Goal: Communication & Community: Answer question/provide support

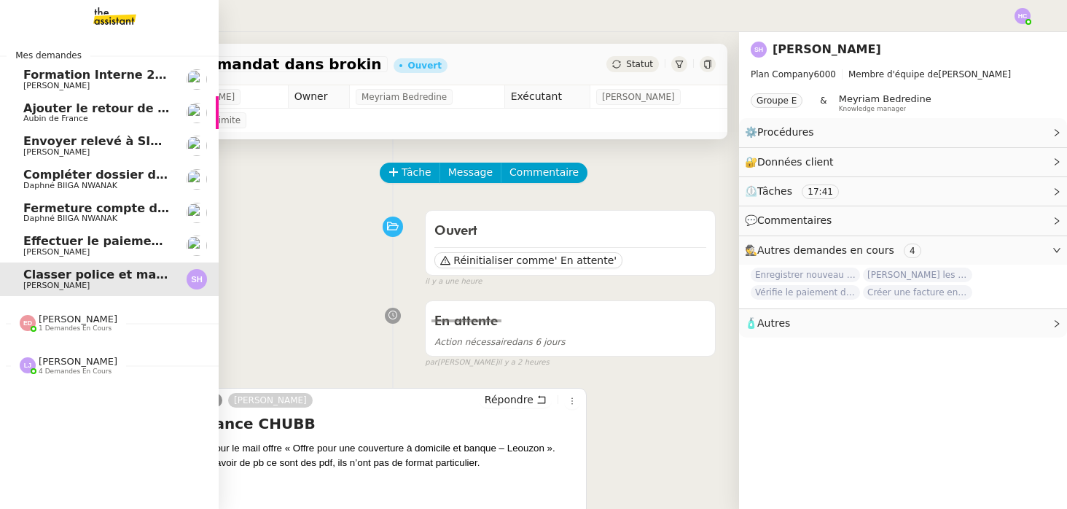
click at [75, 90] on link "Formation Interne 2 - [PERSON_NAME] [PERSON_NAME]" at bounding box center [109, 80] width 219 height 34
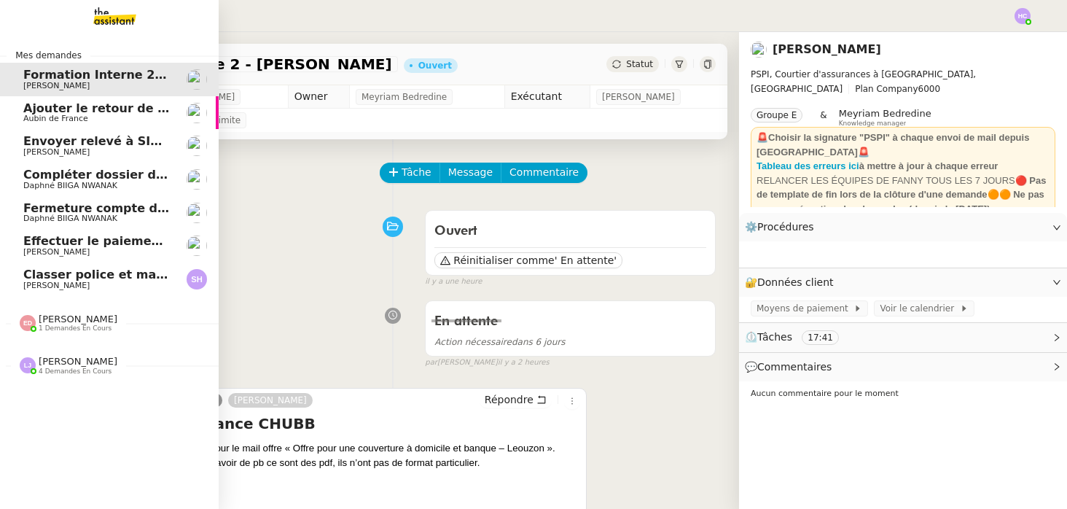
click at [74, 112] on span "Ajouter le retour de crédit à la commission" at bounding box center [164, 108] width 282 height 14
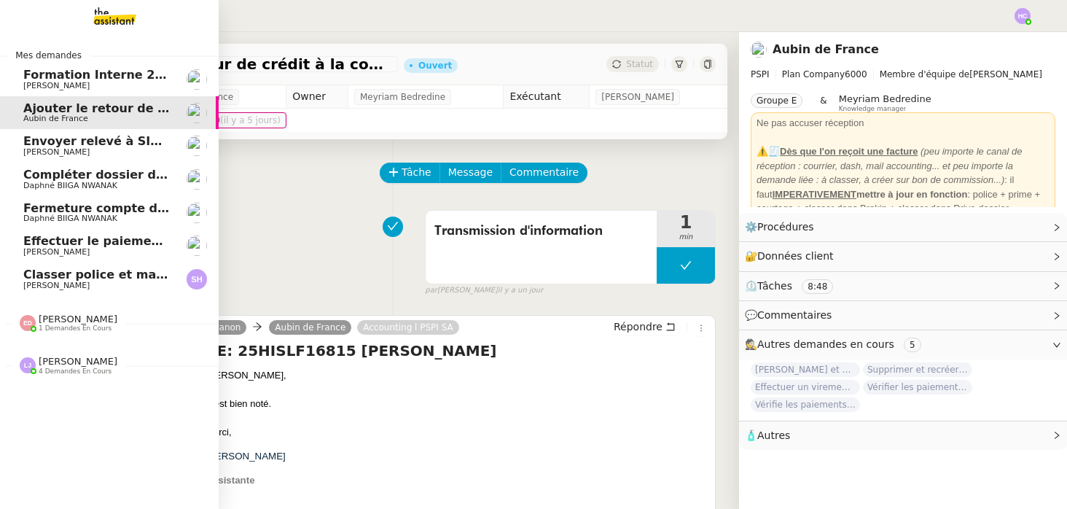
click at [82, 146] on span "Envoyer relevé à SIP pour [PERSON_NAME]" at bounding box center [164, 141] width 283 height 14
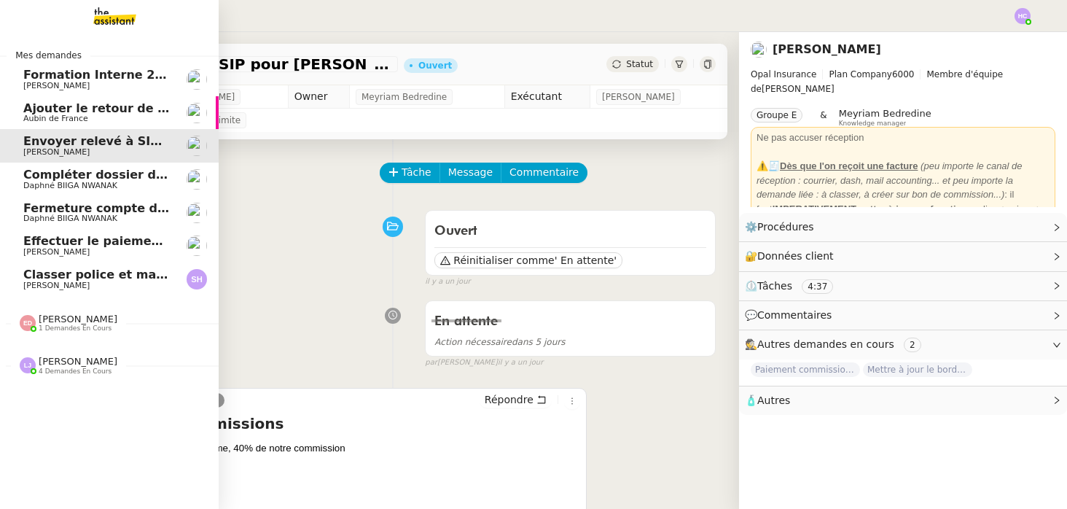
click at [76, 321] on span "[PERSON_NAME]" at bounding box center [78, 318] width 79 height 11
click at [71, 320] on span "[PERSON_NAME]" at bounding box center [78, 318] width 79 height 11
click at [74, 402] on span "4 demandes en cours" at bounding box center [75, 404] width 73 height 8
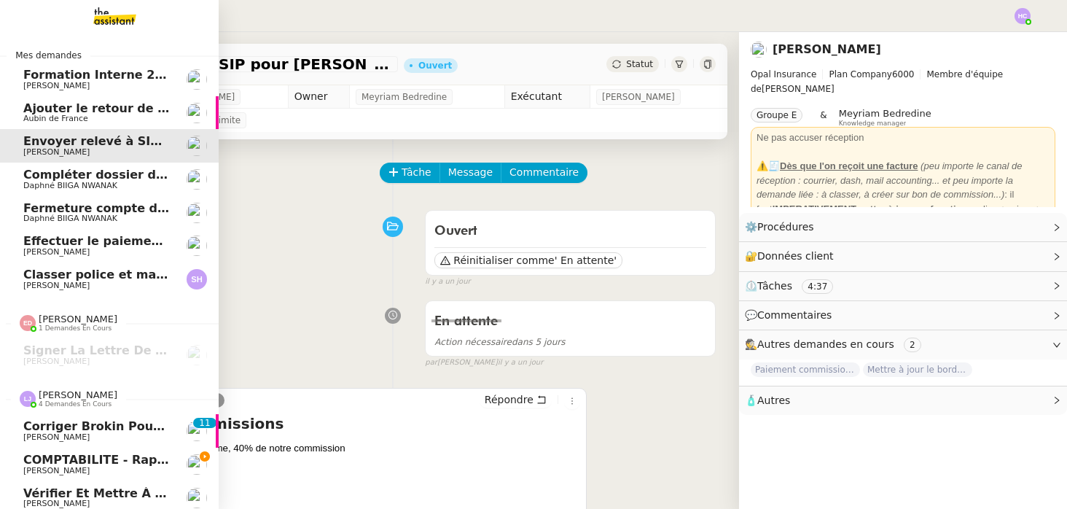
scroll to position [39, 0]
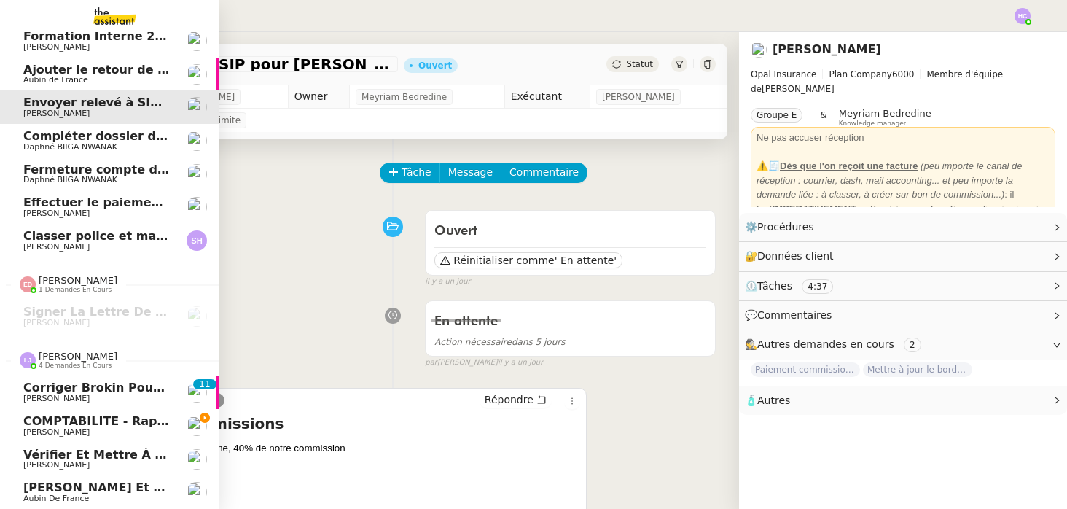
click at [74, 352] on span "[PERSON_NAME]" at bounding box center [78, 356] width 79 height 11
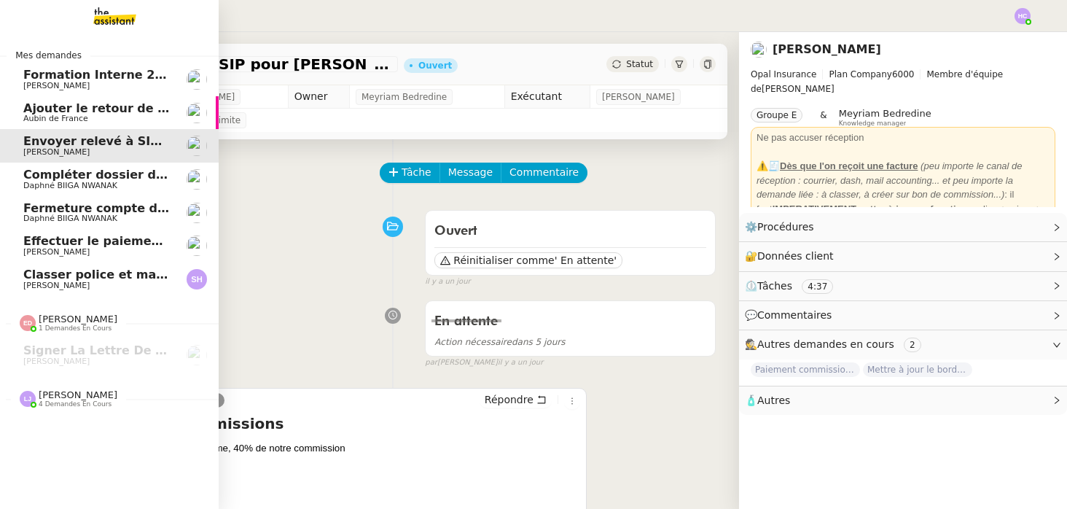
click at [130, 181] on div "Compléter dossier domiciliation asso sur Se Domicilier [PERSON_NAME]" at bounding box center [96, 179] width 147 height 22
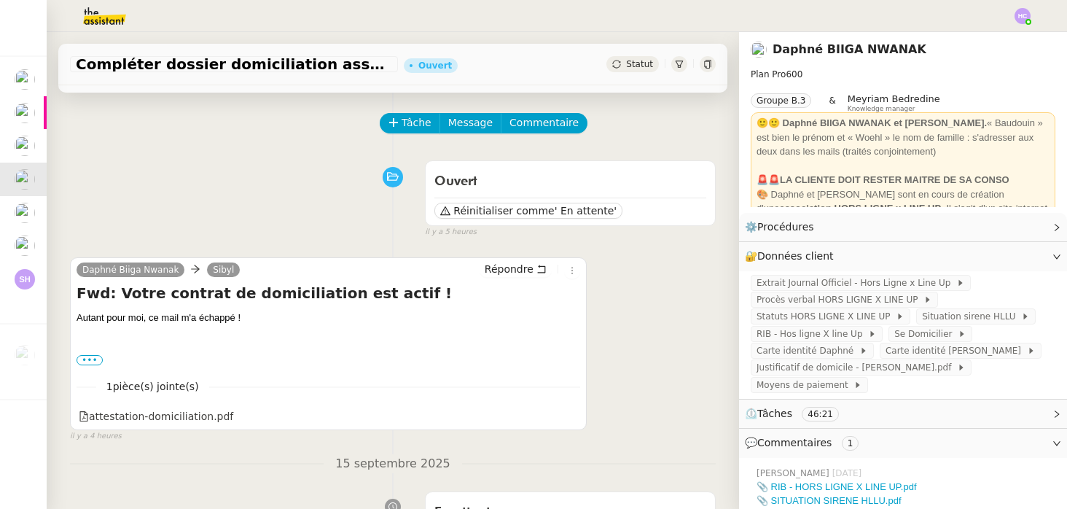
scroll to position [52, 0]
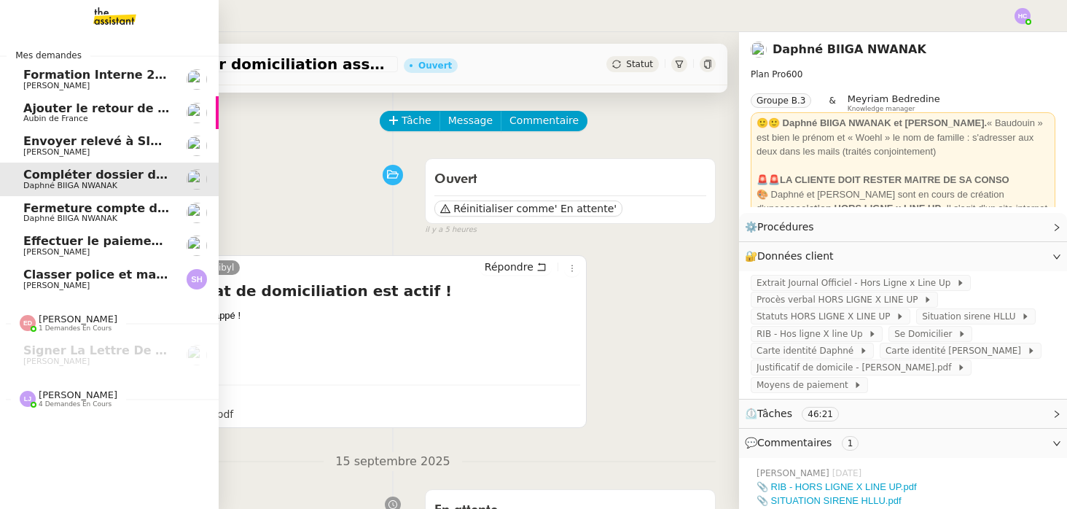
click at [44, 210] on span "Fermeture compte domiciliation Kandbaz" at bounding box center [159, 208] width 272 height 14
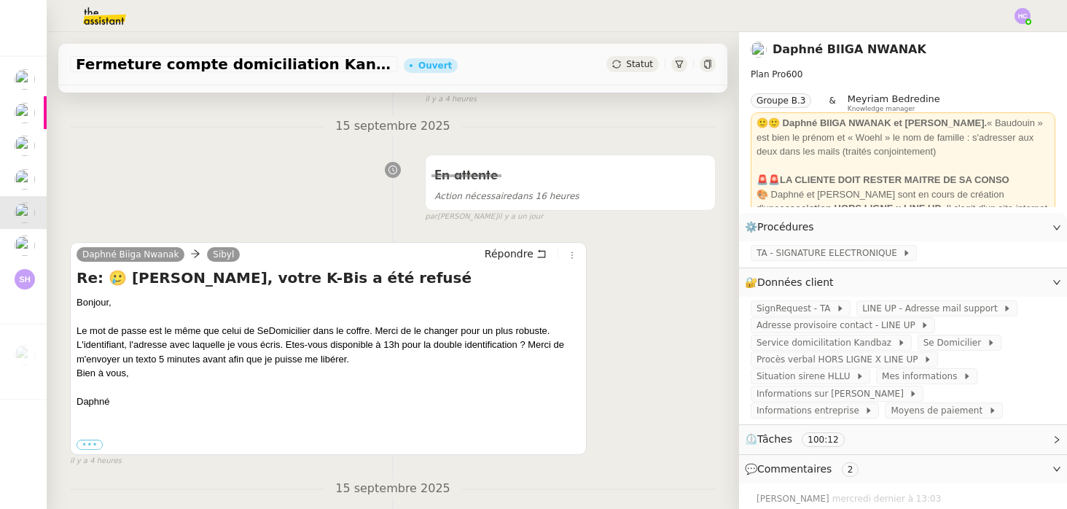
scroll to position [193, 0]
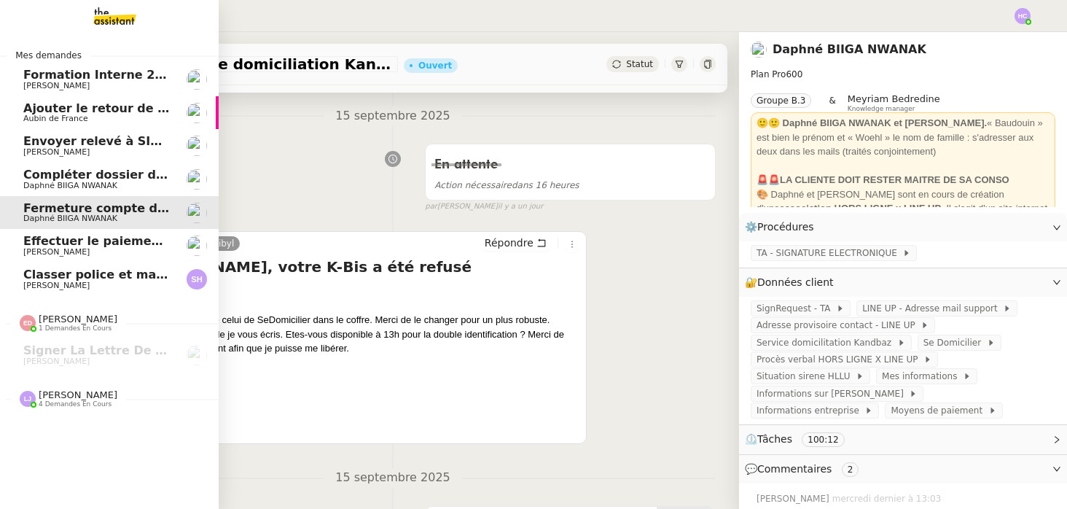
click at [73, 246] on span "Effectuer le paiement des primes [PERSON_NAME]" at bounding box center [188, 241] width 331 height 14
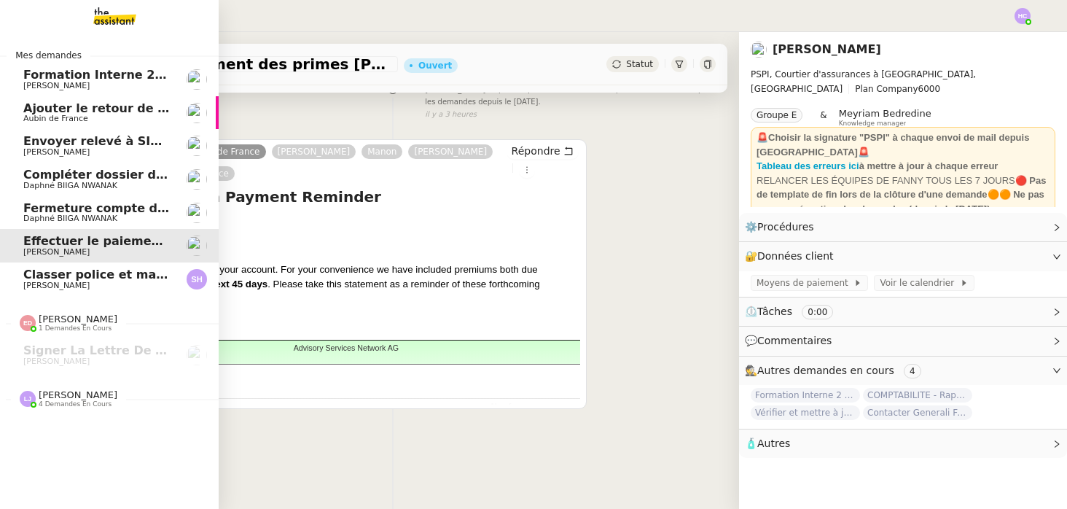
scroll to position [185, 0]
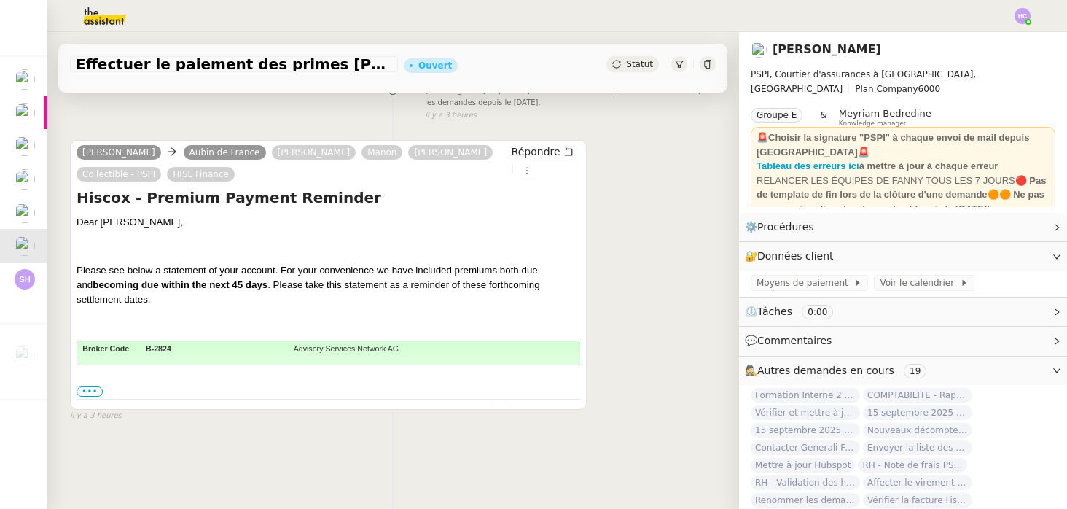
click at [89, 389] on span "•••" at bounding box center [90, 391] width 26 height 10
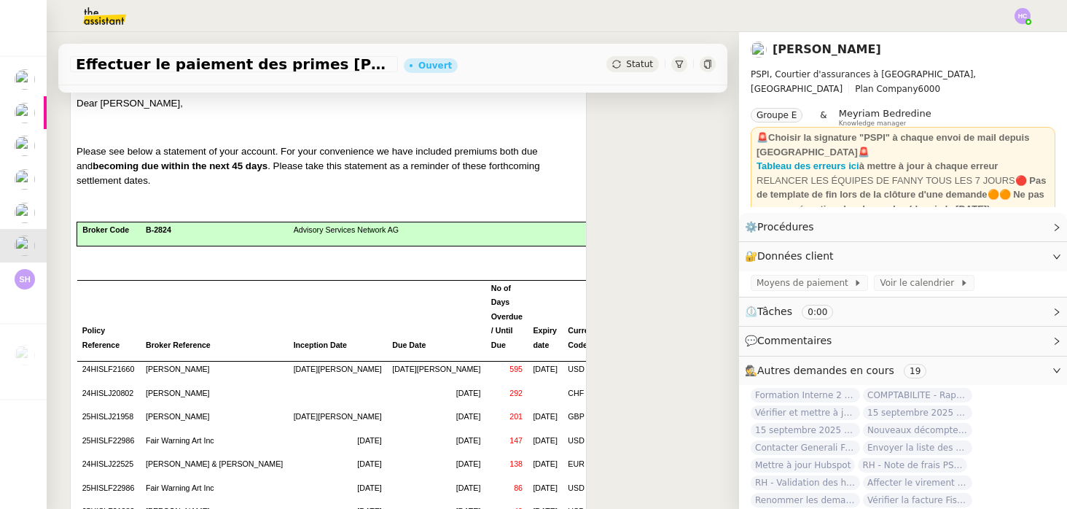
scroll to position [348, 0]
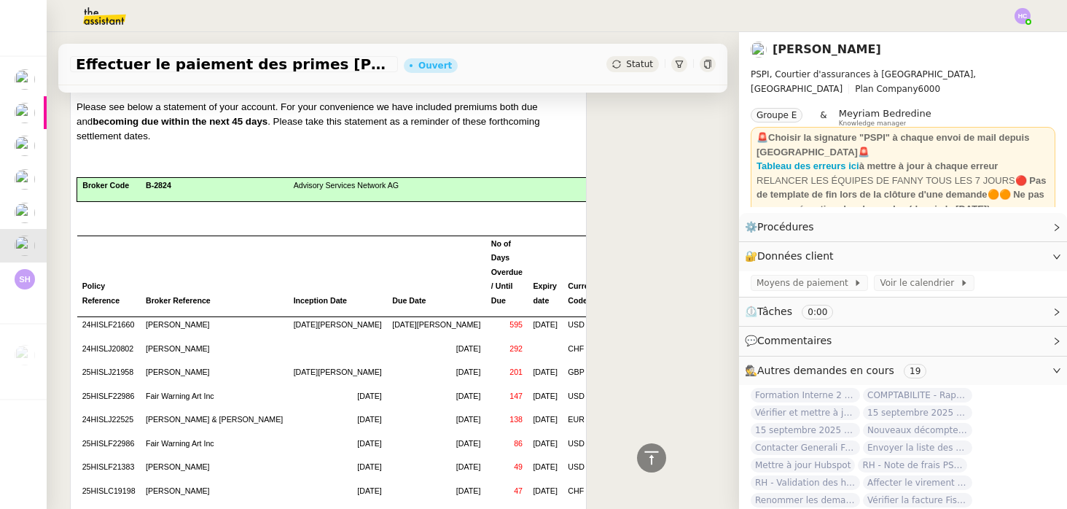
click at [394, 235] on td at bounding box center [436, 223] width 99 height 24
click at [387, 209] on td at bounding box center [436, 206] width 99 height 9
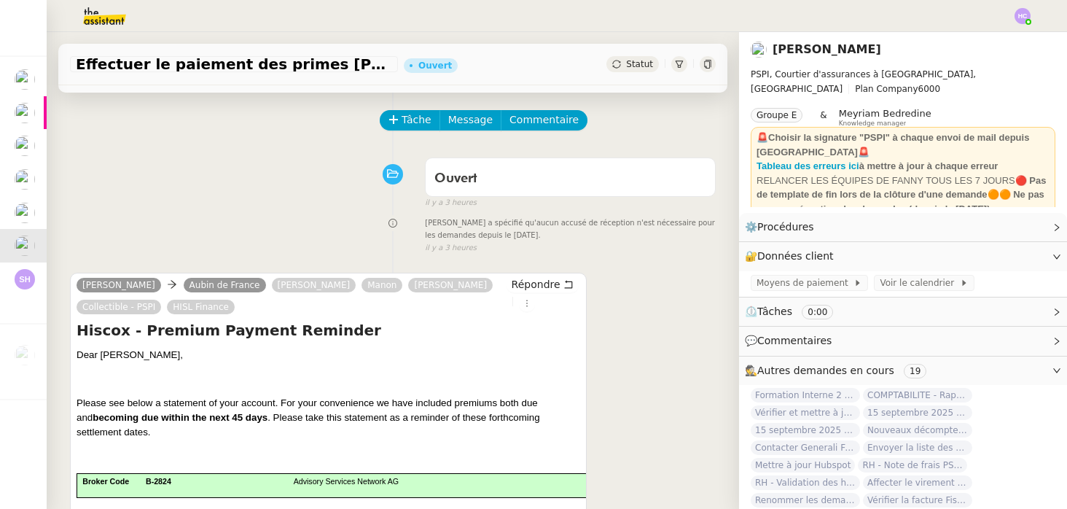
scroll to position [0, 0]
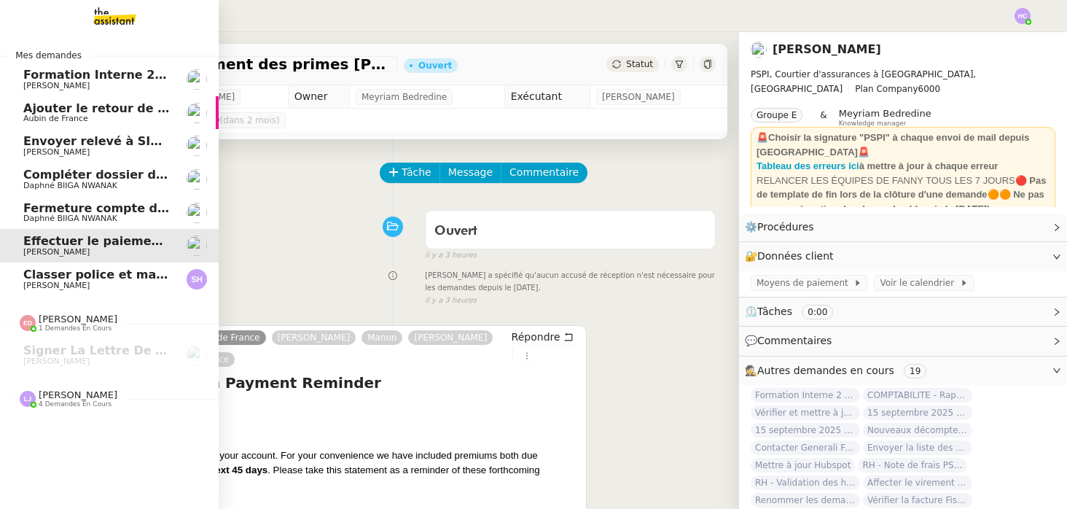
click at [83, 399] on span "[PERSON_NAME]" at bounding box center [78, 394] width 79 height 11
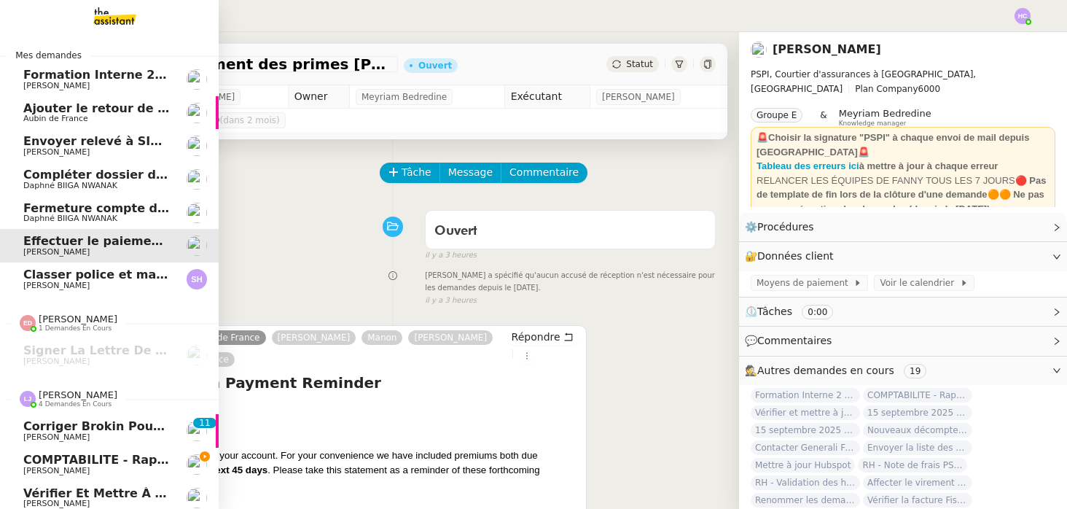
scroll to position [3, 0]
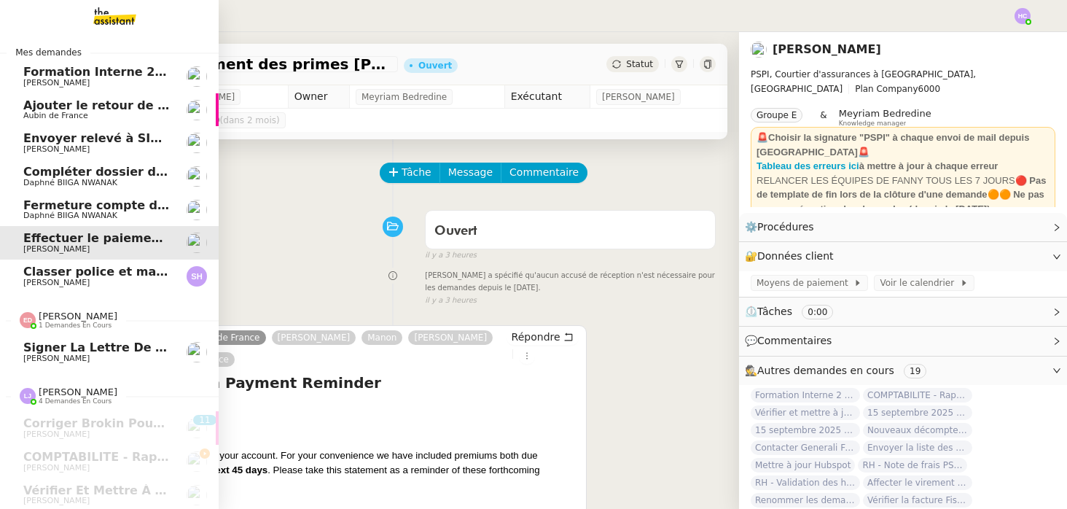
click at [102, 320] on div "[PERSON_NAME] 1 demandes en cours" at bounding box center [78, 320] width 79 height 19
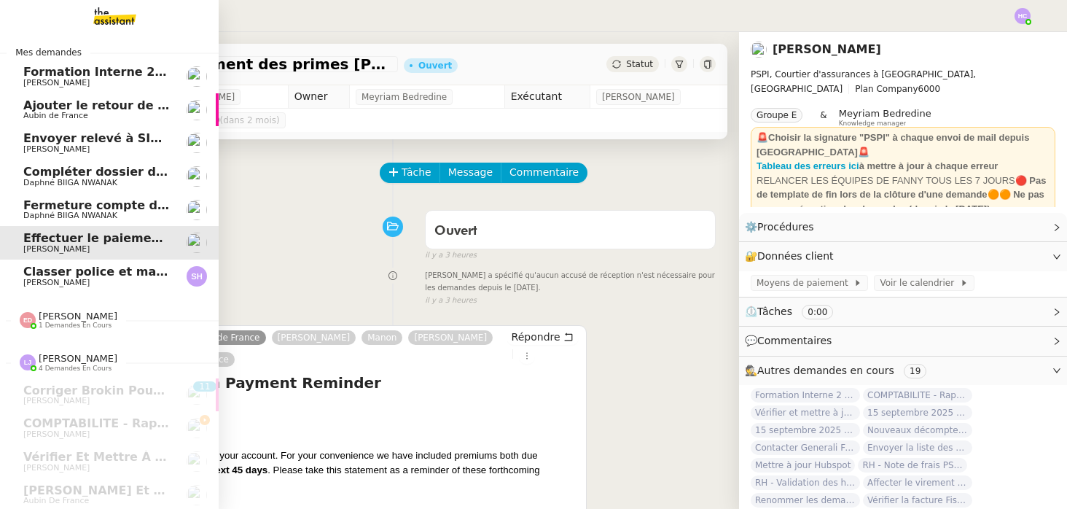
click at [101, 319] on div "[PERSON_NAME] 1 demandes en cours" at bounding box center [78, 320] width 79 height 19
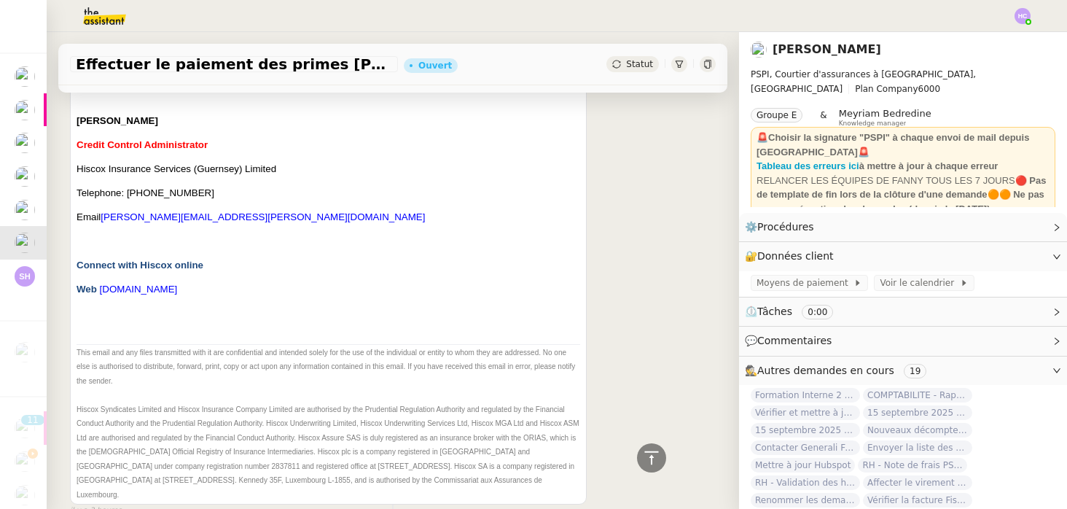
scroll to position [1032, 0]
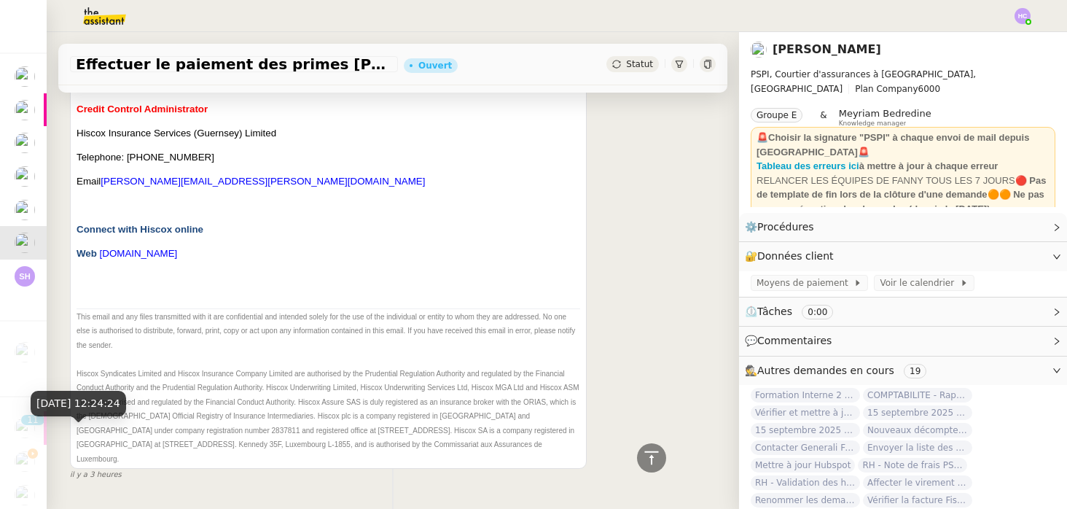
click at [98, 469] on span "il y a 3 heures" at bounding box center [96, 475] width 52 height 12
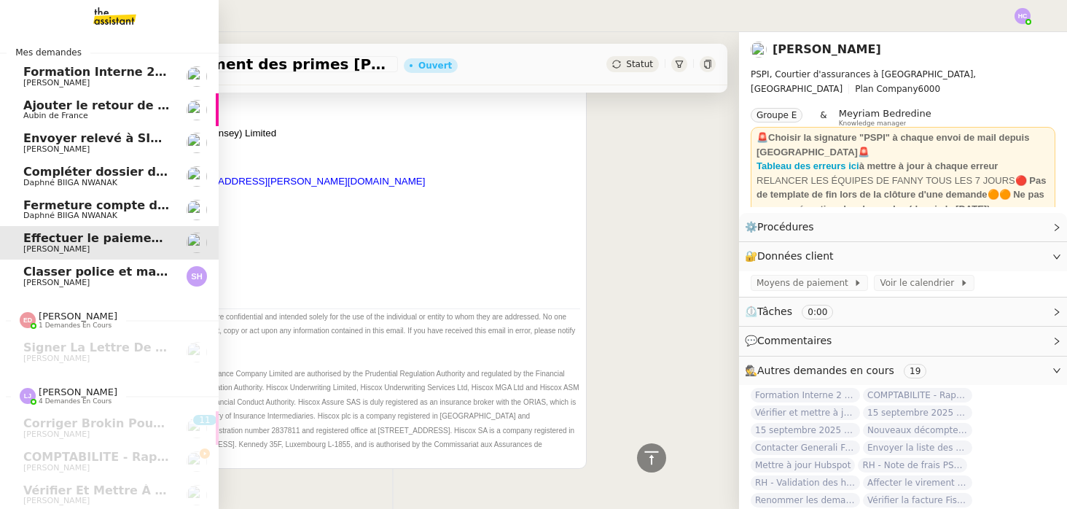
click at [51, 282] on span "[PERSON_NAME]" at bounding box center [56, 282] width 66 height 9
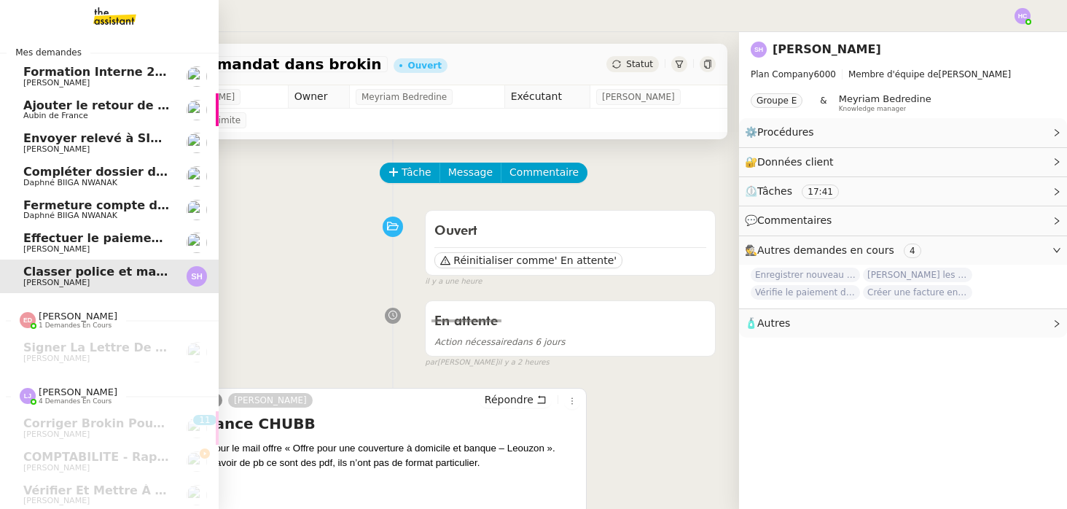
click at [96, 105] on span "Ajouter le retour de crédit à la commission" at bounding box center [164, 105] width 282 height 14
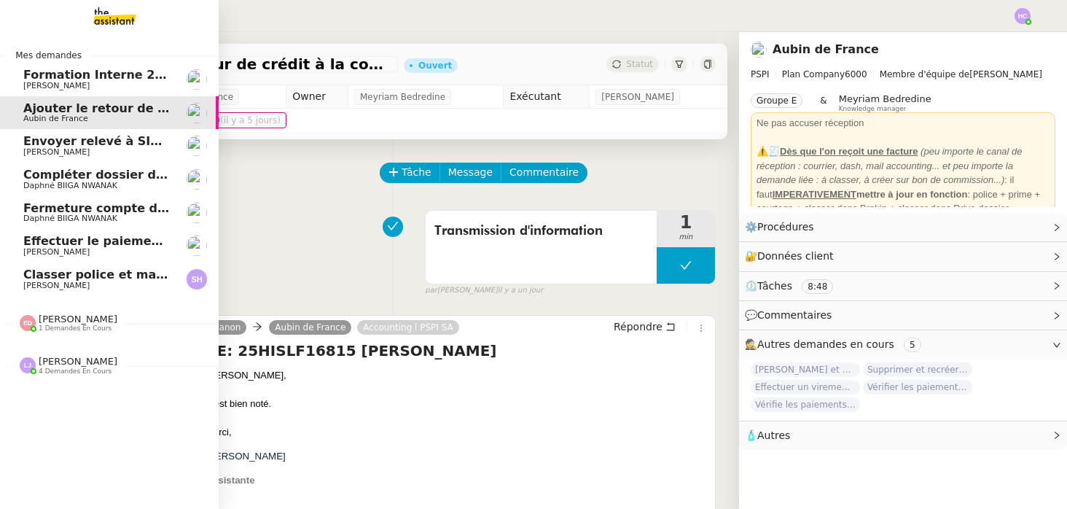
click at [42, 145] on span "Envoyer relevé à SIP pour [PERSON_NAME]" at bounding box center [164, 141] width 283 height 14
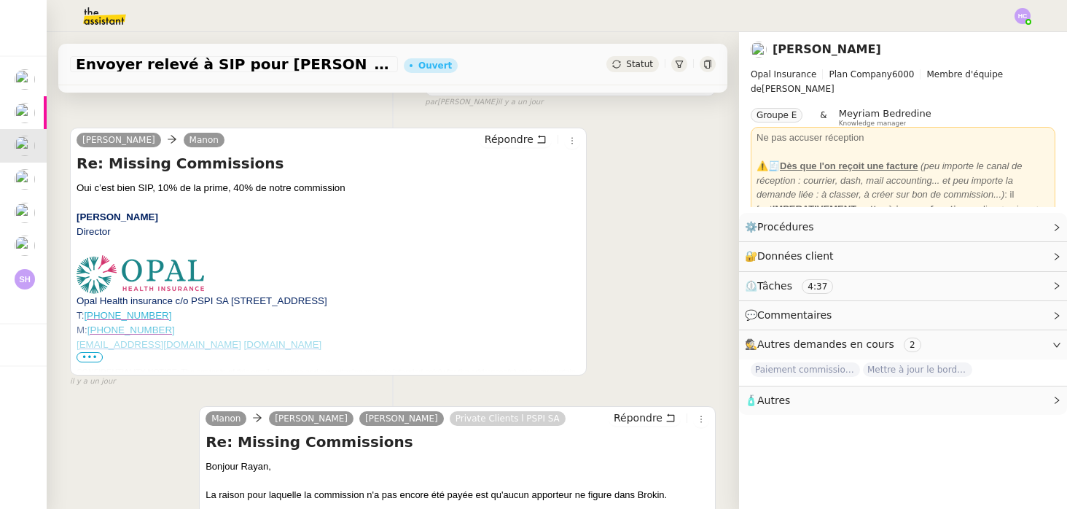
scroll to position [261, 0]
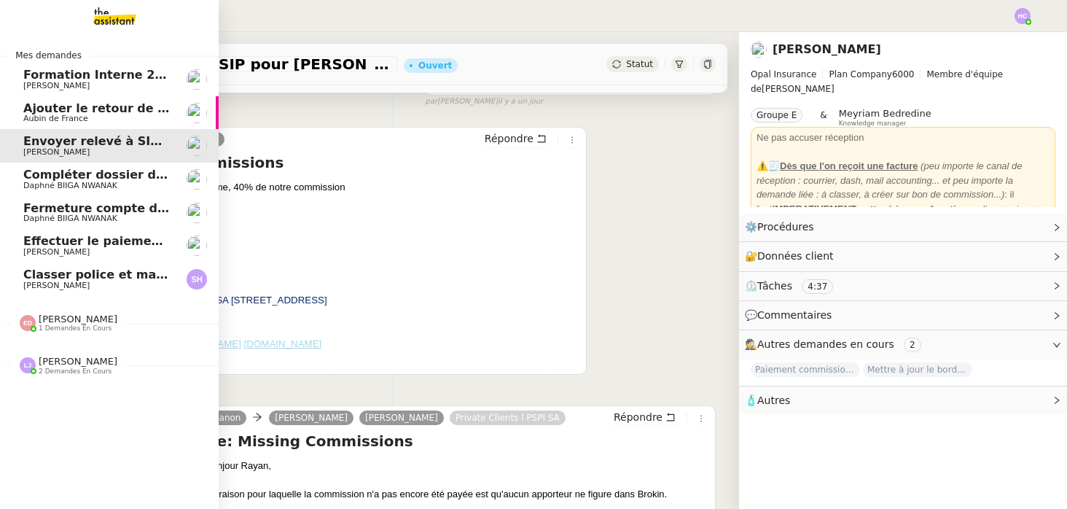
click at [55, 318] on span "[PERSON_NAME]" at bounding box center [78, 318] width 79 height 11
click at [45, 82] on span "[PERSON_NAME]" at bounding box center [56, 85] width 66 height 9
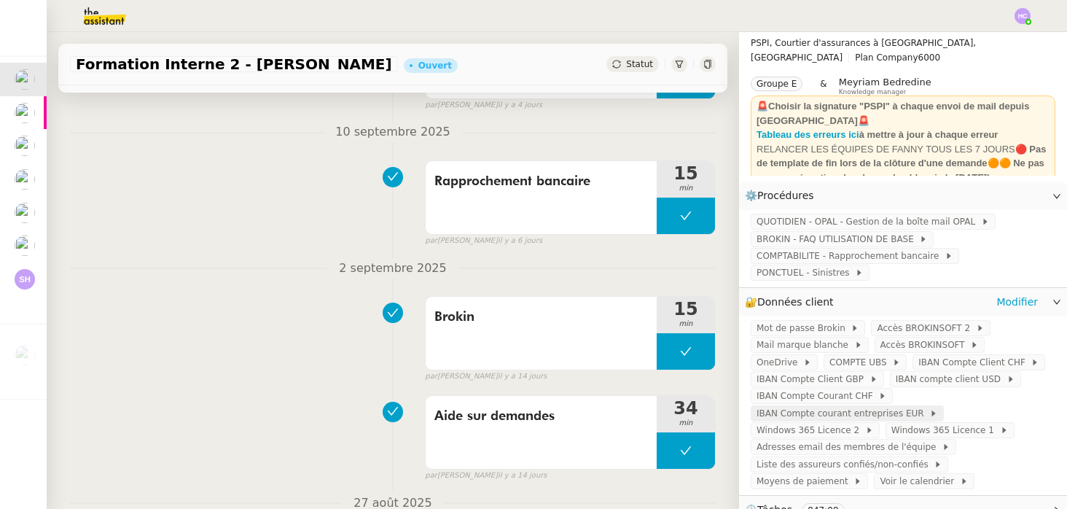
scroll to position [35, 0]
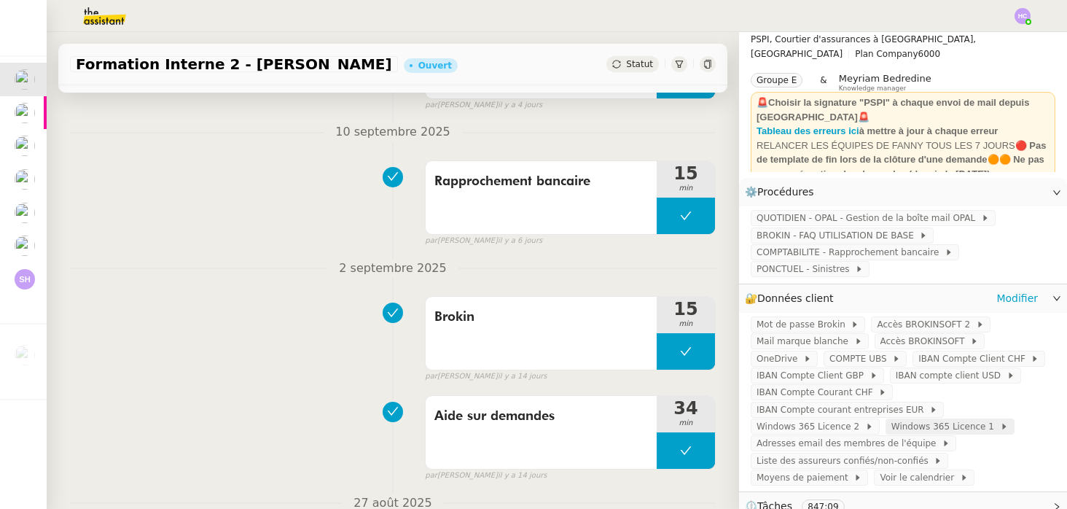
click at [948, 426] on span "Windows 365 Licence 1" at bounding box center [946, 426] width 109 height 15
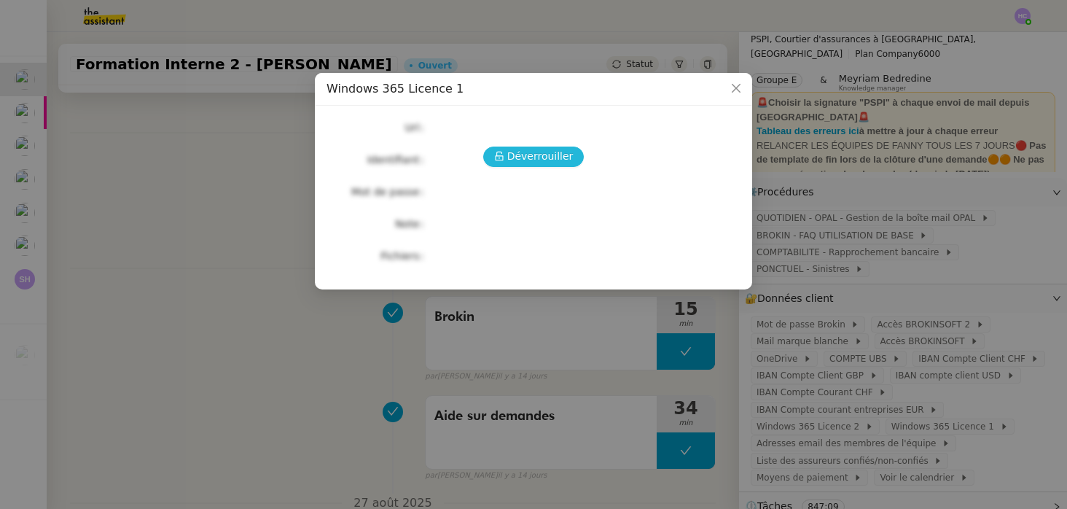
click at [511, 154] on span "Déverrouiller" at bounding box center [540, 156] width 66 height 17
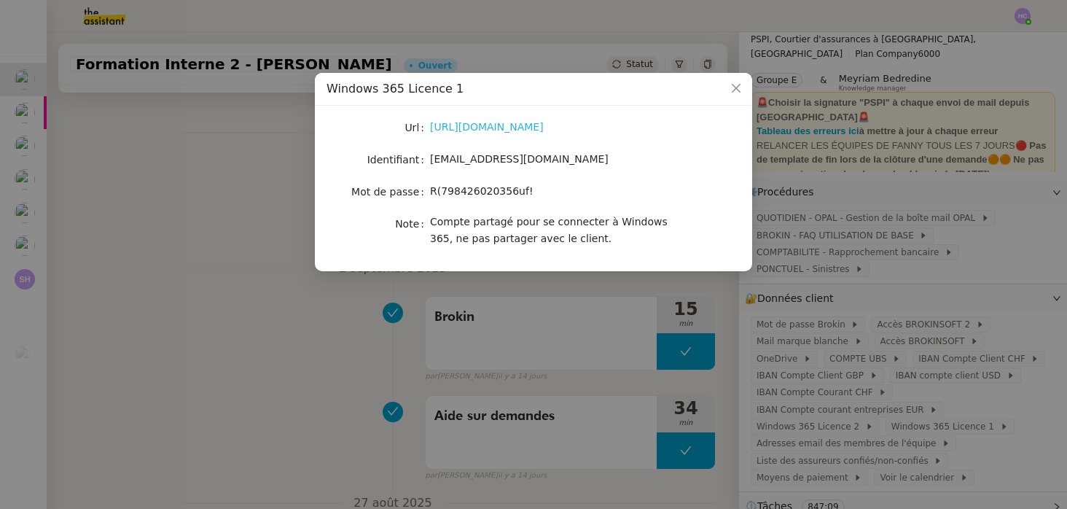
click at [512, 124] on link "[URL][DOMAIN_NAME]" at bounding box center [487, 127] width 114 height 12
click at [328, 335] on nz-modal-container "Windows 365 Licence 1 Url [URL][DOMAIN_NAME] Identifiant [EMAIL_ADDRESS][DOMAIN…" at bounding box center [533, 254] width 1067 height 509
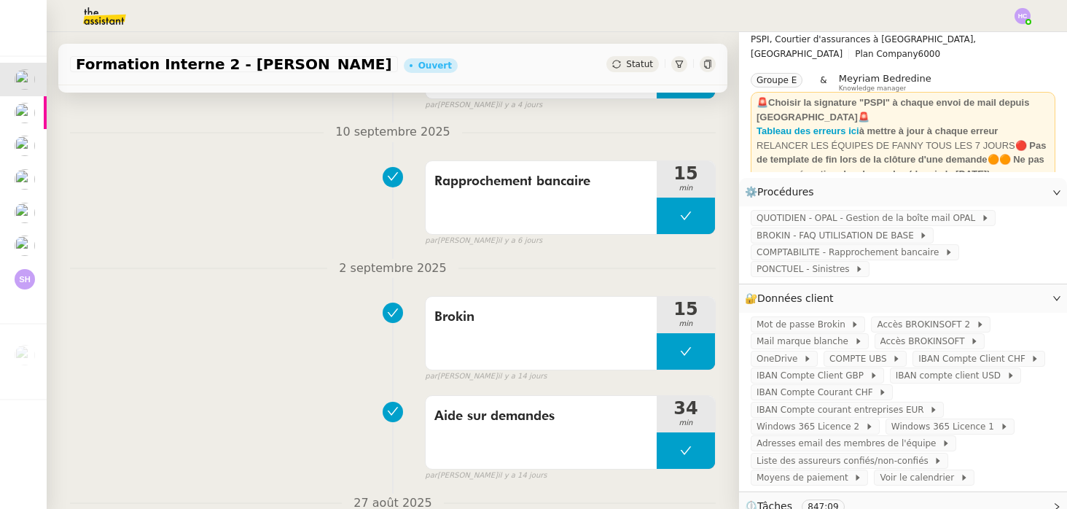
scroll to position [0, 0]
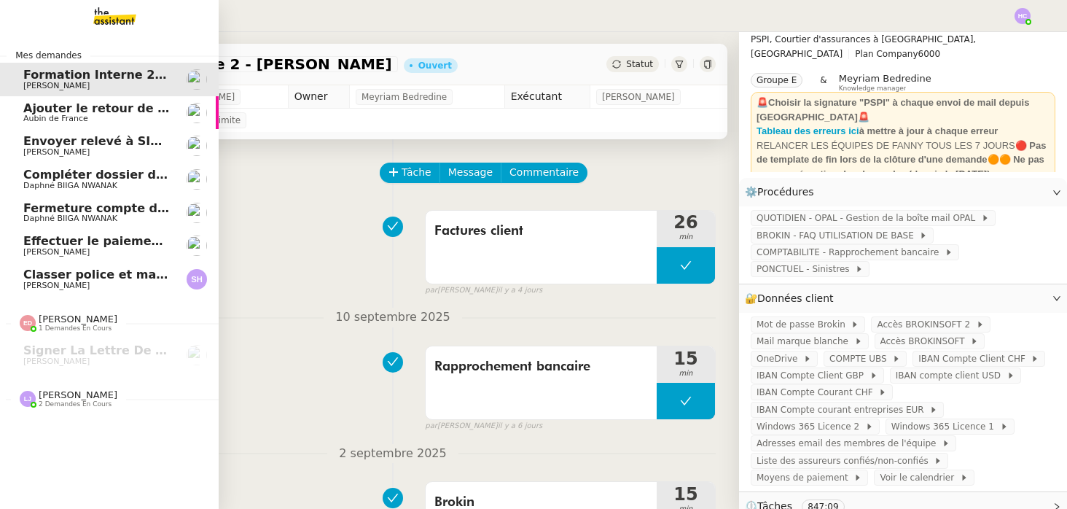
click at [107, 119] on span "Aubin de France" at bounding box center [96, 118] width 147 height 9
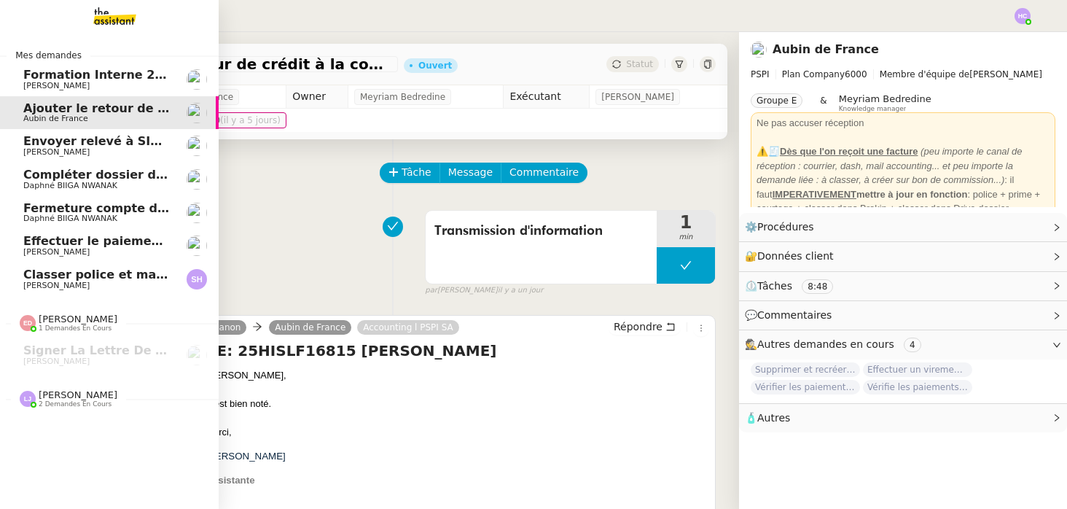
click at [104, 145] on span "Envoyer relevé à SIP pour [PERSON_NAME]" at bounding box center [164, 141] width 283 height 14
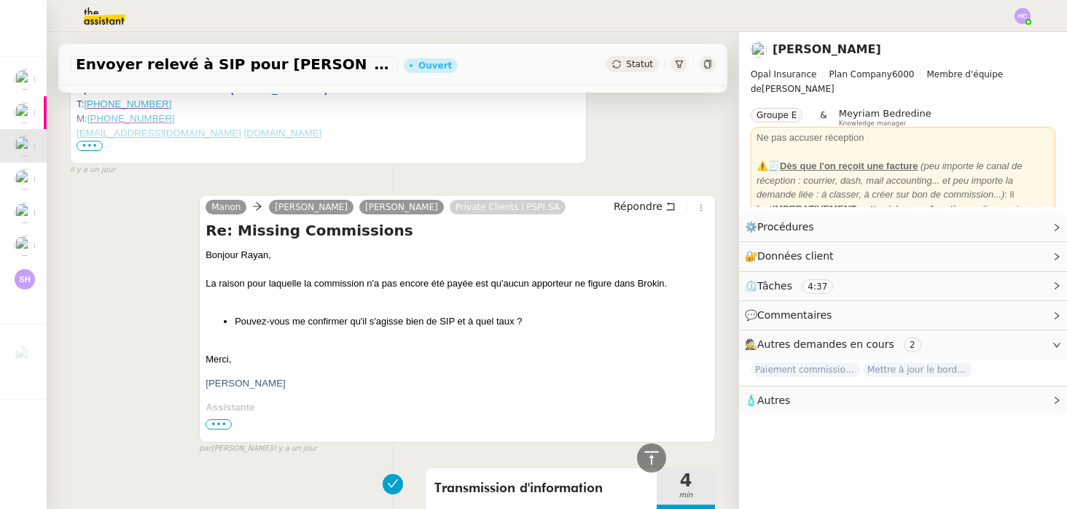
scroll to position [920, 0]
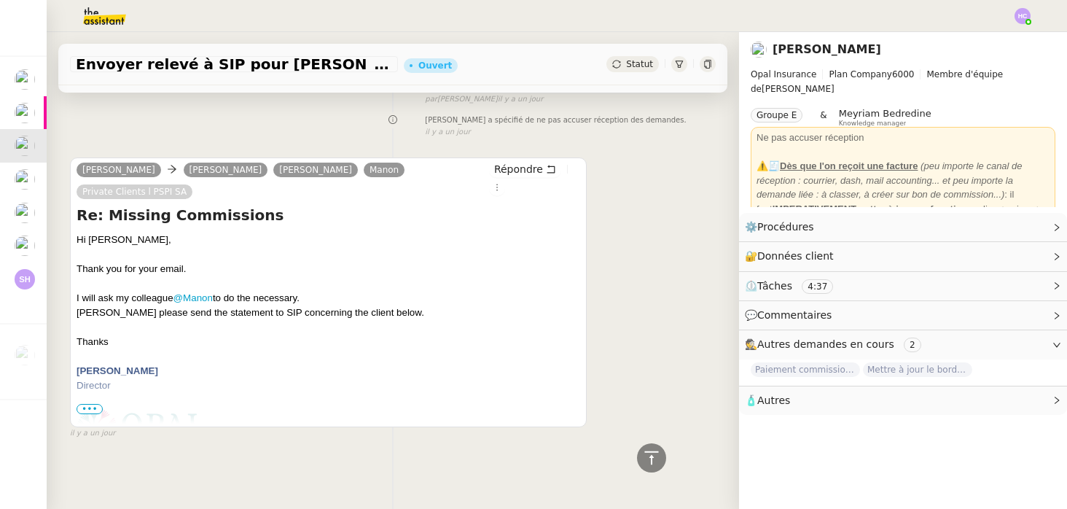
click at [90, 407] on span "•••" at bounding box center [90, 409] width 26 height 10
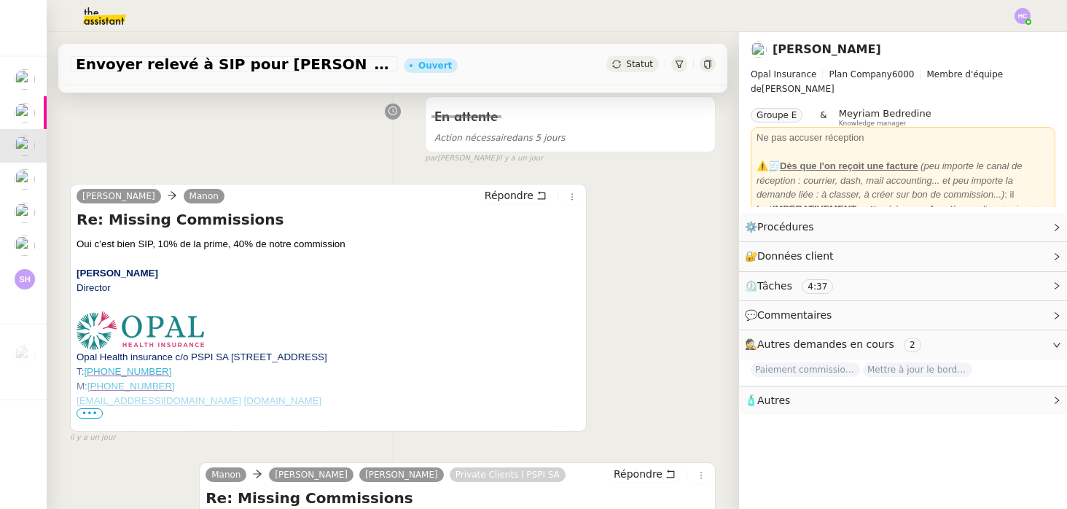
scroll to position [203, 0]
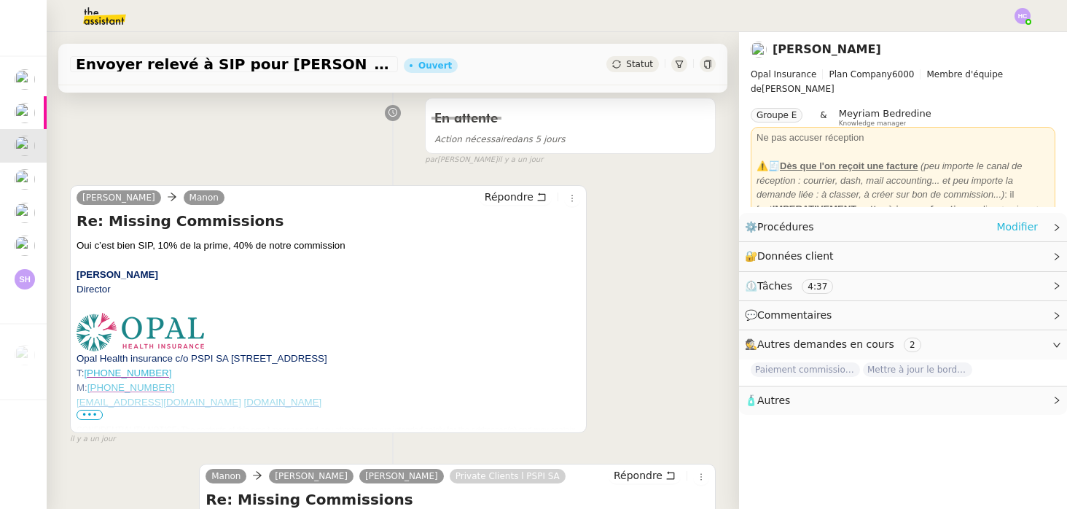
click at [1020, 222] on link "Modifier" at bounding box center [1018, 227] width 42 height 17
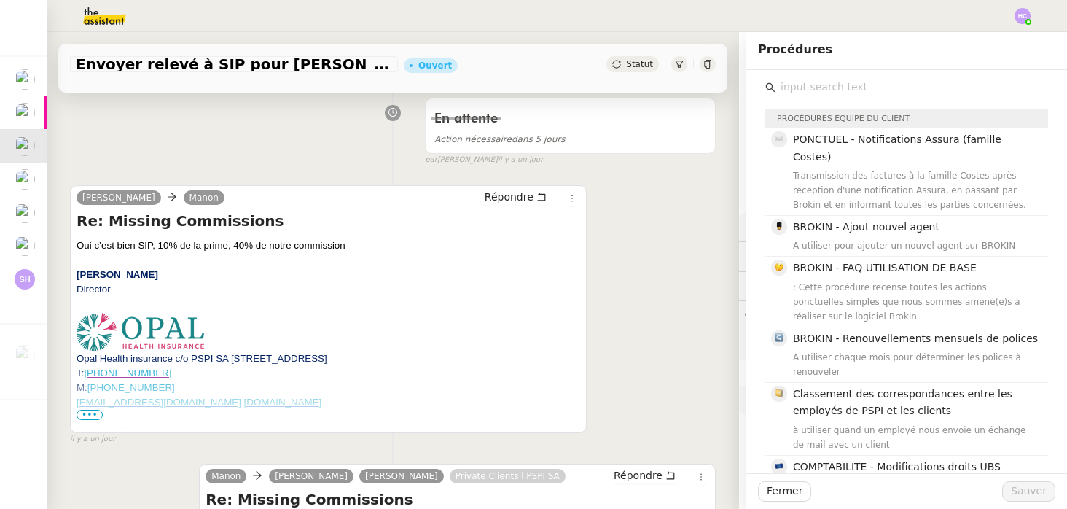
click at [860, 87] on input "text" at bounding box center [912, 87] width 273 height 20
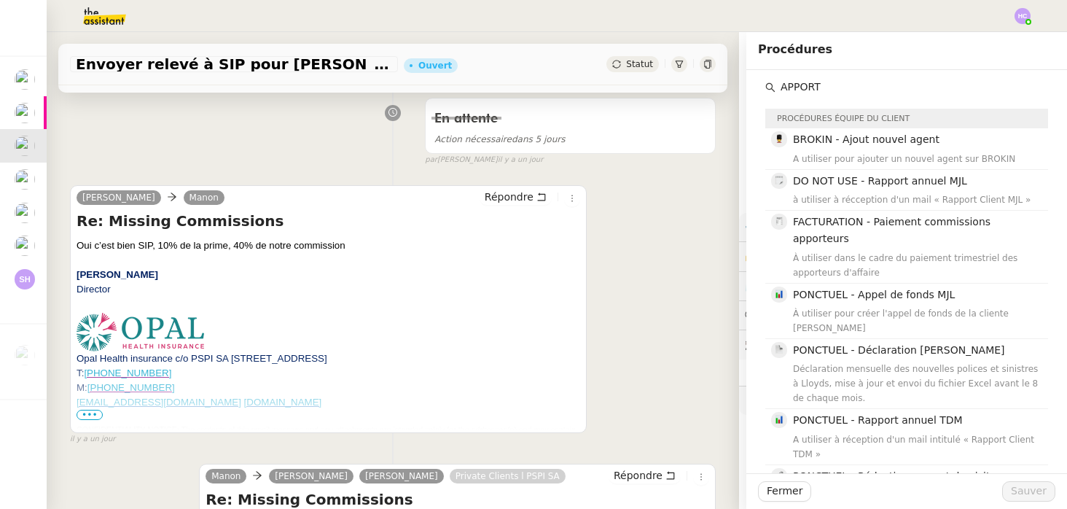
drag, startPoint x: 846, startPoint y: 85, endPoint x: 774, endPoint y: 82, distance: 72.2
click at [774, 84] on div "APPORT" at bounding box center [906, 87] width 283 height 20
type input "APPORTEUR"
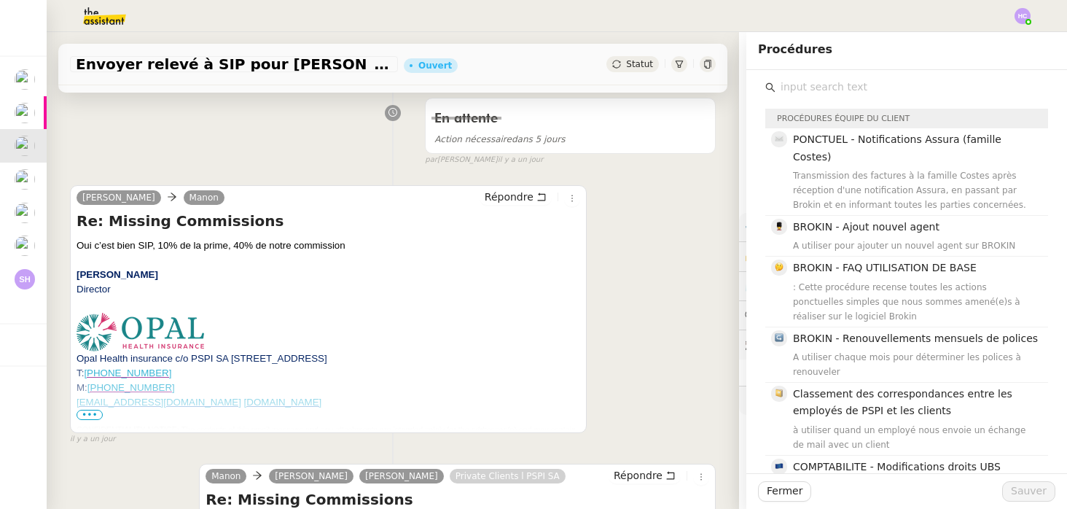
click at [822, 85] on input "text" at bounding box center [912, 87] width 273 height 20
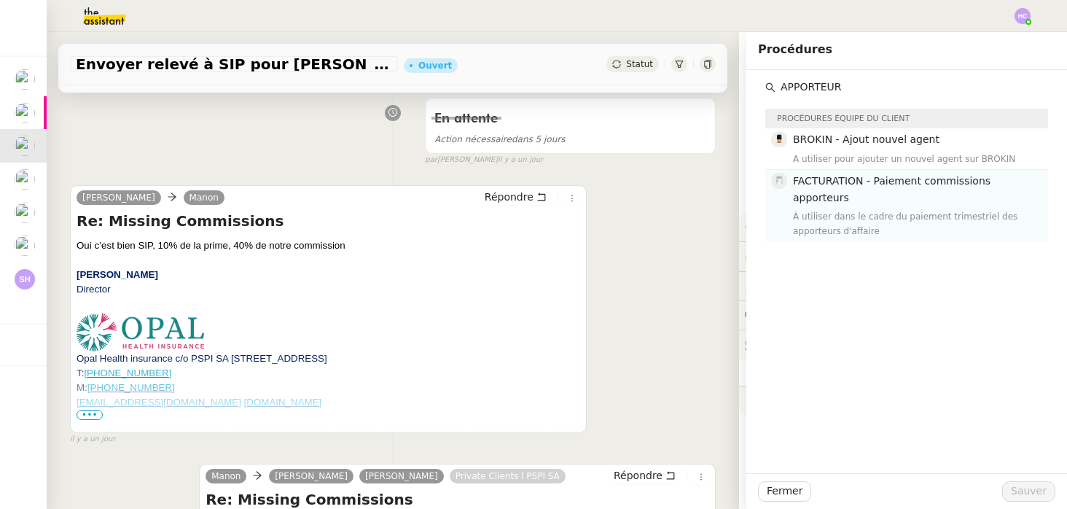
type input "APPORTEUR"
click at [848, 180] on span "FACTURATION - Paiement commissions apporteurs" at bounding box center [892, 189] width 198 height 28
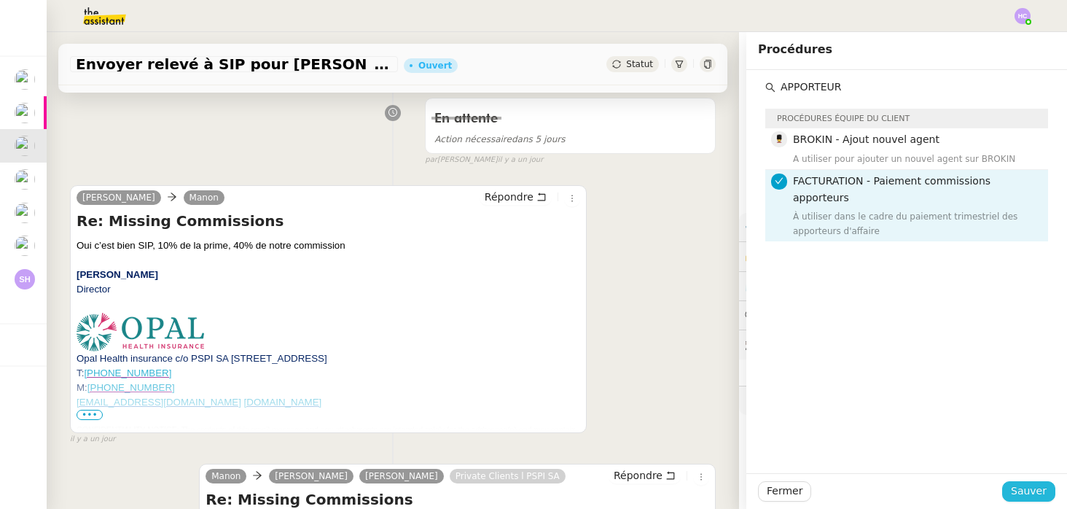
click at [1029, 496] on span "Sauver" at bounding box center [1029, 491] width 36 height 17
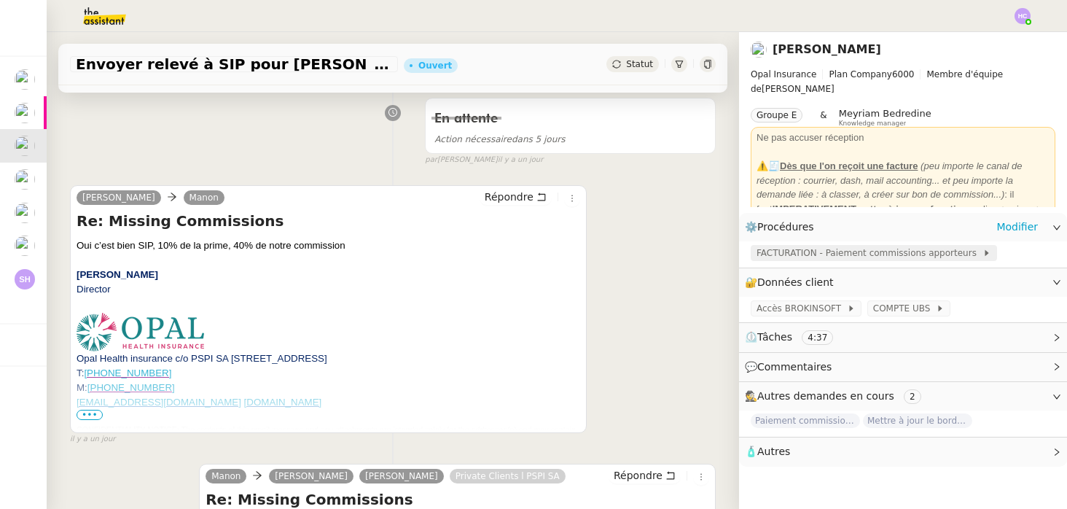
click at [841, 255] on span "FACTURATION - Paiement commissions apporteurs" at bounding box center [870, 253] width 226 height 15
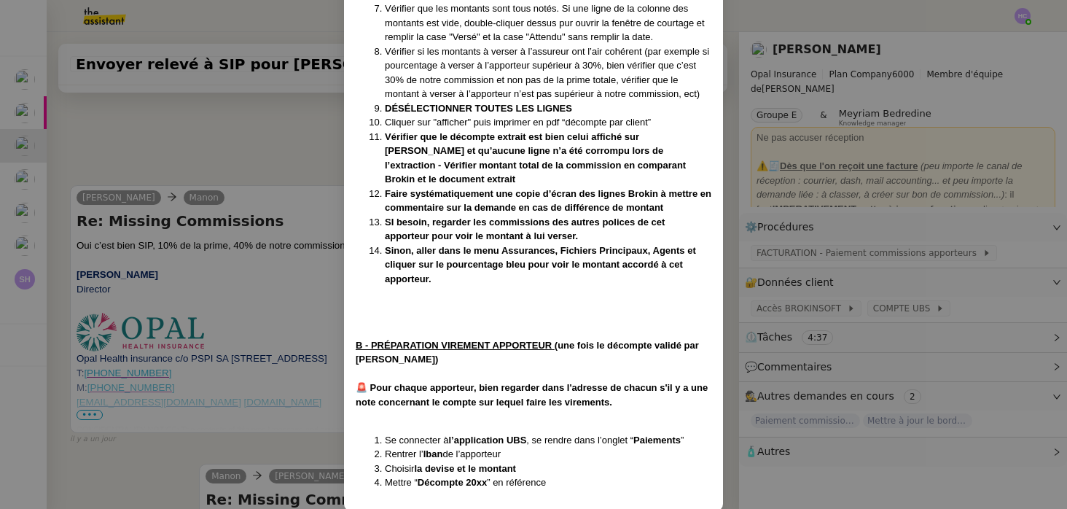
scroll to position [382, 0]
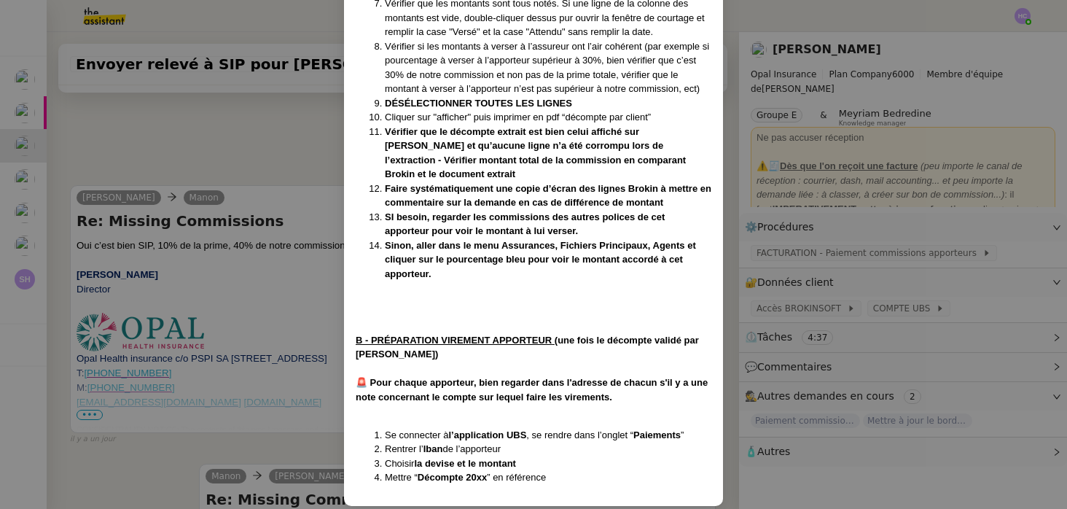
click at [235, 136] on nz-modal-container "[PERSON_NAME] avec [PERSON_NAME] le [DATE] Contexte : Tous les trimestres, nous…" at bounding box center [533, 254] width 1067 height 509
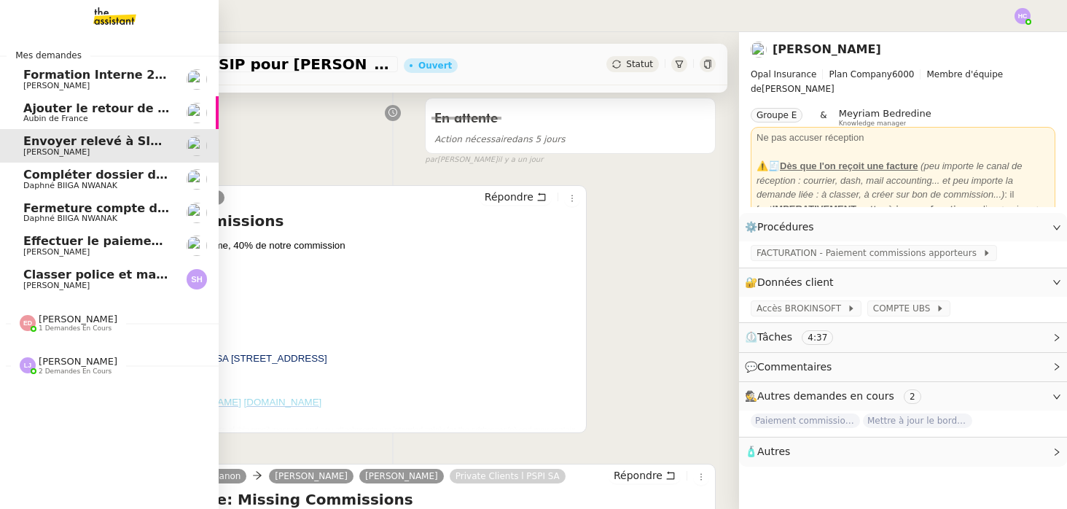
click at [42, 178] on span "Compléter dossier domiciliation asso sur Se Domicilier" at bounding box center [202, 175] width 359 height 14
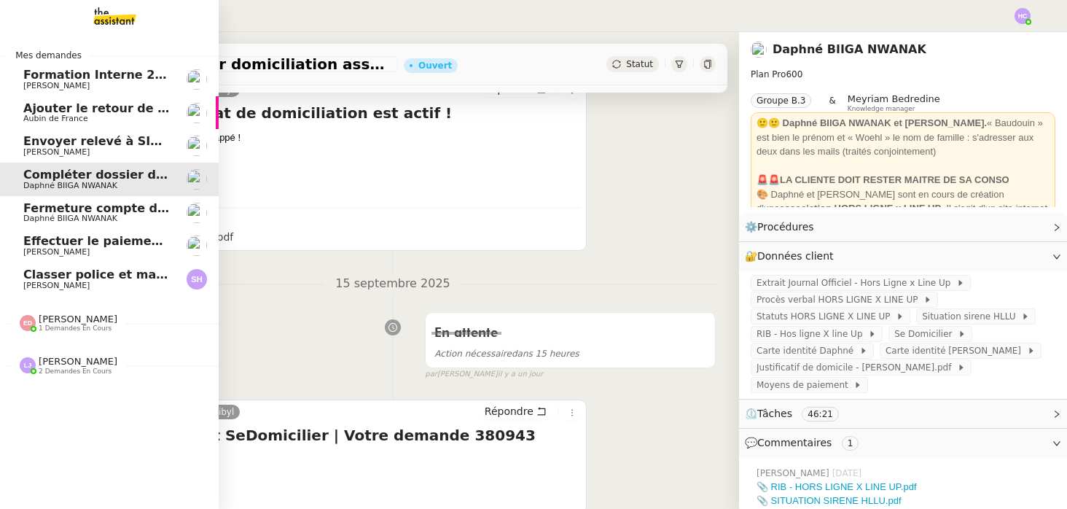
scroll to position [185, 0]
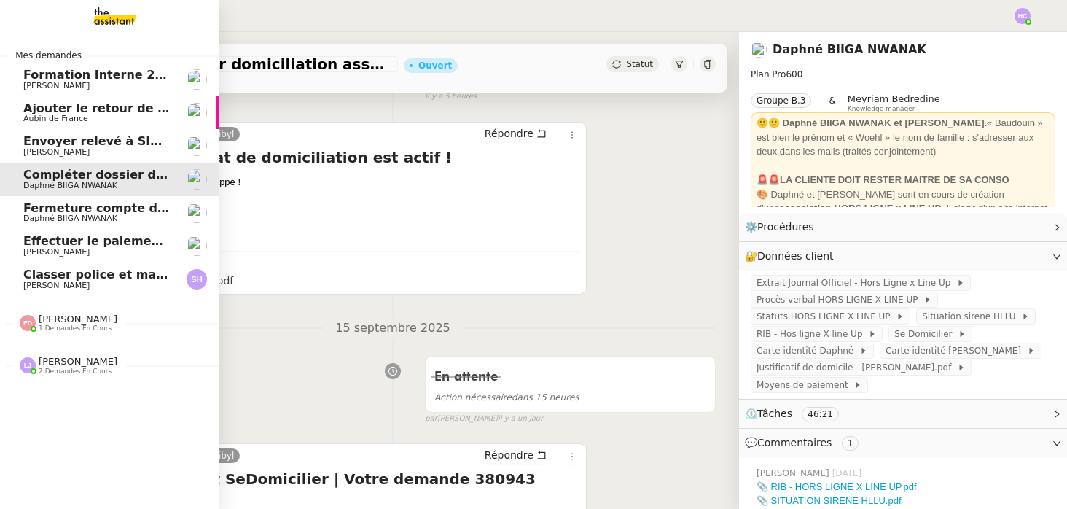
click at [51, 242] on span "Effectuer le paiement des primes [PERSON_NAME]" at bounding box center [188, 241] width 331 height 14
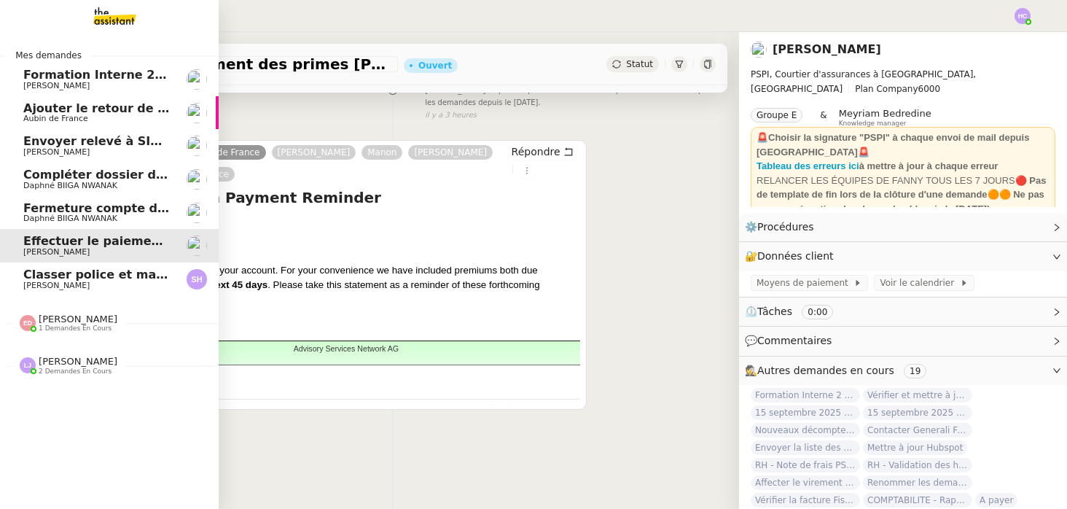
click at [66, 324] on span "1 demandes en cours" at bounding box center [75, 328] width 73 height 8
click at [95, 354] on span "Signer la lettre de rémunération" at bounding box center [135, 350] width 225 height 14
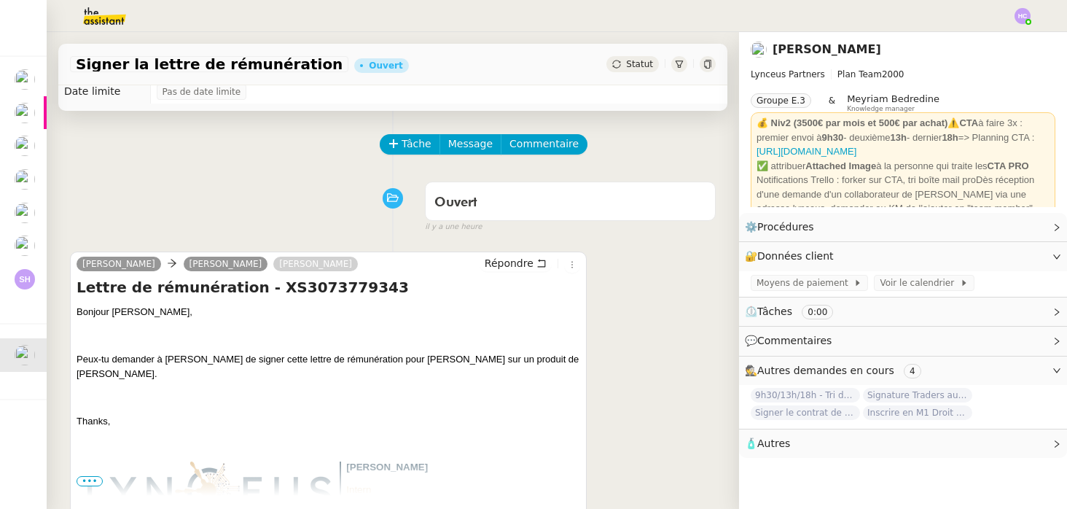
scroll to position [23, 0]
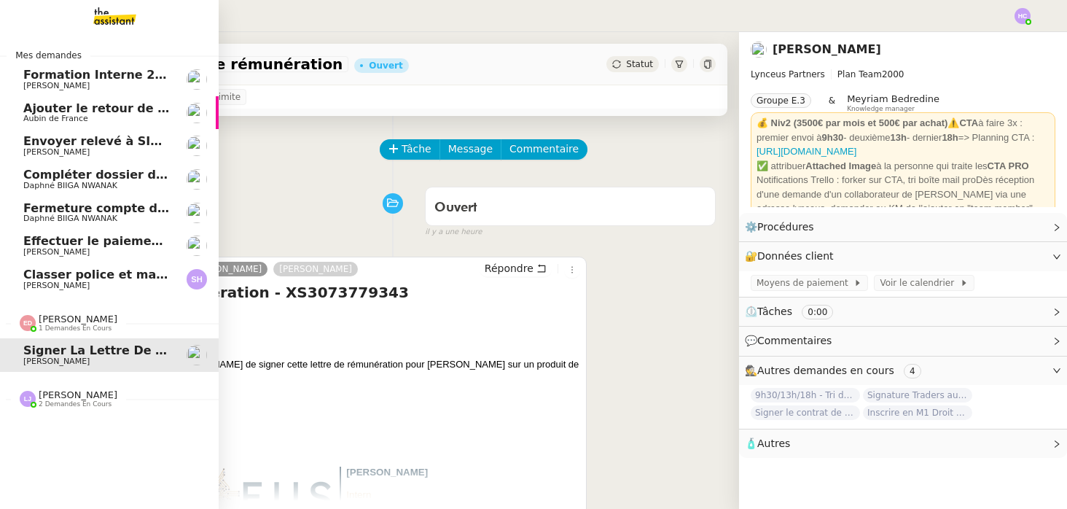
click at [105, 270] on span "Classer police et mandat dans brokin" at bounding box center [145, 275] width 245 height 14
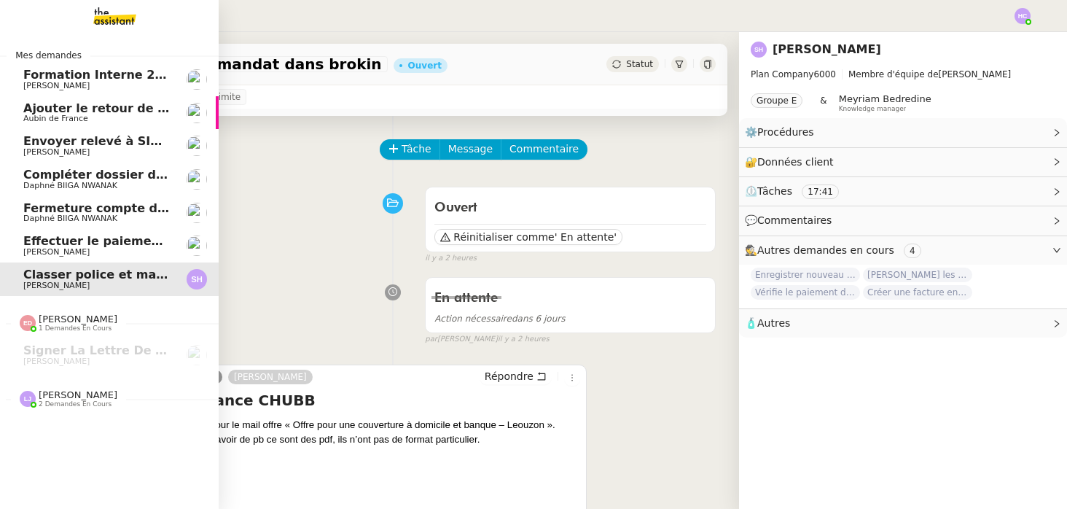
click at [67, 241] on span "Effectuer le paiement des primes [PERSON_NAME]" at bounding box center [188, 241] width 331 height 14
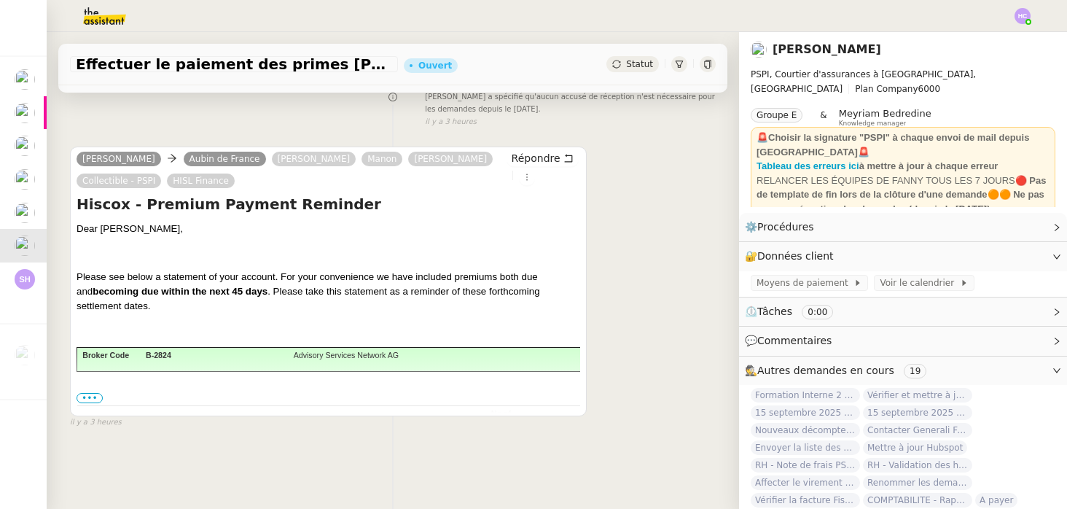
scroll to position [185, 0]
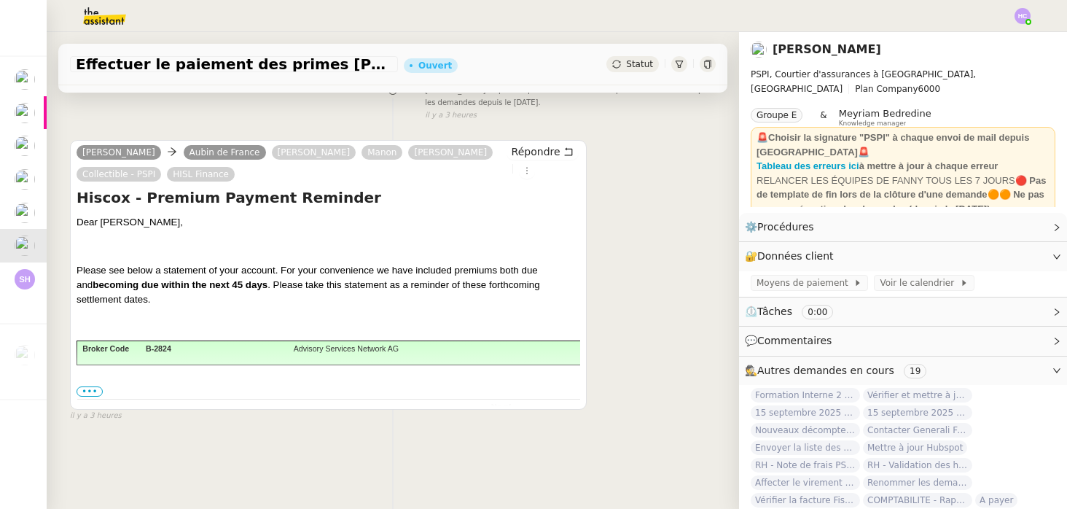
click at [85, 390] on span "•••" at bounding box center [90, 391] width 26 height 10
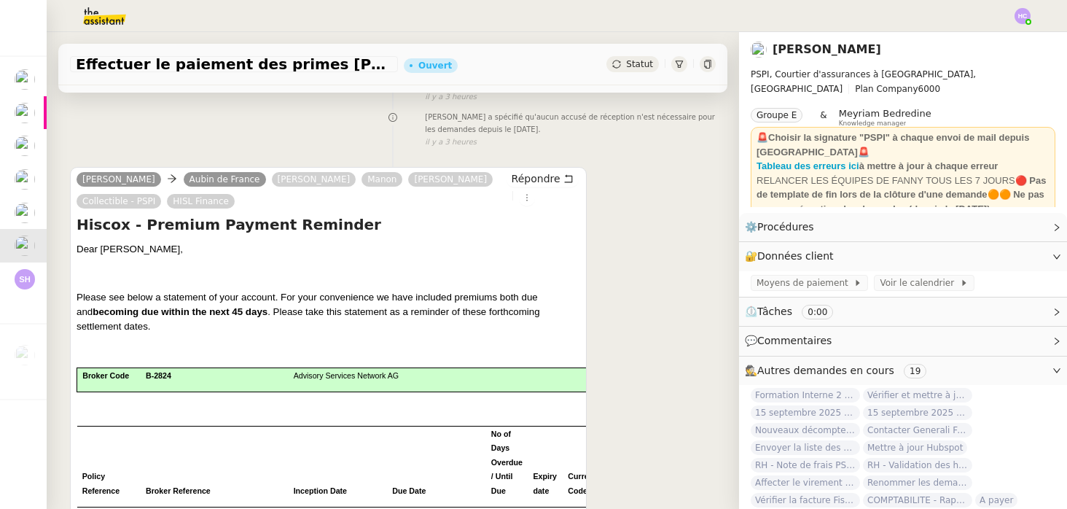
scroll to position [0, 0]
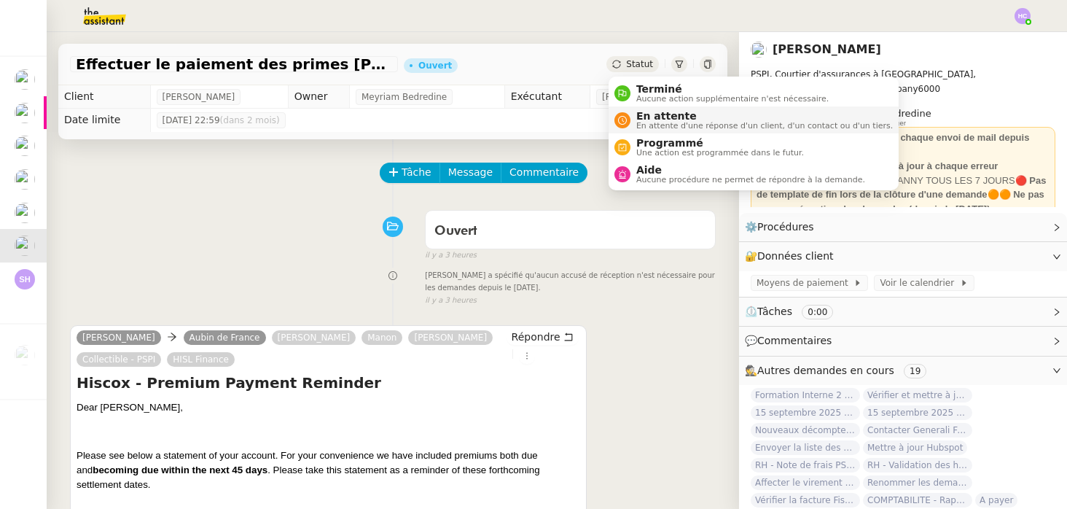
click at [646, 115] on span "En attente" at bounding box center [764, 116] width 257 height 12
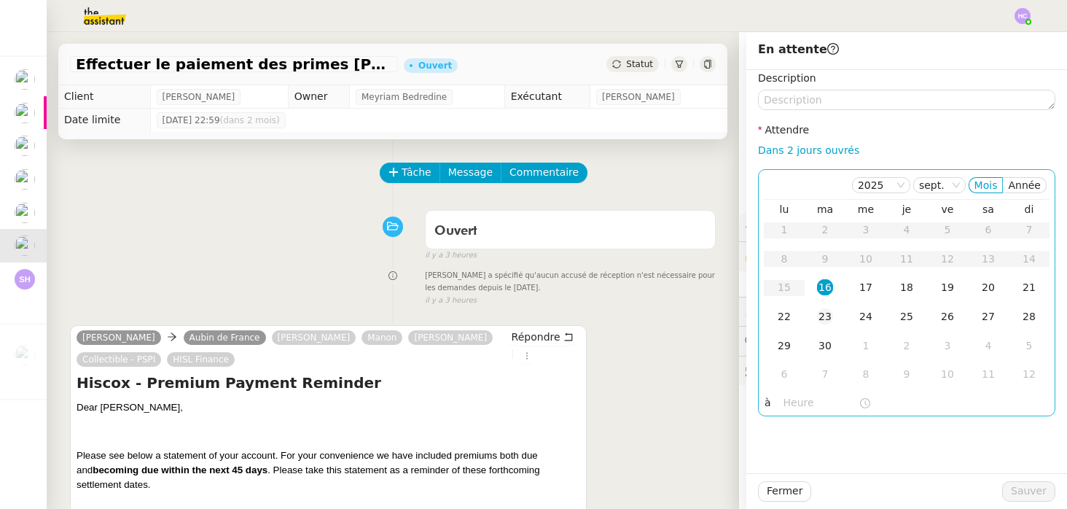
click at [822, 316] on div "23" at bounding box center [825, 316] width 16 height 16
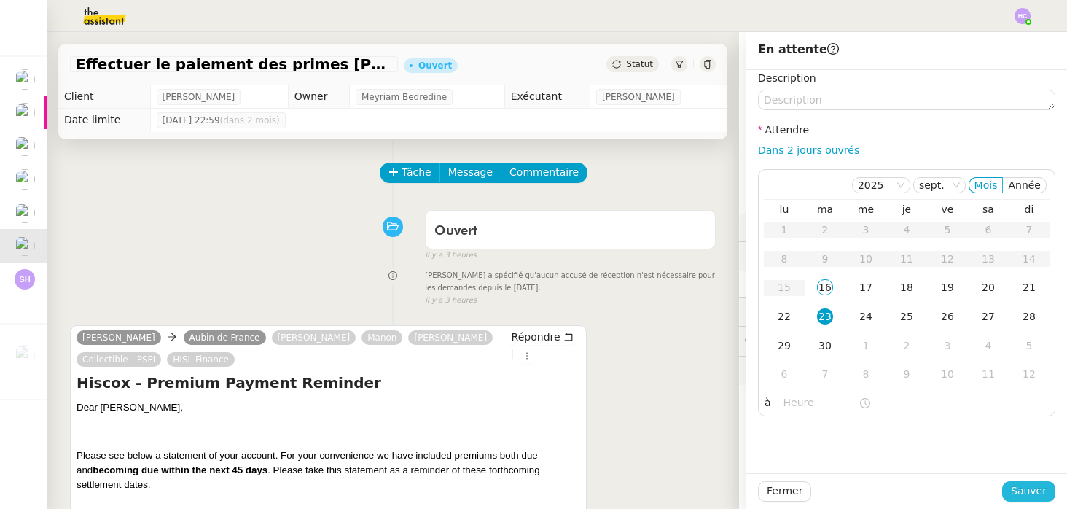
click at [1013, 487] on button "Sauver" at bounding box center [1028, 491] width 53 height 20
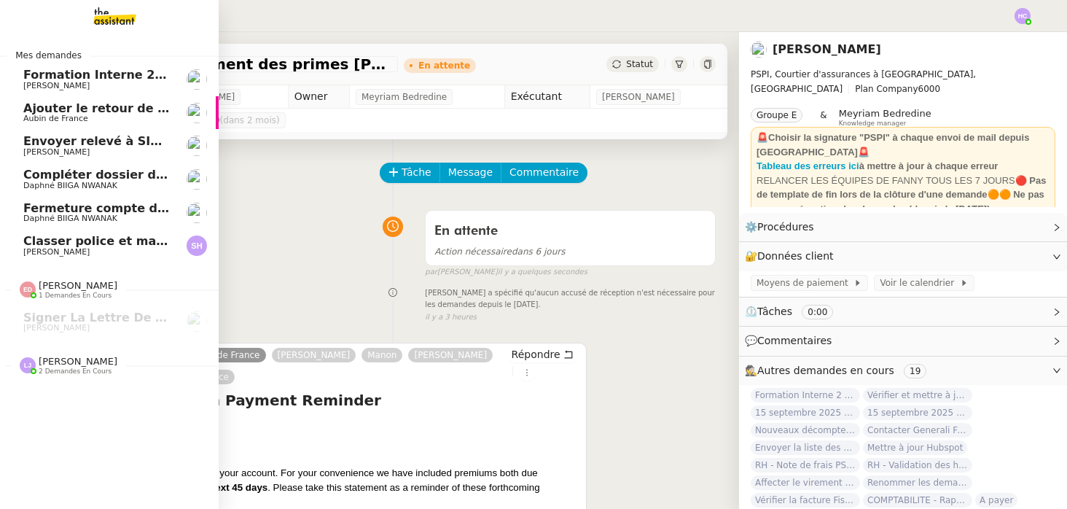
click at [118, 111] on span "Ajouter le retour de crédit à la commission" at bounding box center [164, 108] width 282 height 14
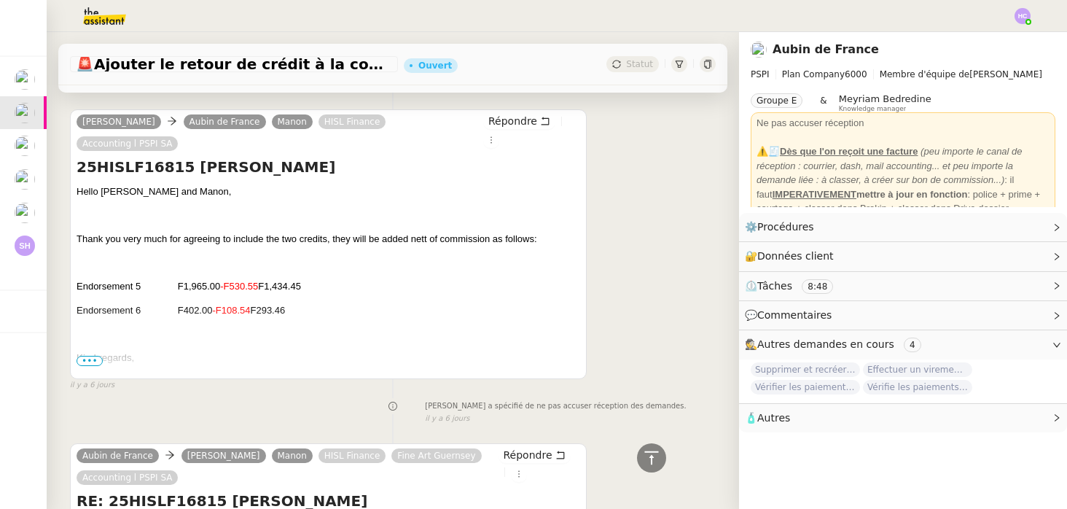
scroll to position [1299, 0]
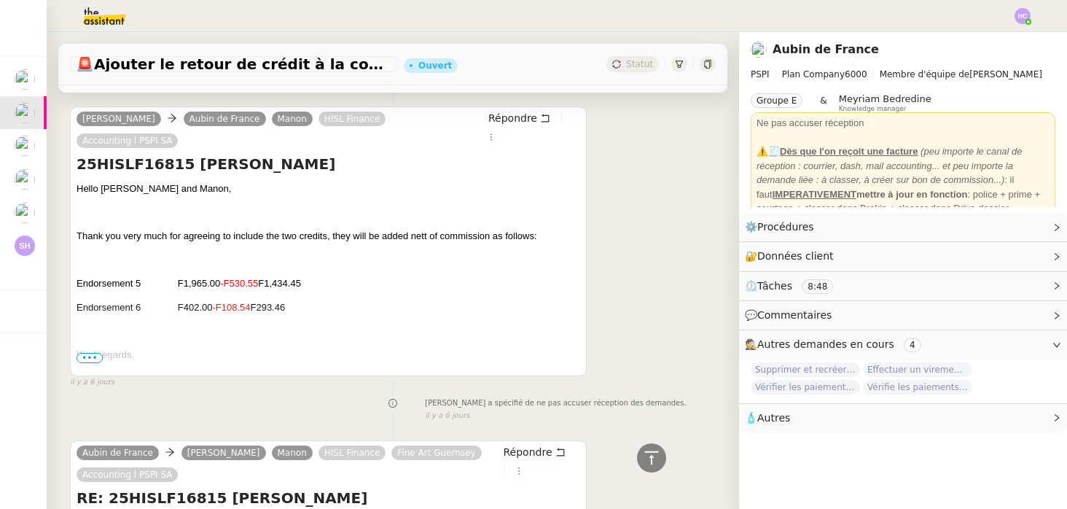
drag, startPoint x: 361, startPoint y: 289, endPoint x: 172, endPoint y: 269, distance: 189.8
click at [165, 253] on p at bounding box center [329, 260] width 504 height 15
click at [199, 276] on p "Endorsement 5 F1,965.00 -F530.55 F1,434.45" at bounding box center [329, 283] width 504 height 15
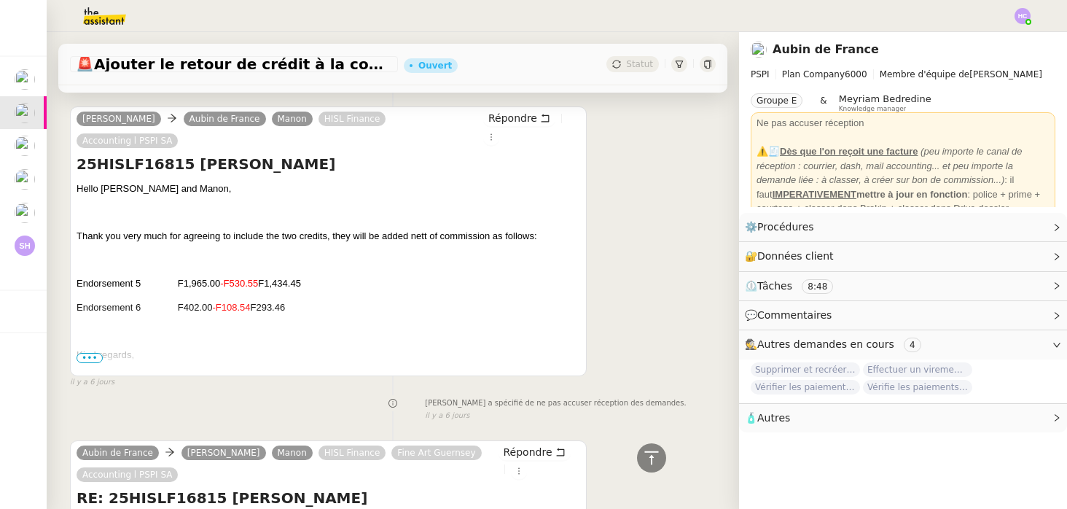
click at [198, 300] on p "Endorsement 6 F402.00 -F108.54 F293.46" at bounding box center [329, 307] width 504 height 15
click at [335, 276] on p "Endorsement 5 F1,965.00 -F530.55 F1,434.45" at bounding box center [329, 283] width 504 height 15
click at [333, 300] on p "Endorsement 6 F402.00 -F108.54 F293.46" at bounding box center [329, 307] width 504 height 15
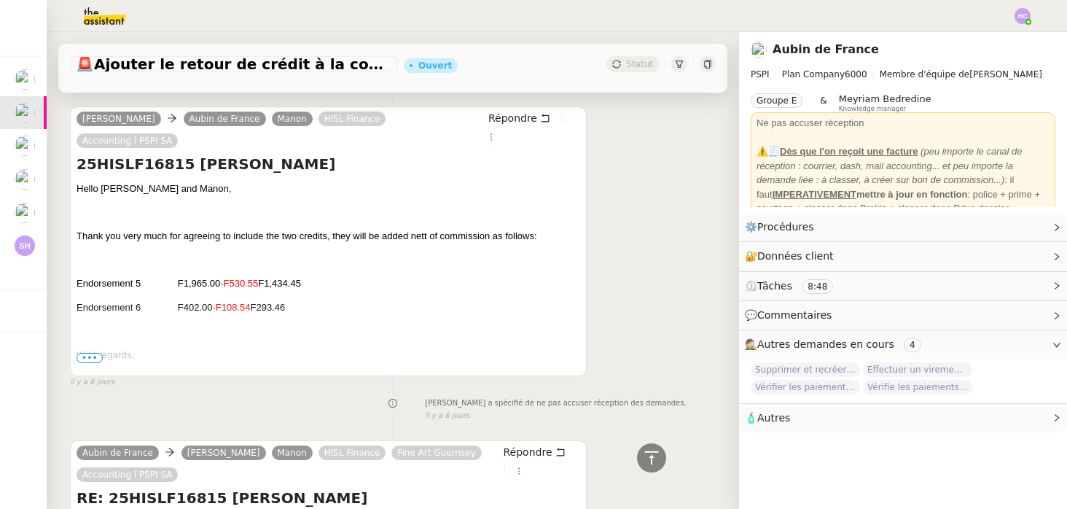
click at [333, 300] on p "Endorsement 6 F402.00 -F108.54 F293.46" at bounding box center [329, 307] width 504 height 15
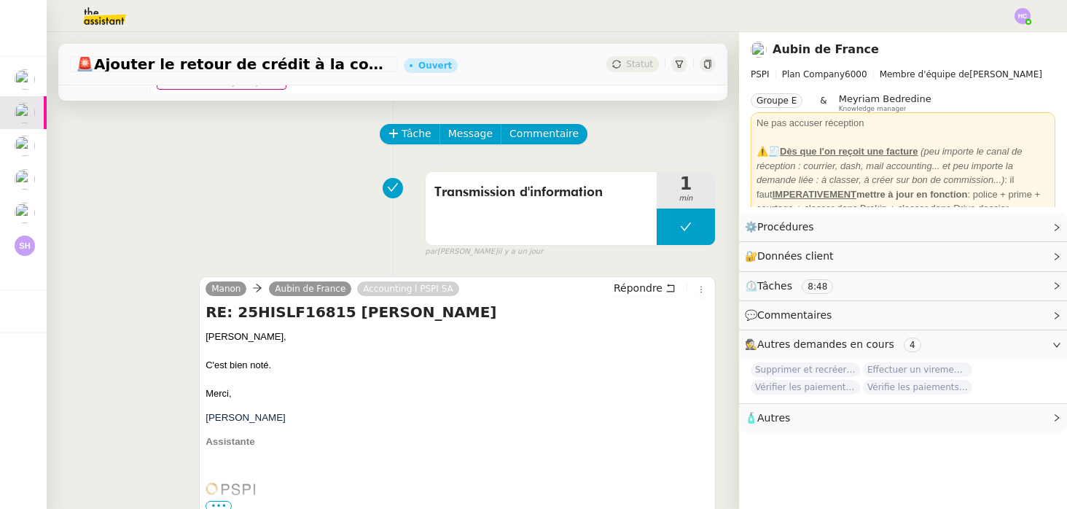
scroll to position [36, 0]
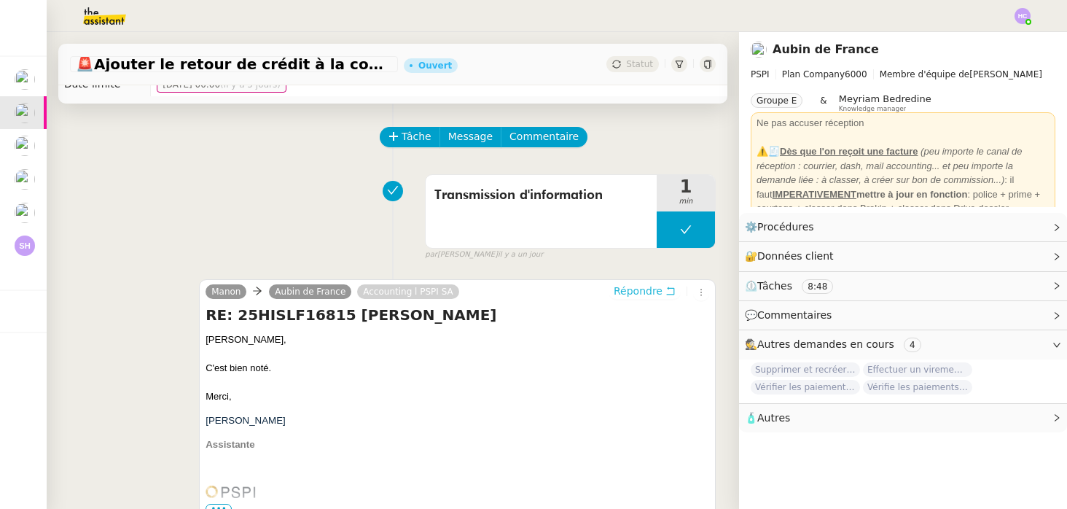
click at [636, 293] on span "Répondre" at bounding box center [638, 291] width 49 height 15
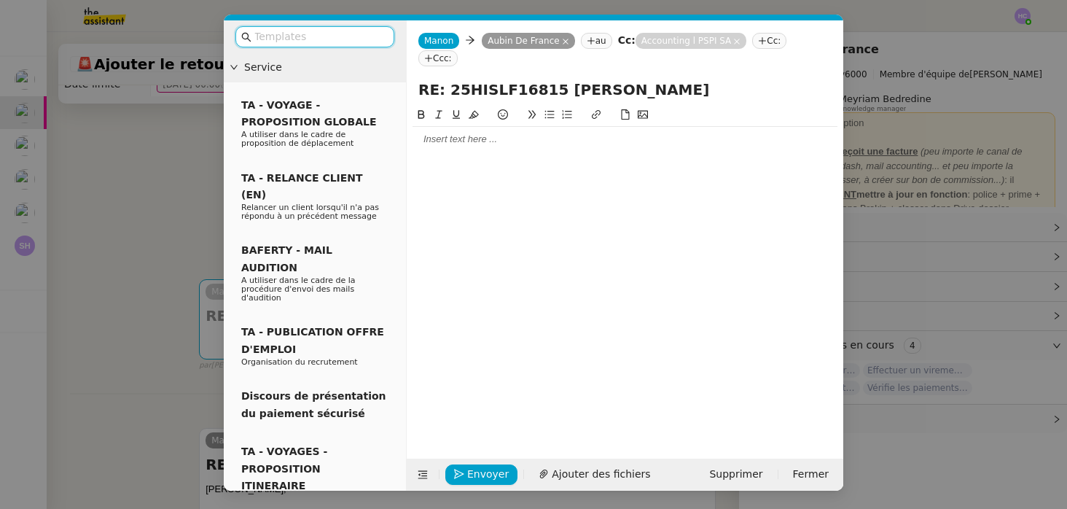
click at [454, 139] on div at bounding box center [625, 139] width 425 height 13
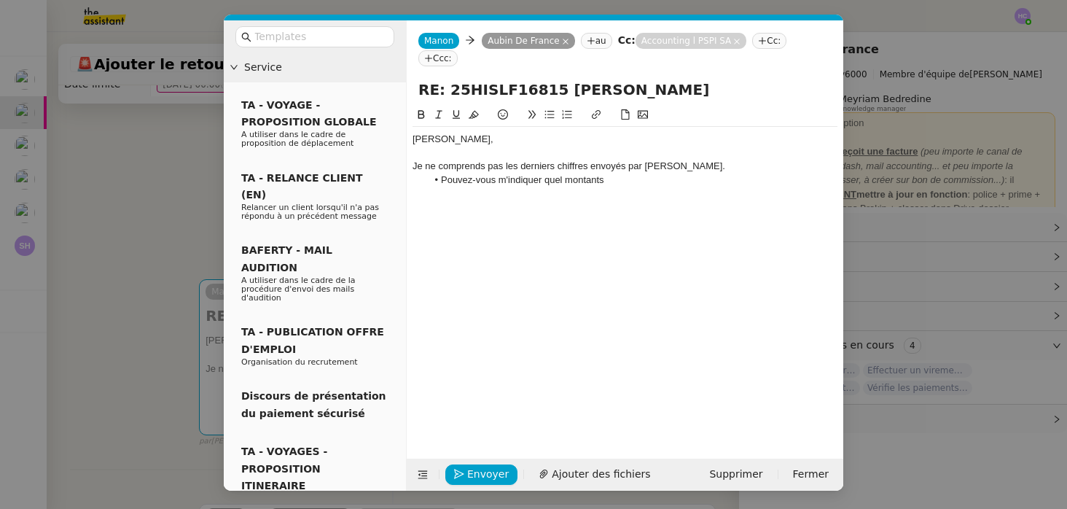
click at [556, 181] on li "Pouvez-vous m'indiquer quel montants" at bounding box center [632, 180] width 411 height 13
click at [633, 182] on li "Pouvez-vous m'indiquer les montants" at bounding box center [632, 180] width 411 height 13
click at [424, 202] on div "MErci," at bounding box center [625, 206] width 425 height 13
click at [681, 168] on div "Je ne comprends pas les derniers chiffres envoyés par [PERSON_NAME]." at bounding box center [625, 166] width 425 height 13
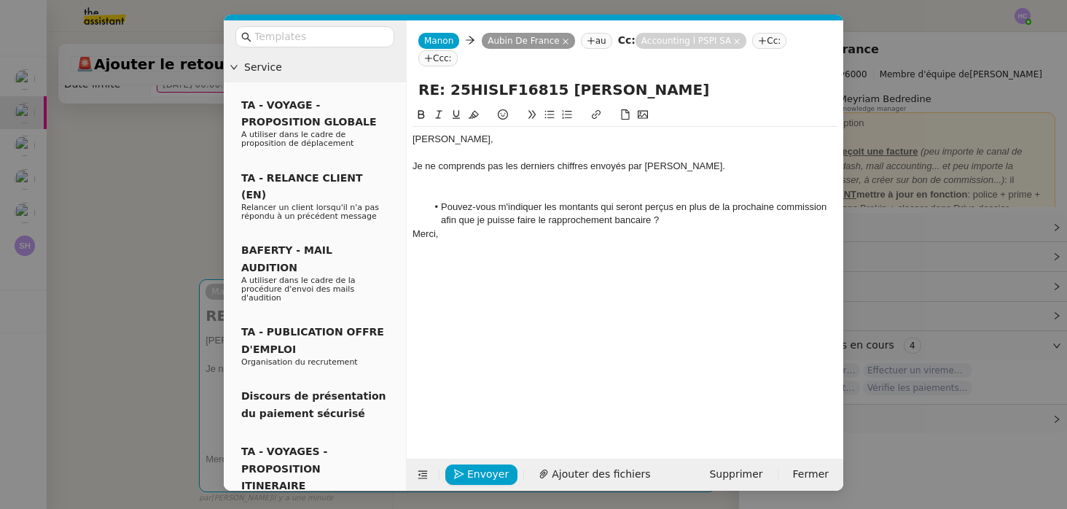
click at [144, 330] on nz-modal-container "Service TA - VOYAGE - PROPOSITION GLOBALE A utiliser dans le cadre de propositi…" at bounding box center [533, 254] width 1067 height 509
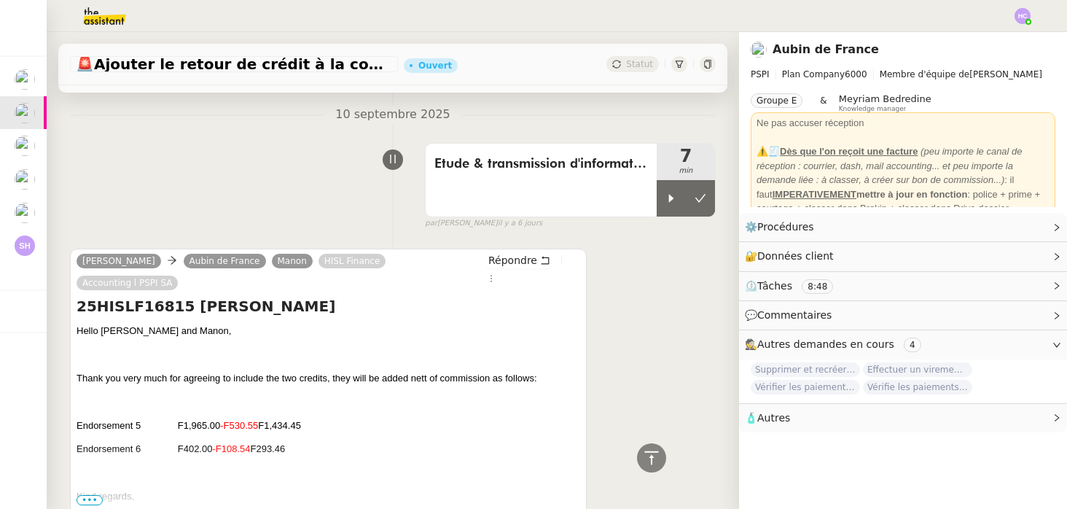
scroll to position [1533, 0]
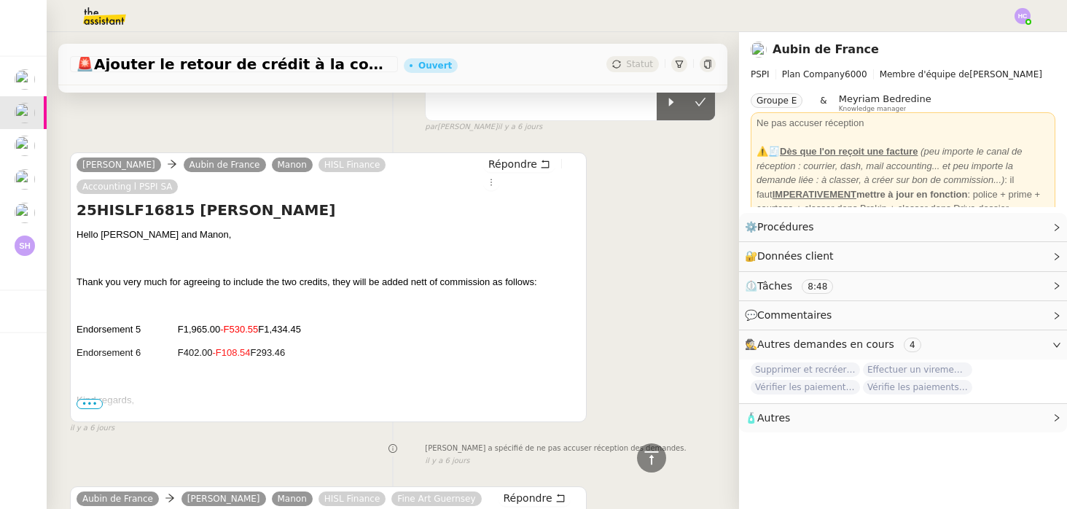
drag, startPoint x: 370, startPoint y: 331, endPoint x: 70, endPoint y: 308, distance: 300.5
click at [70, 308] on div "[PERSON_NAME] Aubin de France Manon HISL Finance Accounting l PSPI SA Répondre …" at bounding box center [328, 287] width 517 height 270
copy div "Endorsement 5 F1,965.00 -F530.55 F1,434.45 Endorsement 6 F402.00 -F108.54 F293.…"
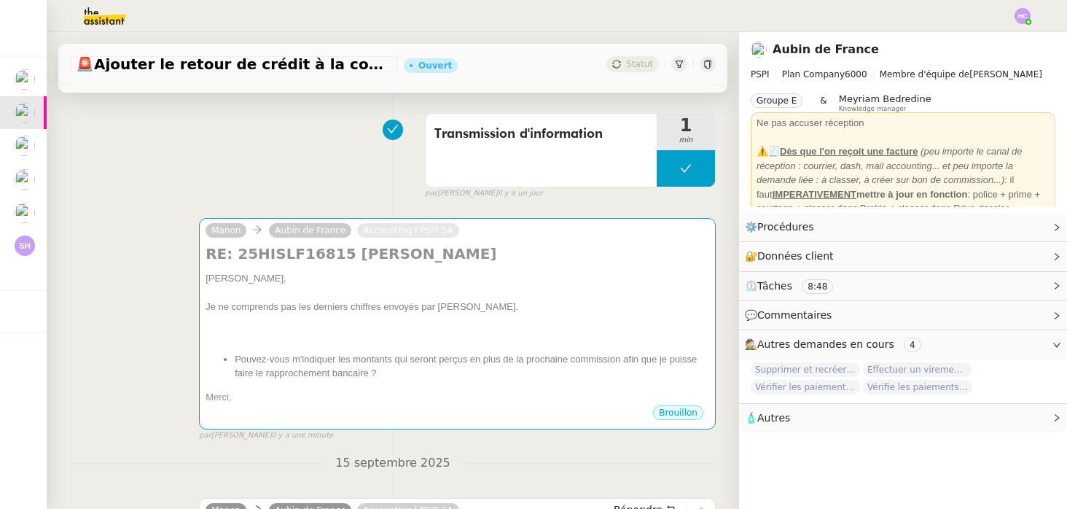
scroll to position [0, 0]
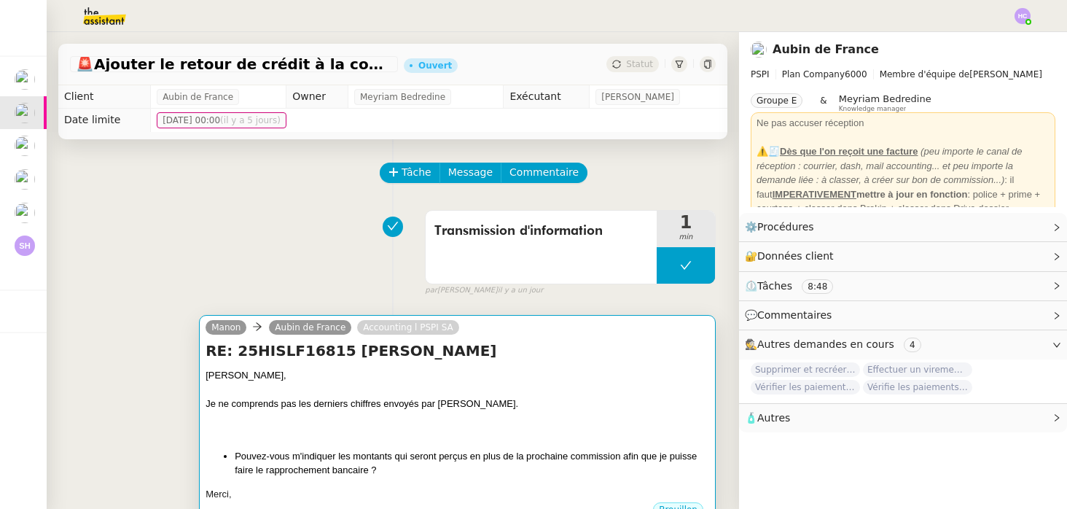
click at [274, 425] on div at bounding box center [458, 432] width 504 height 15
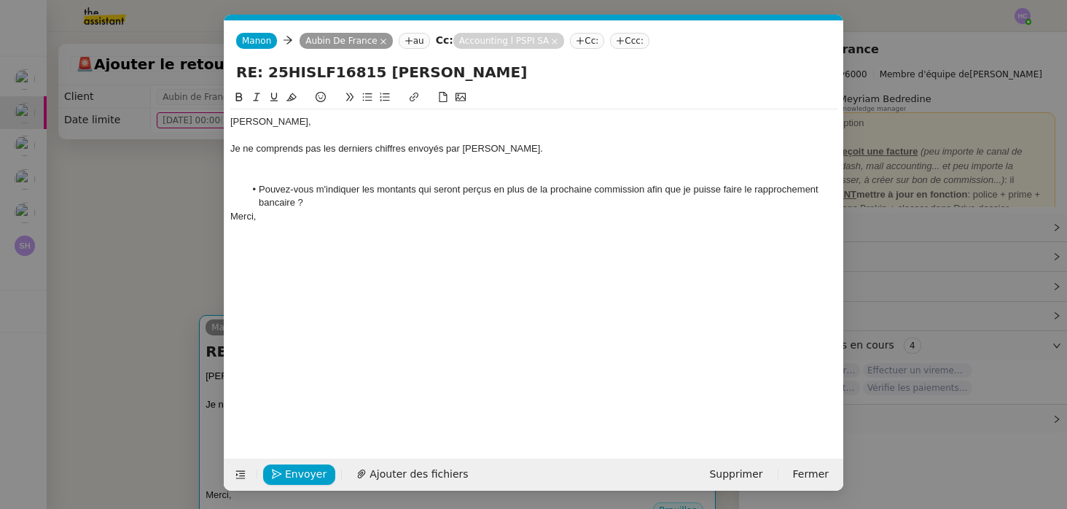
scroll to position [0, 31]
click at [281, 167] on div at bounding box center [533, 162] width 607 height 13
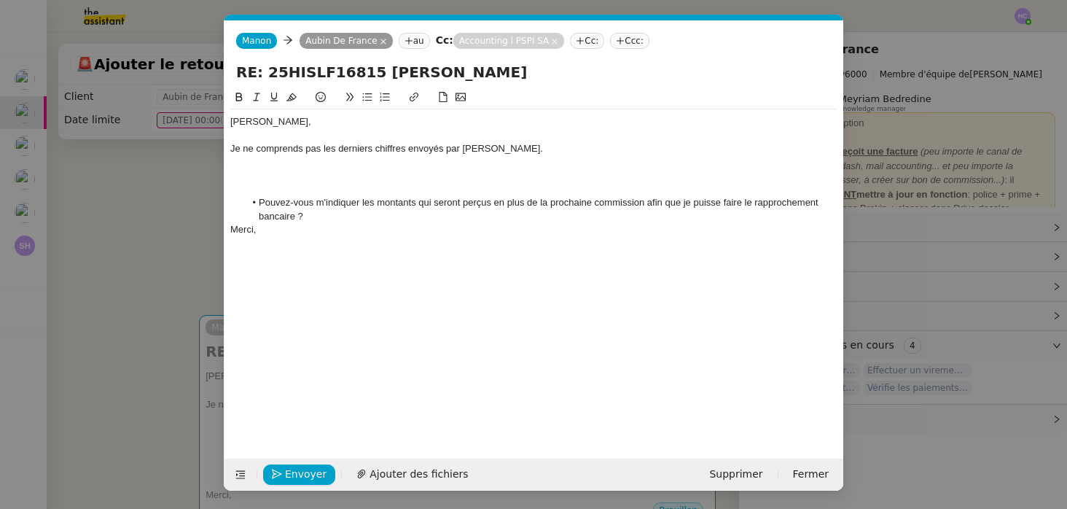
scroll to position [0, 0]
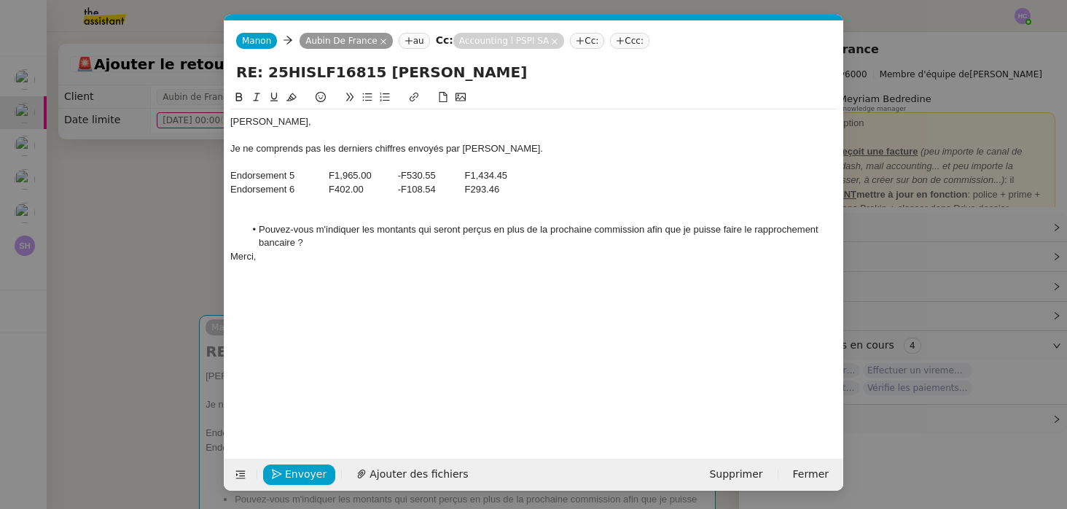
click at [521, 195] on div "Endorsement 6 F402.00 -F108.54 F293.46" at bounding box center [533, 189] width 607 height 13
click at [233, 254] on div "Merci," at bounding box center [533, 256] width 607 height 13
click at [574, 230] on li "Pouvez-vous m'indiquer les montants qui seront perçus en plus de la prochaine c…" at bounding box center [541, 236] width 593 height 27
click at [129, 246] on nz-modal-container "Service TA - VOYAGE - PROPOSITION GLOBALE A utiliser dans le cadre de propositi…" at bounding box center [533, 254] width 1067 height 509
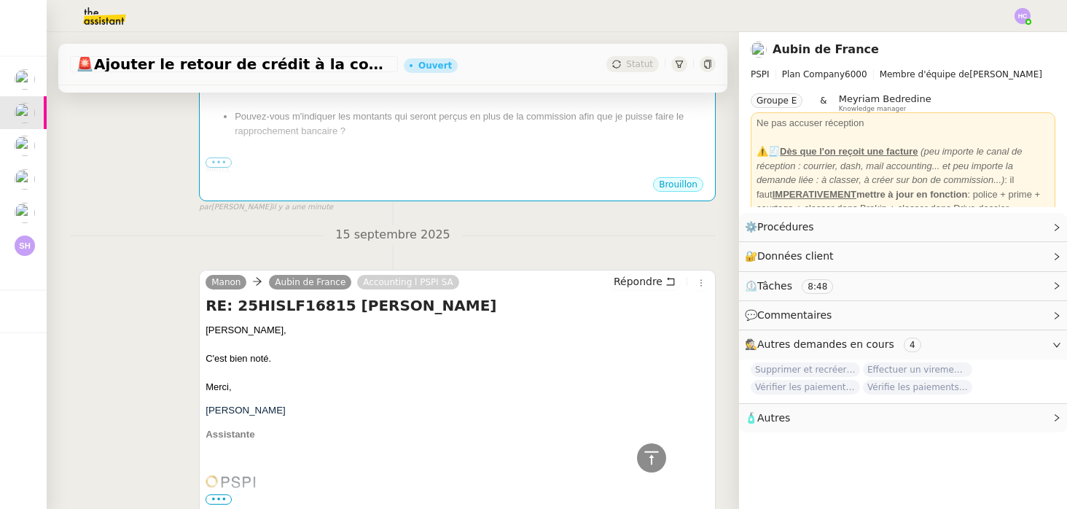
scroll to position [246, 0]
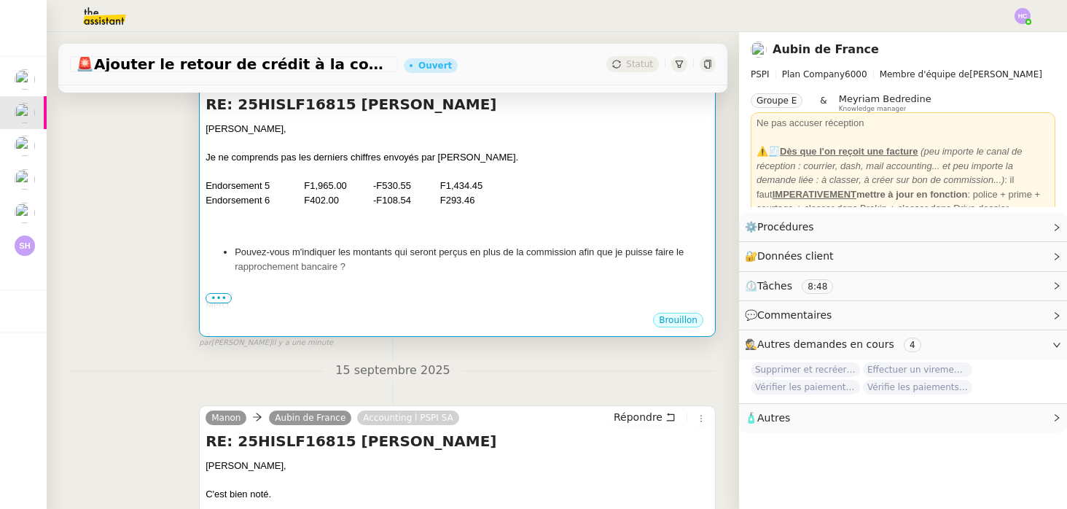
click at [397, 260] on li "Pouvez-vous m'indiquer les montants qui seront perçus en plus de la commission …" at bounding box center [472, 259] width 475 height 28
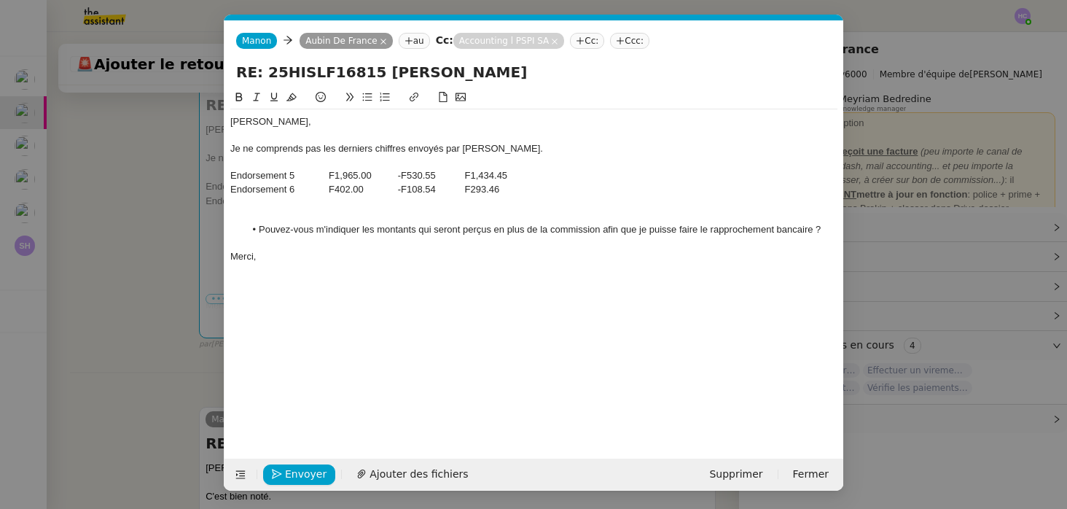
scroll to position [0, 31]
click at [461, 231] on li "Pouvez-vous m'indiquer les montants qui seront perçus en plus de la commission …" at bounding box center [541, 229] width 593 height 13
click at [298, 473] on span "Envoyer" at bounding box center [306, 474] width 42 height 17
click at [298, 470] on span "Confirmer l'envoi" at bounding box center [328, 474] width 87 height 17
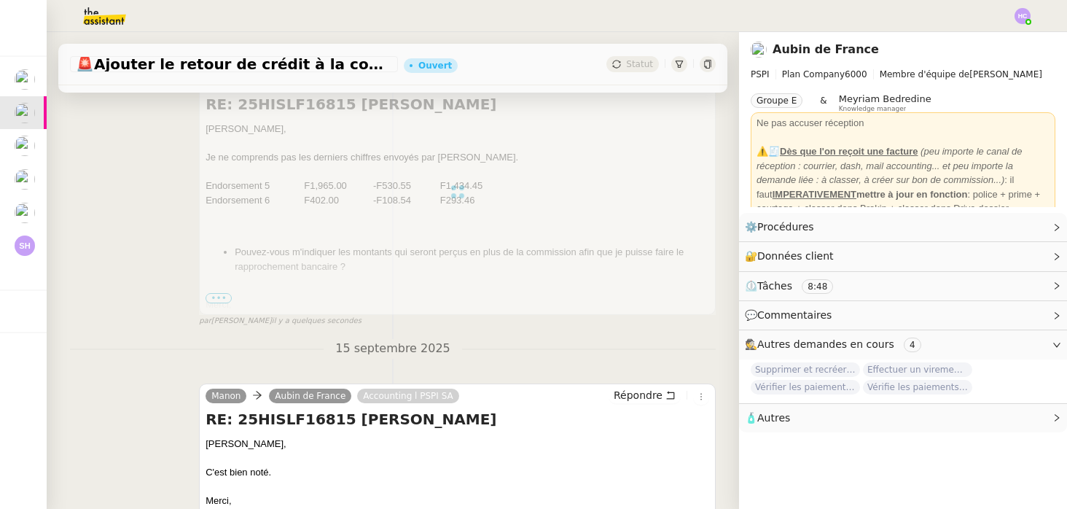
scroll to position [0, 0]
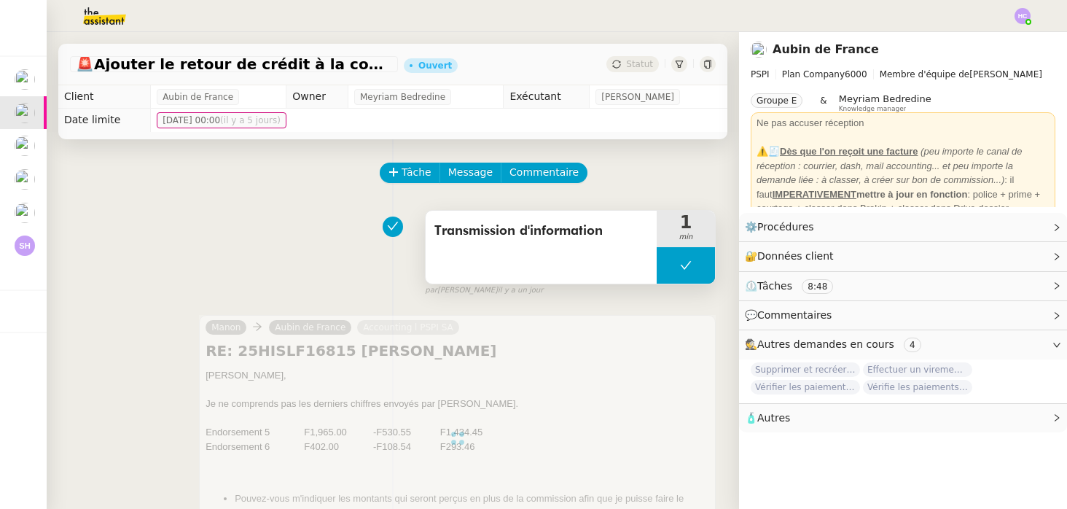
click at [674, 260] on button at bounding box center [686, 265] width 58 height 36
click at [665, 263] on div at bounding box center [671, 265] width 29 height 36
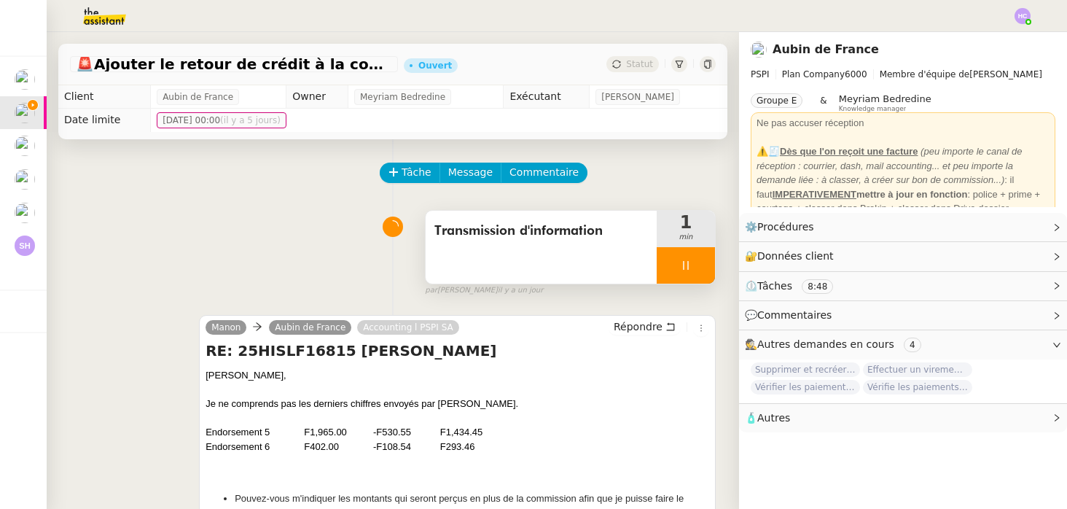
click at [681, 260] on icon at bounding box center [686, 266] width 12 height 12
click at [671, 262] on icon at bounding box center [671, 265] width 5 height 8
click at [680, 269] on icon at bounding box center [686, 266] width 12 height 12
click at [692, 269] on button at bounding box center [700, 265] width 29 height 36
click at [642, 65] on span "Statut" at bounding box center [639, 64] width 27 height 10
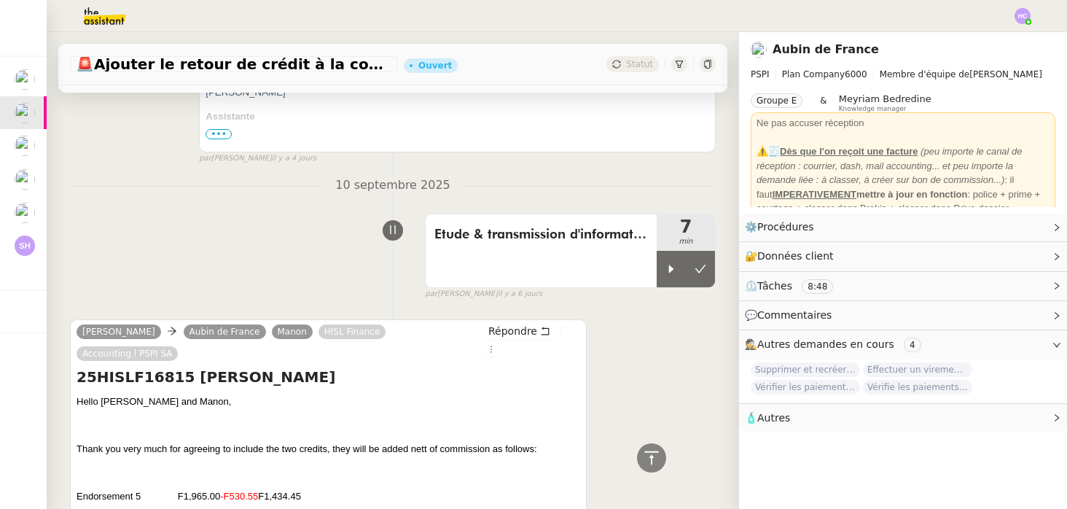
scroll to position [1401, 0]
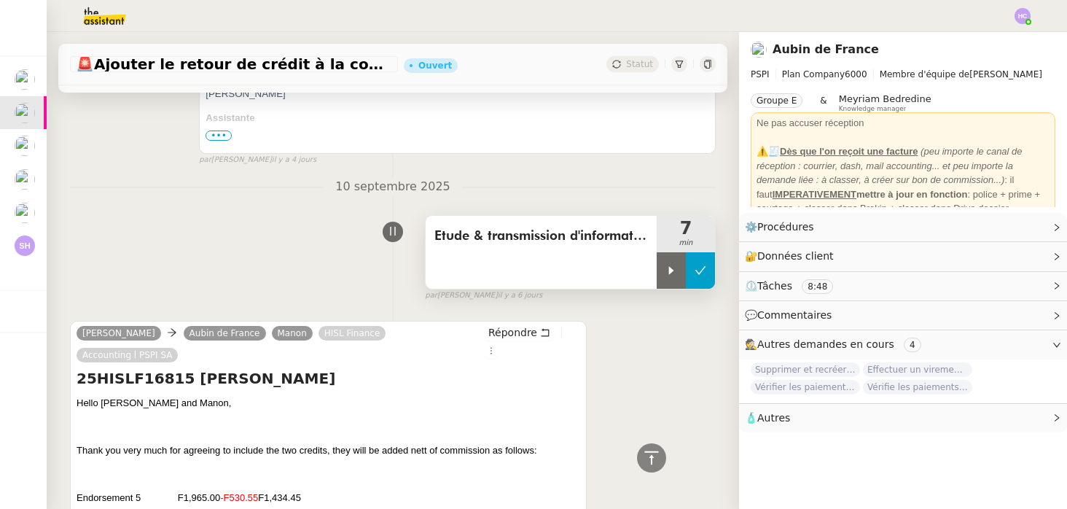
click at [702, 270] on icon at bounding box center [700, 270] width 11 height 8
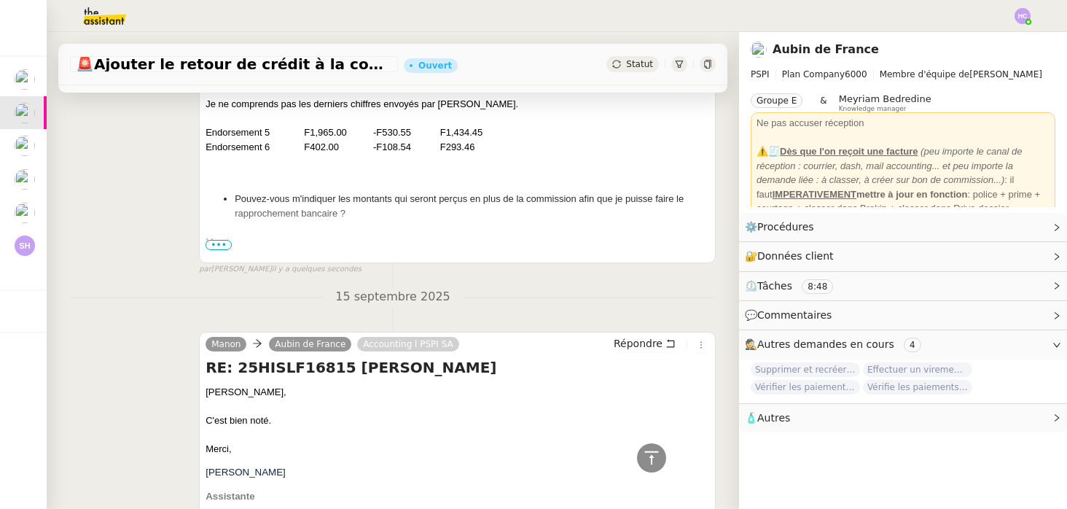
scroll to position [0, 0]
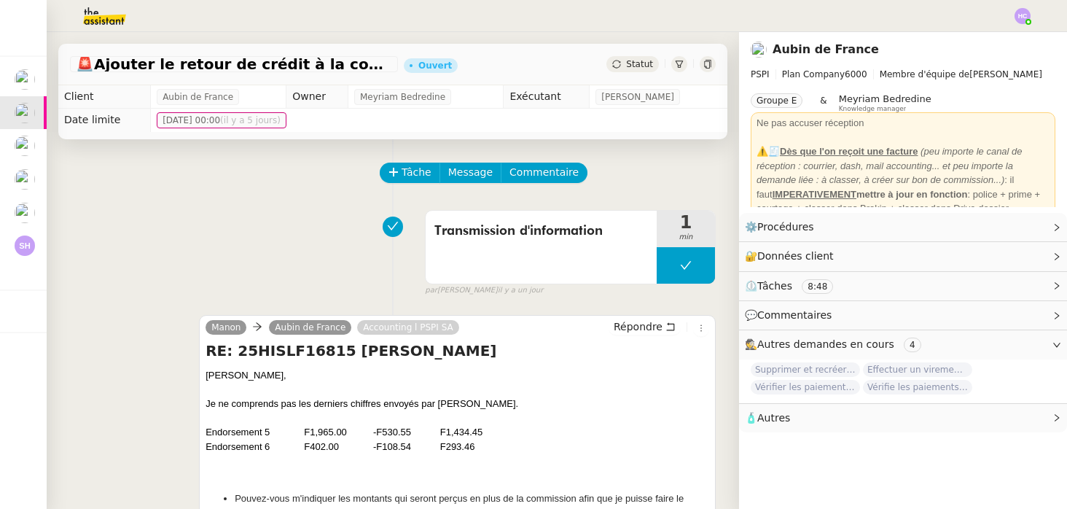
click at [636, 63] on span "Statut" at bounding box center [639, 64] width 27 height 10
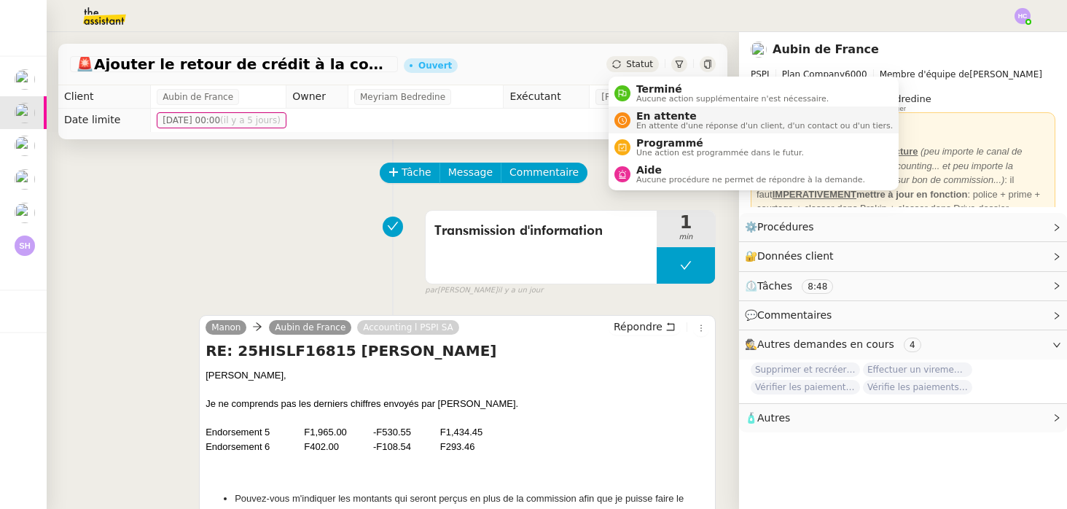
click at [658, 118] on span "En attente" at bounding box center [764, 116] width 257 height 12
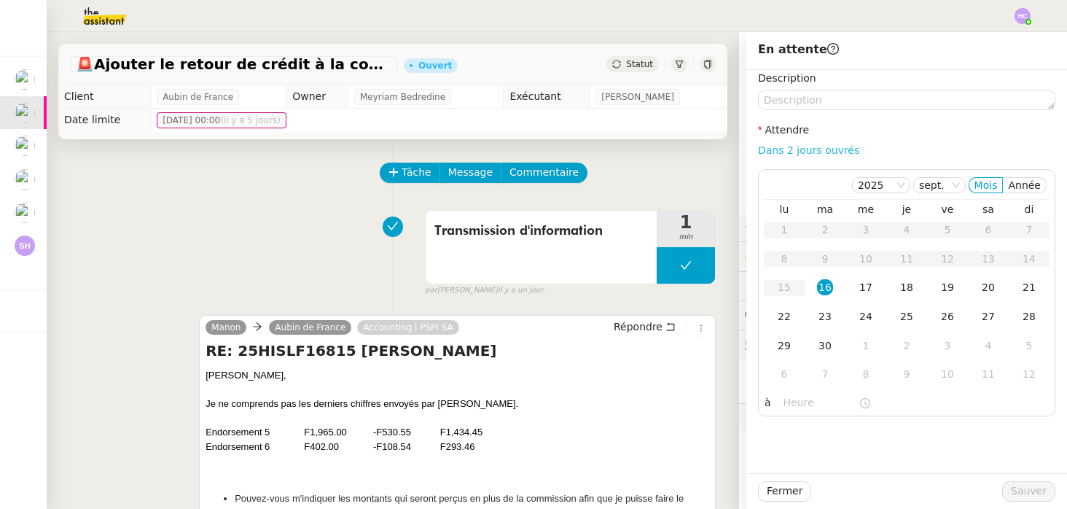
click at [793, 148] on link "Dans 2 jours ouvrés" at bounding box center [808, 150] width 101 height 12
type input "07:00"
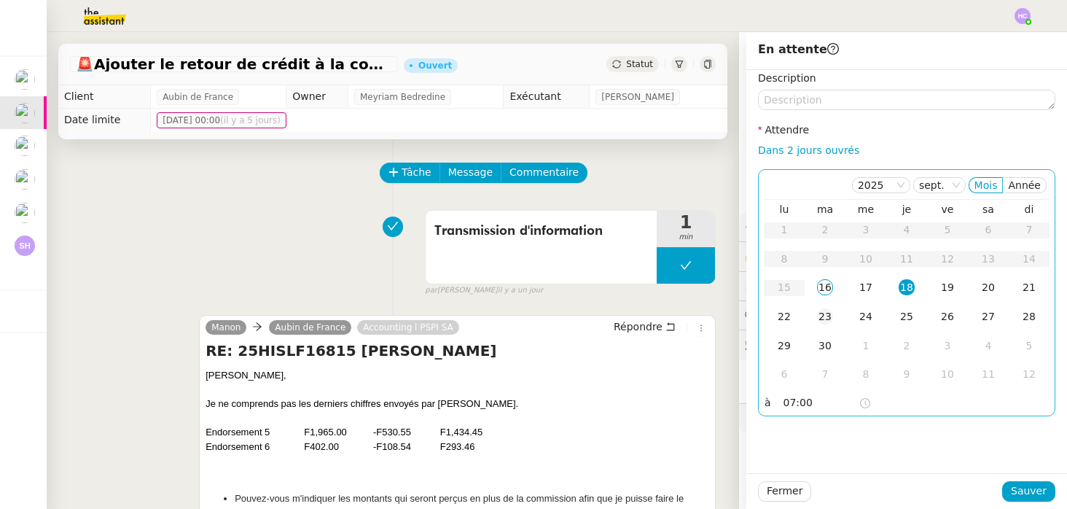
click at [825, 318] on div "23" at bounding box center [825, 316] width 16 height 16
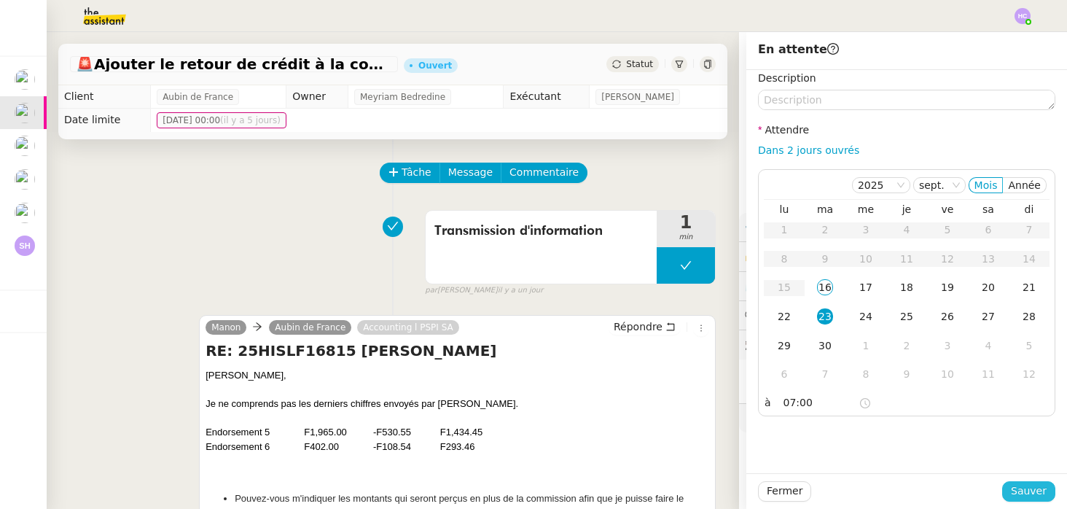
click at [1013, 491] on button "Sauver" at bounding box center [1028, 491] width 53 height 20
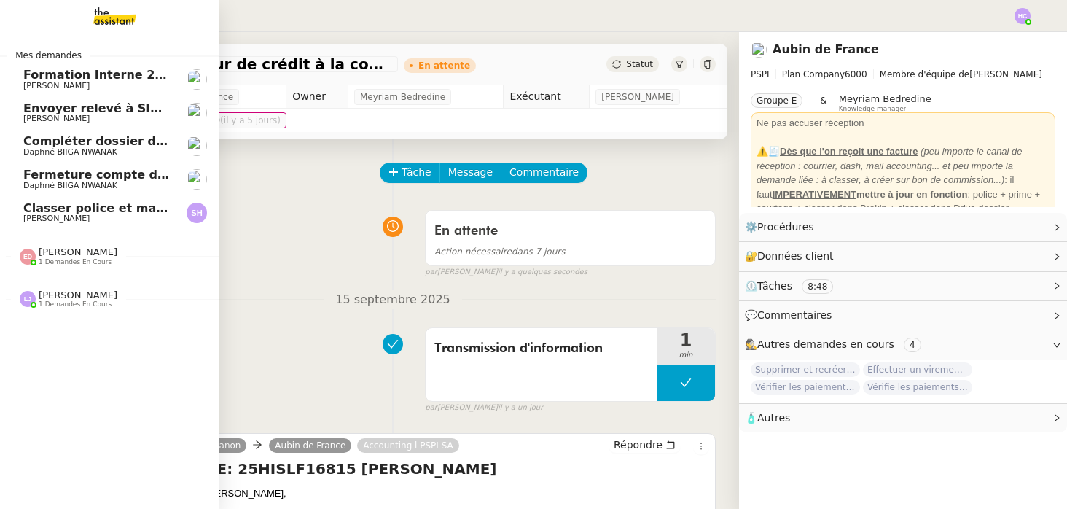
click at [74, 108] on span "Envoyer relevé à SIP pour [PERSON_NAME]" at bounding box center [164, 108] width 283 height 14
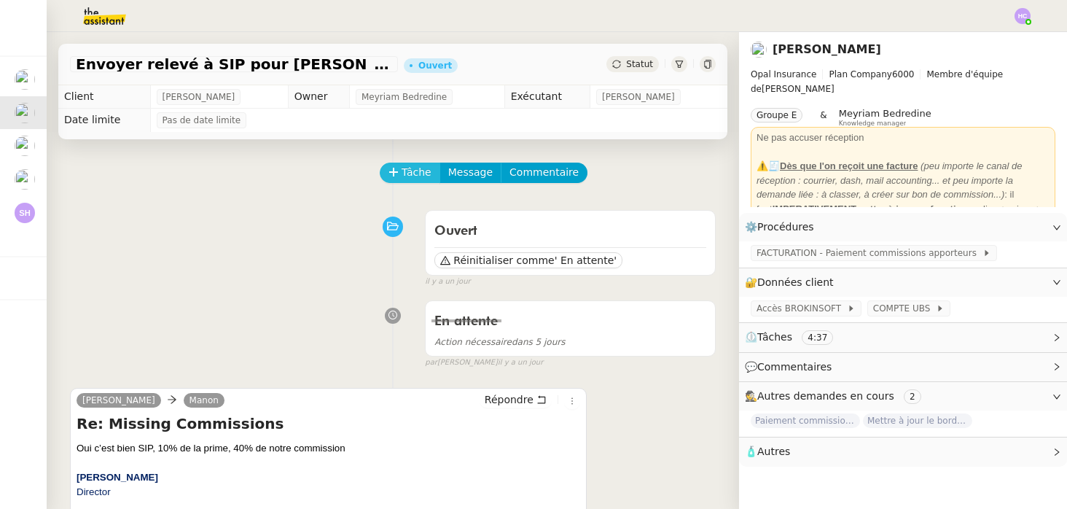
click at [395, 171] on icon at bounding box center [394, 172] width 10 height 10
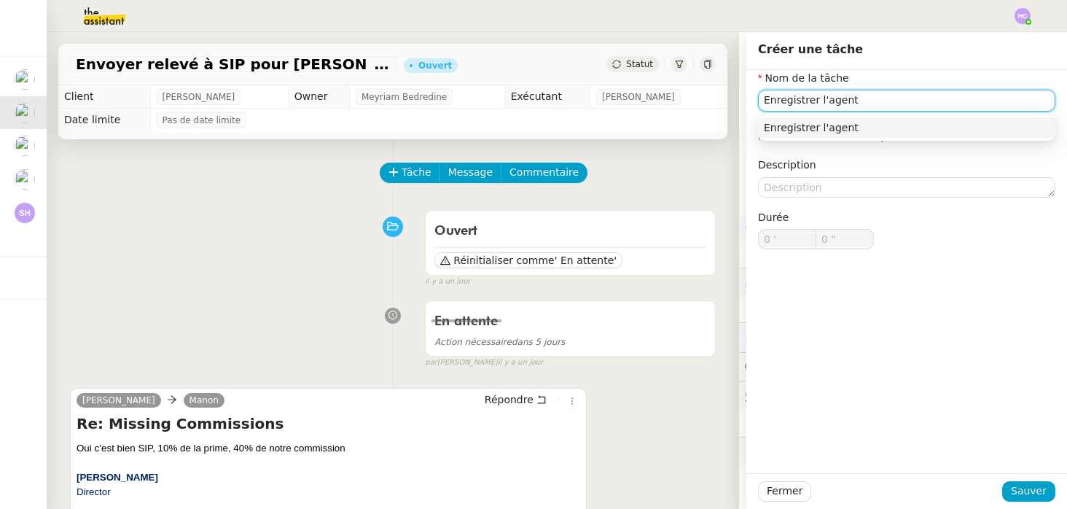
click at [882, 129] on div "Enregistrer l'agent" at bounding box center [907, 127] width 286 height 13
click at [818, 105] on input "Enregistrer l'agent" at bounding box center [906, 100] width 297 height 21
click at [894, 122] on div "Enregistrer et payer l'agent" at bounding box center [907, 127] width 286 height 13
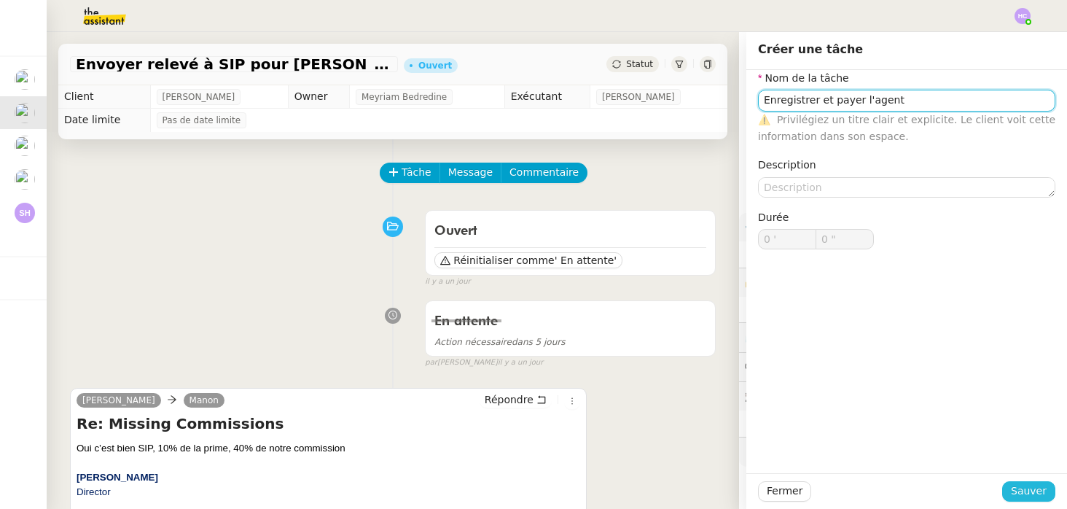
type input "Enregistrer et payer l'agent"
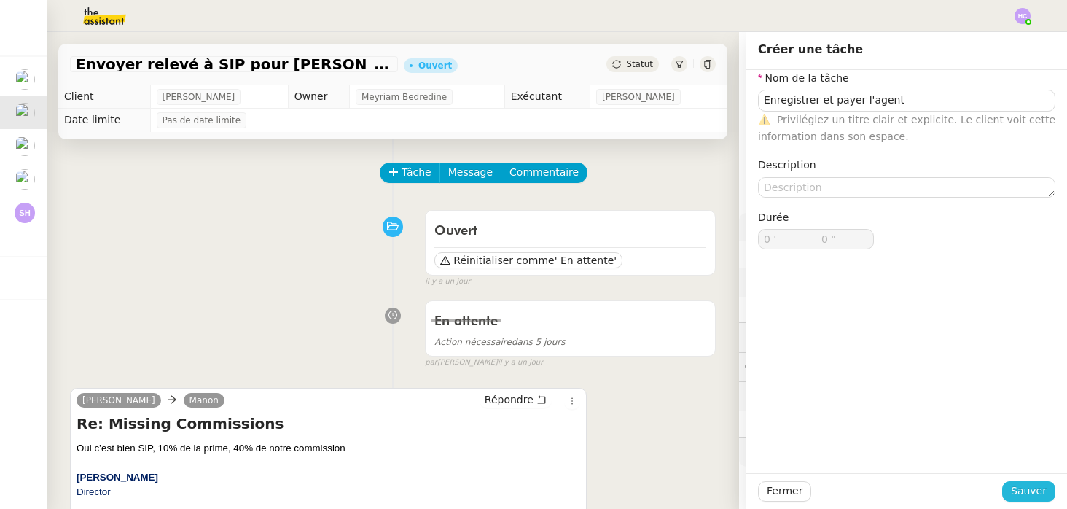
click at [1015, 488] on span "Sauver" at bounding box center [1029, 491] width 36 height 17
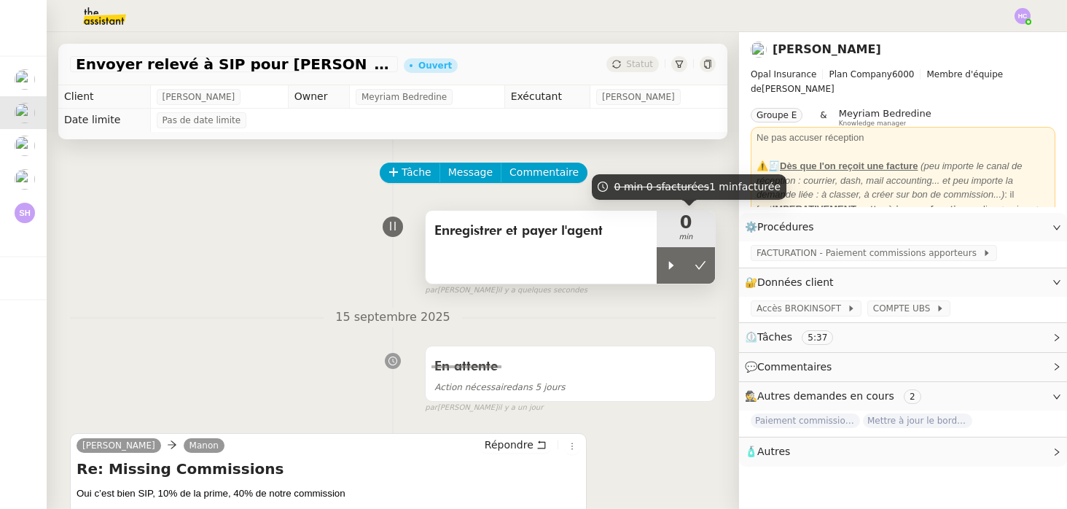
click at [626, 233] on span "Enregistrer et payer l'agent" at bounding box center [541, 231] width 214 height 22
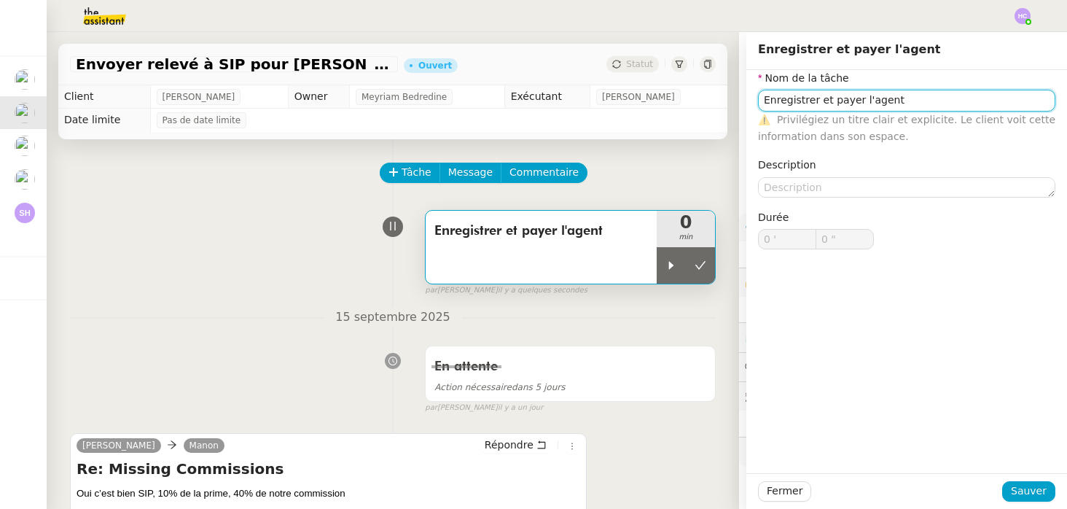
click at [902, 98] on input "Enregistrer et payer l'agent" at bounding box center [906, 100] width 297 height 21
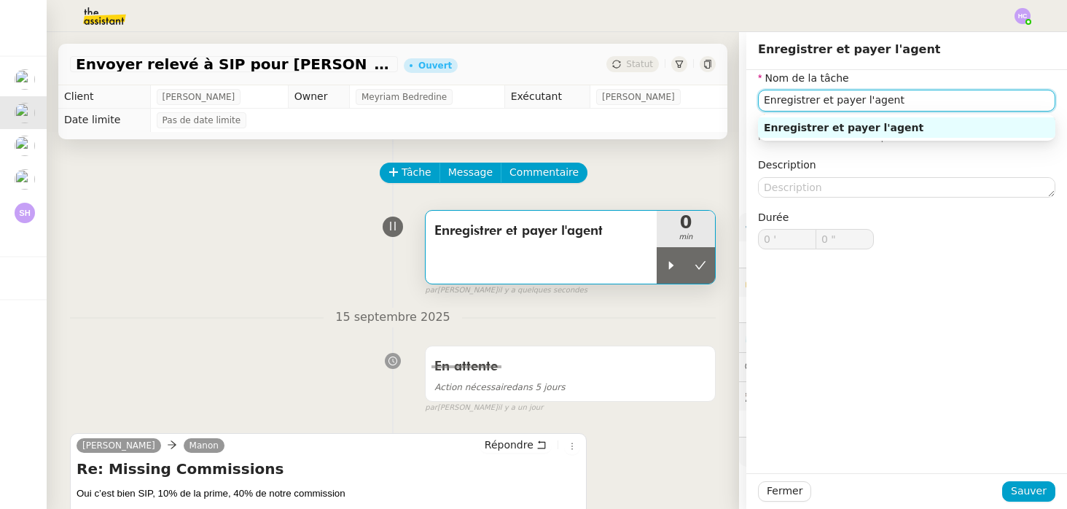
drag, startPoint x: 818, startPoint y: 101, endPoint x: 854, endPoint y: 98, distance: 36.6
click at [854, 98] on input "Enregistrer et payer l'agent" at bounding box center [906, 100] width 297 height 21
click at [849, 122] on div "Enregistrer l'agent" at bounding box center [907, 127] width 286 height 13
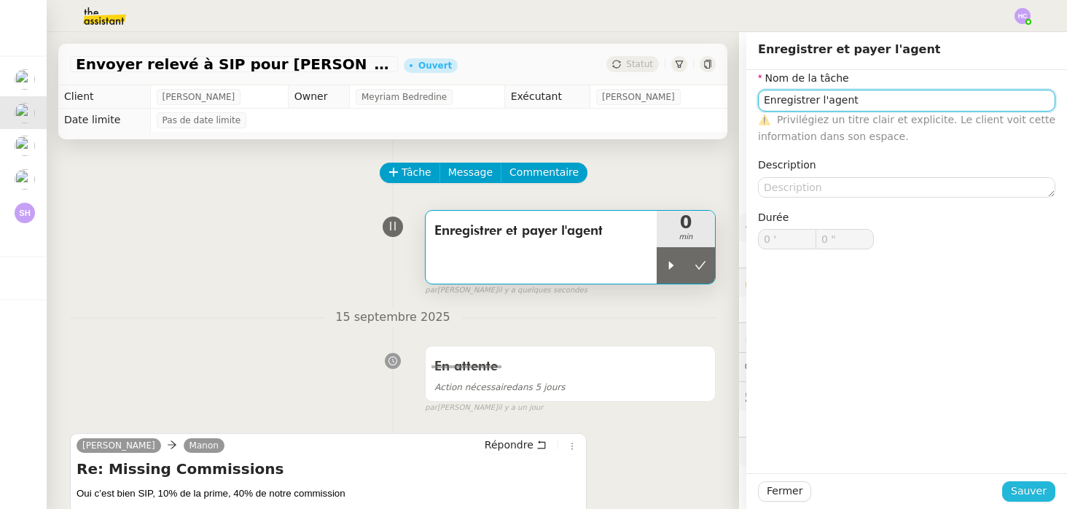
type input "Enregistrer l'agent"
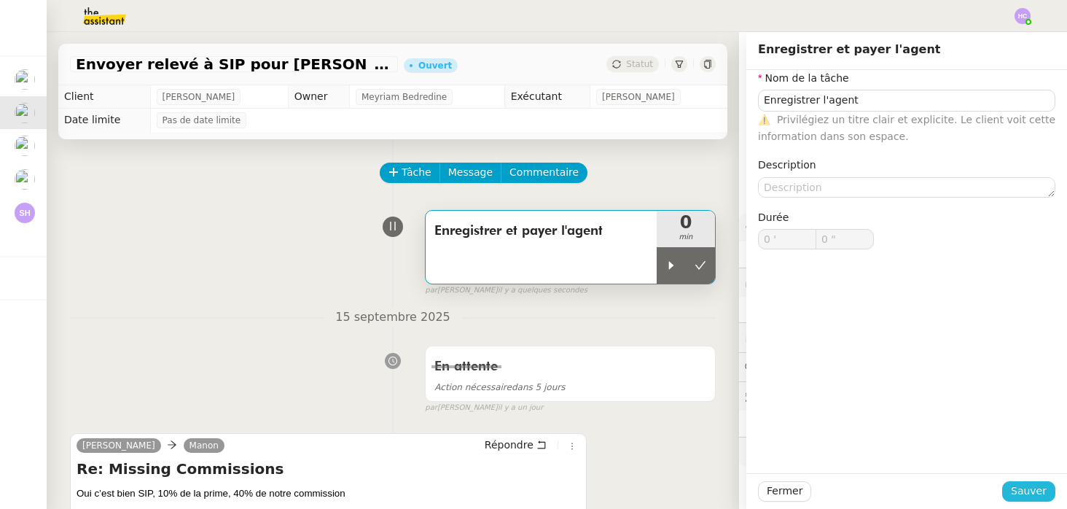
click at [1022, 486] on span "Sauver" at bounding box center [1029, 491] width 36 height 17
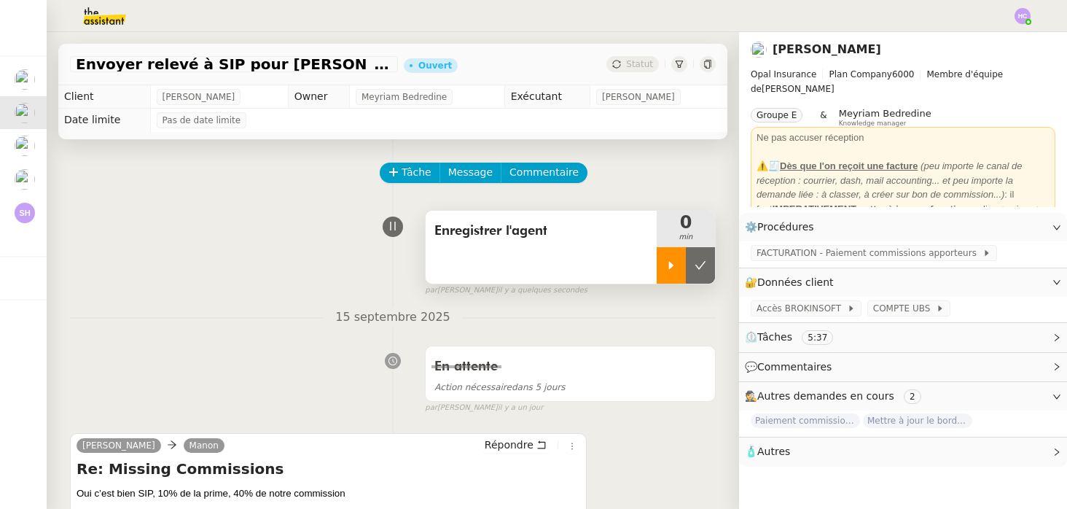
click at [671, 270] on icon at bounding box center [672, 266] width 12 height 12
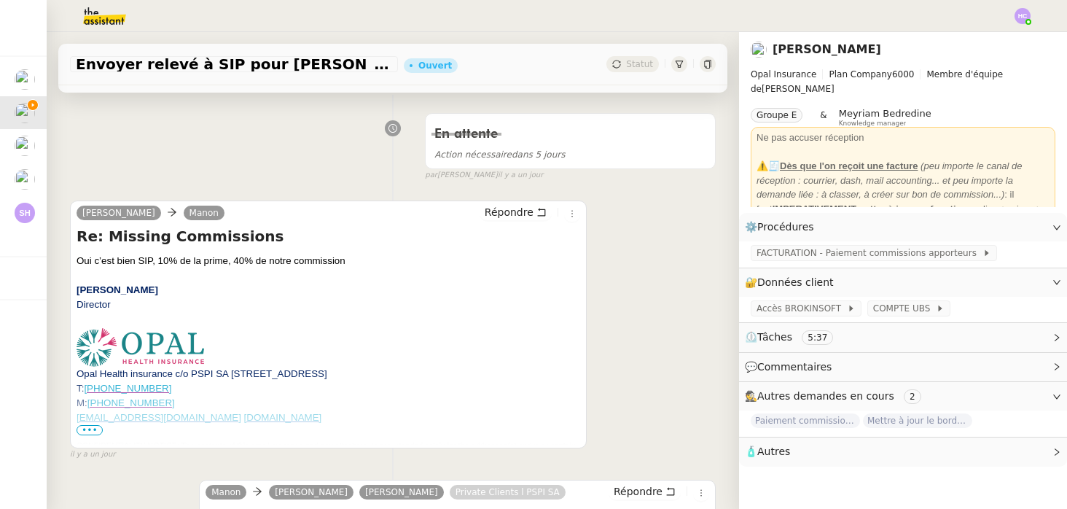
scroll to position [234, 0]
click at [808, 254] on span "FACTURATION - Paiement commissions apporteurs" at bounding box center [870, 253] width 226 height 15
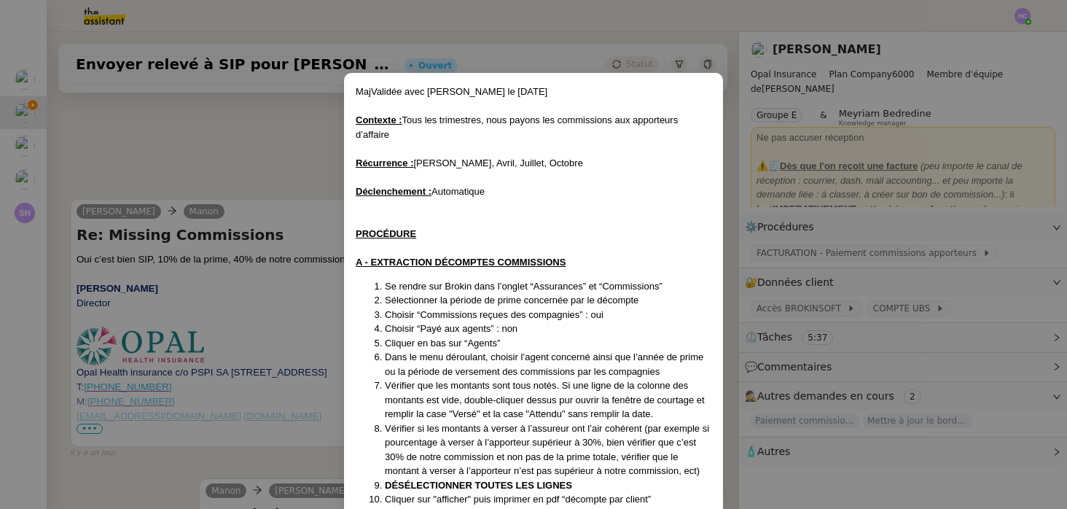
click at [266, 163] on nz-modal-container "[PERSON_NAME] avec [PERSON_NAME] le [DATE] Contexte : Tous les trimestres, nous…" at bounding box center [533, 254] width 1067 height 509
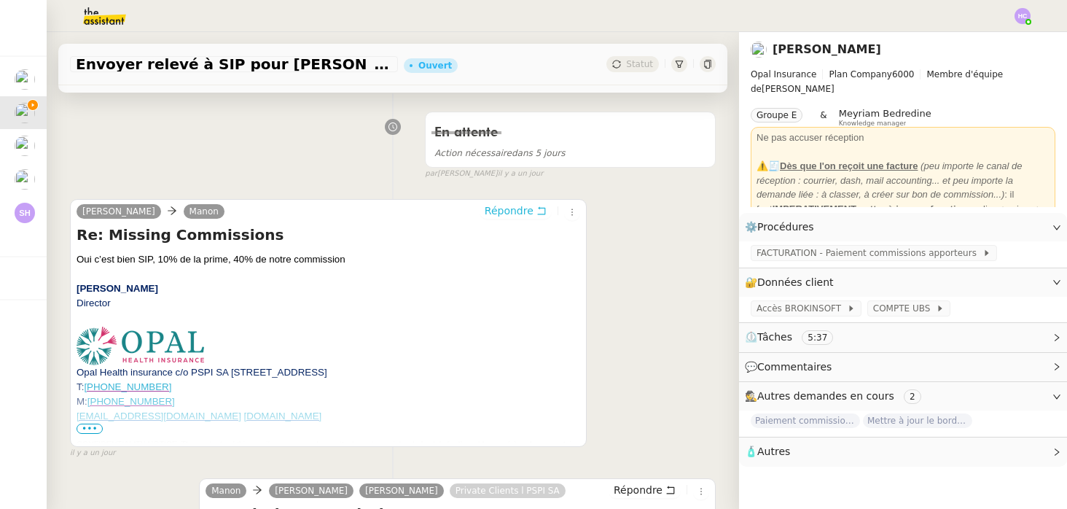
scroll to position [0, 0]
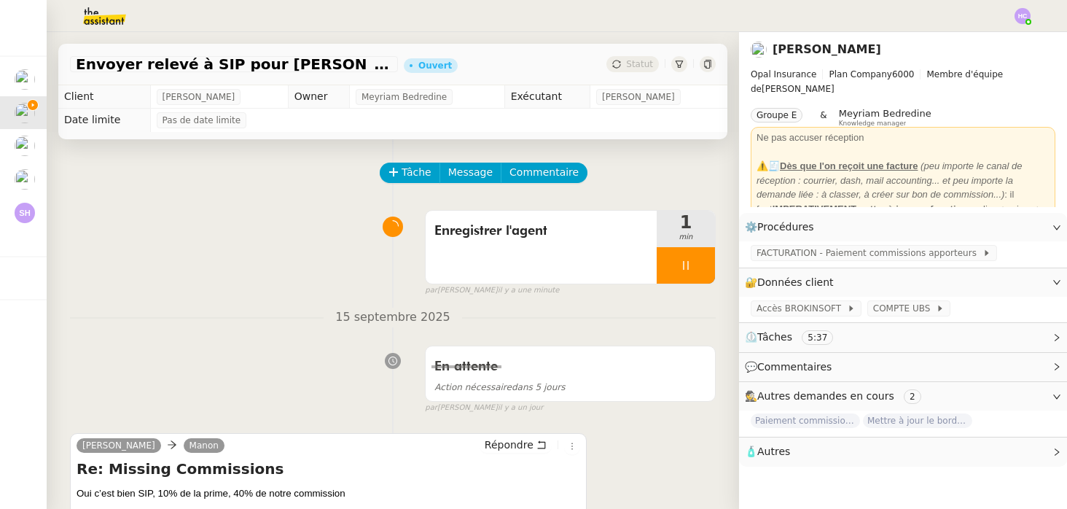
click at [681, 265] on icon at bounding box center [686, 266] width 12 height 12
click at [670, 262] on icon at bounding box center [672, 266] width 12 height 12
click at [790, 253] on span "FACTURATION - Paiement commissions apporteurs" at bounding box center [870, 253] width 226 height 15
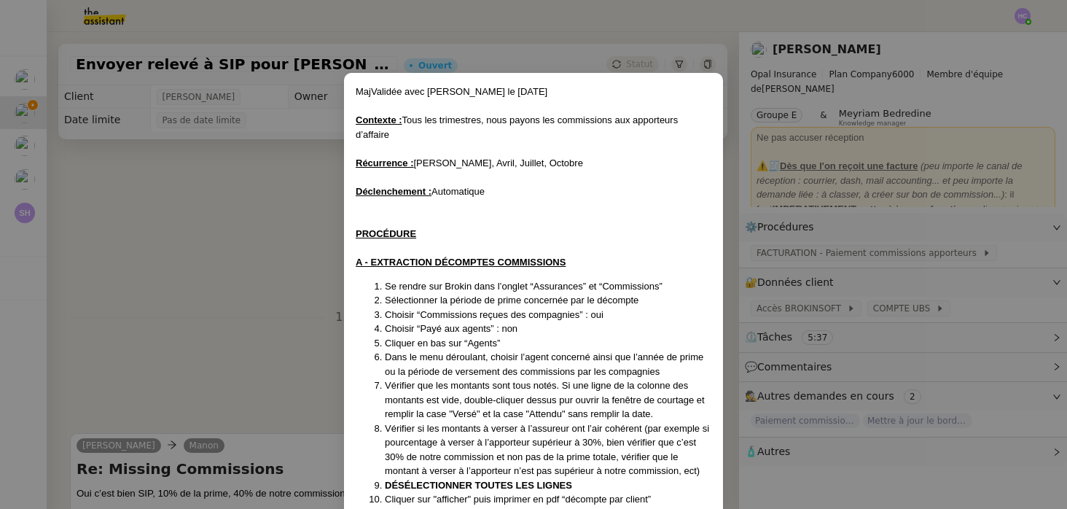
click at [240, 292] on nz-modal-container "[PERSON_NAME] avec [PERSON_NAME] le [DATE] Contexte : Tous les trimestres, nous…" at bounding box center [533, 254] width 1067 height 509
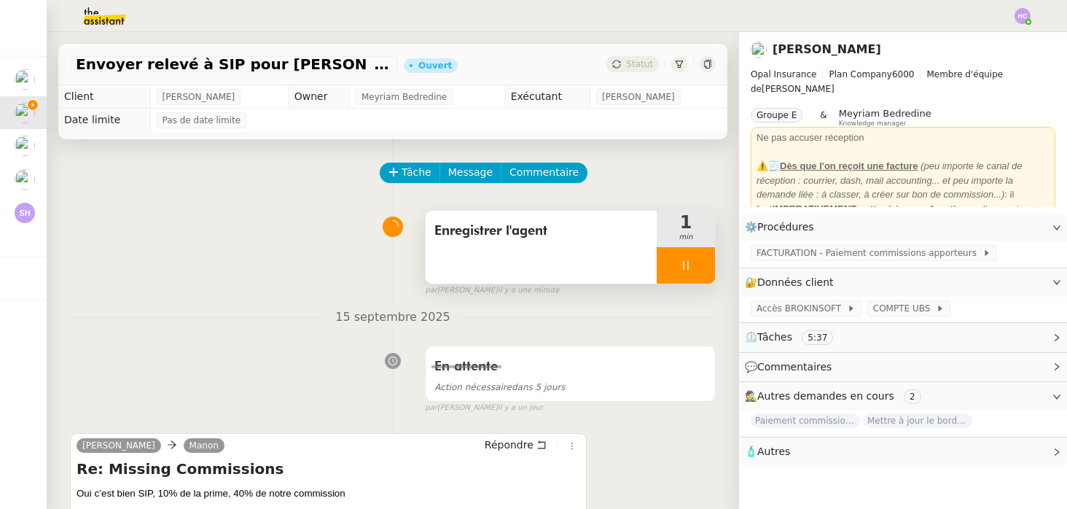
click at [607, 245] on div "Enregistrer l'agent" at bounding box center [541, 247] width 231 height 73
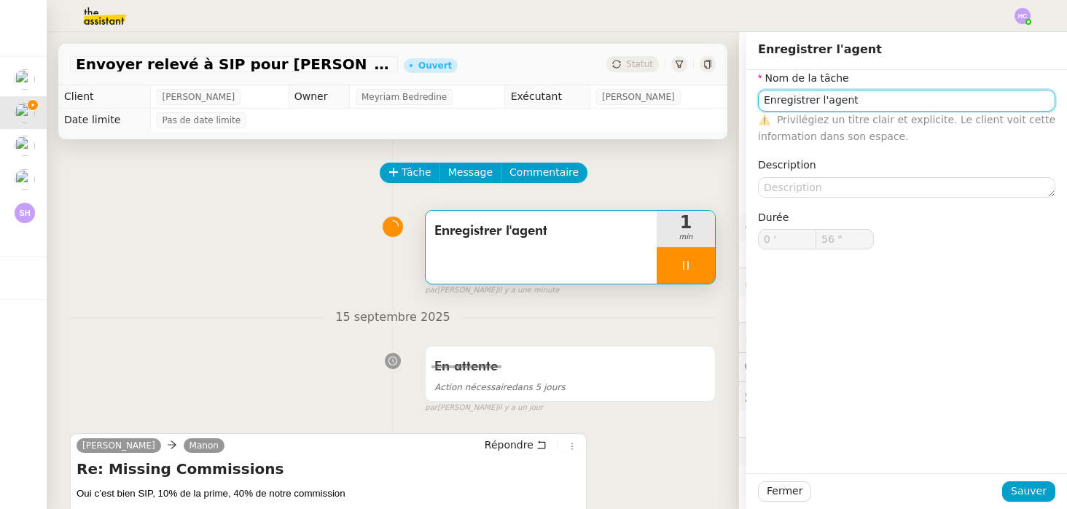
click at [893, 98] on input "Enregistrer l'agent" at bounding box center [906, 100] width 297 height 21
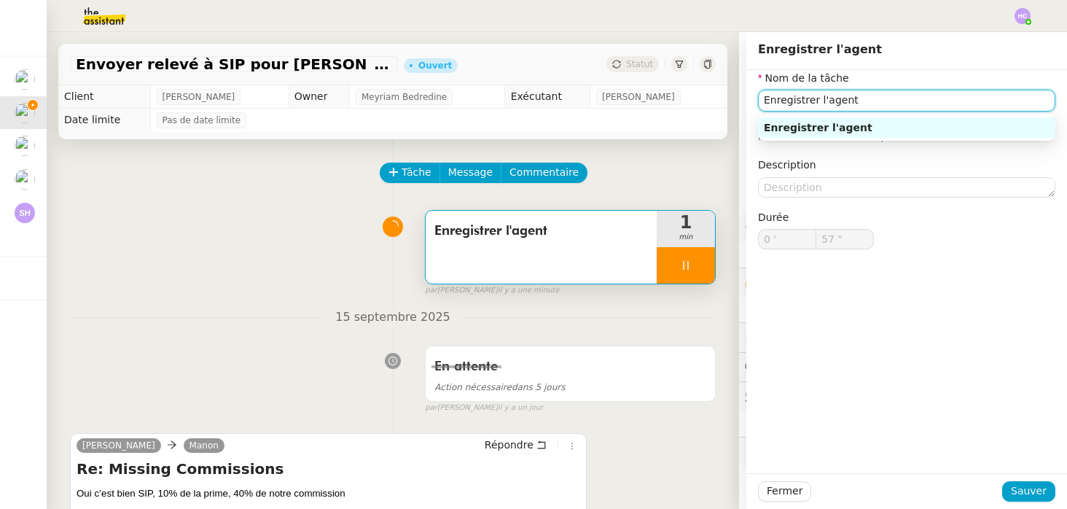
click at [818, 104] on input "Enregistrer l'agent" at bounding box center [906, 100] width 297 height 21
type input "58 ""
type input "Enregistrer et payerl'agent"
type input "59 ""
type input "Enregistrer et payer l'agent"
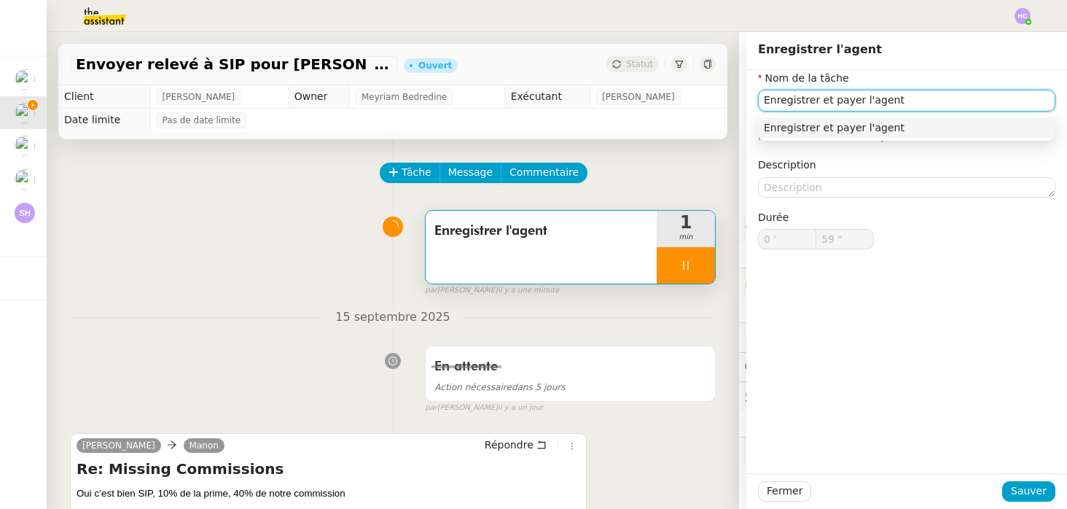
type input "1 '"
type input "0 ""
type input "Enregistrer et payer l'agent"
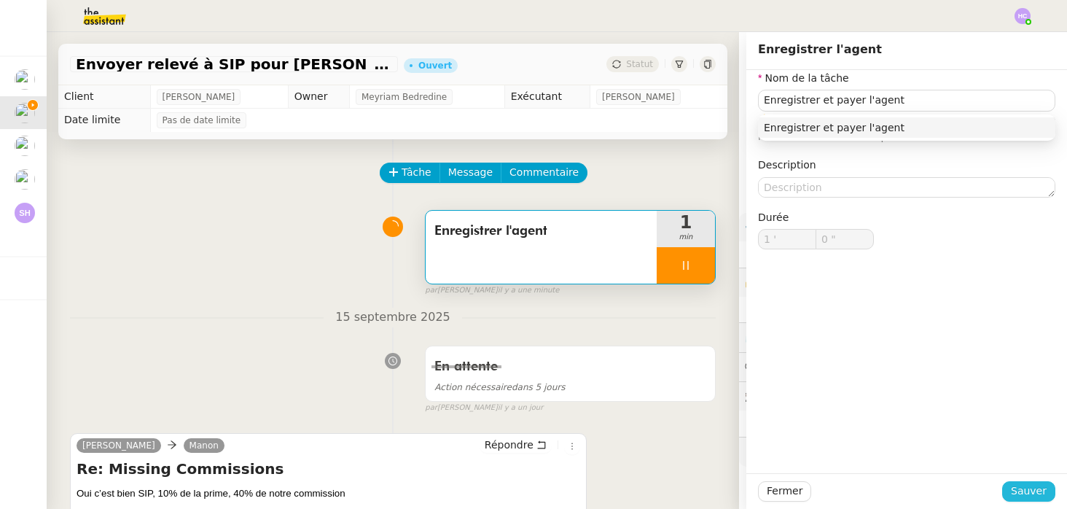
click at [1030, 496] on span "Sauver" at bounding box center [1029, 491] width 36 height 17
type input "1 ""
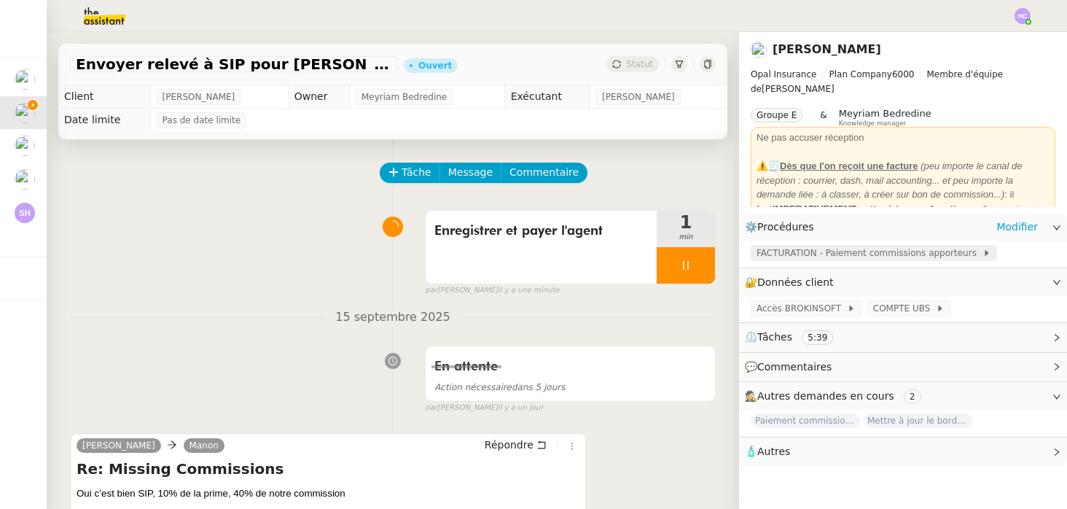
click at [843, 253] on span "FACTURATION - Paiement commissions apporteurs" at bounding box center [870, 253] width 226 height 15
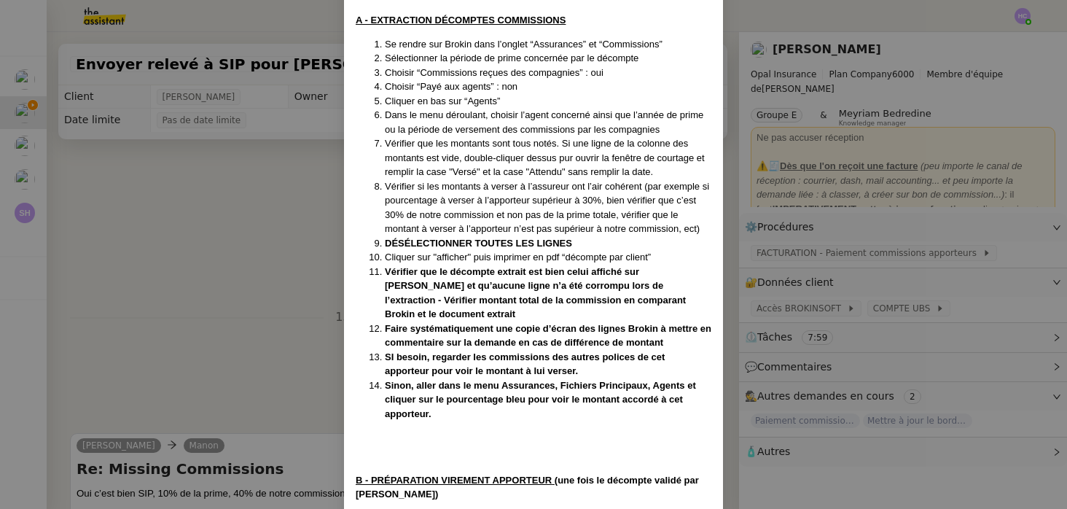
scroll to position [236, 0]
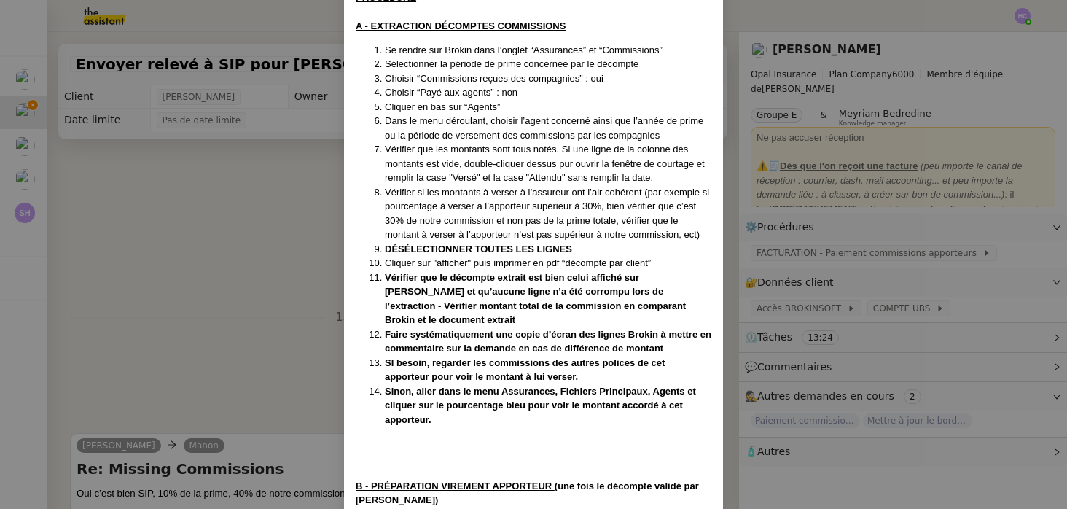
click at [285, 305] on nz-modal-container "[PERSON_NAME] avec [PERSON_NAME] le [DATE] Contexte : Tous les trimestres, nous…" at bounding box center [533, 254] width 1067 height 509
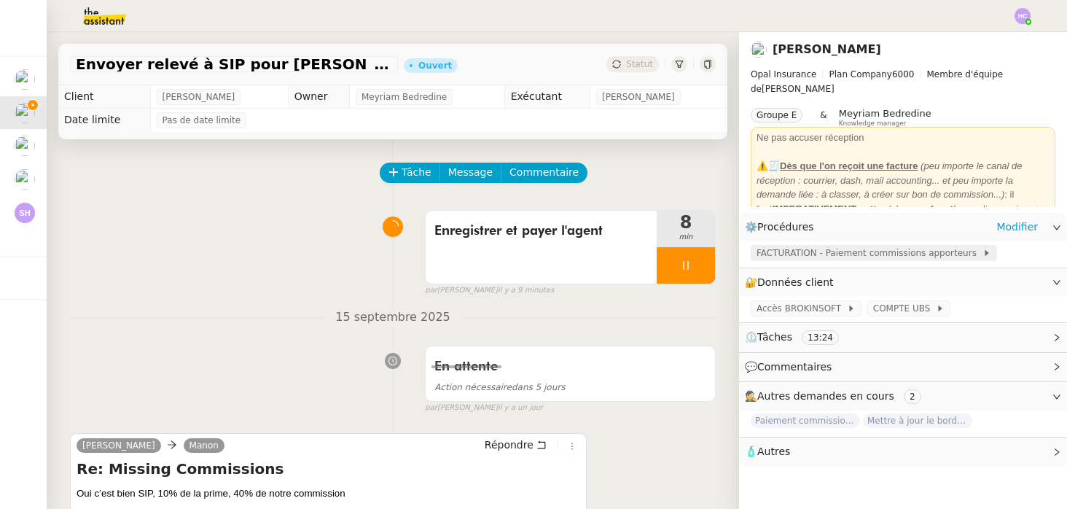
click at [841, 256] on span "FACTURATION - Paiement commissions apporteurs" at bounding box center [870, 253] width 226 height 15
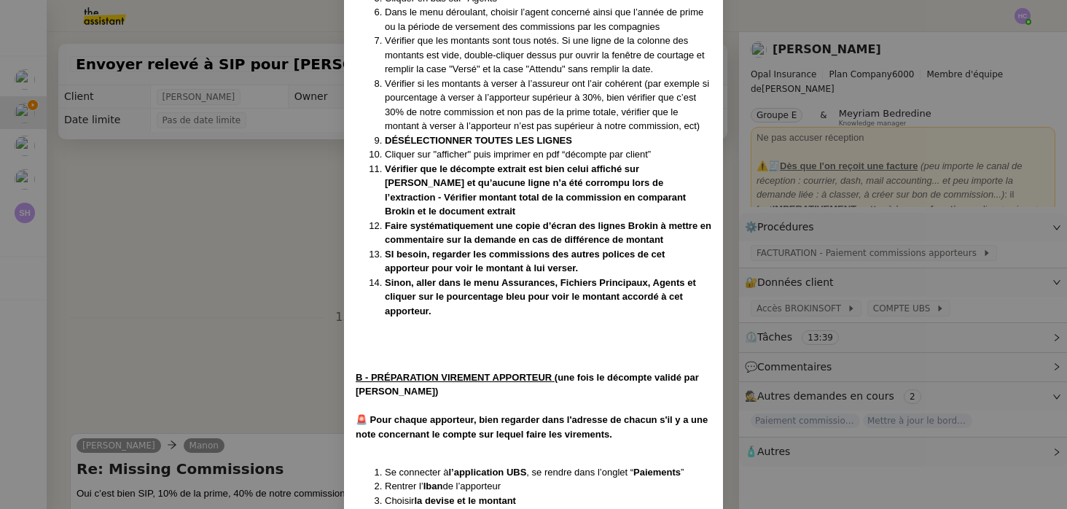
scroll to position [341, 0]
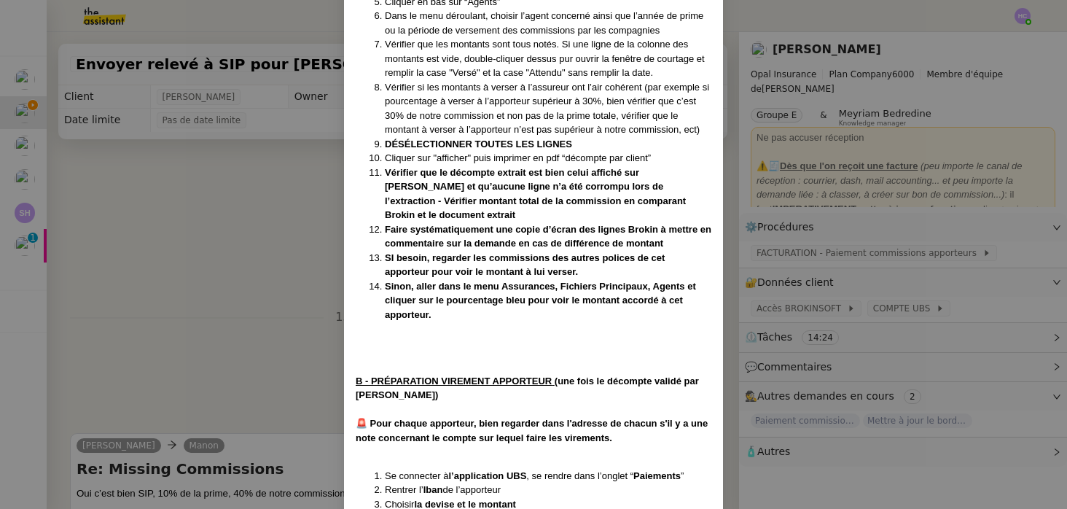
click at [252, 337] on nz-modal-container "[PERSON_NAME] avec [PERSON_NAME] le [DATE] Contexte : Tous les trimestres, nous…" at bounding box center [533, 254] width 1067 height 509
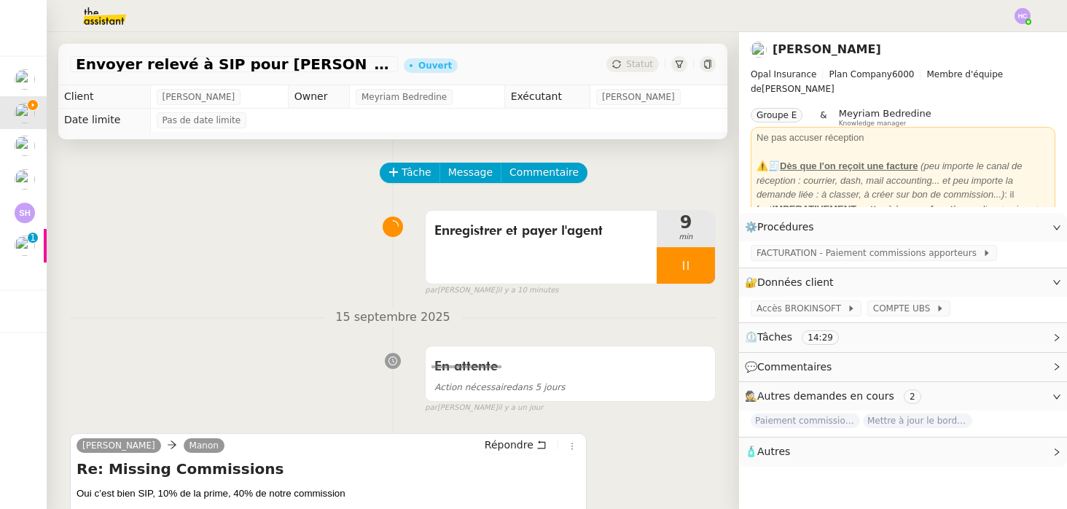
scroll to position [309, 0]
click at [683, 271] on div at bounding box center [686, 265] width 58 height 36
click at [709, 267] on button at bounding box center [700, 265] width 29 height 36
click at [518, 172] on span "Commentaire" at bounding box center [544, 172] width 69 height 17
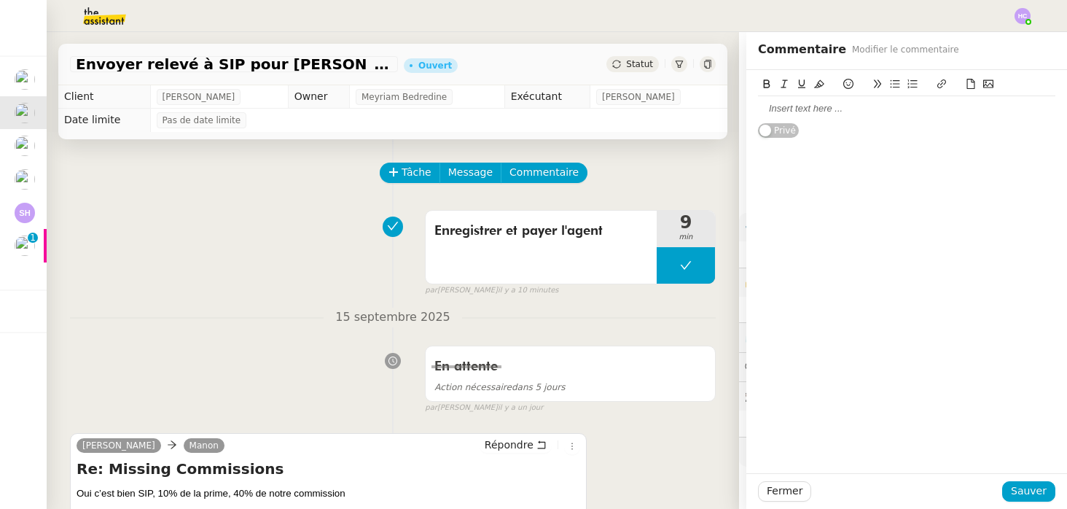
click at [781, 109] on div at bounding box center [906, 108] width 297 height 13
click at [762, 110] on div "quand je suis la procédure et je clique dur imprimer en PDF j'ai un message il …" at bounding box center [906, 115] width 297 height 27
click at [959, 109] on div "Quand je suis la procédure et je clique dur imprimer en PDF j'ai un message il …" at bounding box center [906, 115] width 297 height 27
click at [927, 109] on div "Quand je suis la procédure et je clique dur imprimer en PDF j'ai un message il …" at bounding box center [906, 115] width 297 height 27
drag, startPoint x: 1013, startPoint y: 109, endPoint x: 978, endPoint y: 109, distance: 34.3
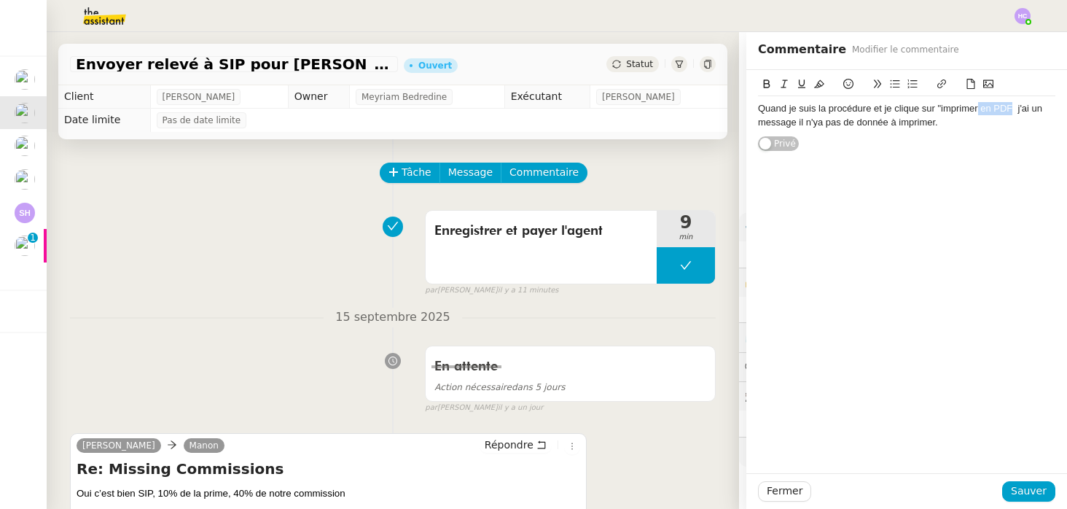
click at [978, 109] on div "Quand je suis la procédure et je clique sur "imprimer en PDF j'ai un message il…" at bounding box center [906, 115] width 297 height 27
click at [776, 123] on div "Quand je suis la procédure et je clique sur "imprimer" j'ai un message il n'ya …" at bounding box center [906, 115] width 297 height 27
click at [758, 123] on div "Quand je suis la procédure et je clique sur "imprimer" j'ai un message il n'y a…" at bounding box center [906, 115] width 297 height 27
click at [919, 118] on div "Quand je suis la procédure et je clique sur "imprimer" j'ai un message "il n'y …" at bounding box center [906, 115] width 297 height 27
click at [1024, 496] on span "Sauver" at bounding box center [1029, 491] width 36 height 17
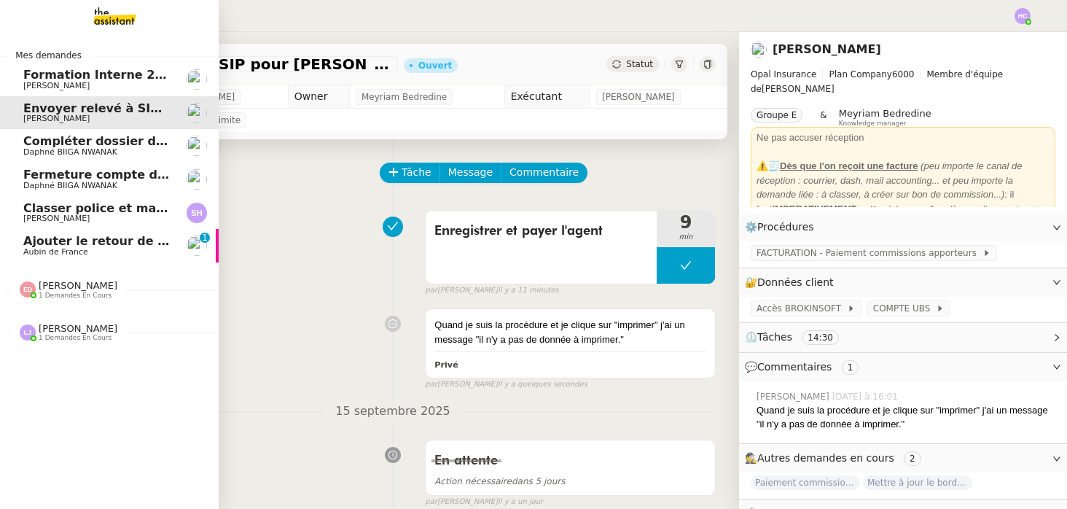
click at [71, 246] on span "Ajouter le retour de crédit à la commission" at bounding box center [164, 241] width 282 height 14
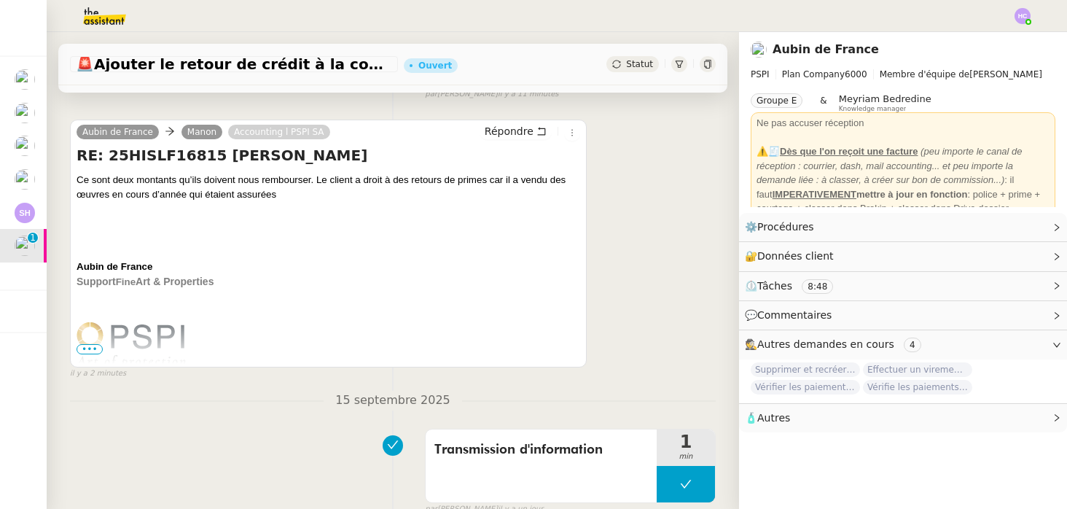
scroll to position [269, 0]
click at [91, 346] on span "•••" at bounding box center [90, 348] width 26 height 10
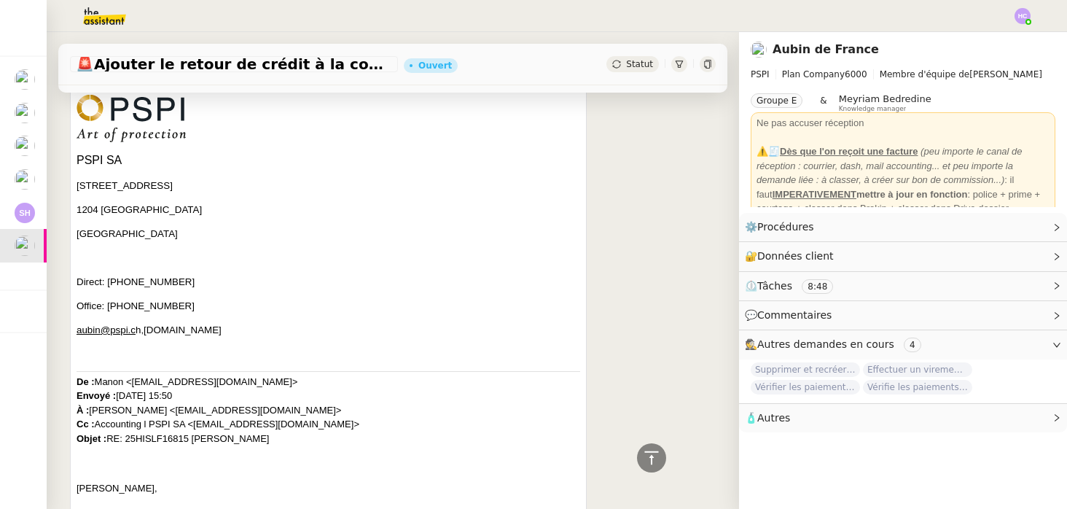
scroll to position [678, 0]
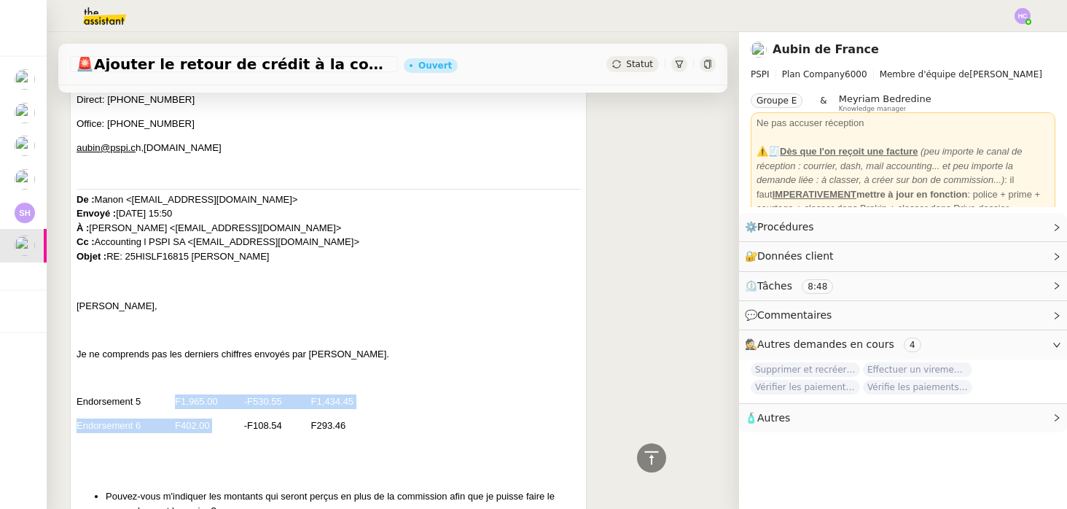
drag, startPoint x: 213, startPoint y: 425, endPoint x: 173, endPoint y: 399, distance: 47.5
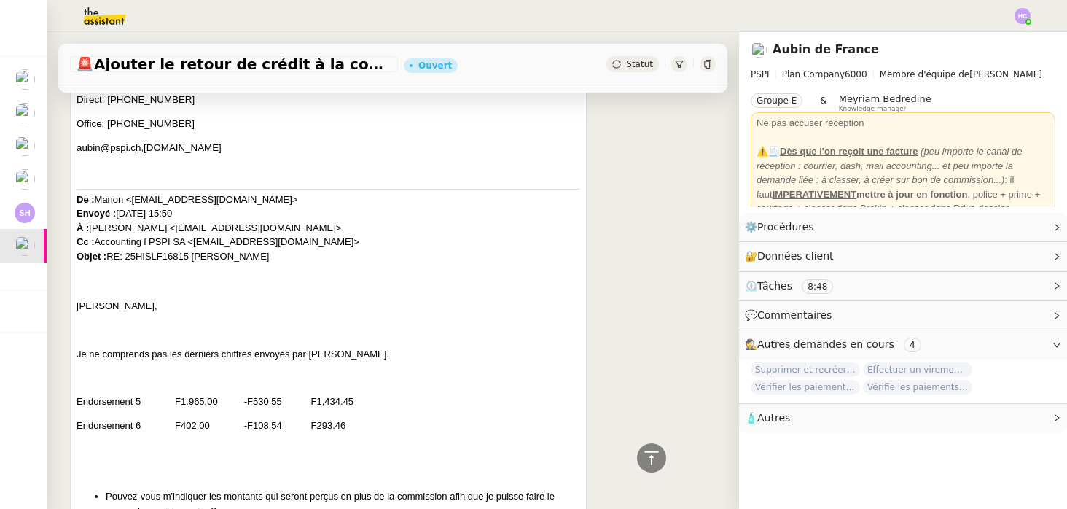
click at [189, 407] on p "Endorsement 5 F1,965.00 -F530.55 F1,434.45" at bounding box center [329, 401] width 504 height 15
drag, startPoint x: 219, startPoint y: 403, endPoint x: 168, endPoint y: 403, distance: 51.0
click at [168, 403] on p "Endorsement 5 F1,965.00 -F530.55 F1,434.45" at bounding box center [329, 401] width 504 height 15
copy p "F1,965.00"
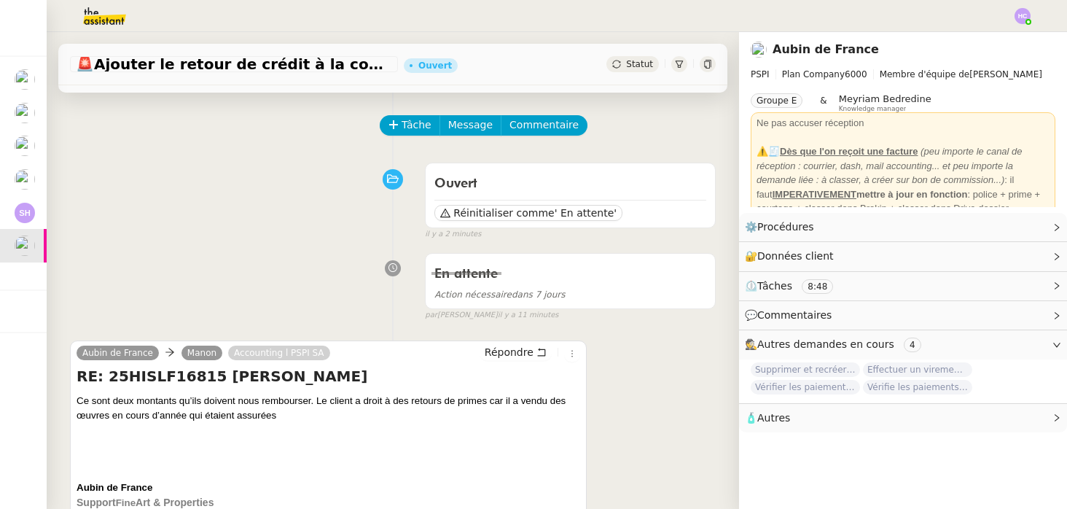
scroll to position [0, 0]
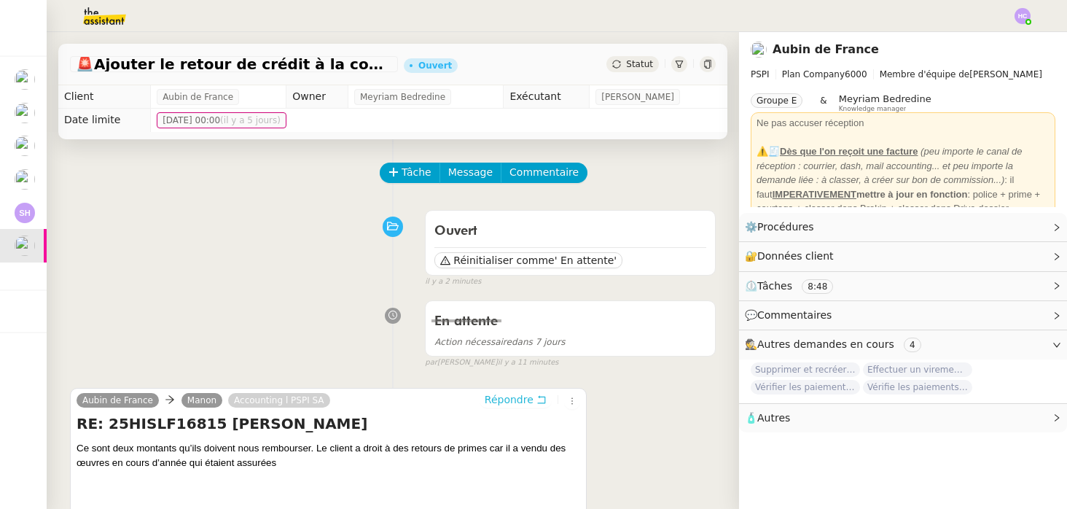
click at [532, 400] on span "Répondre" at bounding box center [509, 399] width 49 height 15
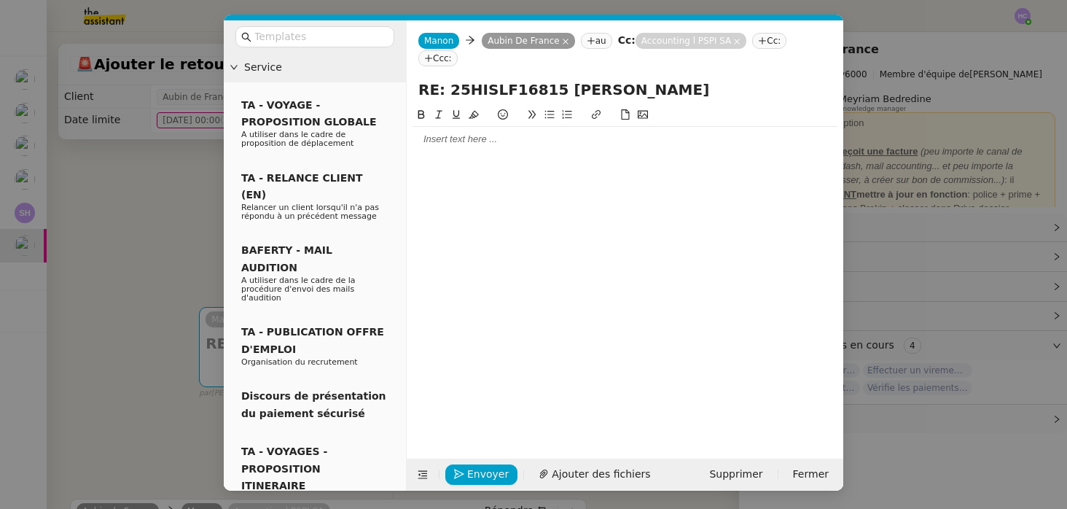
click at [436, 136] on div at bounding box center [625, 139] width 425 height 13
click at [73, 350] on nz-modal-container "Service TA - VOYAGE - PROPOSITION GLOBALE A utiliser dans le cadre de propositi…" at bounding box center [533, 254] width 1067 height 509
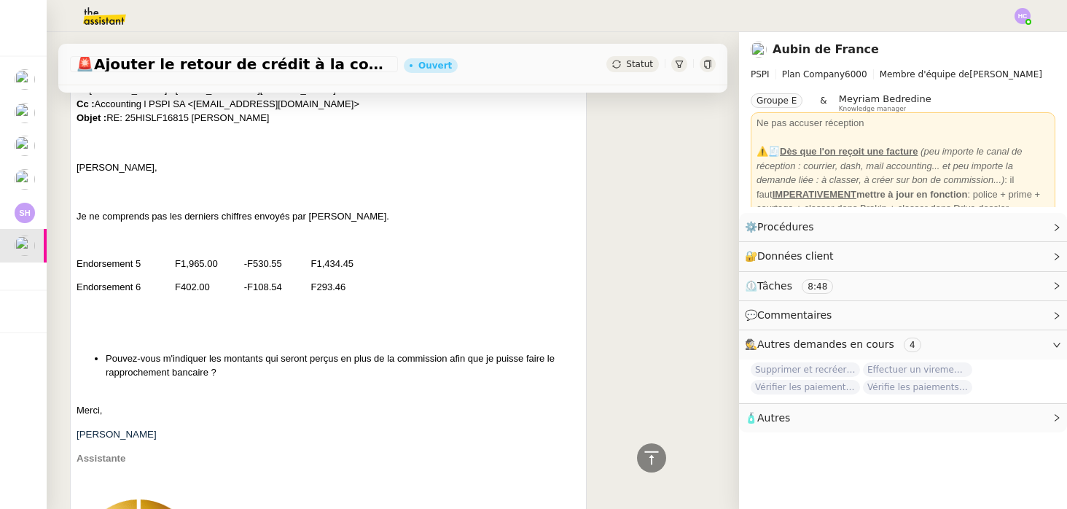
scroll to position [953, 0]
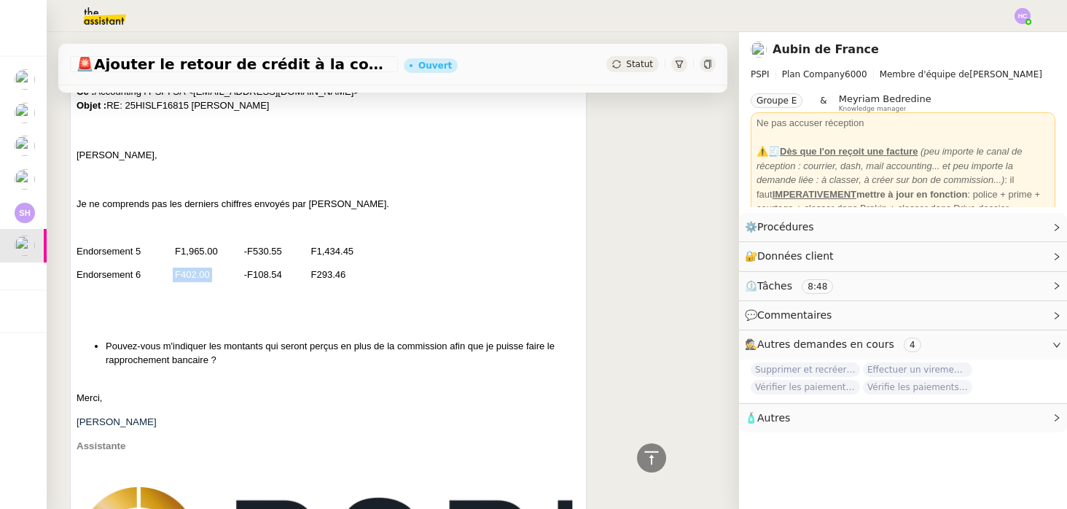
drag, startPoint x: 212, startPoint y: 273, endPoint x: 173, endPoint y: 273, distance: 39.4
click at [173, 273] on p "Endorsement 6 F402.00 -F108.54 F293.46" at bounding box center [329, 275] width 504 height 15
copy p "F402.00"
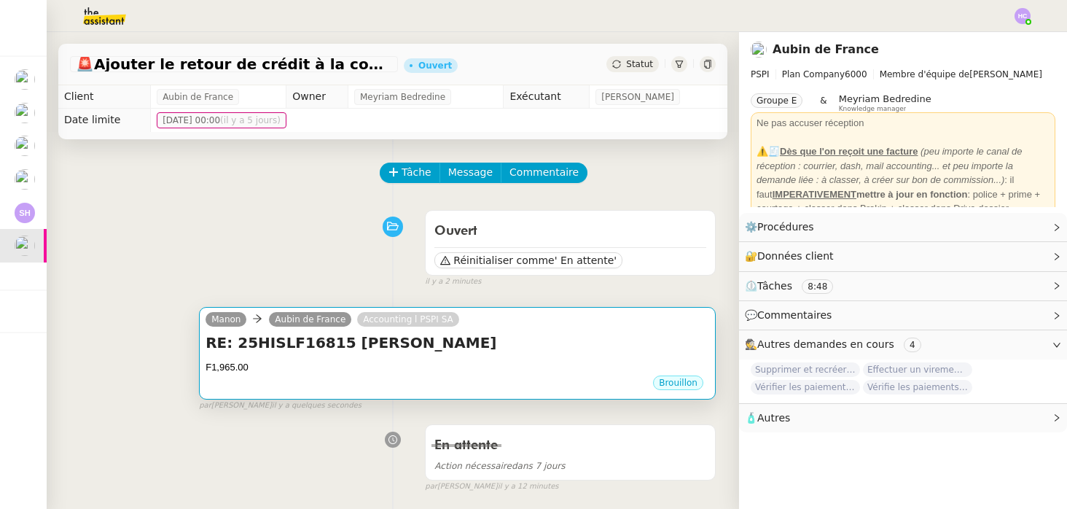
click at [416, 354] on div "RE: 25HISLF16815 [PERSON_NAME] F1,965.00 •••" at bounding box center [458, 353] width 504 height 42
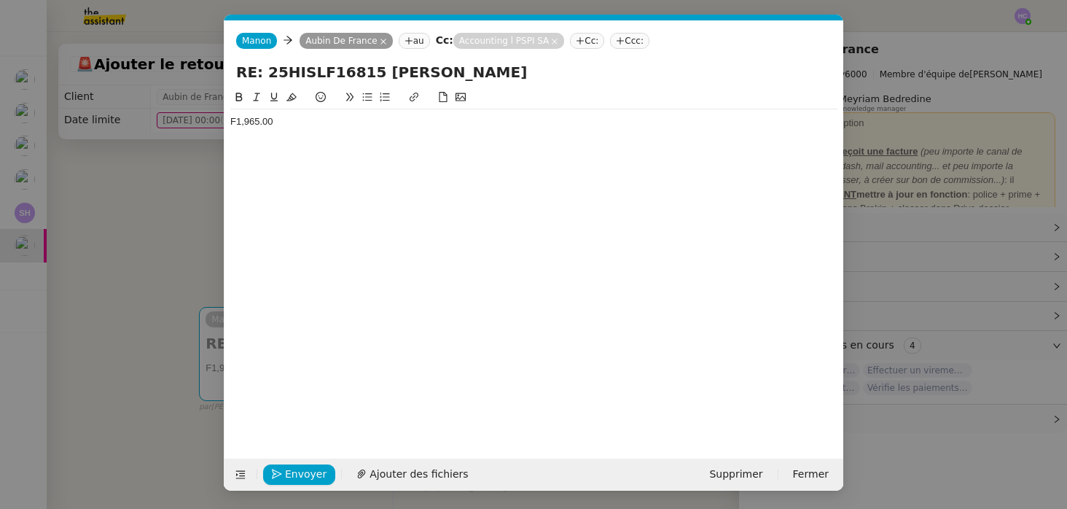
scroll to position [0, 31]
click at [331, 122] on div "F1,965.00" at bounding box center [533, 121] width 607 height 13
click at [153, 224] on nz-modal-container "Service TA - VOYAGE - PROPOSITION GLOBALE A utiliser dans le cadre de propositi…" at bounding box center [533, 254] width 1067 height 509
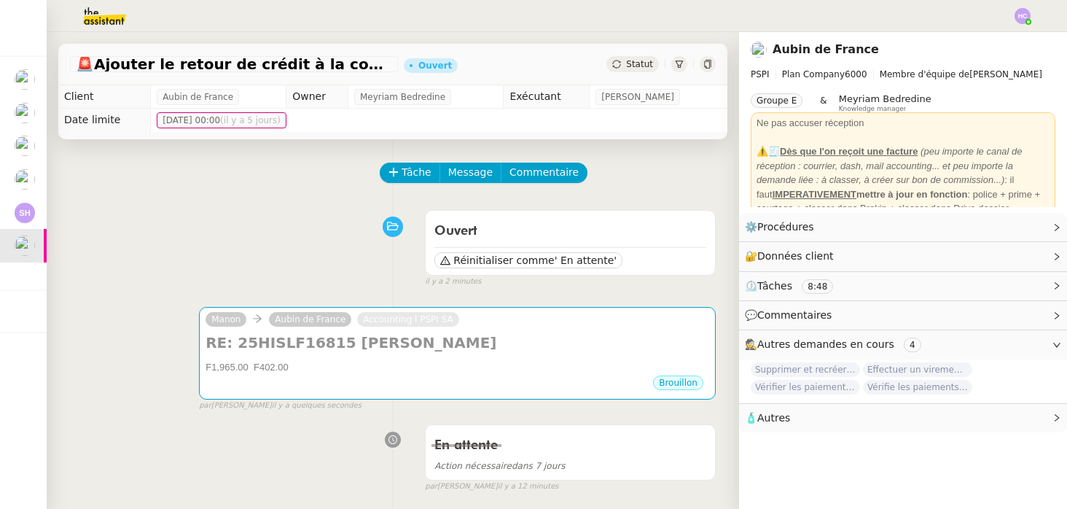
click at [276, 257] on div "Ouvert Réinitialiser comme ' En attente' false il y a 2 minutes" at bounding box center [393, 245] width 646 height 85
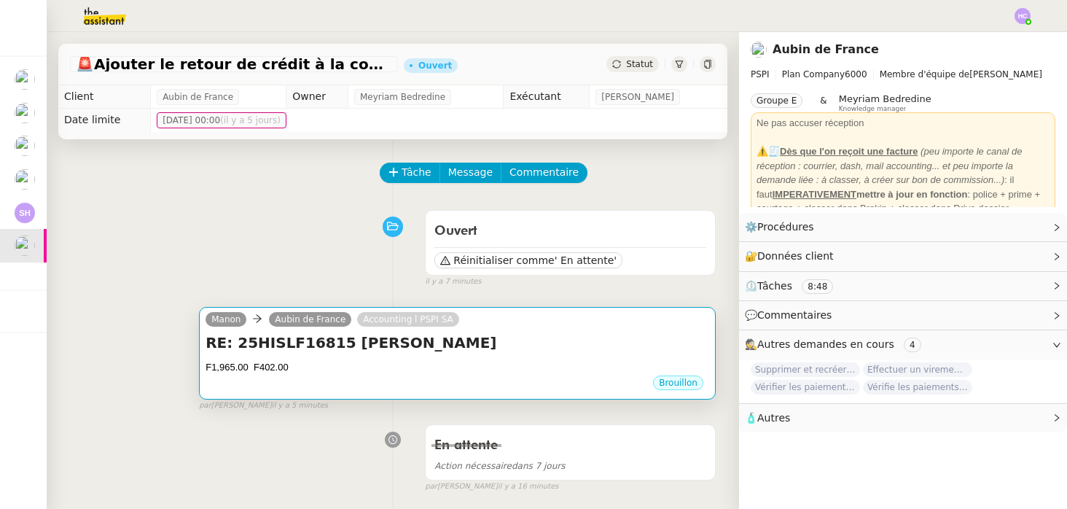
click at [309, 365] on div "F1,965.00 F402.00" at bounding box center [458, 367] width 504 height 15
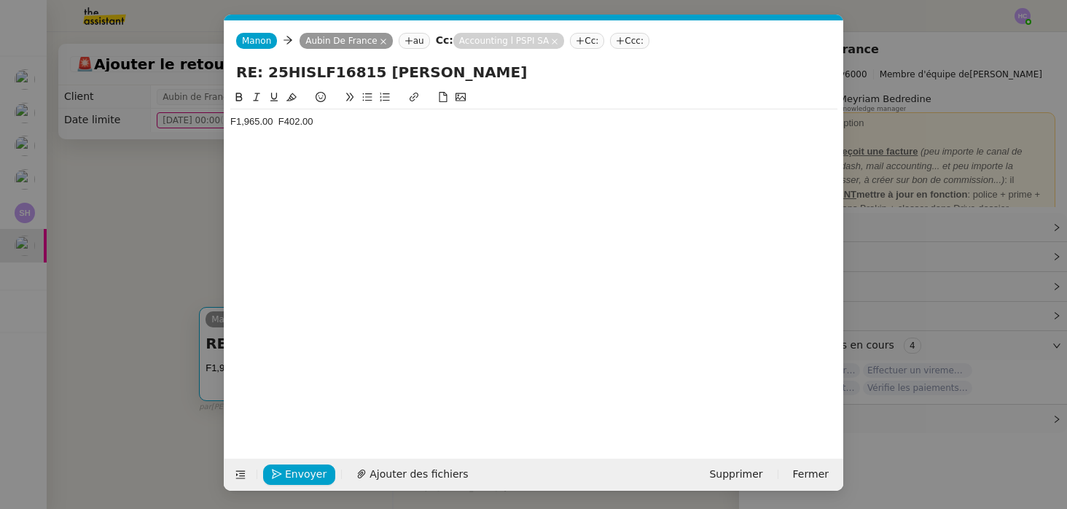
scroll to position [0, 31]
click at [233, 126] on div "F1,965.00 F402.00" at bounding box center [533, 121] width 607 height 13
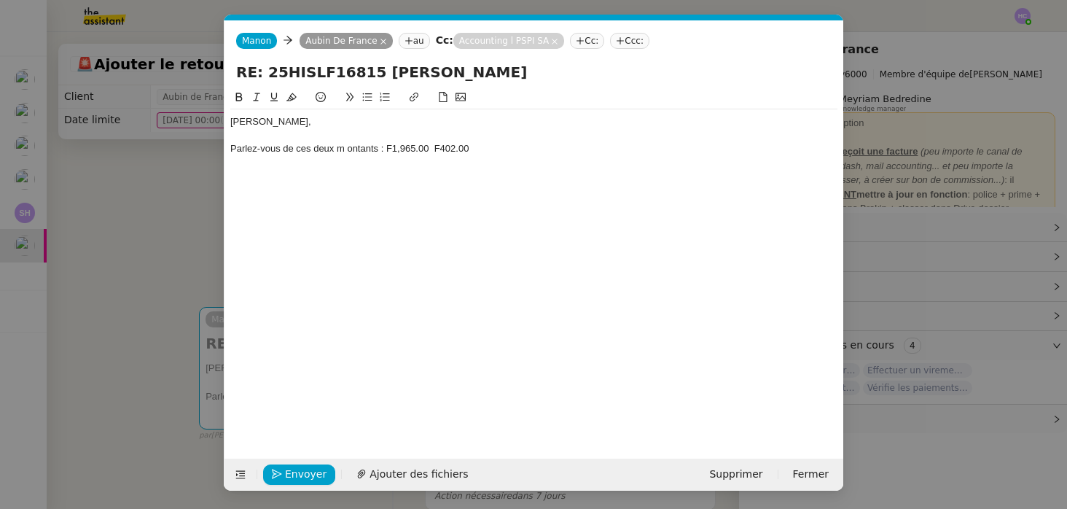
click at [230, 149] on nz-spin "[PERSON_NAME], Parlez-vous de ces deux m ontants : F1,965.00 F402.00" at bounding box center [534, 265] width 619 height 353
click at [232, 150] on div "Parlez-vous de ces deux m ontants : F1,965.00 F402.00" at bounding box center [533, 148] width 607 height 13
click at [514, 145] on li "Parlez-vous de ces deux m ontants : F1,965.00 F402.00" at bounding box center [541, 148] width 593 height 13
click at [464, 151] on li "Parlez-vous de ces deux m ontants : F1,965.00 F402.00 ?" at bounding box center [541, 148] width 593 height 13
click at [377, 146] on li "Parlez-vous de ces deux m ontants : F1,965.00 et F402.00 ?" at bounding box center [541, 148] width 593 height 13
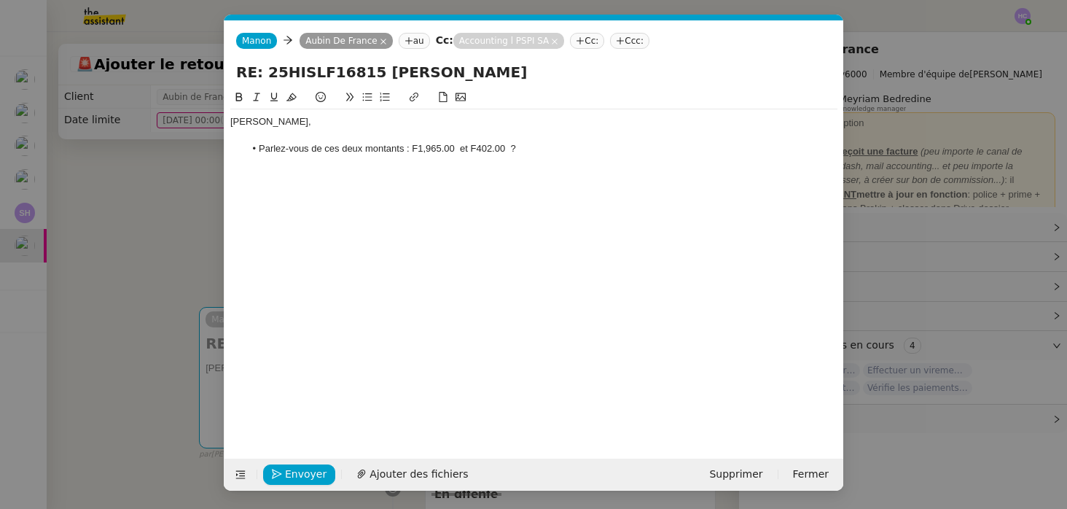
click at [536, 148] on li "Parlez-vous de ces deux montants : F1,965.00 et F402.00 ?" at bounding box center [541, 148] width 593 height 13
click at [459, 151] on li "Parlez-vous de ces deux montants : F1,965.00 et F402.00 ?" at bounding box center [541, 148] width 593 height 13
click at [290, 475] on span "Envoyer" at bounding box center [306, 474] width 42 height 17
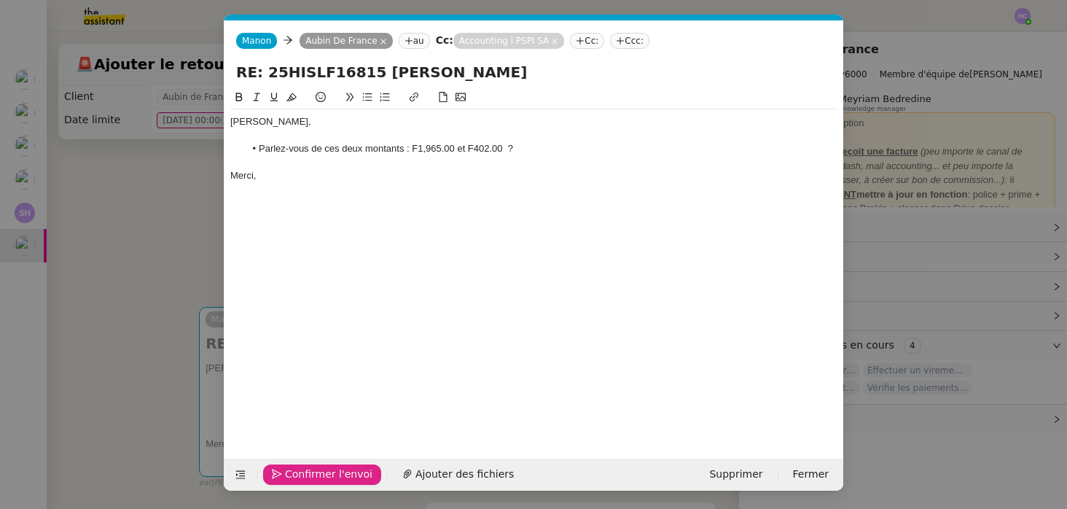
click at [295, 469] on span "Confirmer l'envoi" at bounding box center [328, 474] width 87 height 17
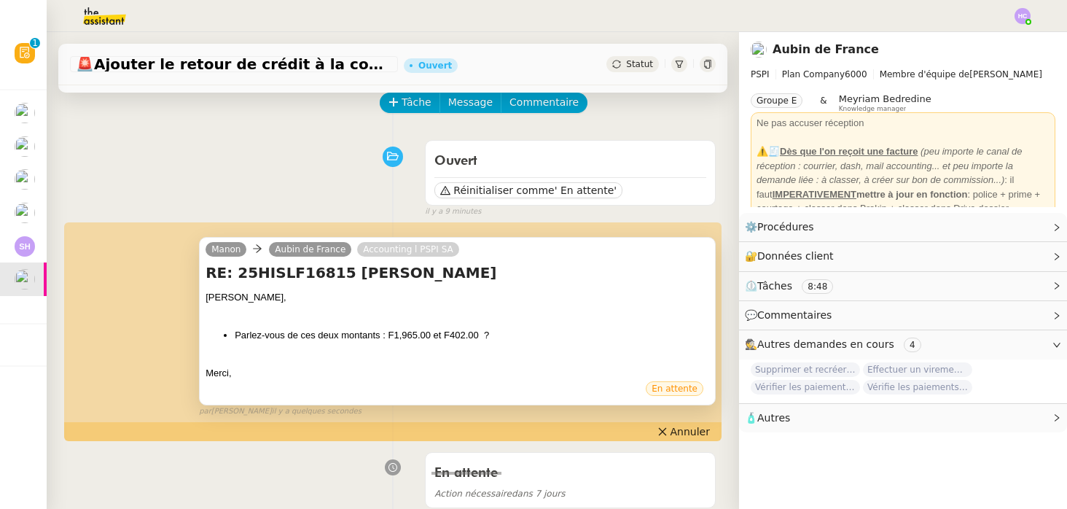
scroll to position [0, 0]
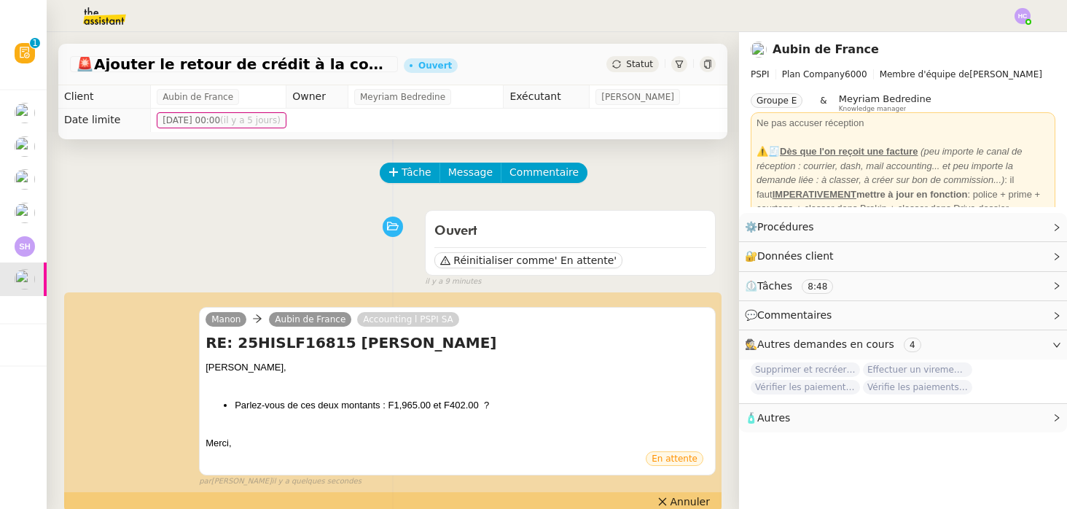
click at [634, 65] on span "Statut" at bounding box center [639, 64] width 27 height 10
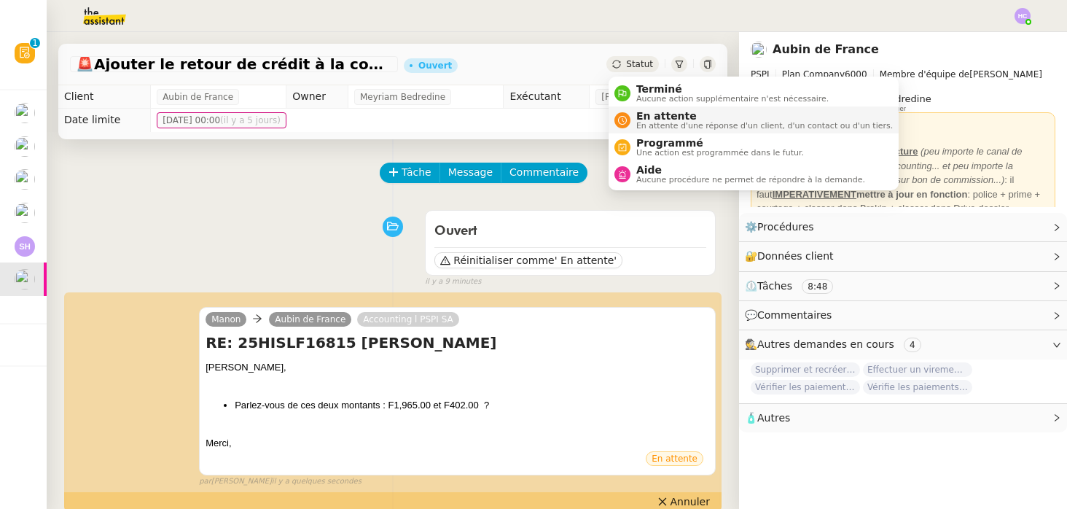
click at [644, 122] on span "En attente d'une réponse d'un client, d'un contact ou d'un tiers." at bounding box center [764, 126] width 257 height 8
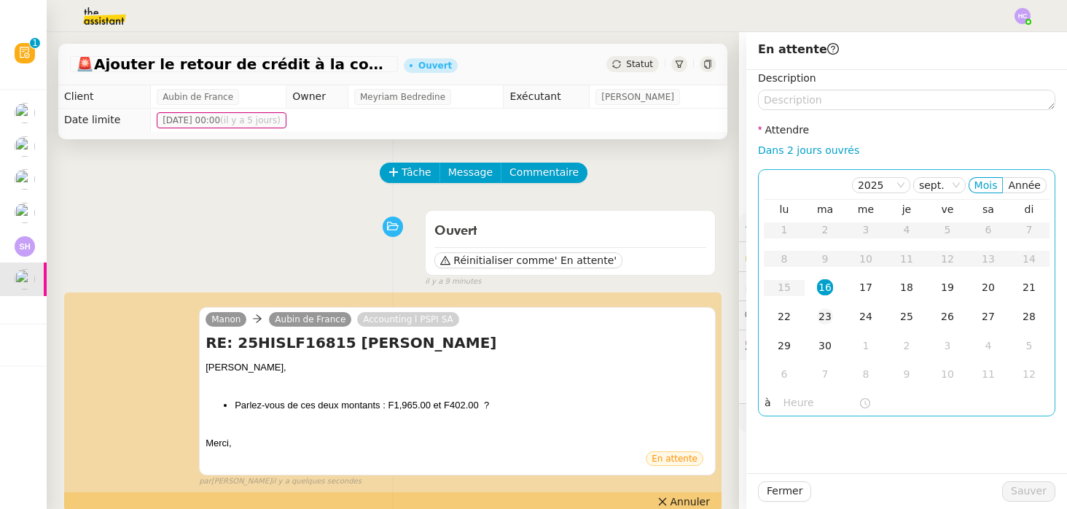
click at [825, 321] on div "23" at bounding box center [825, 316] width 16 height 16
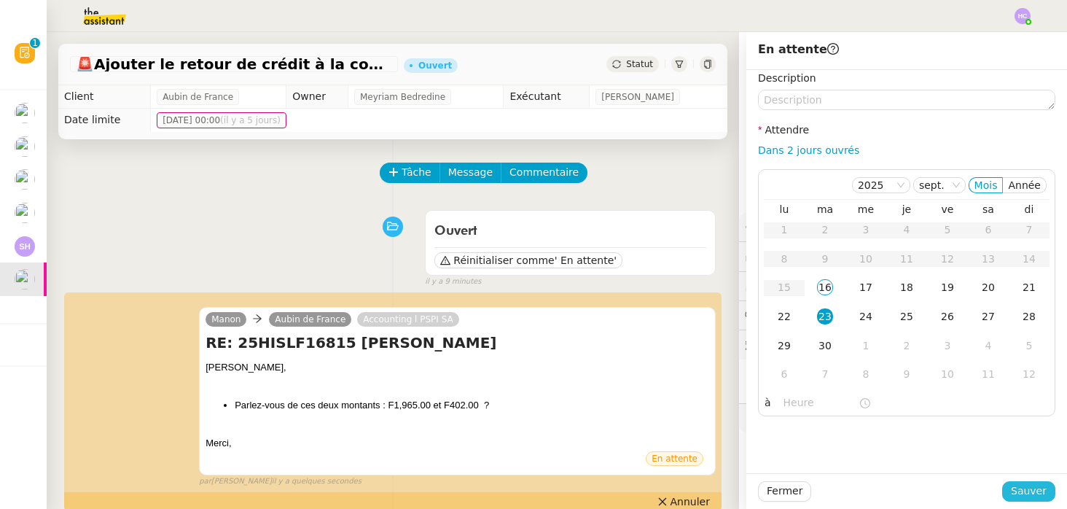
click at [1029, 492] on span "Sauver" at bounding box center [1029, 491] width 36 height 17
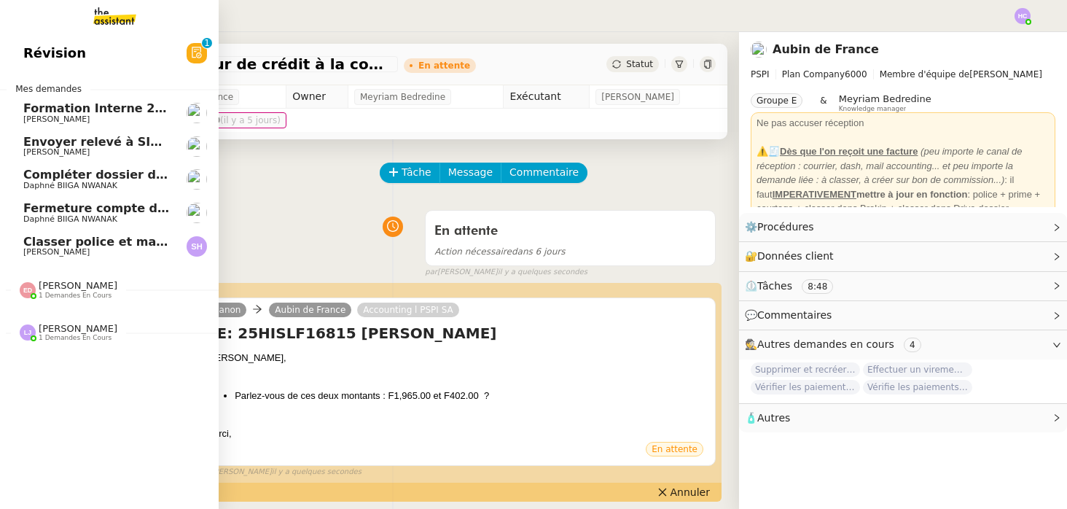
click at [61, 142] on span "Envoyer relevé à SIP pour [PERSON_NAME]" at bounding box center [164, 142] width 283 height 14
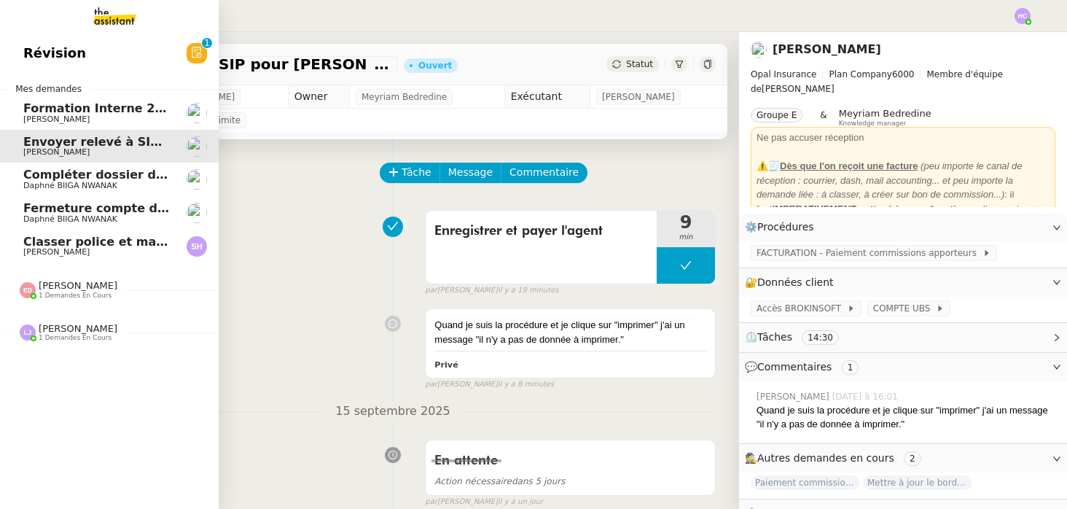
click at [112, 179] on span "Compléter dossier domiciliation asso sur Se Domicilier" at bounding box center [202, 175] width 359 height 14
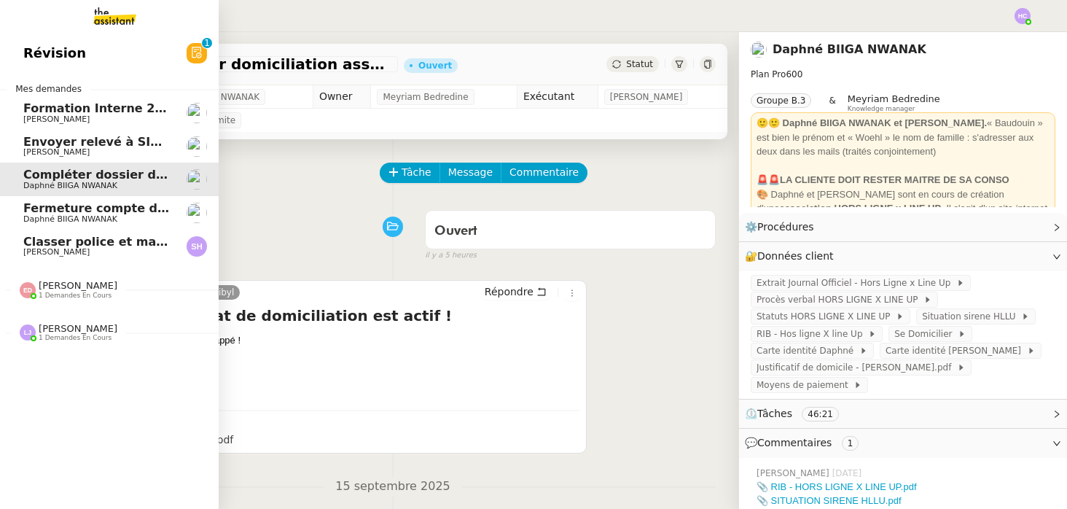
click at [115, 144] on span "Envoyer relevé à SIP pour [PERSON_NAME]" at bounding box center [164, 142] width 283 height 14
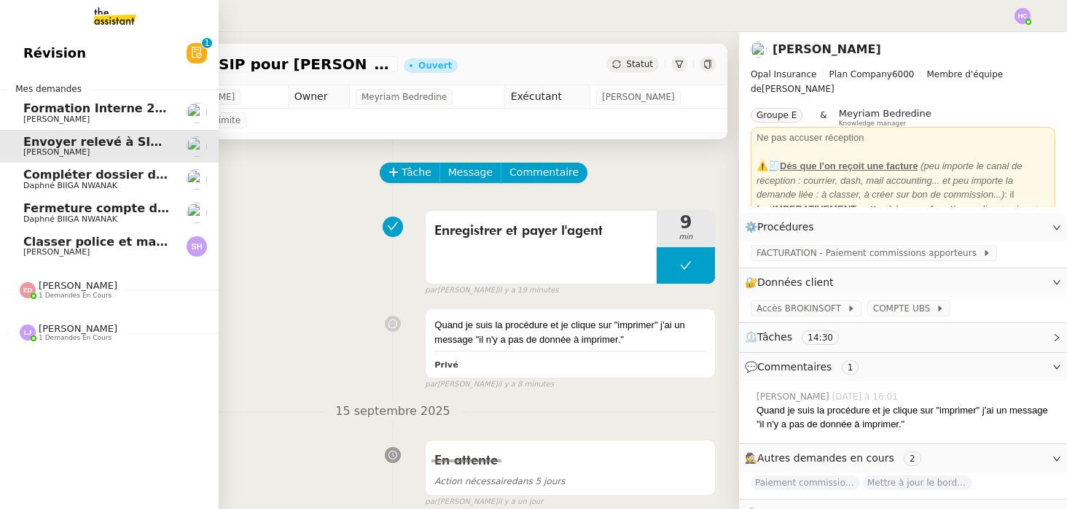
click at [67, 291] on span "[PERSON_NAME]" at bounding box center [78, 285] width 79 height 11
click at [50, 365] on span "[PERSON_NAME]" at bounding box center [78, 361] width 79 height 11
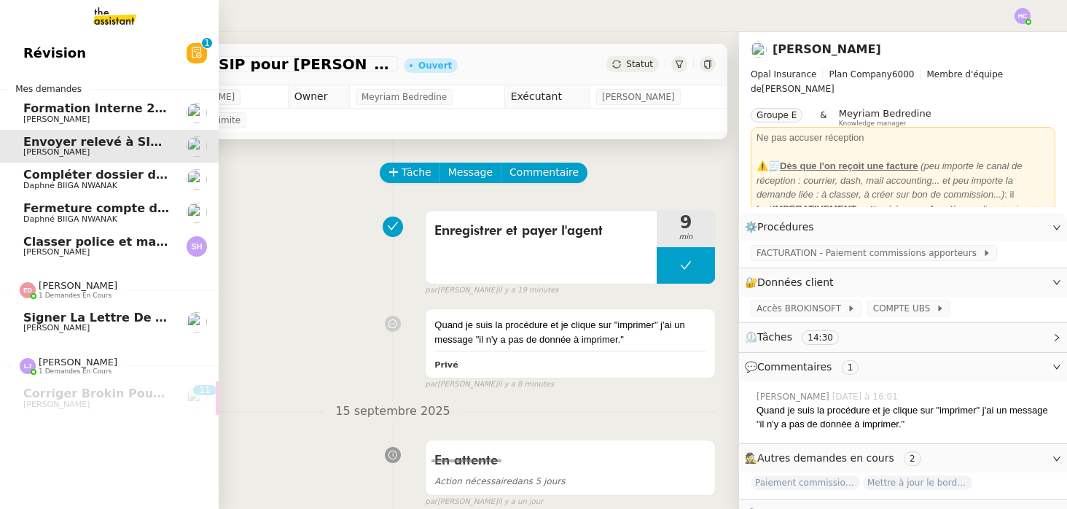
click at [66, 292] on span "1 demandes en cours" at bounding box center [75, 296] width 73 height 8
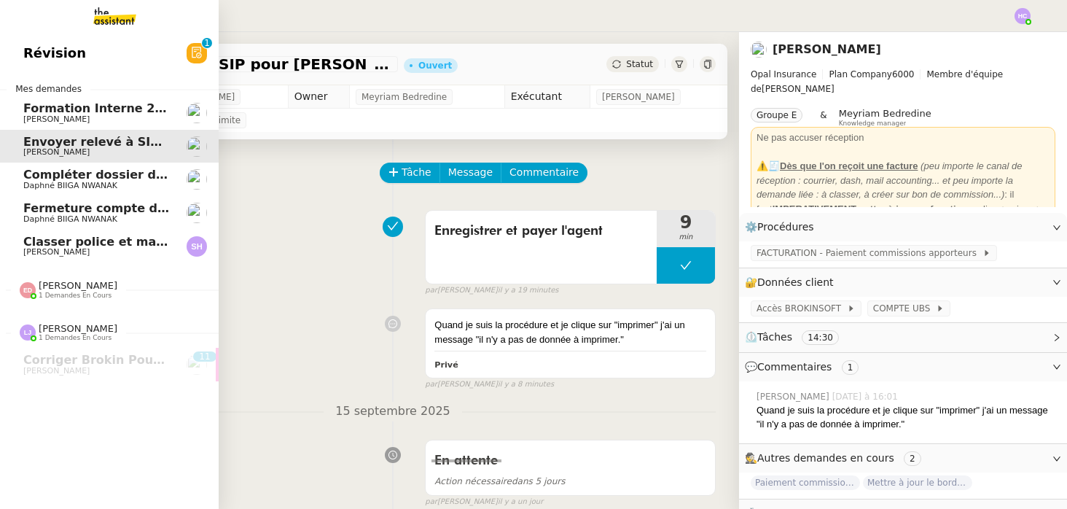
click at [106, 179] on span "Compléter dossier domiciliation asso sur Se Domicilier" at bounding box center [202, 175] width 359 height 14
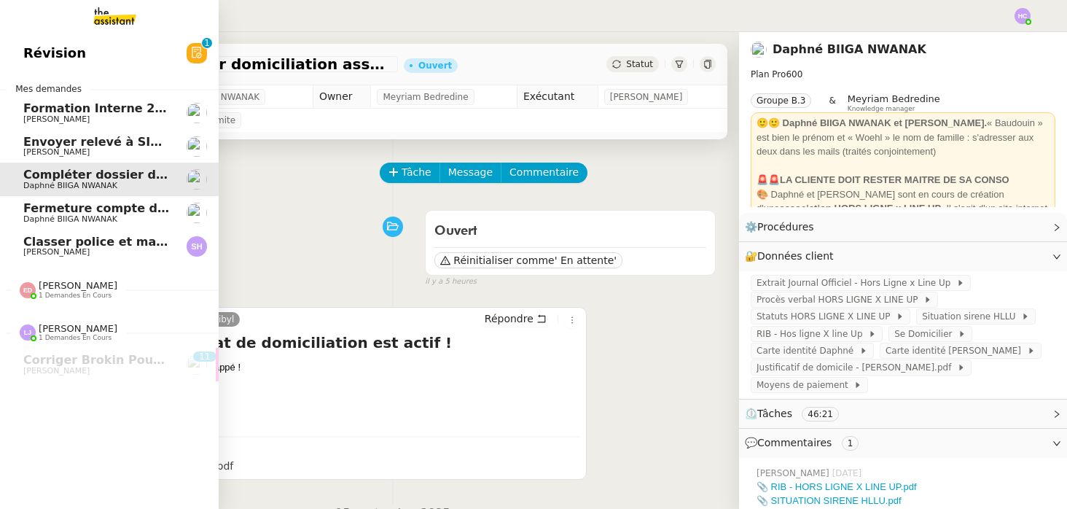
click at [98, 216] on span "Daphné BIIGA NWANAK" at bounding box center [70, 218] width 94 height 9
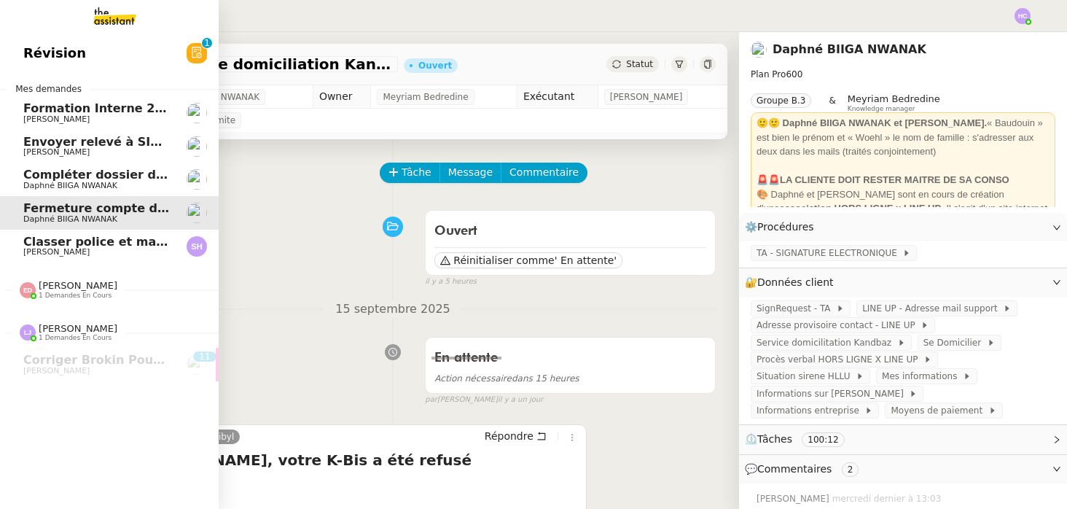
click at [97, 248] on span "[PERSON_NAME]" at bounding box center [96, 252] width 147 height 9
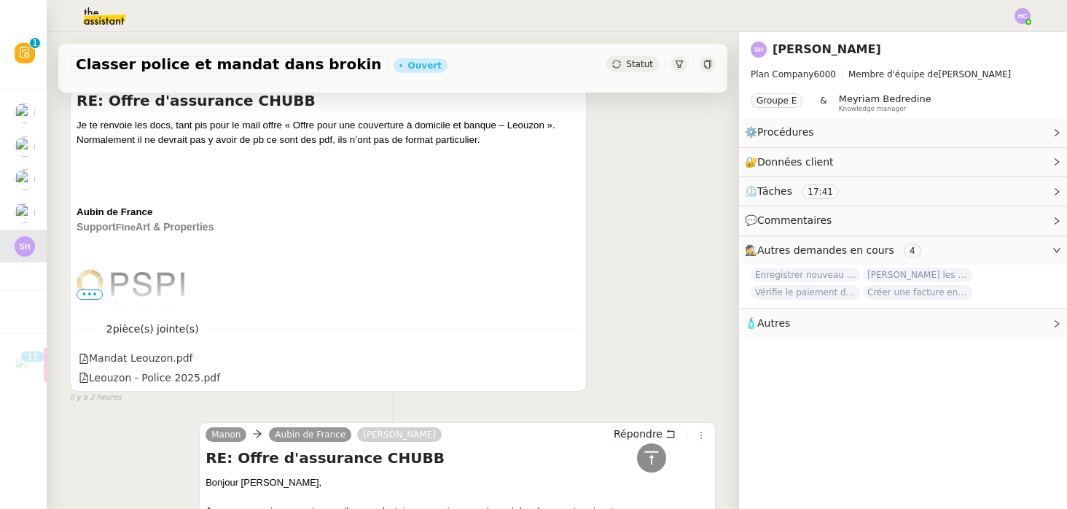
scroll to position [332, 0]
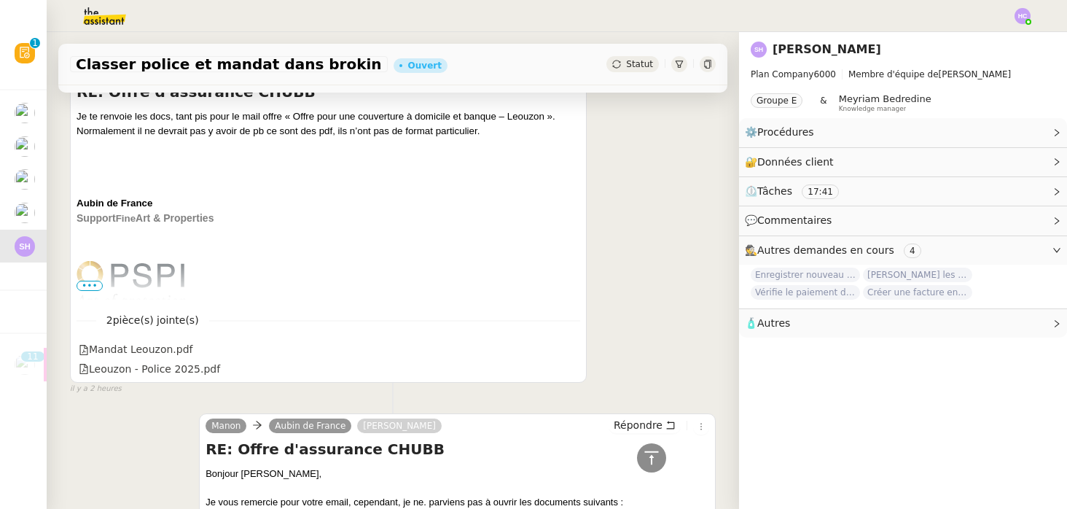
click at [1026, 14] on img at bounding box center [1023, 16] width 16 height 16
click at [979, 41] on span "Suivi" at bounding box center [971, 42] width 25 height 12
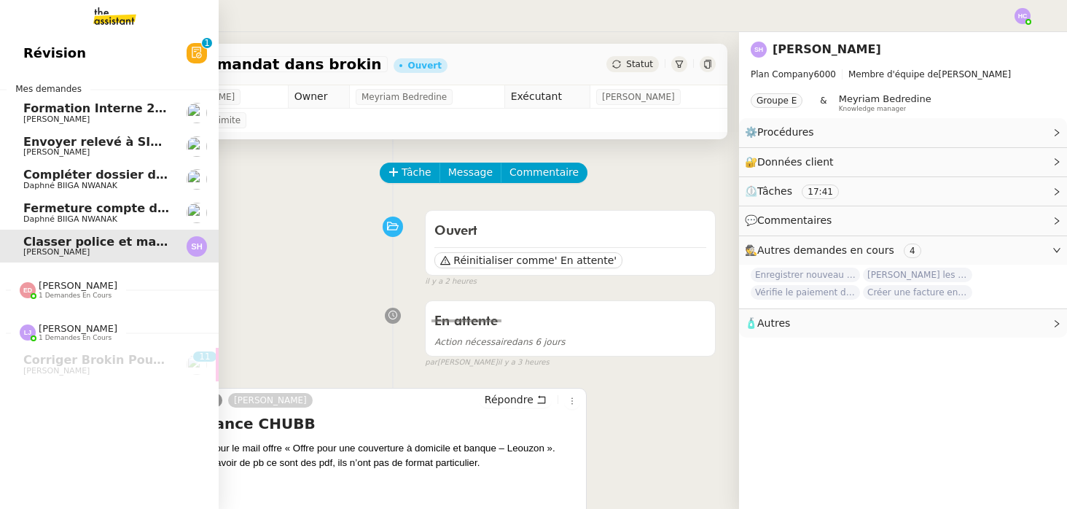
click at [78, 144] on span "Envoyer relevé à SIP pour [PERSON_NAME]" at bounding box center [164, 142] width 283 height 14
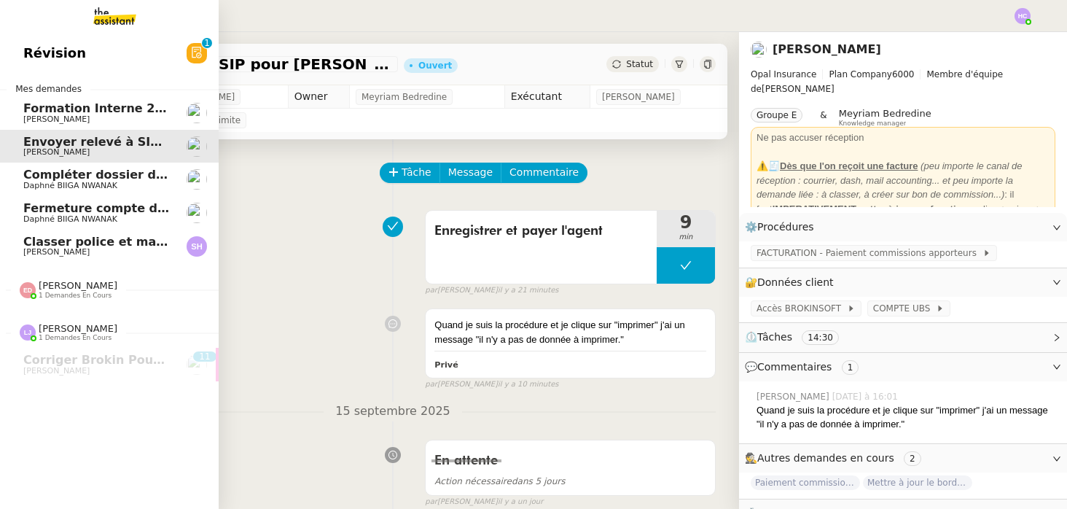
click at [44, 179] on span "Compléter dossier domiciliation asso sur Se Domicilier" at bounding box center [202, 175] width 359 height 14
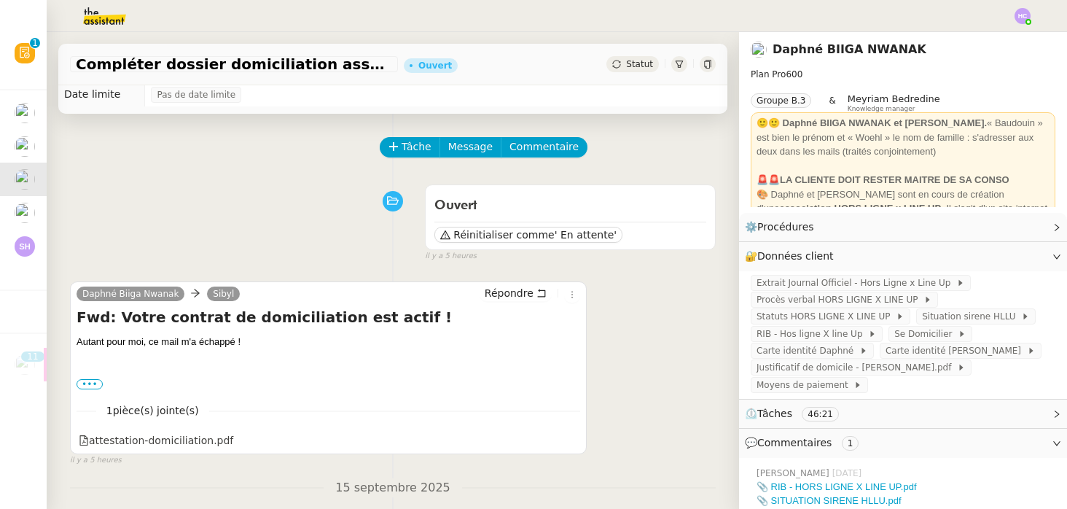
scroll to position [29, 0]
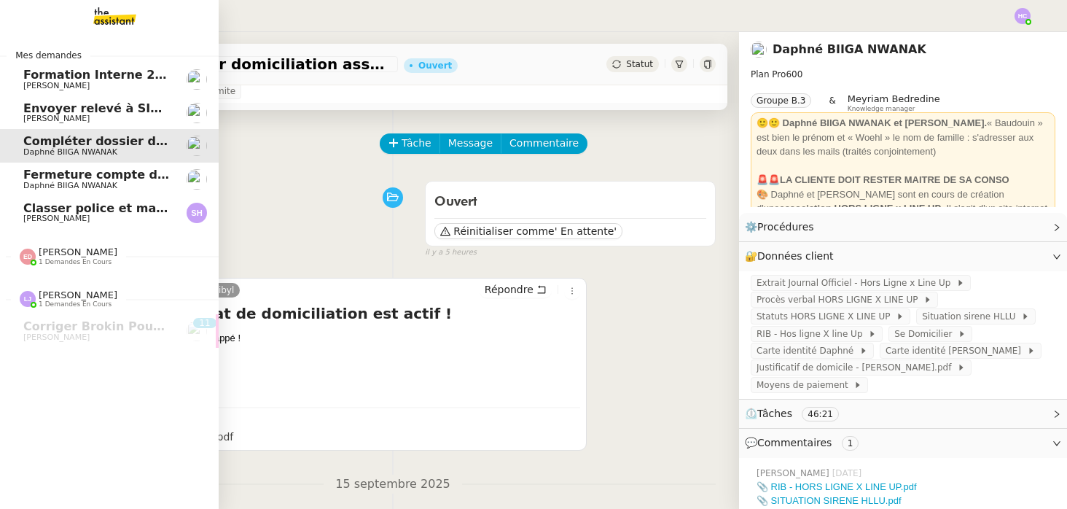
click at [99, 141] on span "Compléter dossier domiciliation asso sur Se Domicilier" at bounding box center [202, 141] width 359 height 14
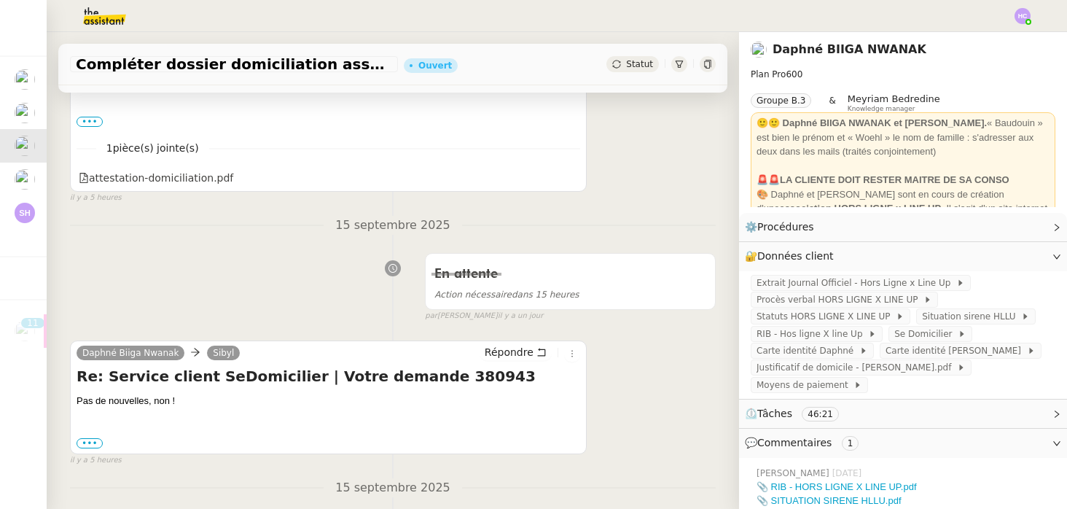
scroll to position [0, 0]
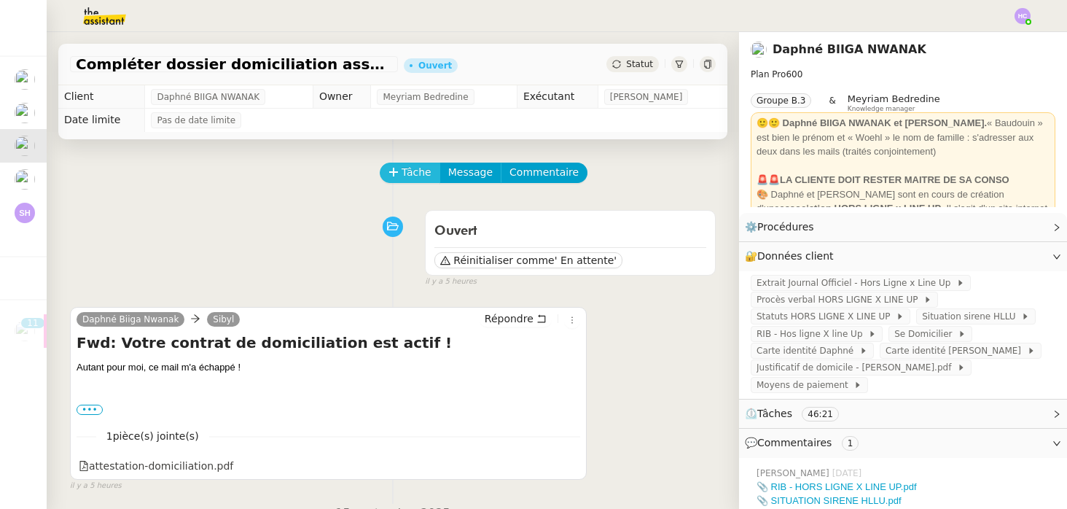
click at [416, 174] on span "Tâche" at bounding box center [417, 172] width 30 height 17
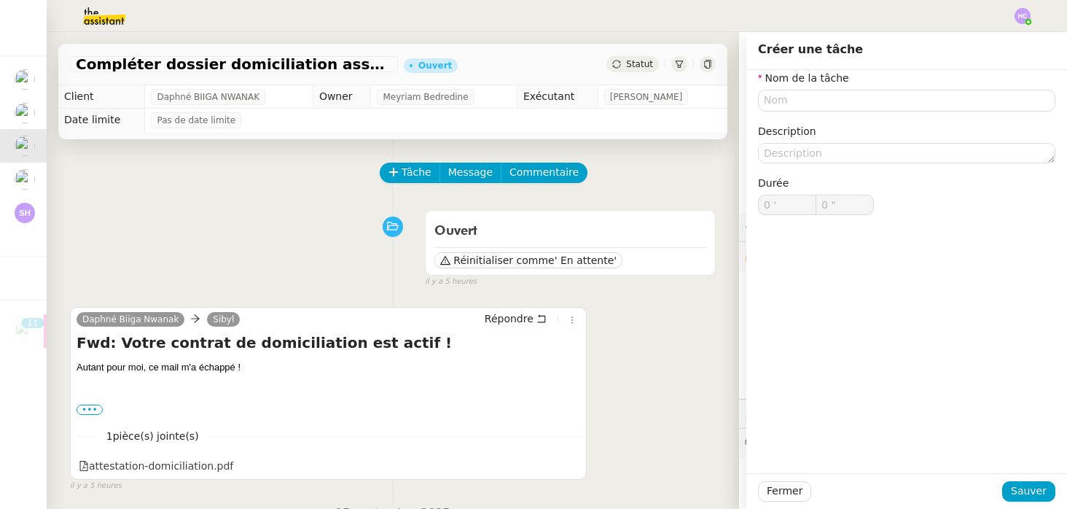
click at [645, 170] on div "Tâche Message Commentaire" at bounding box center [548, 180] width 335 height 35
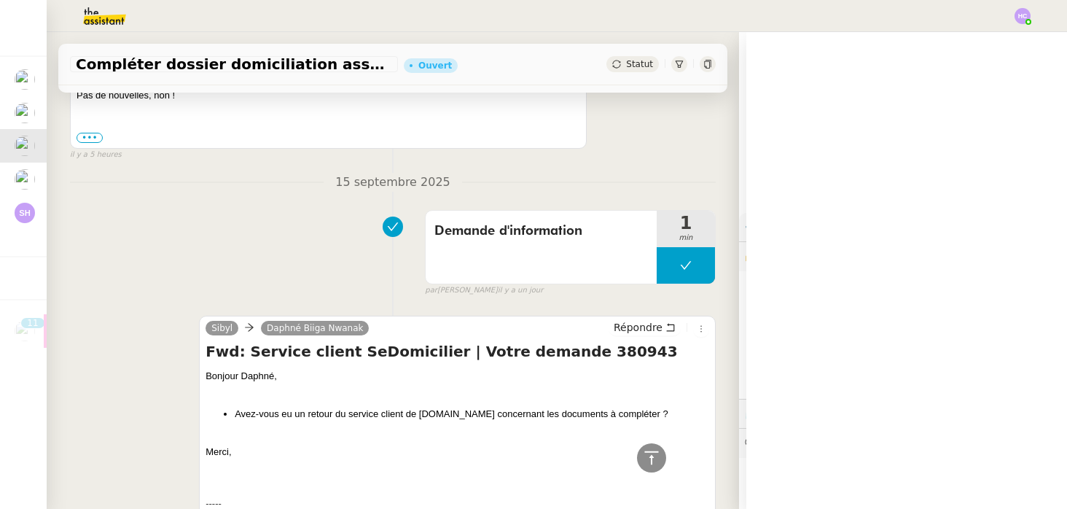
scroll to position [637, 0]
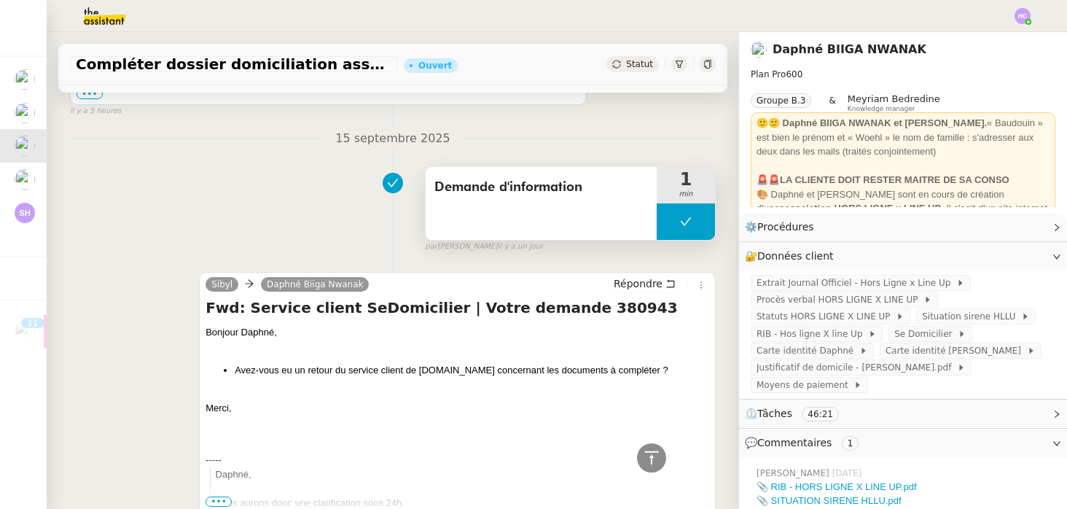
click at [684, 227] on button at bounding box center [686, 221] width 58 height 36
click at [696, 222] on icon at bounding box center [700, 222] width 11 height 8
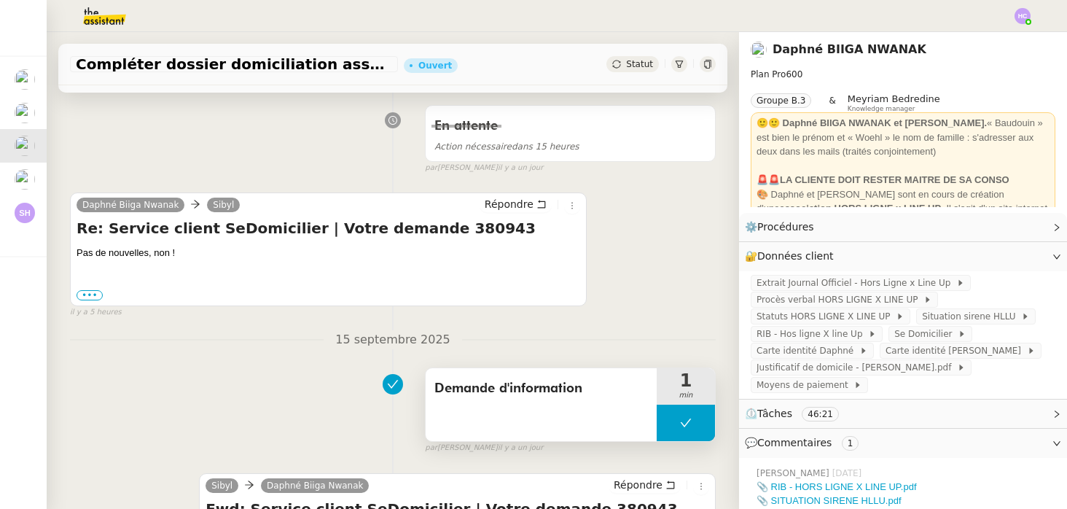
scroll to position [0, 0]
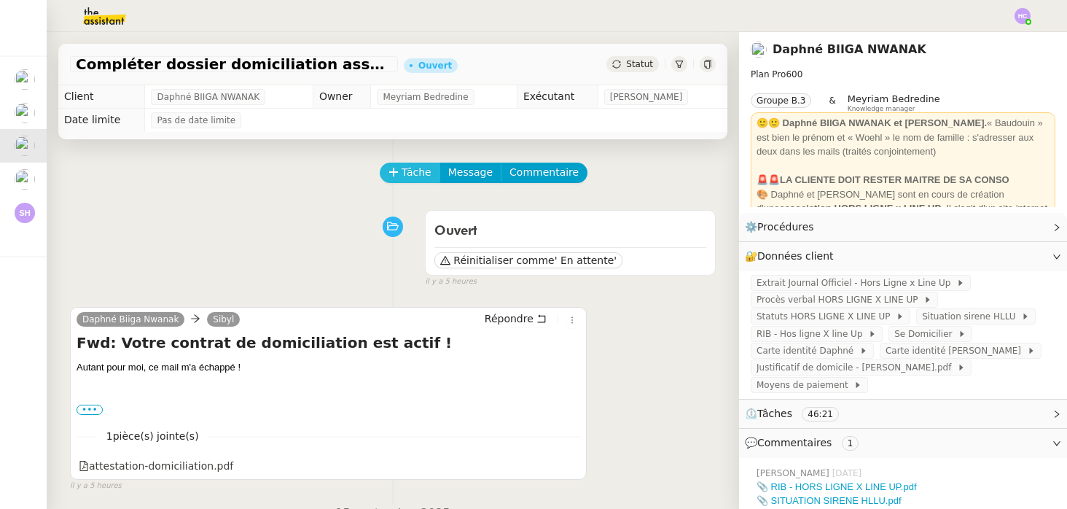
click at [394, 166] on button "Tâche" at bounding box center [410, 173] width 61 height 20
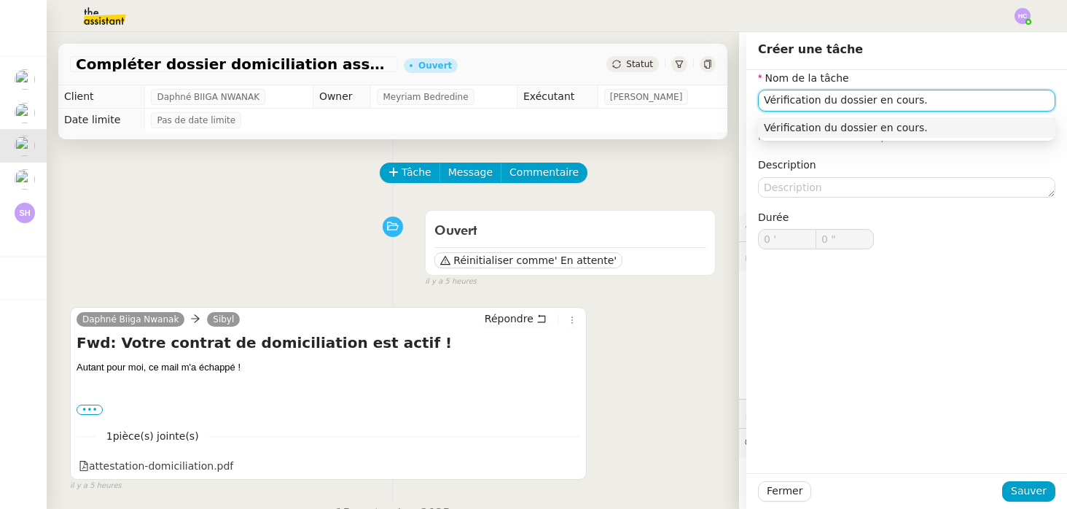
click at [928, 128] on div "Vérification du dossier en cours." at bounding box center [907, 127] width 286 height 13
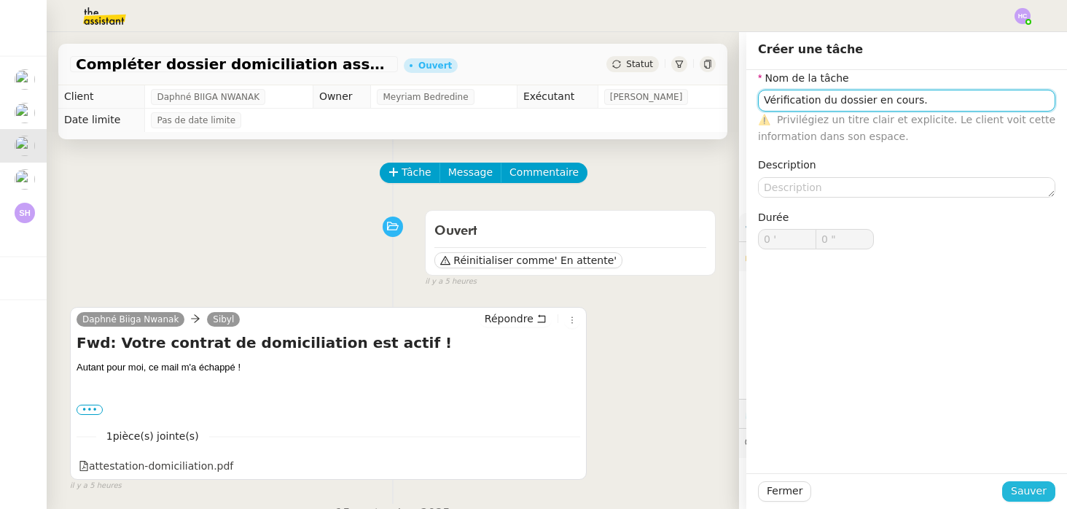
type input "Vérification du dossier en cours."
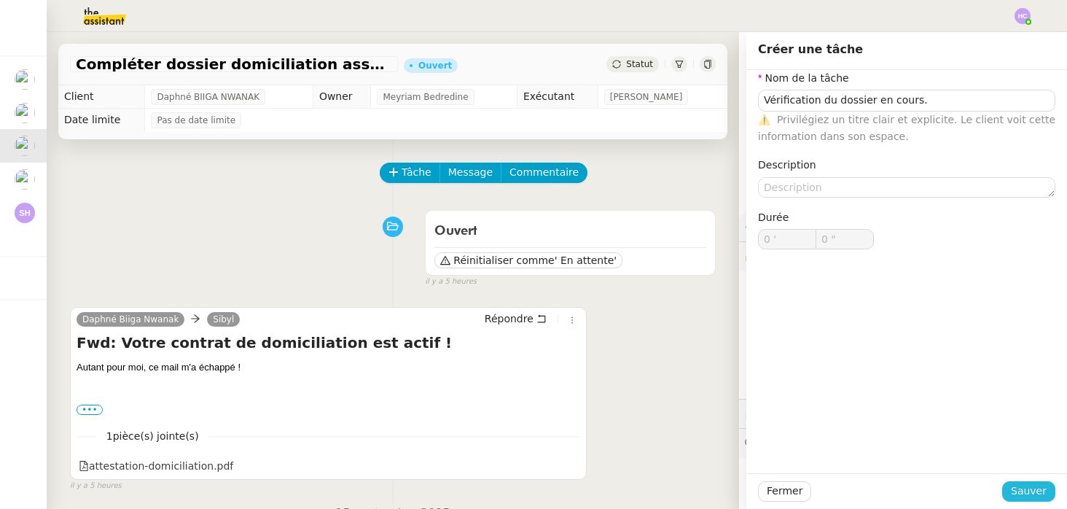
click at [1024, 487] on span "Sauver" at bounding box center [1029, 491] width 36 height 17
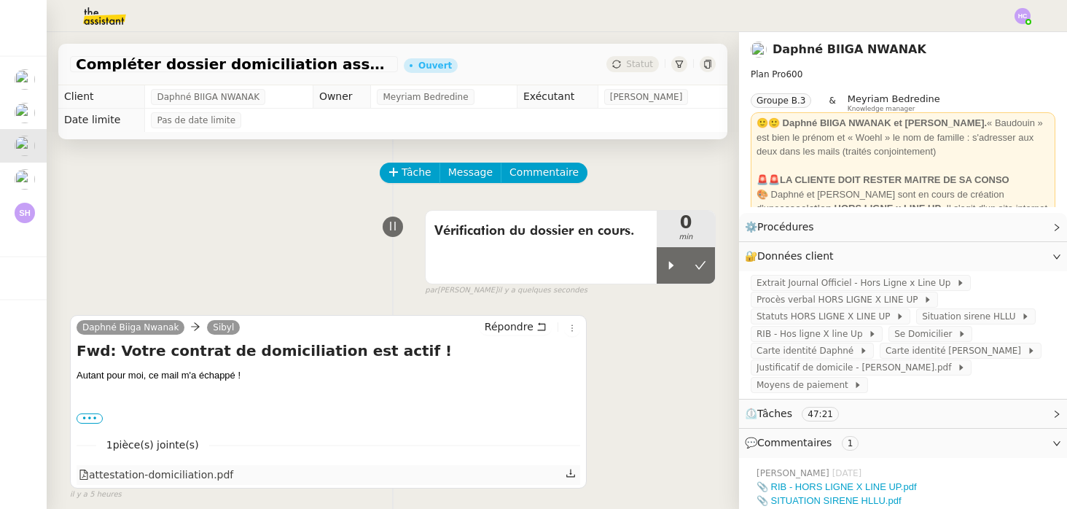
click at [166, 474] on div "attestation-domiciliation.pdf" at bounding box center [156, 475] width 155 height 17
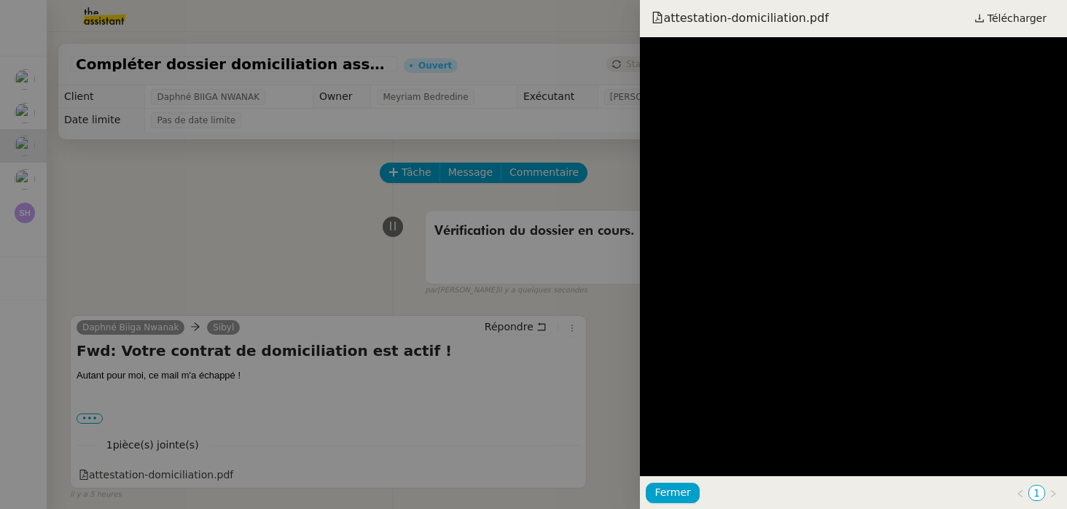
click at [599, 359] on div at bounding box center [533, 254] width 1067 height 509
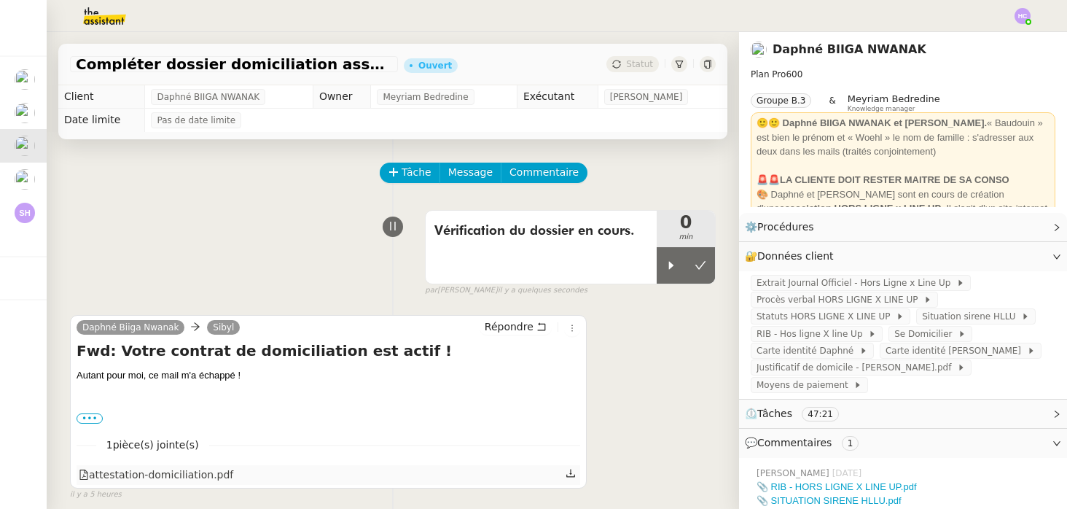
click at [573, 476] on icon at bounding box center [571, 473] width 10 height 10
click at [919, 331] on span "Se Domicilier" at bounding box center [925, 334] width 63 height 15
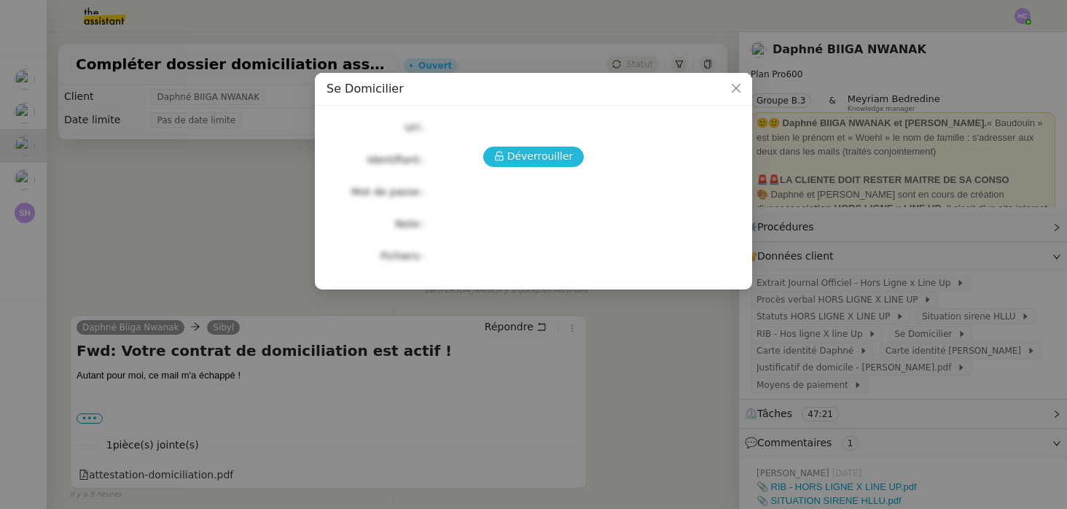
click at [521, 149] on span "Déverrouiller" at bounding box center [540, 156] width 66 height 17
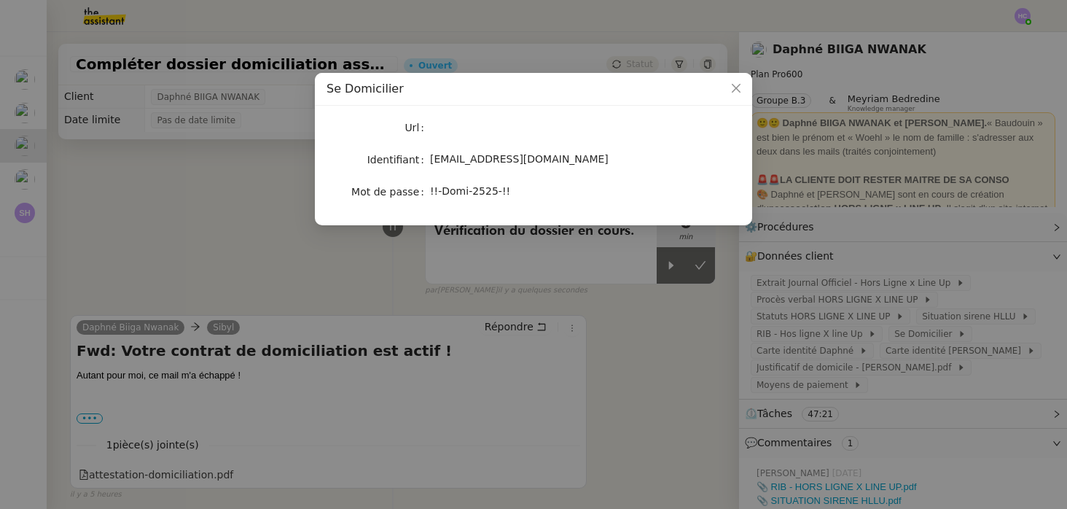
click at [494, 160] on span "[EMAIL_ADDRESS][DOMAIN_NAME]" at bounding box center [519, 159] width 179 height 12
copy span "[EMAIL_ADDRESS][DOMAIN_NAME]"
click at [687, 264] on nz-modal-container "Se Domicilier Url Identifiant [EMAIL_ADDRESS][DOMAIN_NAME] Mot de passe [SECURI…" at bounding box center [533, 254] width 1067 height 509
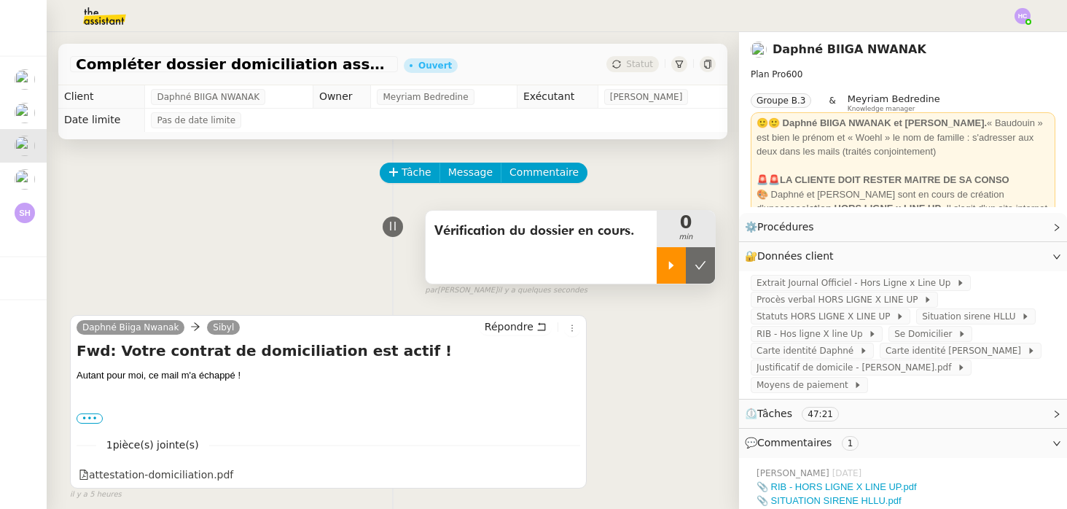
click at [668, 268] on icon at bounding box center [672, 266] width 12 height 12
click at [921, 335] on span "Se Domicilier" at bounding box center [925, 334] width 63 height 15
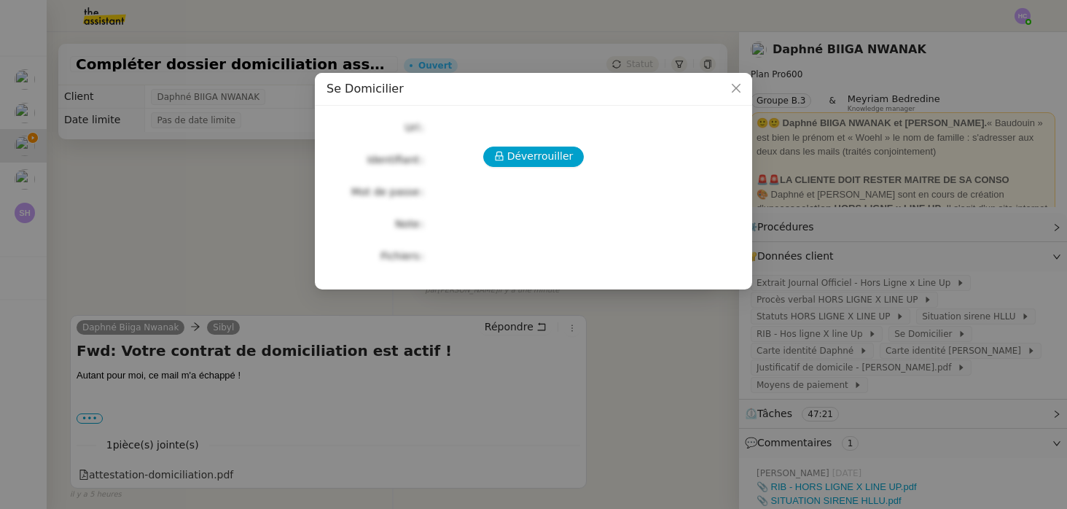
click at [254, 233] on nz-modal-container "Se Domicilier Déverrouiller Url Identifiant Mot de passe Note Fichiers Upload" at bounding box center [533, 254] width 1067 height 509
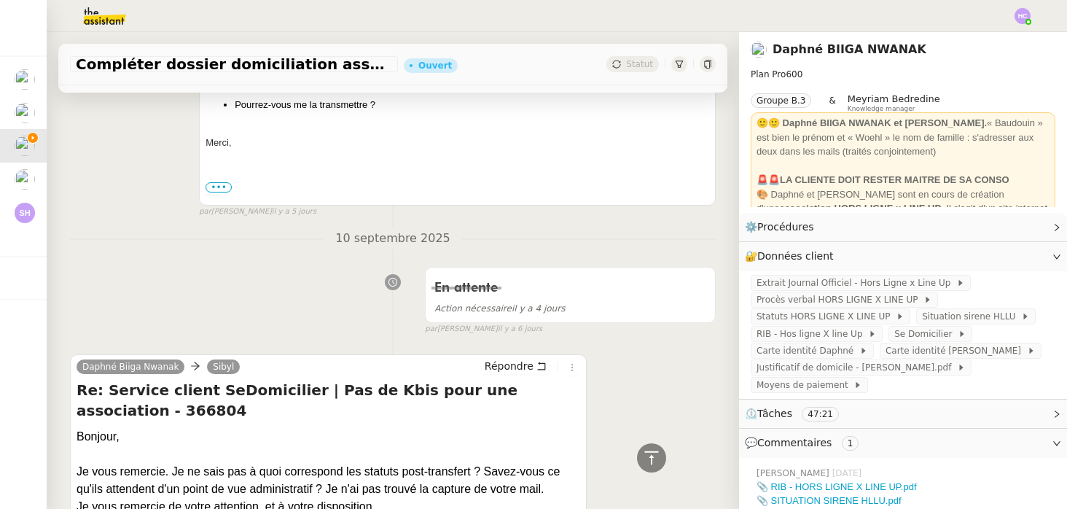
scroll to position [1730, 0]
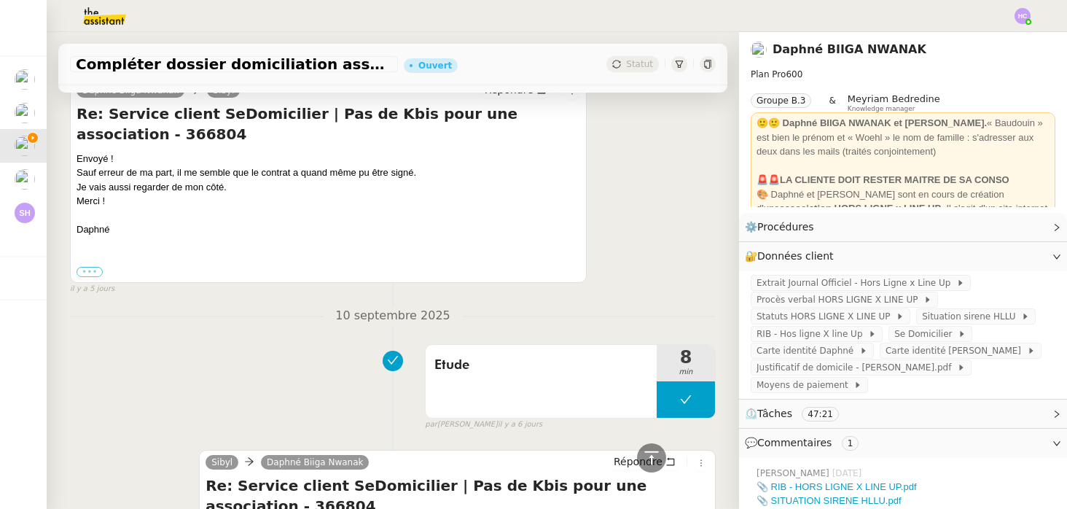
click at [96, 267] on label "•••" at bounding box center [90, 272] width 26 height 10
click at [0, 0] on input "•••" at bounding box center [0, 0] width 0 height 0
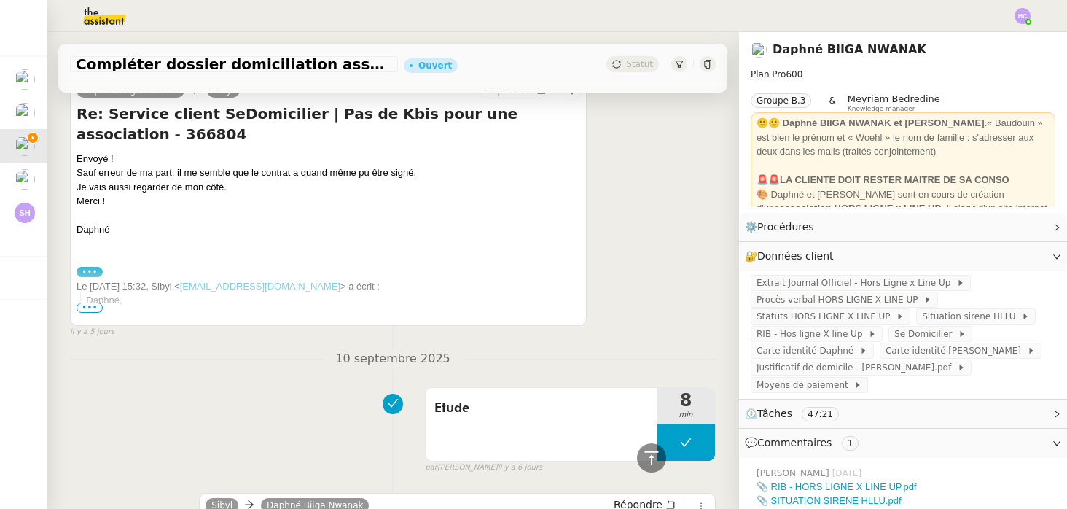
click at [98, 308] on span "•••" at bounding box center [90, 308] width 26 height 10
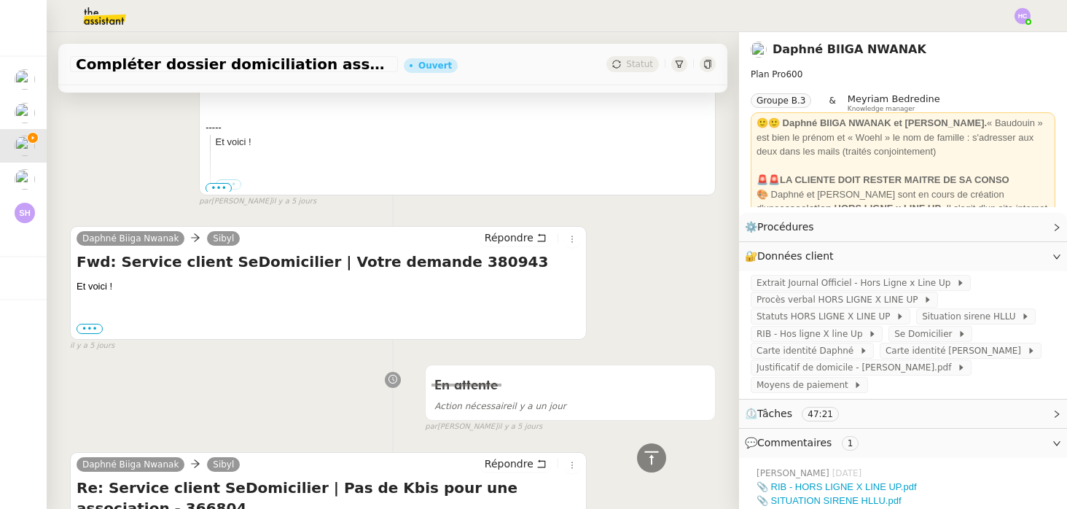
scroll to position [1317, 0]
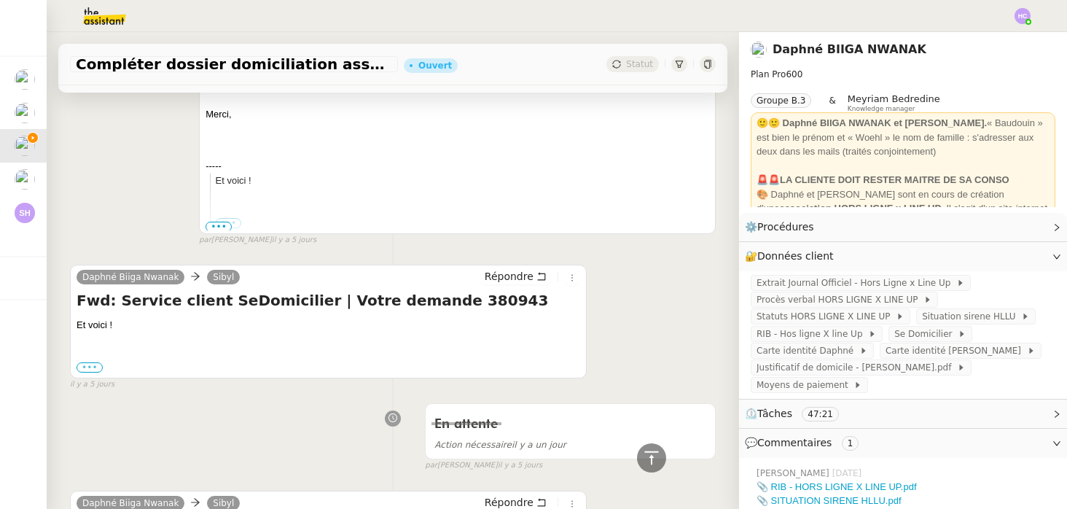
click at [81, 365] on label "•••" at bounding box center [90, 367] width 26 height 10
click at [0, 0] on input "•••" at bounding box center [0, 0] width 0 height 0
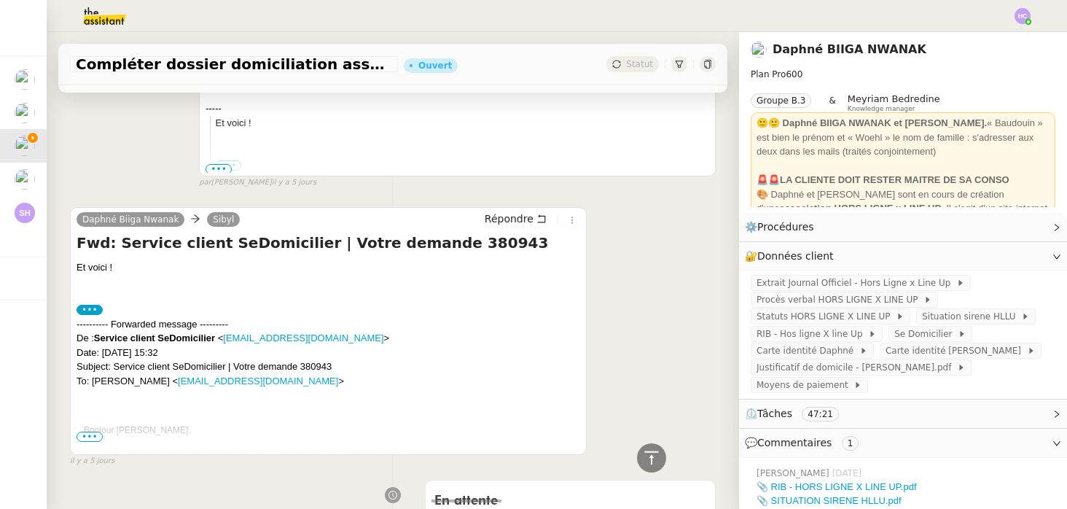
scroll to position [1426, 0]
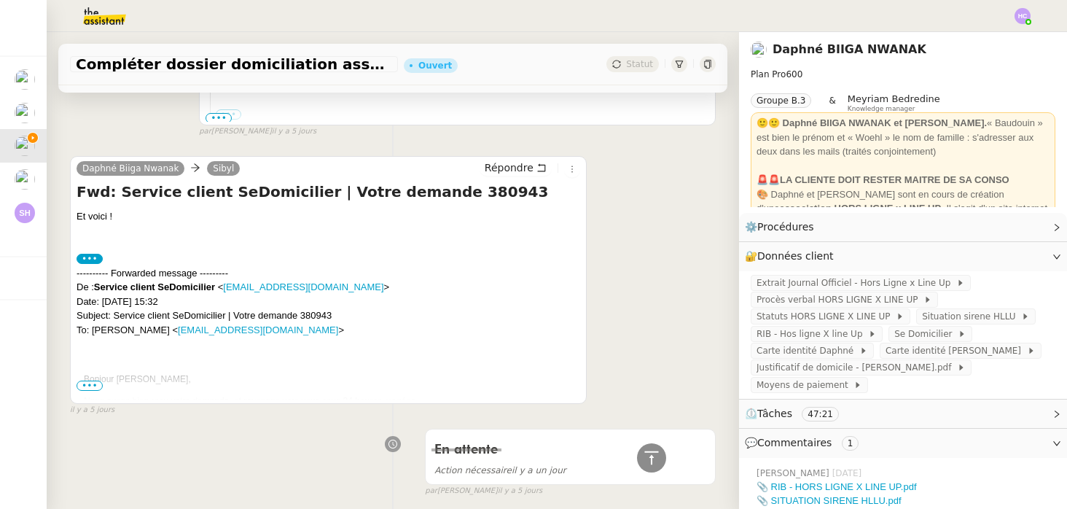
click at [96, 387] on span "•••" at bounding box center [90, 386] width 26 height 10
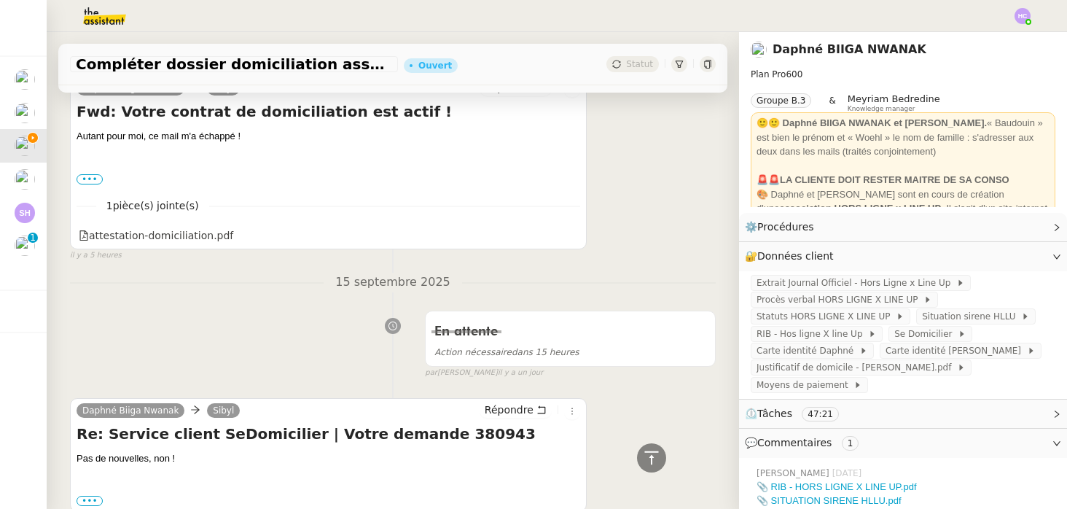
scroll to position [0, 0]
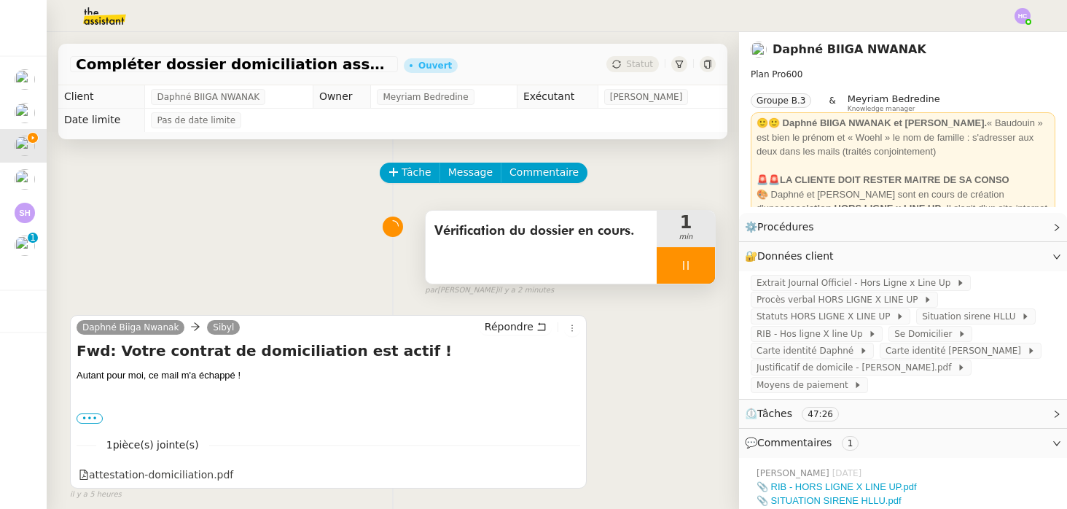
click at [687, 258] on div at bounding box center [686, 265] width 58 height 36
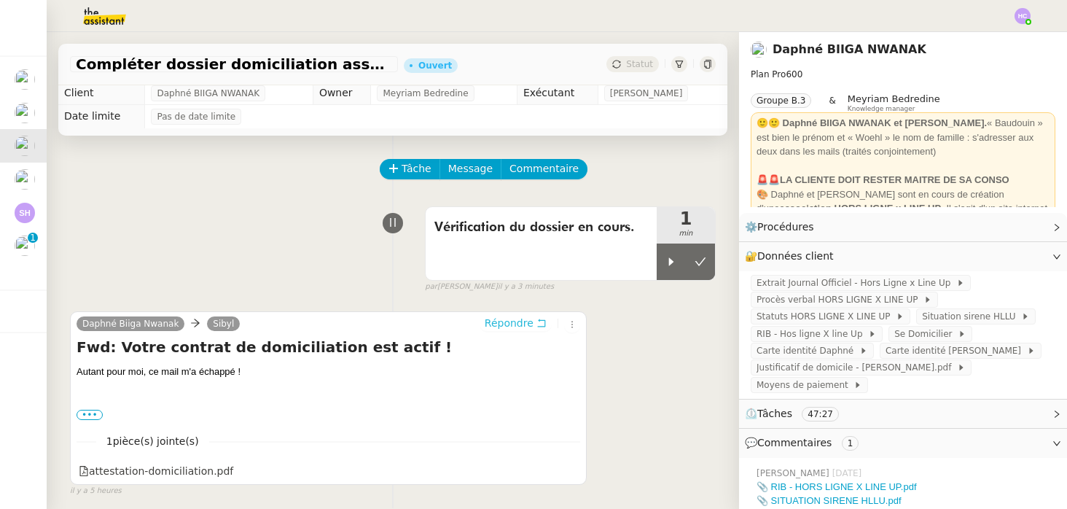
click at [498, 326] on span "Répondre" at bounding box center [509, 323] width 49 height 15
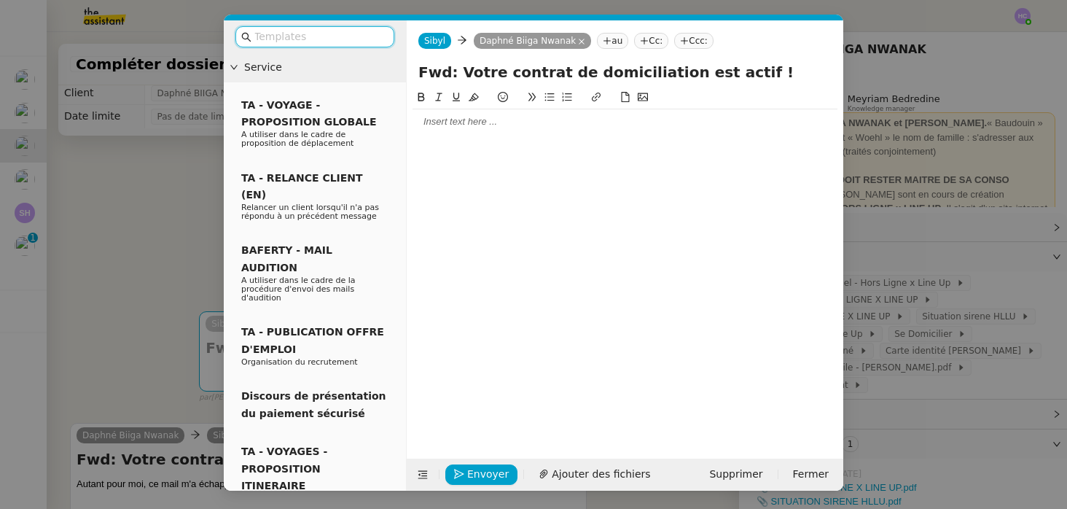
click at [480, 125] on div at bounding box center [625, 121] width 425 height 13
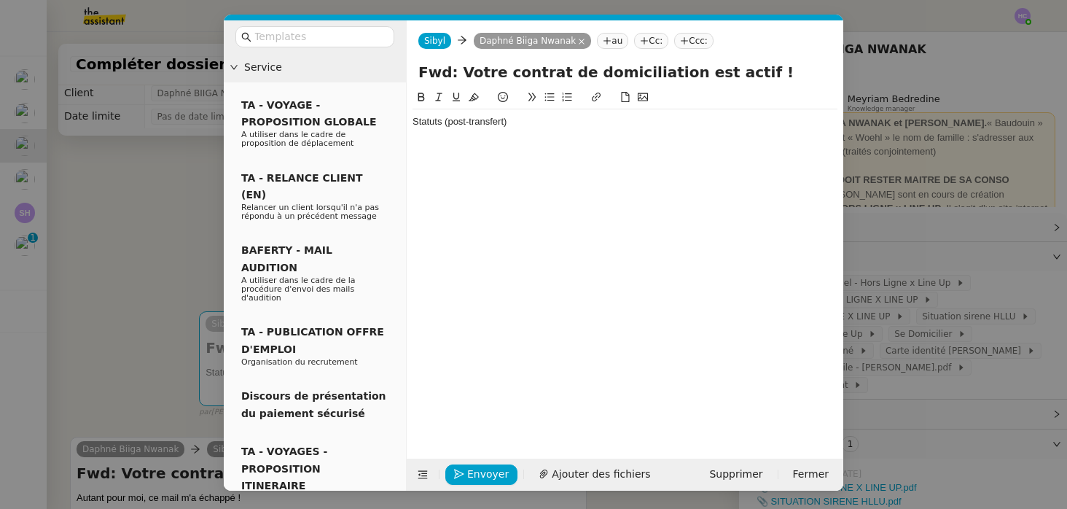
click at [517, 127] on div "Statuts (post-transfert)" at bounding box center [625, 121] width 425 height 13
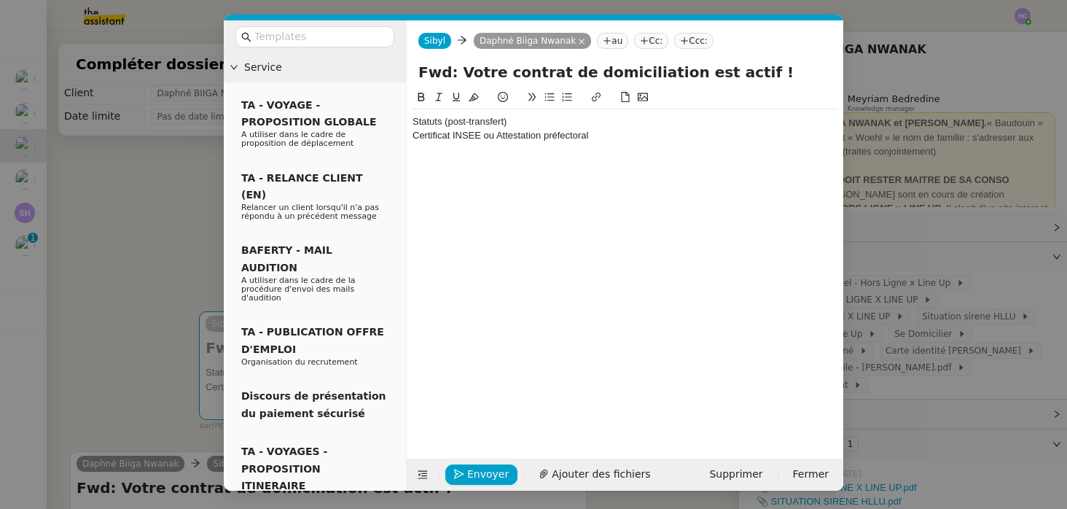
click at [415, 122] on div "Statuts (post-transfert)" at bounding box center [625, 121] width 425 height 13
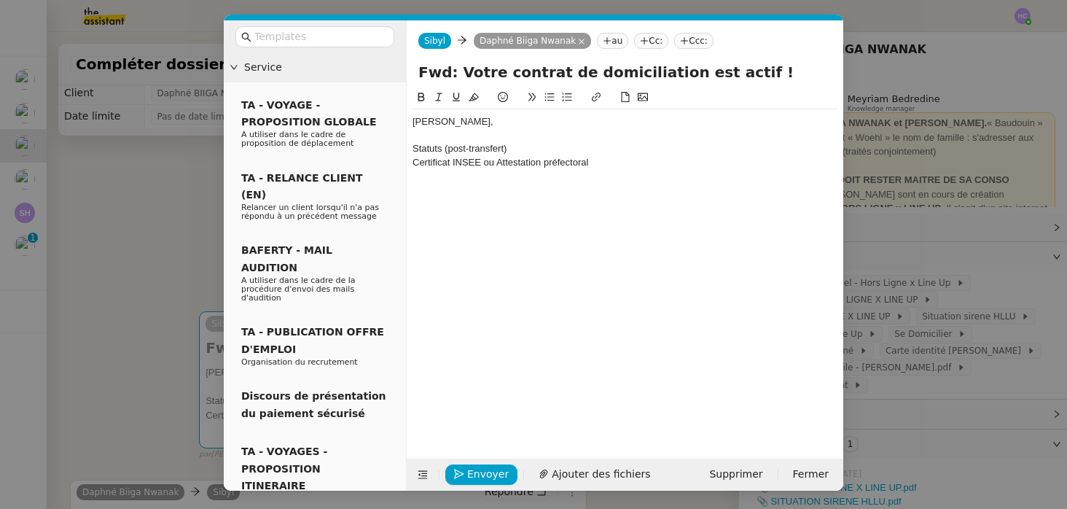
click at [442, 125] on div "[PERSON_NAME]," at bounding box center [625, 121] width 425 height 13
click at [502, 123] on div "Bonjour Daphné," at bounding box center [625, 121] width 425 height 13
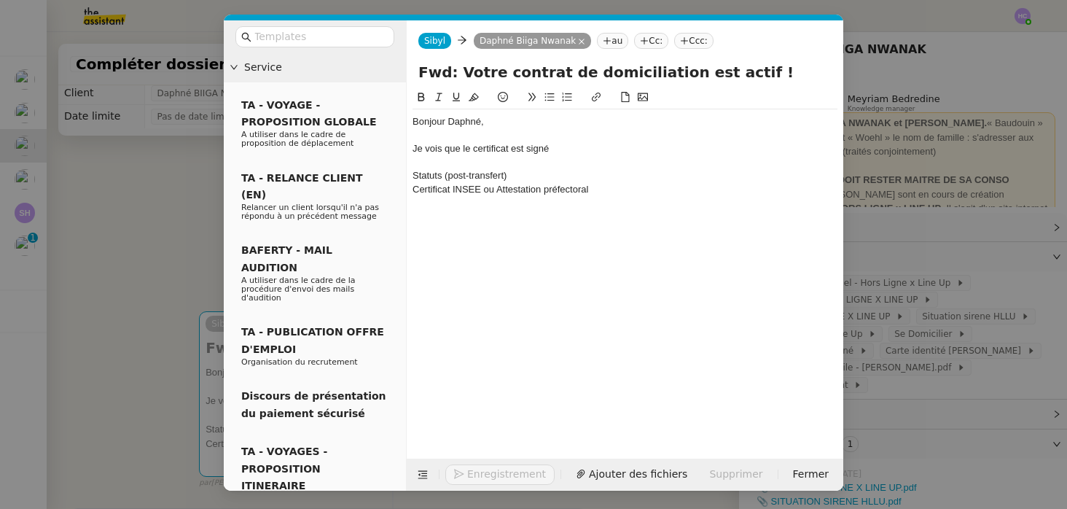
click at [135, 289] on nz-modal-container "Service TA - VOYAGE - PROPOSITION GLOBALE A utiliser dans le cadre de propositi…" at bounding box center [533, 254] width 1067 height 509
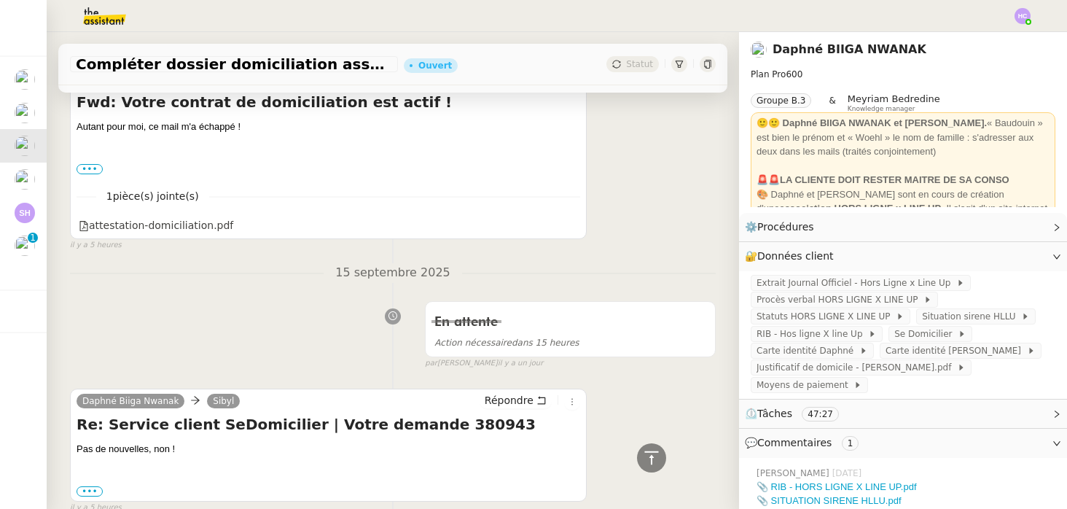
scroll to position [443, 0]
click at [95, 171] on label "•••" at bounding box center [90, 170] width 26 height 10
click at [0, 0] on input "•••" at bounding box center [0, 0] width 0 height 0
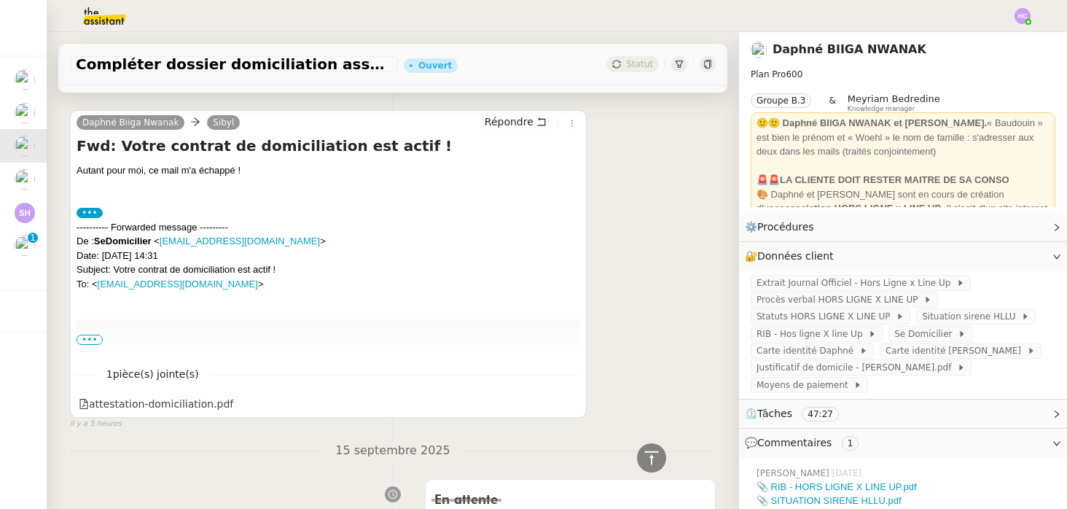
scroll to position [414, 0]
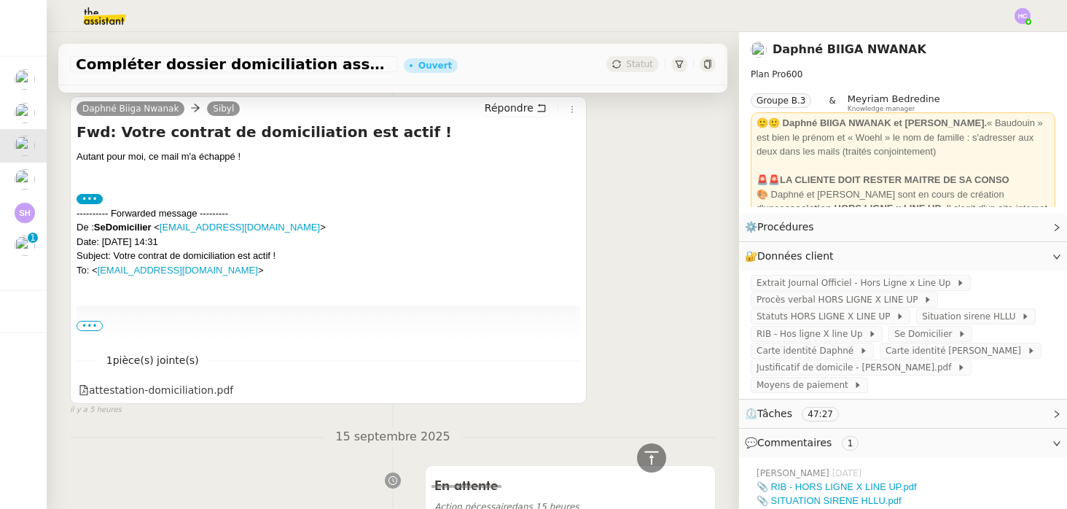
click at [91, 324] on span "•••" at bounding box center [90, 326] width 26 height 10
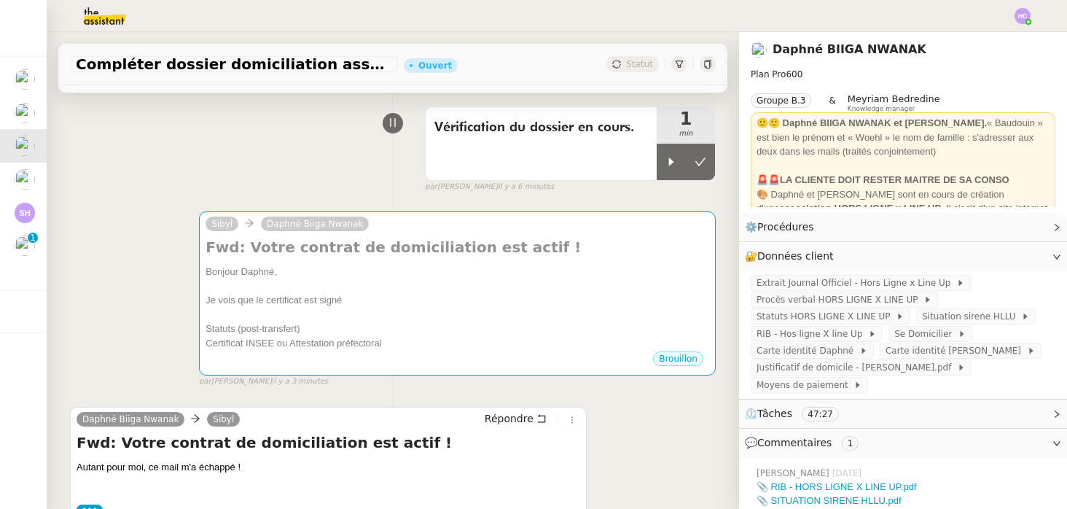
scroll to position [0, 0]
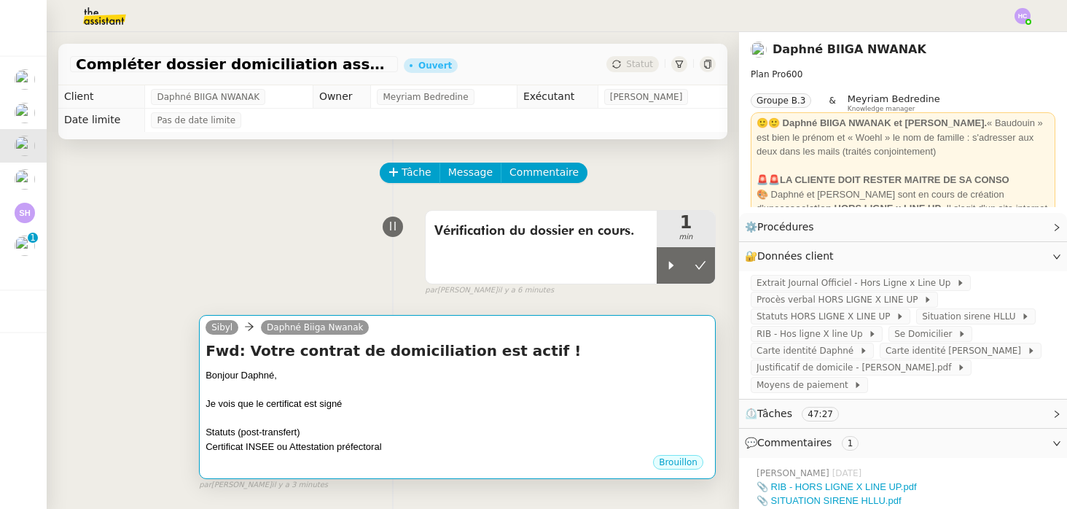
click at [308, 375] on div "Bonjour Daphné," at bounding box center [458, 375] width 504 height 15
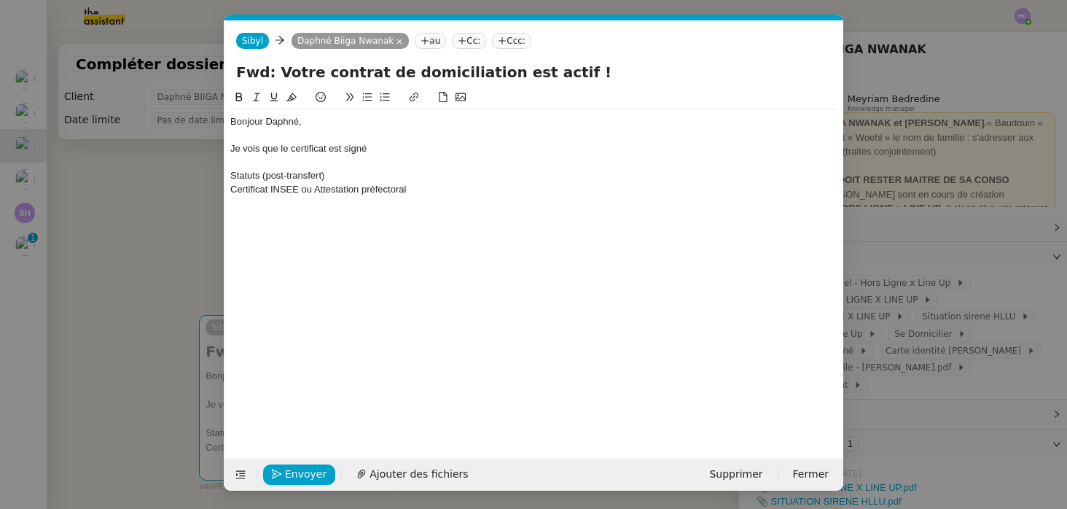
scroll to position [0, 31]
click at [389, 151] on div "Je vois que le certificat est signé" at bounding box center [533, 148] width 607 height 13
drag, startPoint x: 386, startPoint y: 149, endPoint x: 244, endPoint y: 152, distance: 141.5
click at [244, 152] on div "Je vois que le certificat est signé" at bounding box center [533, 148] width 607 height 13
click at [174, 234] on nz-modal-container "Service TA - VOYAGE - PROPOSITION GLOBALE A utiliser dans le cadre de propositi…" at bounding box center [533, 254] width 1067 height 509
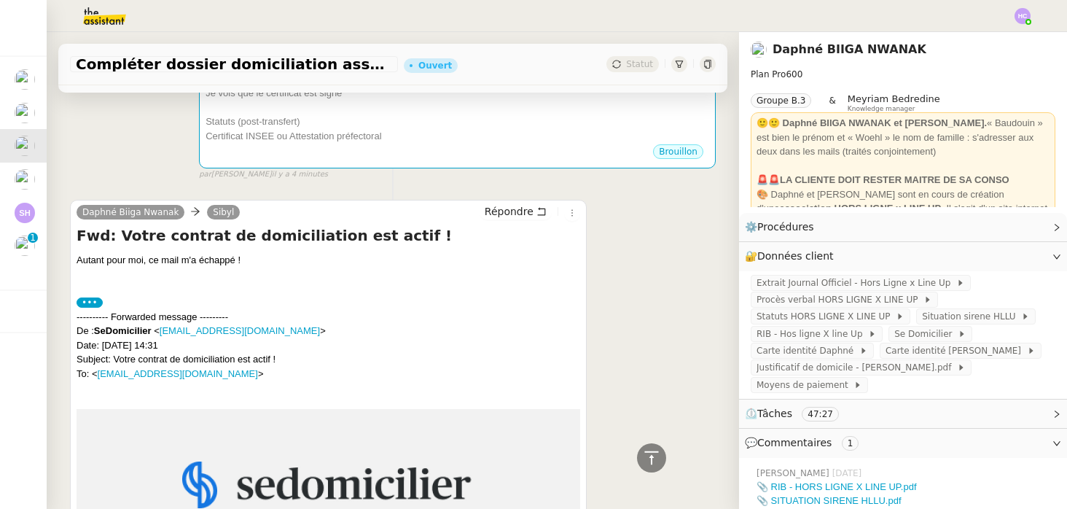
scroll to position [0, 0]
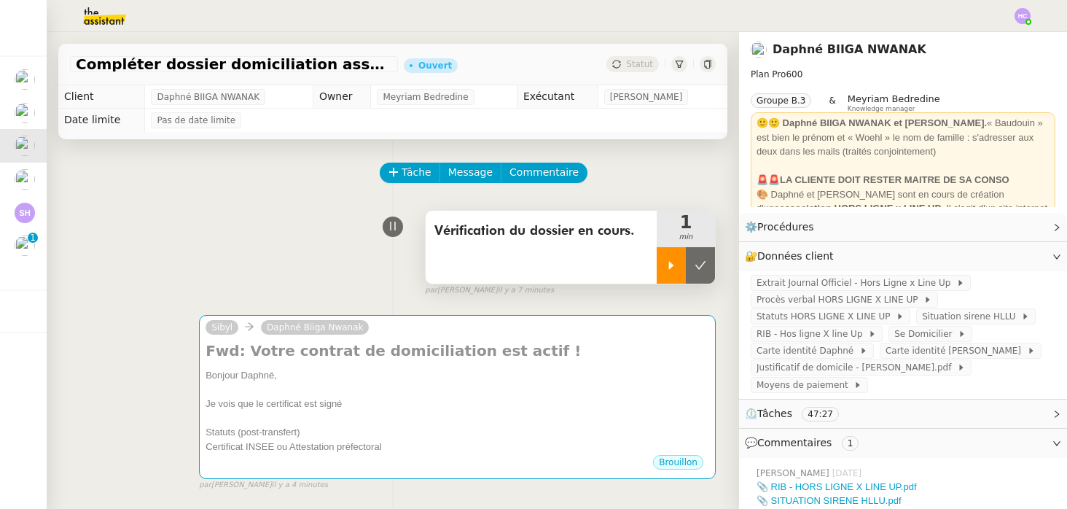
click at [661, 265] on div at bounding box center [671, 265] width 29 height 36
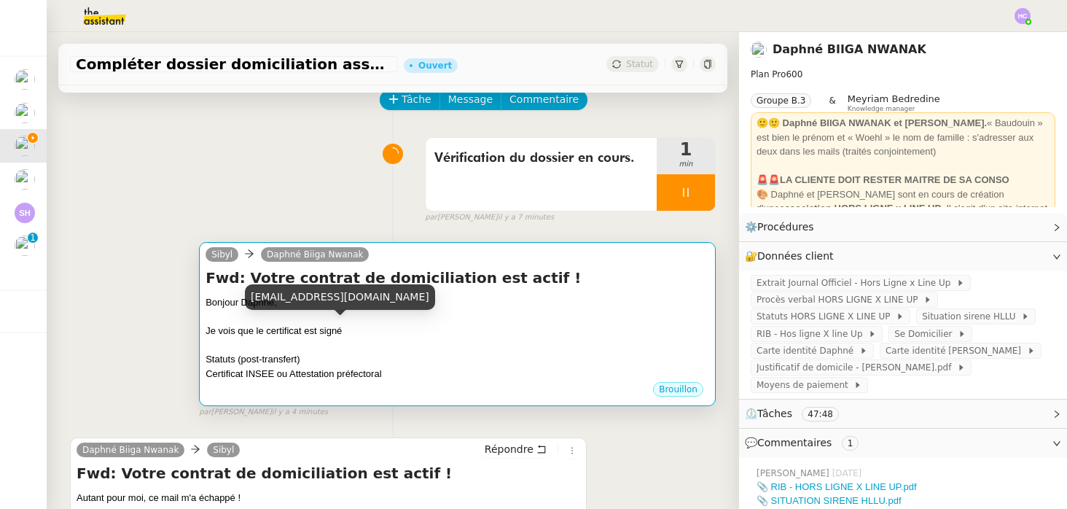
scroll to position [98, 0]
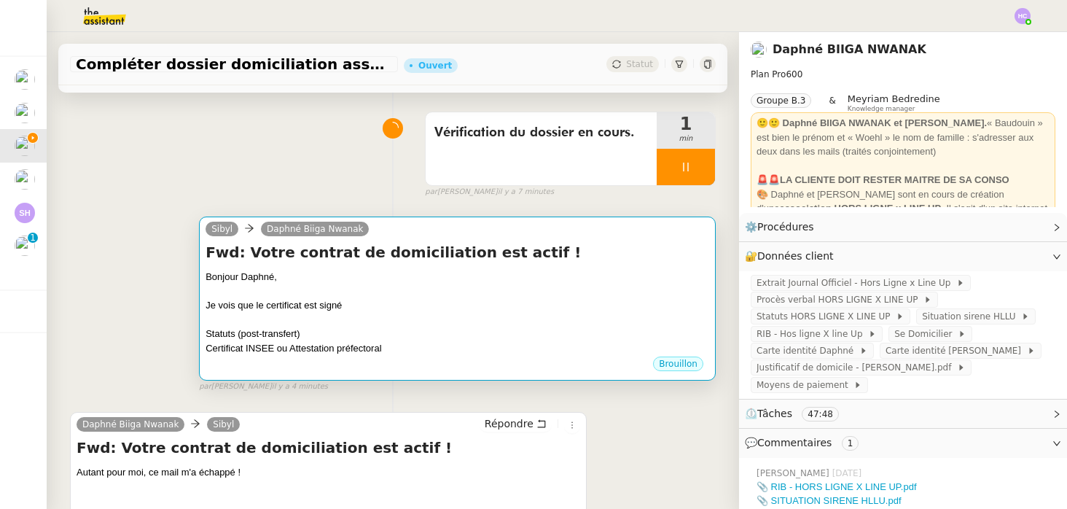
click at [351, 305] on div "Je vois que le certificat est signé" at bounding box center [458, 305] width 504 height 15
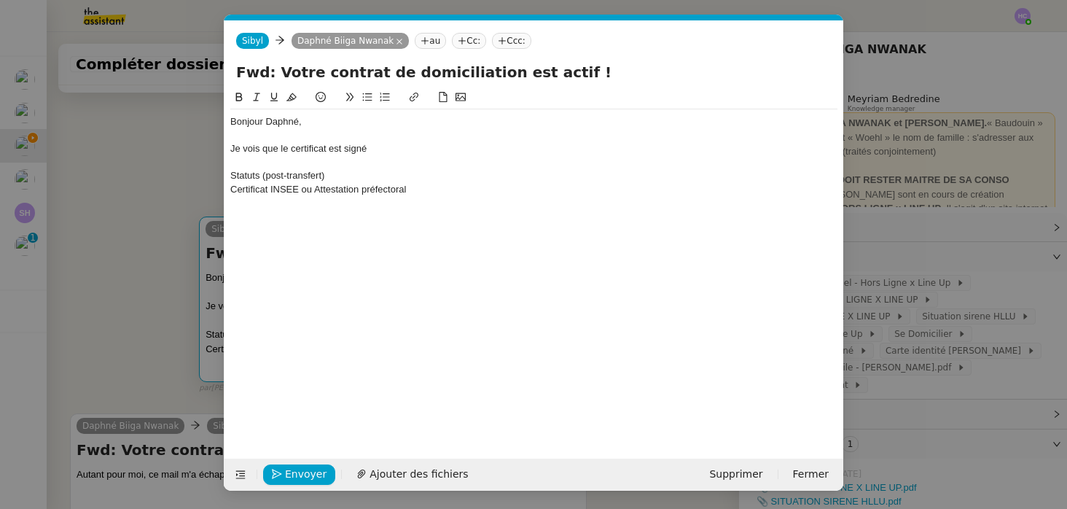
scroll to position [0, 31]
drag, startPoint x: 383, startPoint y: 151, endPoint x: 243, endPoint y: 151, distance: 140.7
click at [243, 151] on div "Je vois que le certificat est signé" at bounding box center [533, 148] width 607 height 13
click at [260, 149] on div "Je pense qu les documents manquant" at bounding box center [533, 148] width 607 height 13
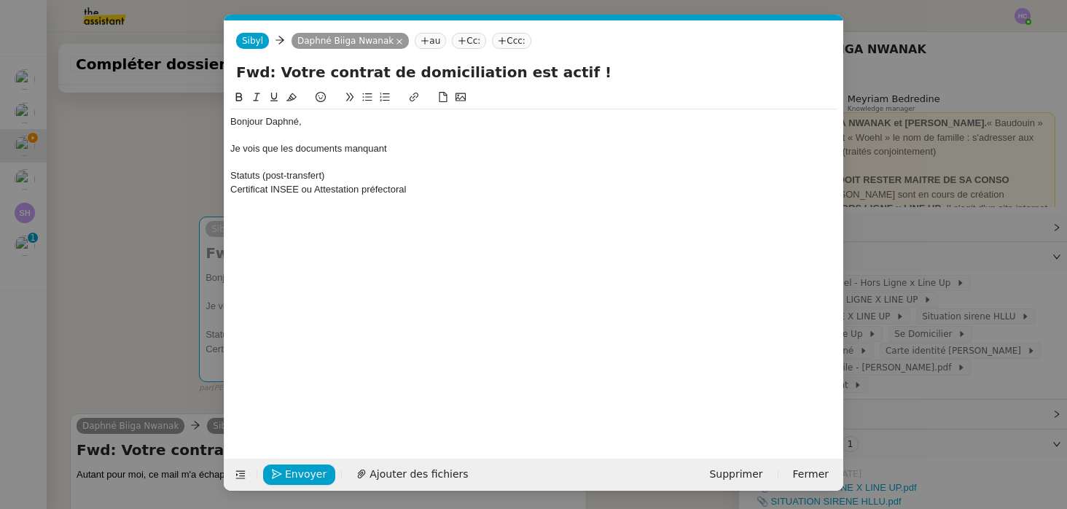
click at [404, 151] on div "Je vois que les documents manquant" at bounding box center [533, 148] width 607 height 13
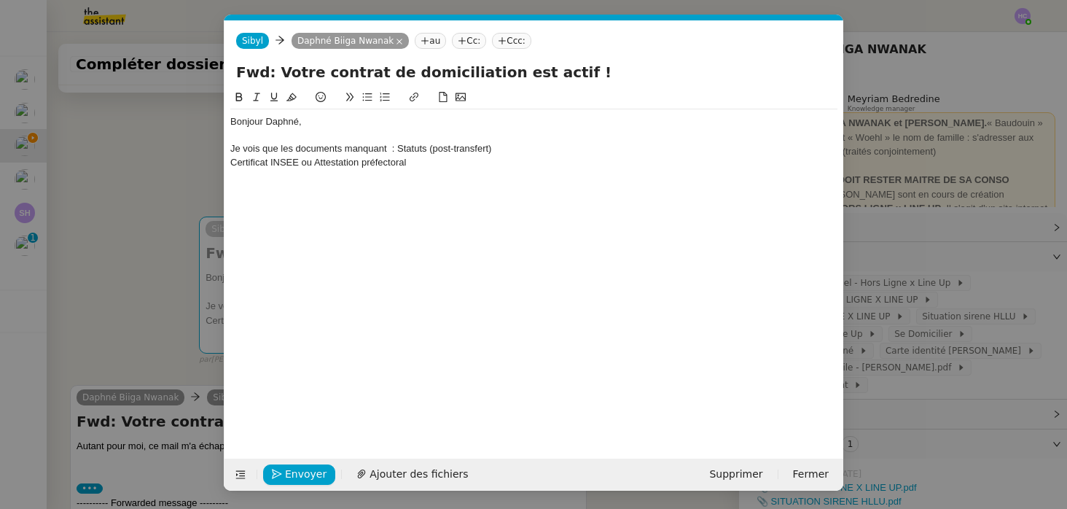
click at [230, 160] on div "Certificat INSEE ou Attestation préfectoral" at bounding box center [533, 162] width 607 height 13
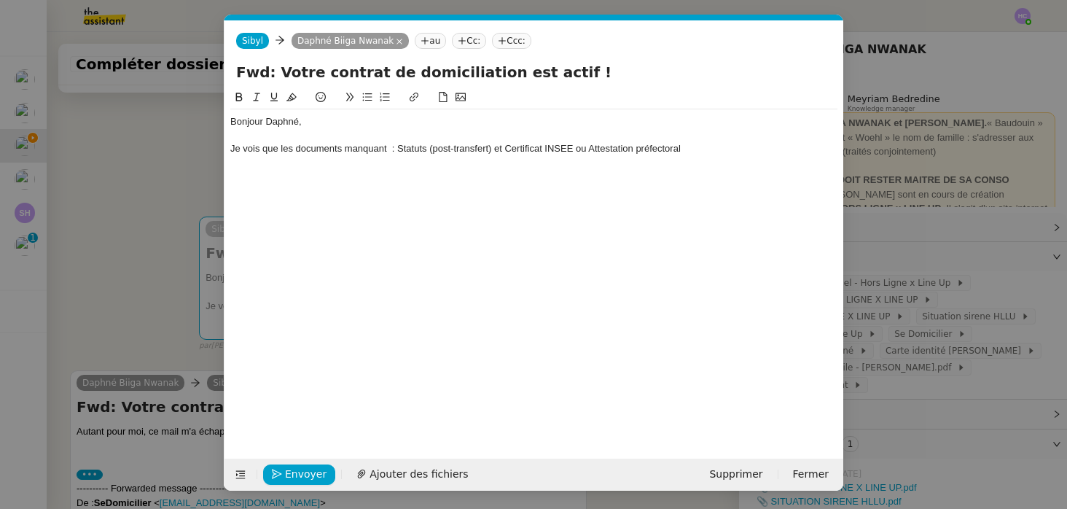
click at [390, 148] on div "Je vois que les documents manquant : Statuts (post-transfert) et Certificat INS…" at bounding box center [533, 148] width 607 height 13
drag, startPoint x: 396, startPoint y: 149, endPoint x: 488, endPoint y: 150, distance: 92.6
click at [488, 150] on div "Je vois que les documents manquant : Statuts (post-transfert) et Certificat INS…" at bounding box center [533, 148] width 607 height 13
drag, startPoint x: 580, startPoint y: 146, endPoint x: 513, endPoint y: 145, distance: 66.3
click at [513, 145] on div "Je vois que les documents manquant : Statuts (post-transfert) et Certificat INS…" at bounding box center [533, 148] width 607 height 13
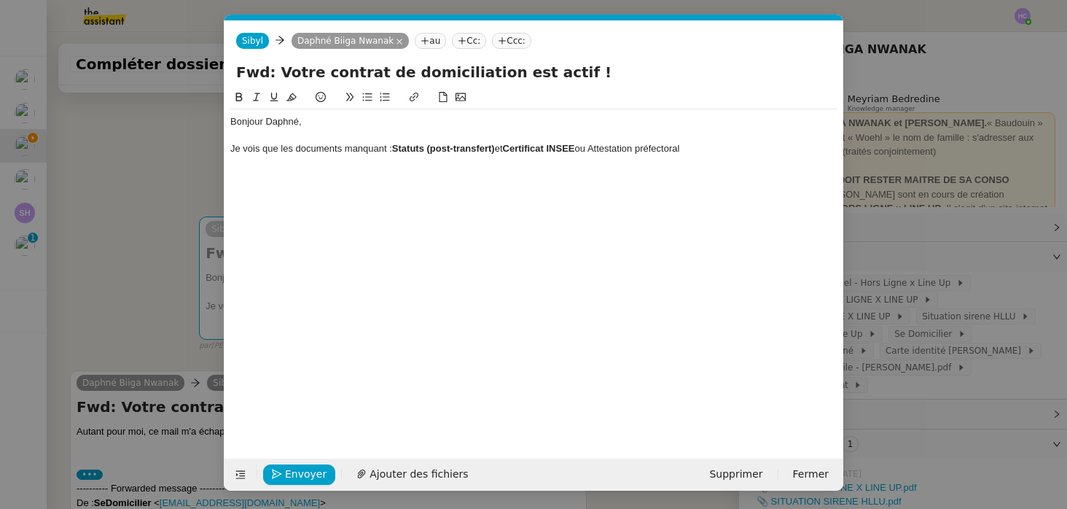
drag, startPoint x: 694, startPoint y: 152, endPoint x: 582, endPoint y: 149, distance: 111.6
click at [582, 149] on div "Je vois que les documents manquant : Statuts (post-transfert) et Certificat INS…" at bounding box center [533, 148] width 607 height 13
click at [720, 152] on div "Je vois que les documents manquant : Statuts (post-transfert) et Certificat INS…" at bounding box center [533, 148] width 607 height 13
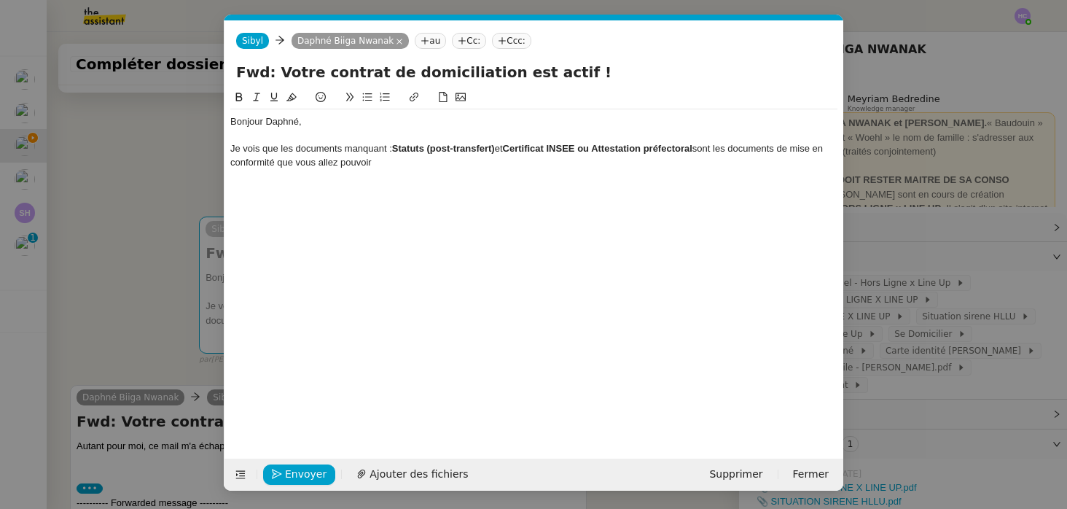
click at [357, 163] on div "Je vois que les documents manquant : Statuts (post-transfert) et Certificat INS…" at bounding box center [533, 155] width 607 height 27
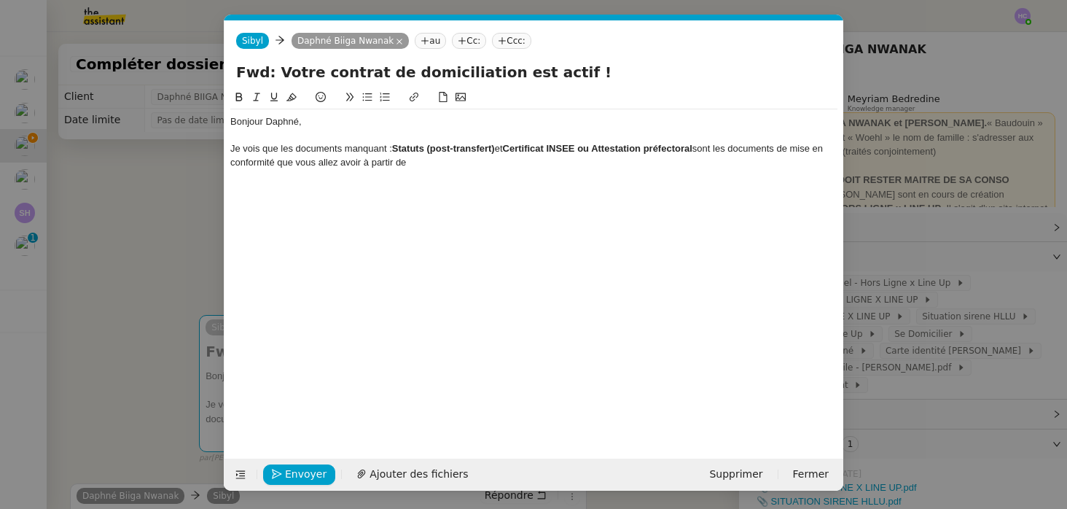
scroll to position [0, 31]
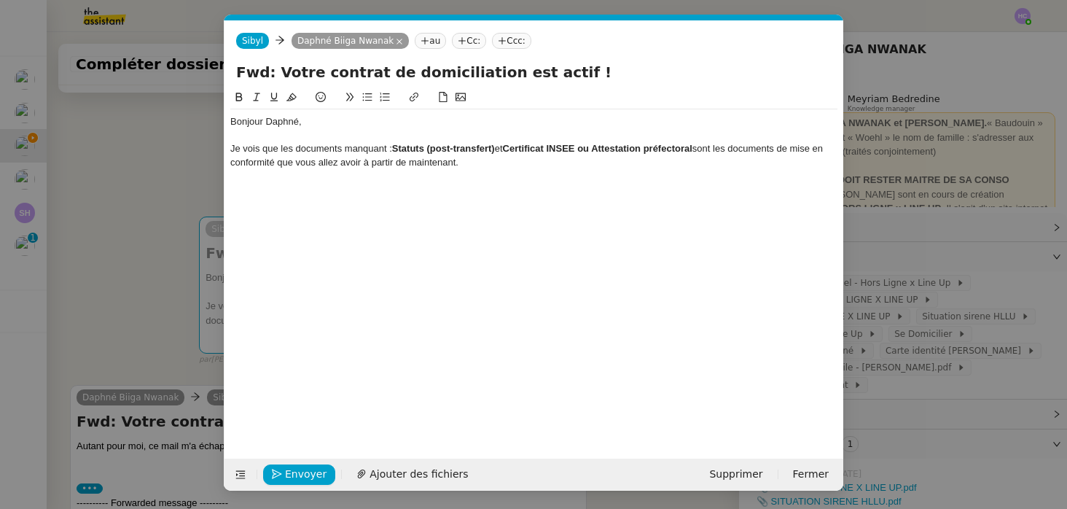
click at [276, 163] on div "Je vois que les documents manquant : Statuts (post-transfert) et Certificat INS…" at bounding box center [533, 155] width 607 height 27
click at [733, 471] on span "Supprimer" at bounding box center [735, 474] width 53 height 17
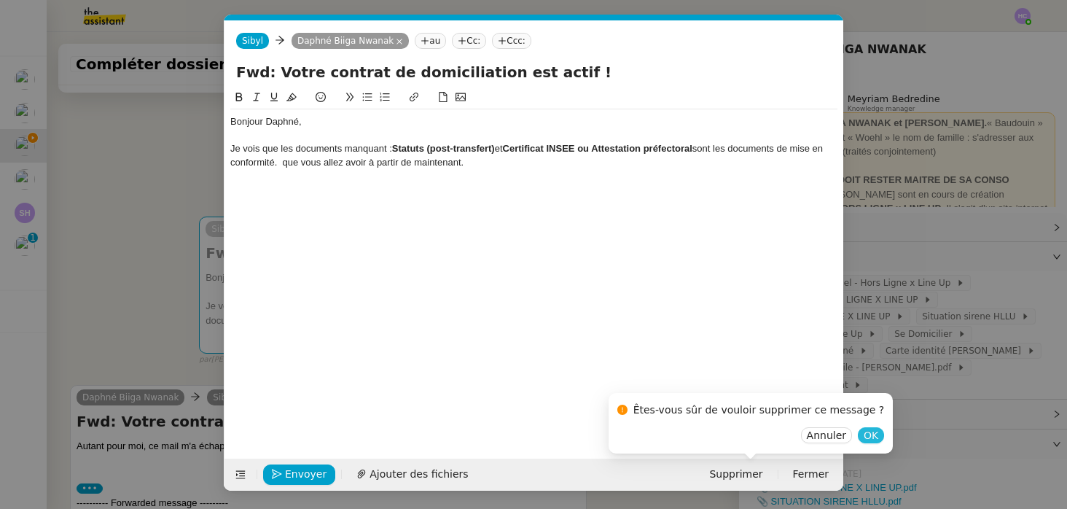
click at [864, 433] on span "OK" at bounding box center [871, 435] width 15 height 15
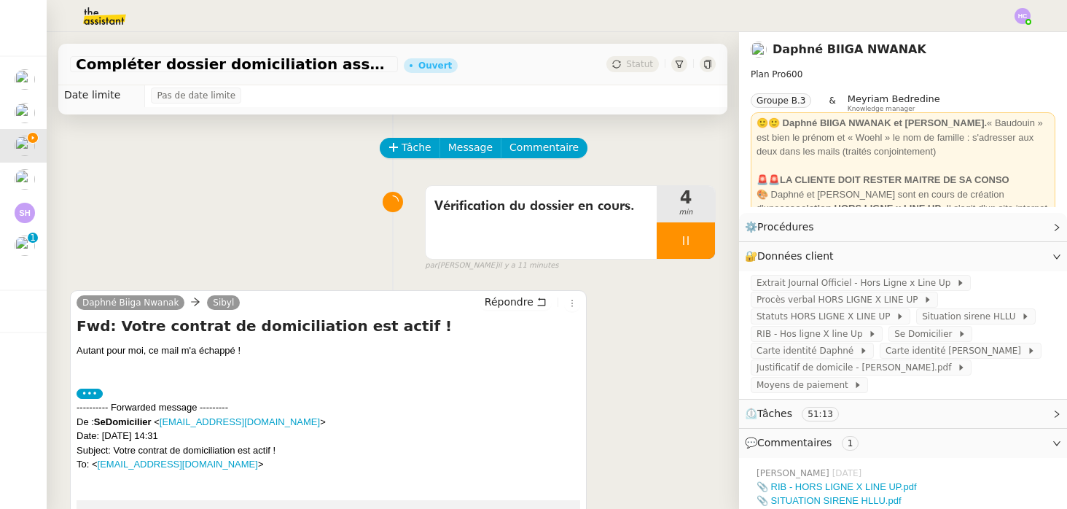
scroll to position [0, 0]
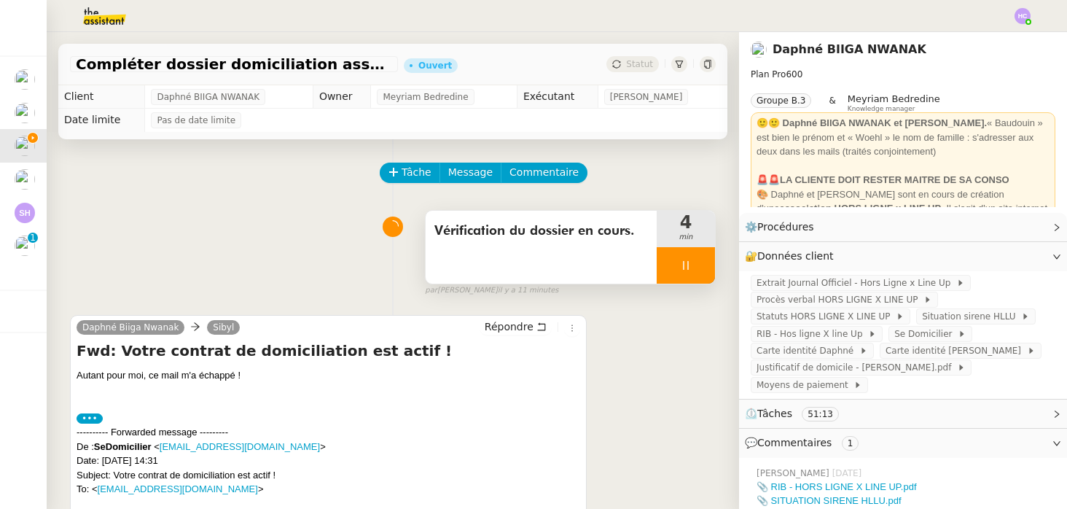
click at [689, 269] on icon at bounding box center [686, 266] width 12 height 12
click at [702, 270] on icon at bounding box center [701, 266] width 12 height 12
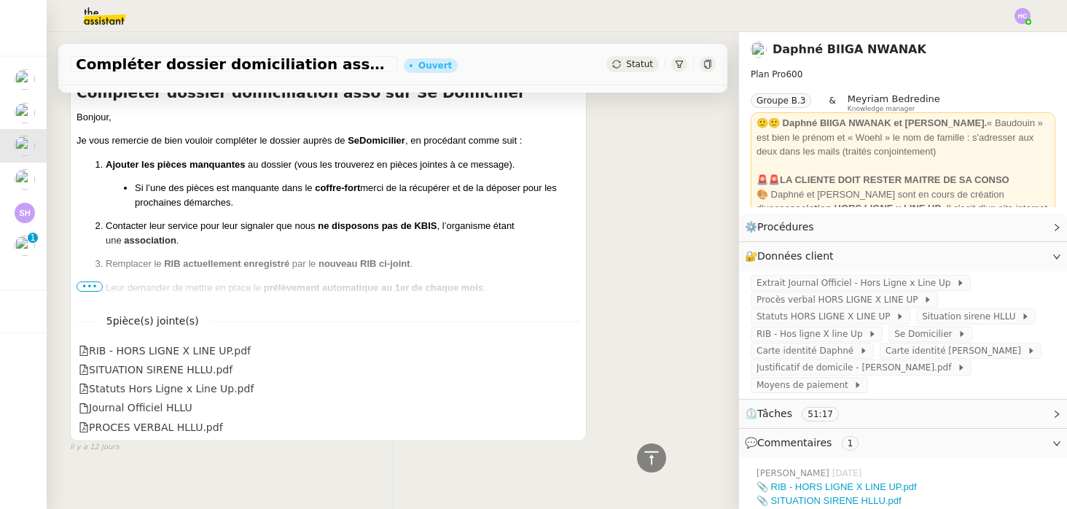
scroll to position [8901, 0]
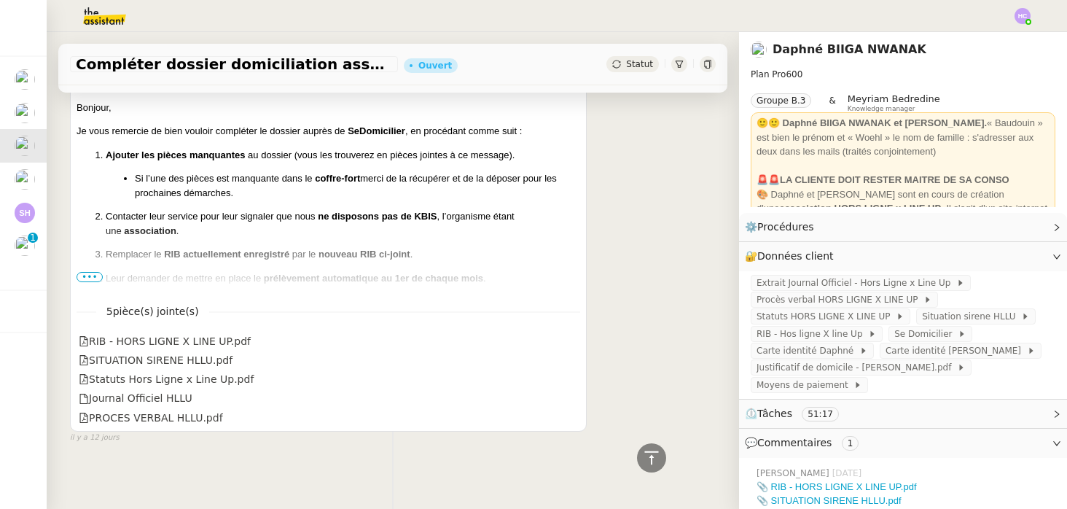
click at [93, 282] on span "•••" at bounding box center [90, 277] width 26 height 10
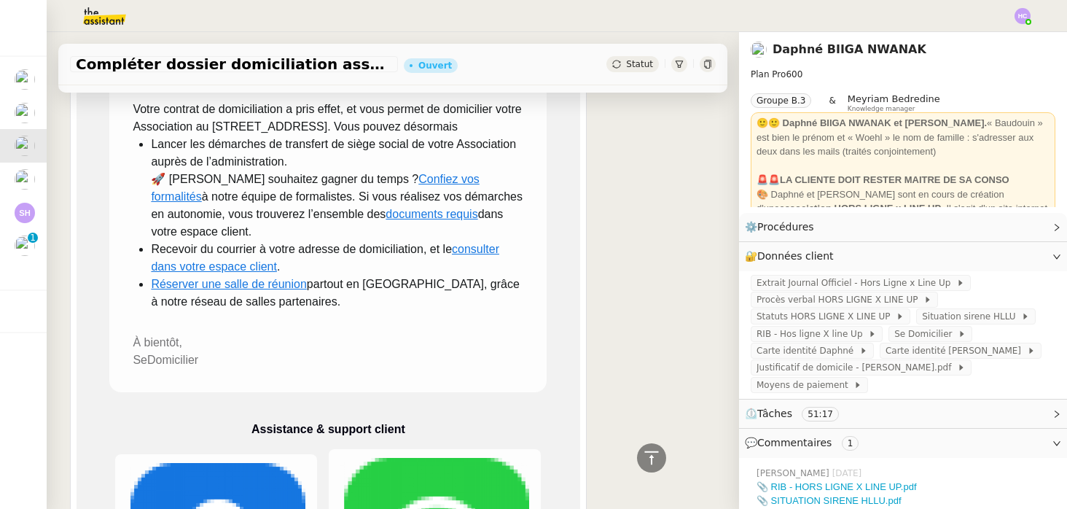
scroll to position [0, 0]
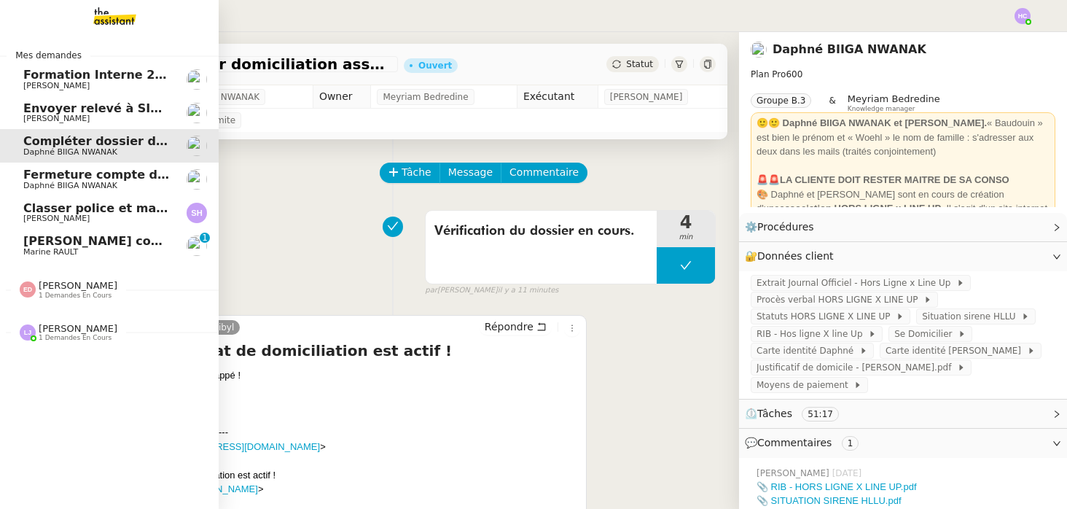
click at [124, 181] on span "Fermeture compte domiciliation Kandbaz" at bounding box center [159, 175] width 272 height 14
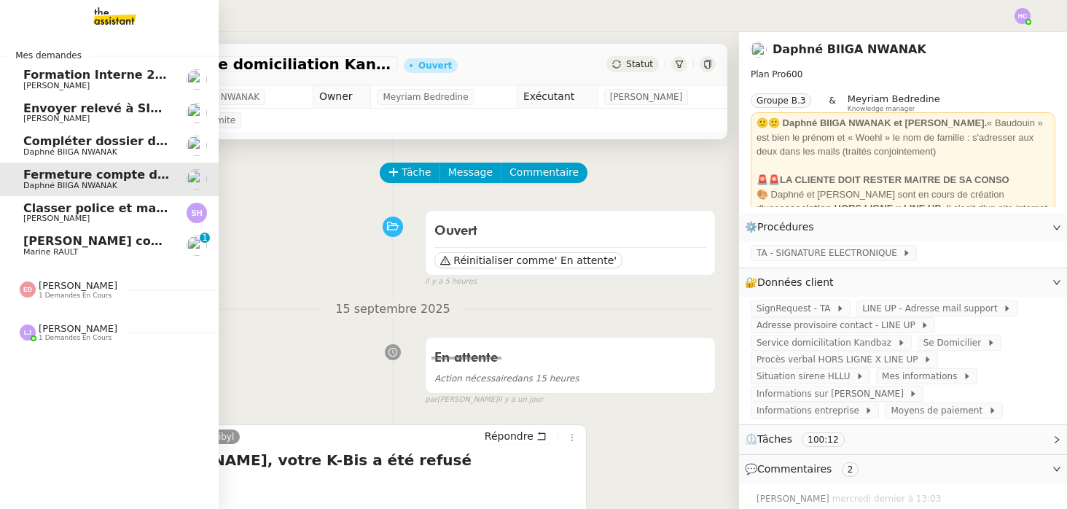
click at [139, 236] on span "[PERSON_NAME] contrat d'archi sur site de l'ordre" at bounding box center [188, 241] width 331 height 14
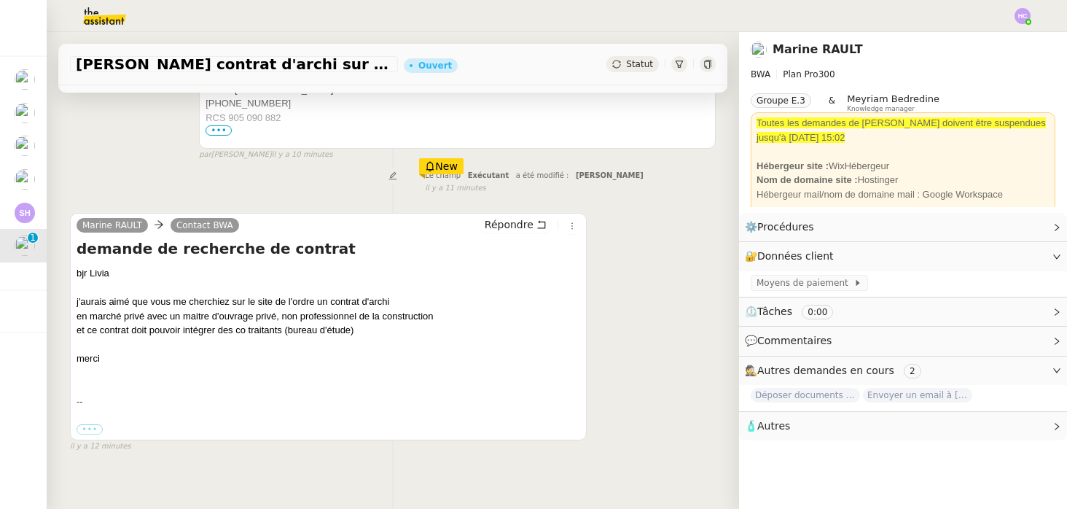
scroll to position [384, 0]
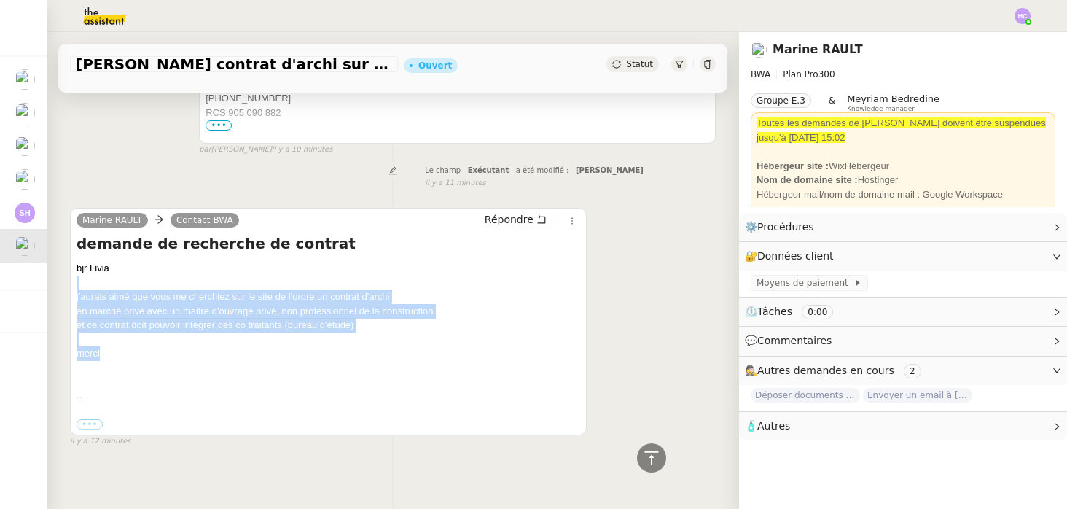
drag, startPoint x: 116, startPoint y: 351, endPoint x: 79, endPoint y: 286, distance: 75.4
click at [79, 286] on div "bjr Livia j'aurais aimé que vous me cherchiez sur le site de l'ordre un contrat…" at bounding box center [329, 346] width 504 height 171
click at [79, 286] on div at bounding box center [329, 283] width 504 height 15
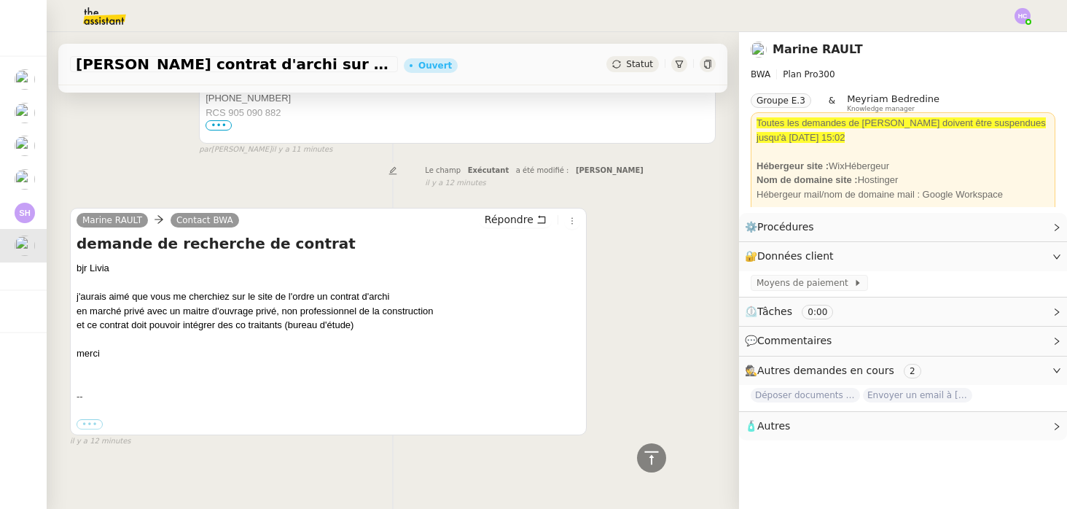
scroll to position [0, 0]
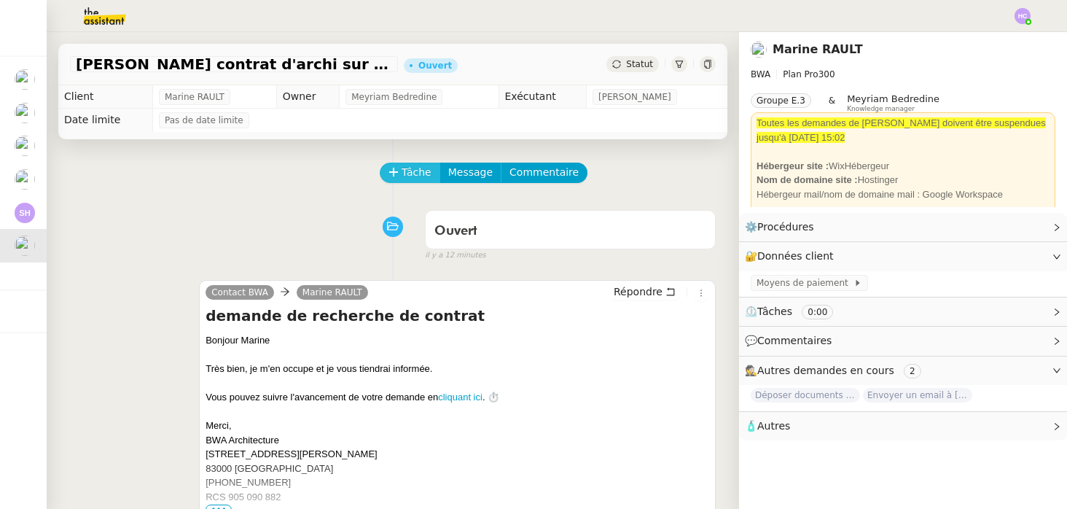
click at [397, 170] on icon at bounding box center [394, 172] width 10 height 10
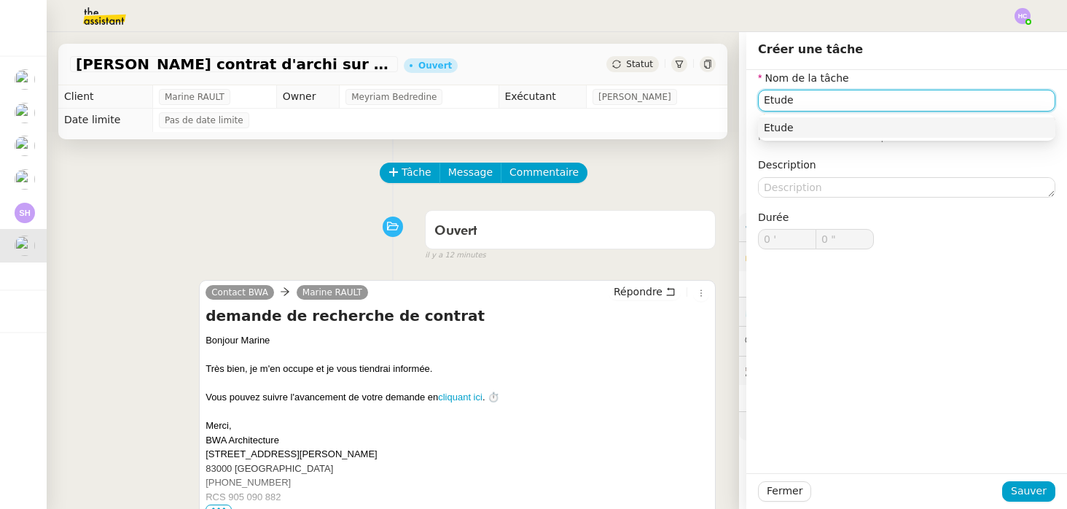
click at [884, 123] on div "Etude" at bounding box center [907, 127] width 286 height 13
type input "Etude"
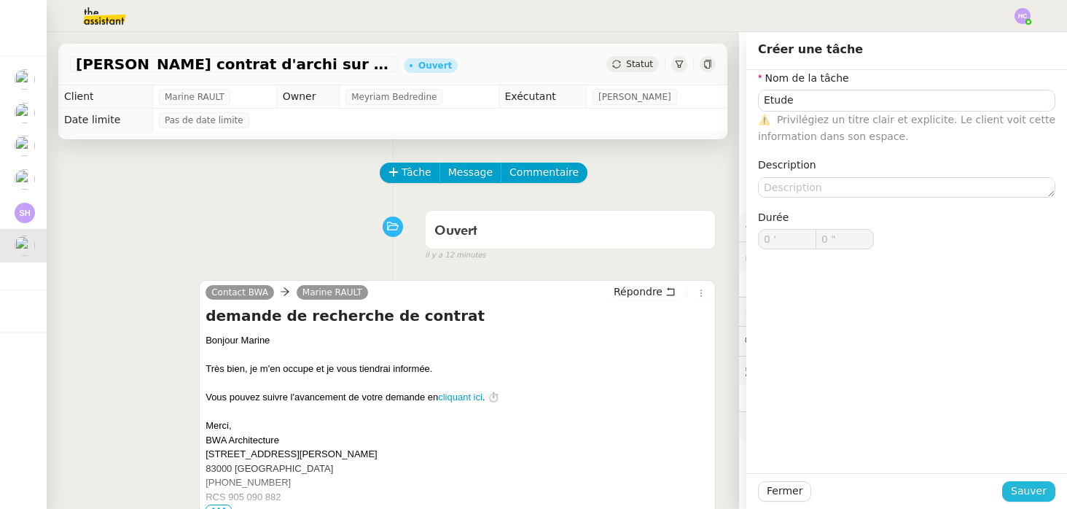
click at [1037, 491] on span "Sauver" at bounding box center [1029, 491] width 36 height 17
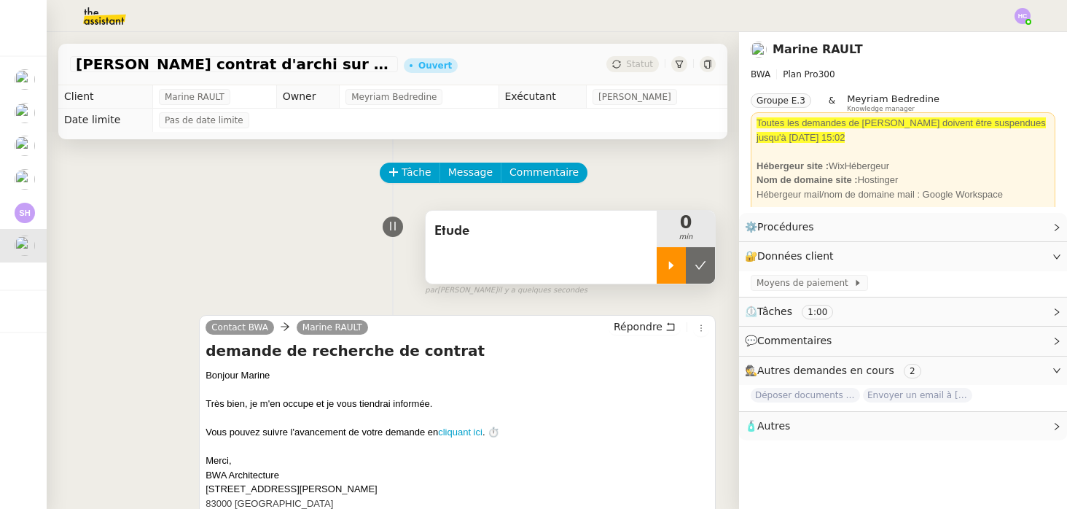
click at [673, 269] on icon at bounding box center [672, 266] width 12 height 12
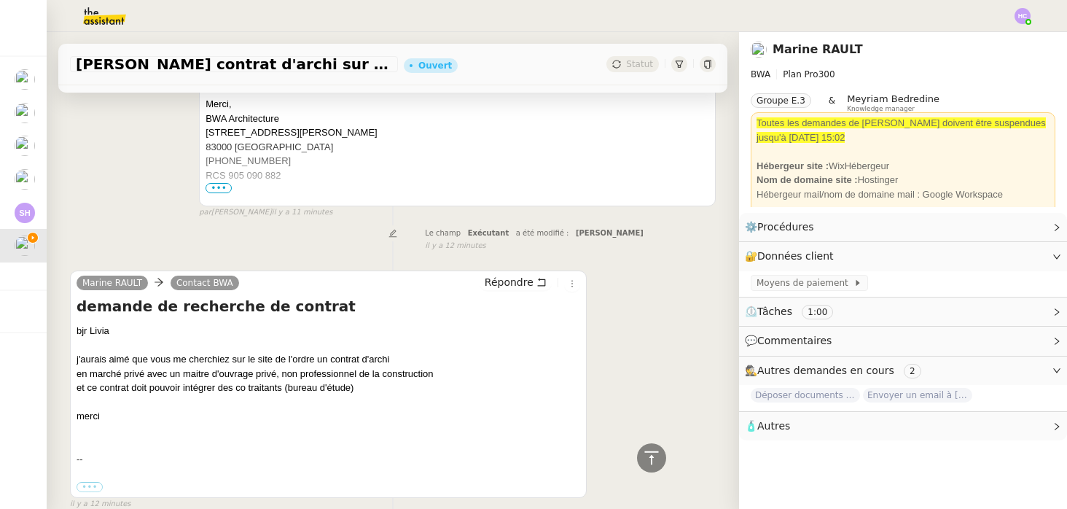
scroll to position [397, 0]
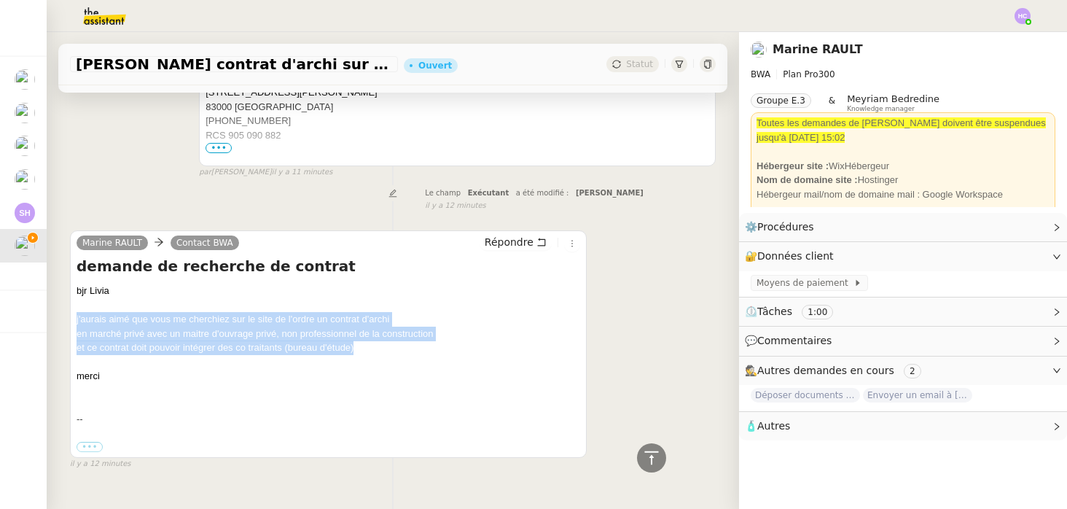
drag, startPoint x: 359, startPoint y: 348, endPoint x: 71, endPoint y: 316, distance: 289.7
click at [71, 316] on div "Marine RAULT Contact BWA Répondre demande de recherche de contrat bjr Livia j'a…" at bounding box center [328, 343] width 517 height 227
copy div "j'aurais aimé que vous me cherchiez sur le site de l'ordre un contrat d'archi e…"
click at [238, 347] on div "et ce contrat doit pouvoir intégrer des co traitants (bureau d'étude)" at bounding box center [329, 347] width 504 height 15
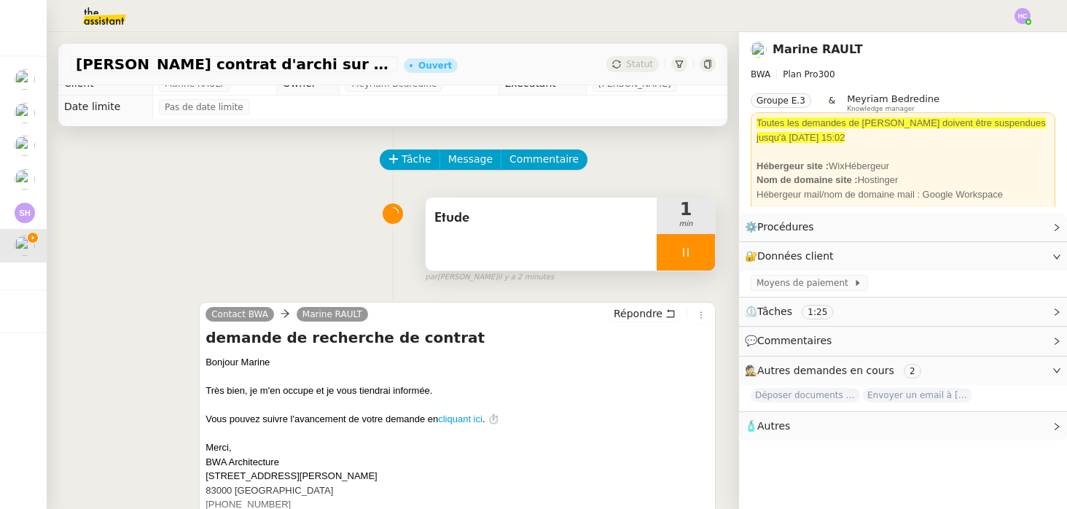
scroll to position [0, 0]
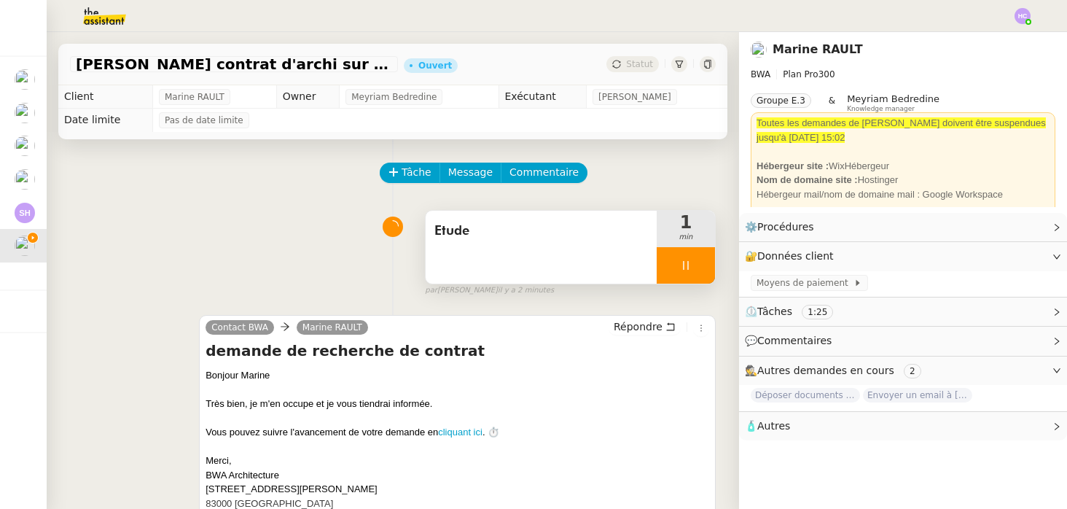
click at [684, 263] on icon at bounding box center [685, 265] width 5 height 9
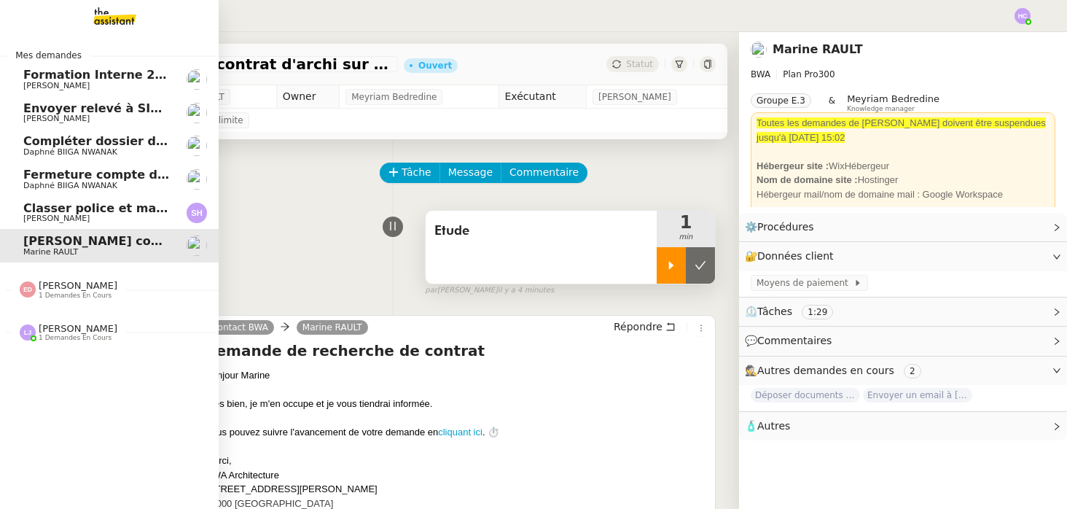
click at [66, 116] on span "[PERSON_NAME]" at bounding box center [56, 118] width 66 height 9
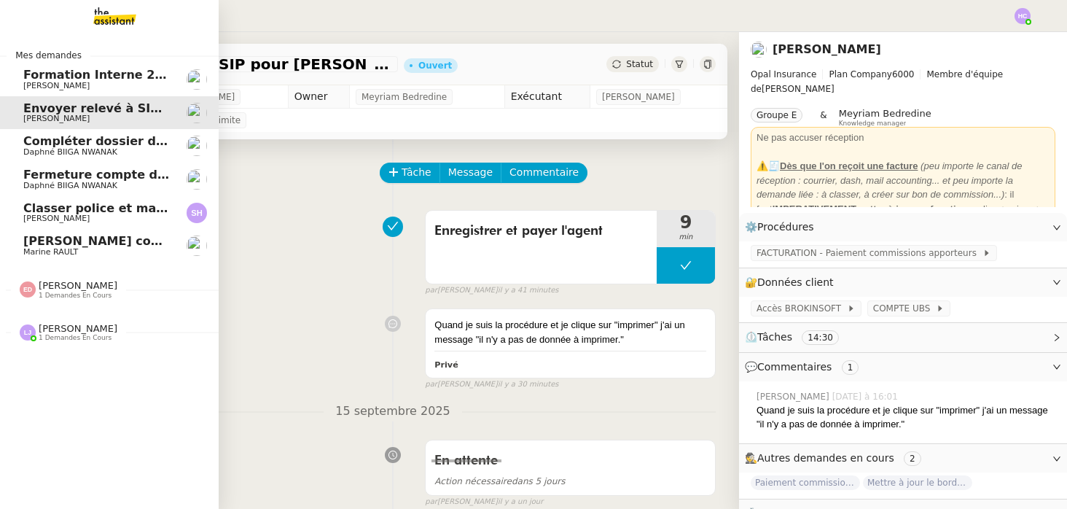
click at [76, 146] on span "Compléter dossier domiciliation asso sur Se Domicilier" at bounding box center [202, 141] width 359 height 14
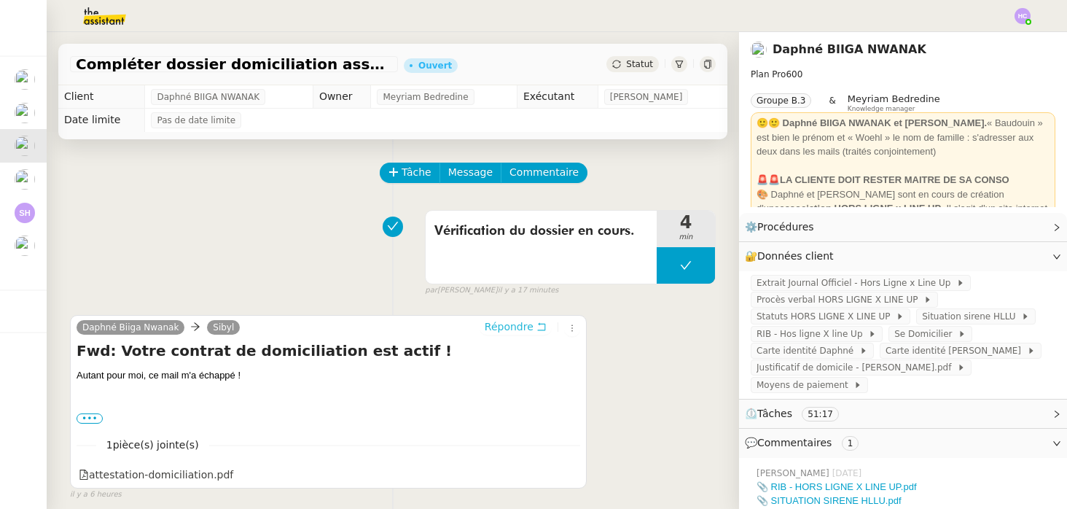
click at [496, 331] on span "Répondre" at bounding box center [509, 326] width 49 height 15
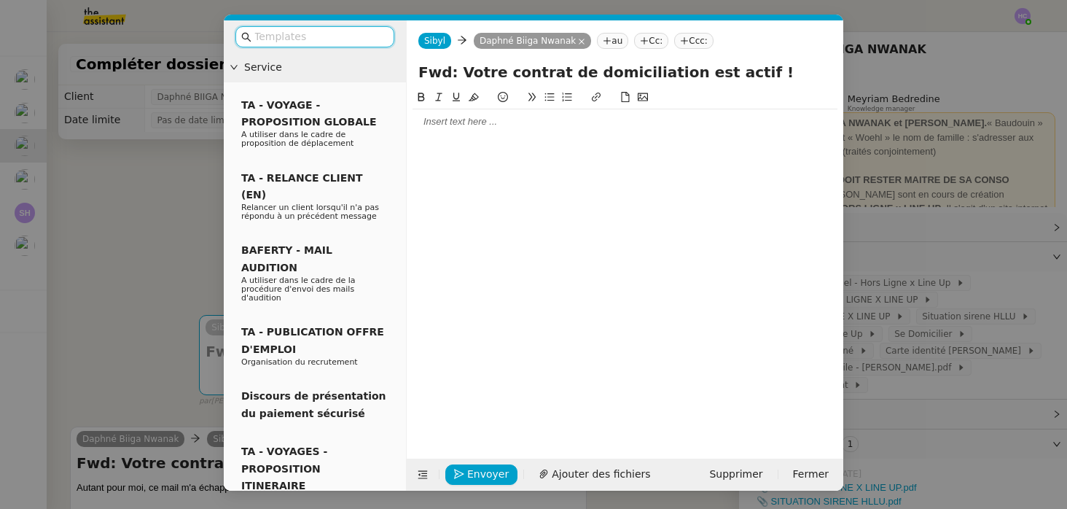
click at [466, 117] on div at bounding box center [625, 121] width 425 height 13
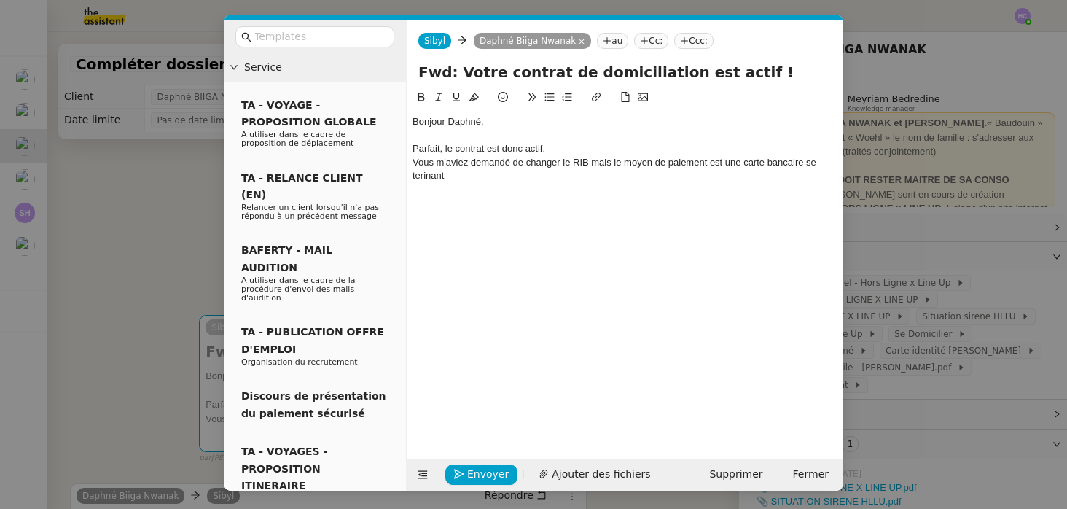
click at [428, 171] on div "Vous m'aviez demandé de changer le RIB mais le moyen de paiement est une carte …" at bounding box center [625, 169] width 425 height 27
click at [422, 175] on div "Vous m'aviez demandé de changer le RIB mais le moyen de paiement est une carte …" at bounding box center [625, 169] width 425 height 27
click at [480, 172] on div "Vous m'aviez demandé de changer le RIB mais le moyen de paiement est une carte …" at bounding box center [625, 169] width 425 height 27
click at [599, 166] on div "Vous m'aviez demandé de changer le RIB mais le moyen de paiement est une carte …" at bounding box center [625, 169] width 425 height 27
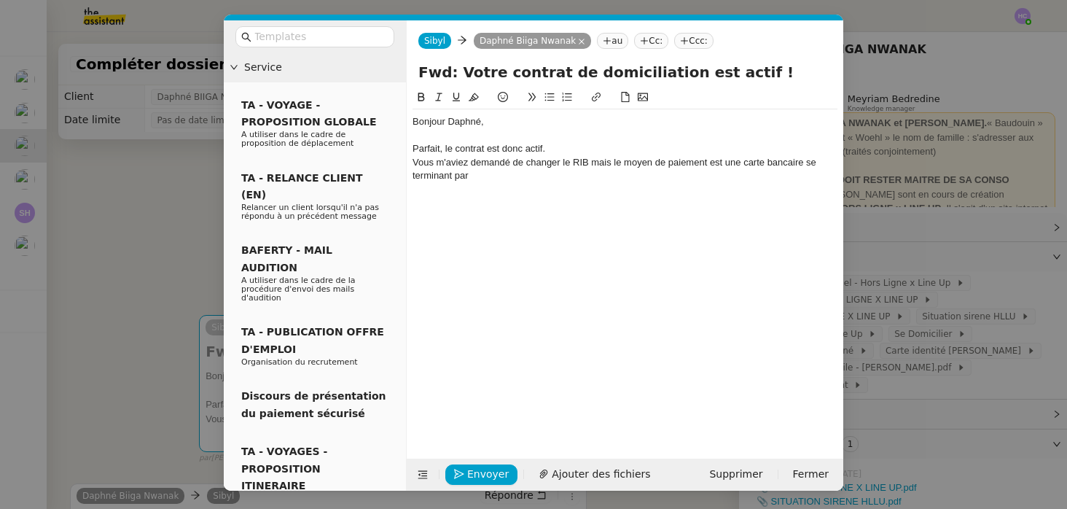
click at [0, 0] on lt-span ", mais" at bounding box center [0, 0] width 0 height 0
click at [555, 150] on div "Parfait, le contrat est donc actif." at bounding box center [625, 148] width 425 height 13
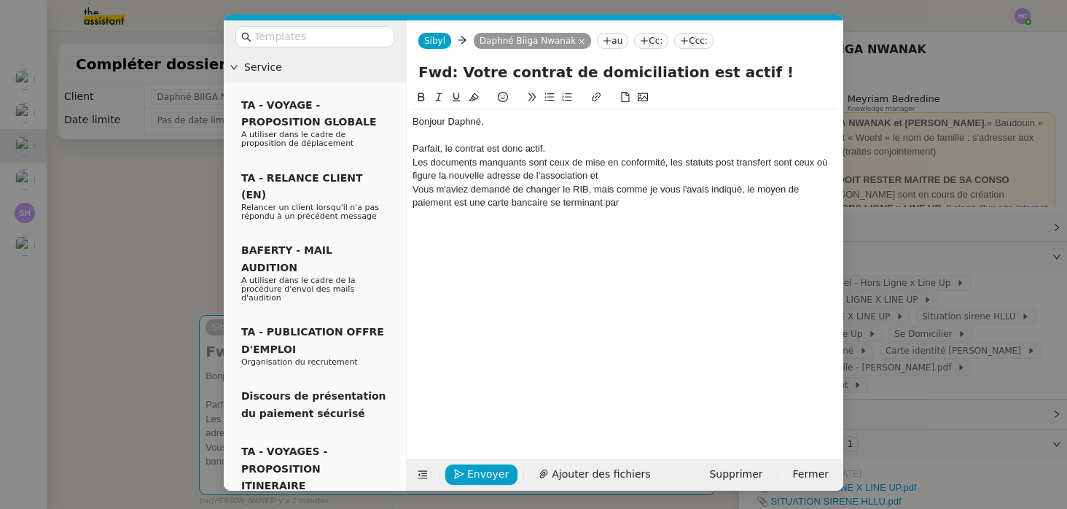
click at [418, 164] on div "Les documents manquants sont ceux de mise en conformité, les statuts post trans…" at bounding box center [625, 169] width 425 height 27
click at [410, 162] on nz-spin "Bonjour Daphné, Parfait, le contrat est donc actif. Les documents manquants son…" at bounding box center [625, 265] width 437 height 353
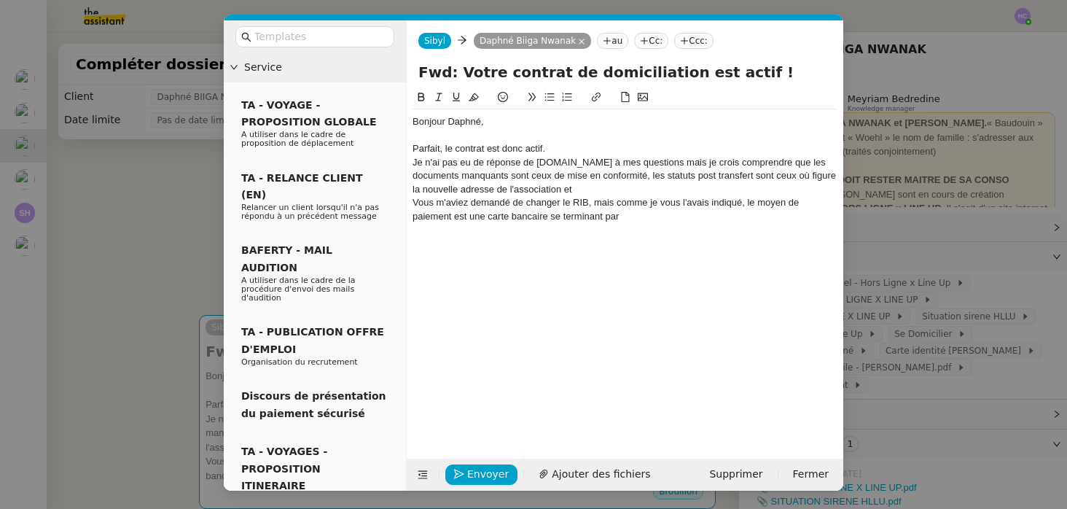
click at [530, 176] on div "Je n'ai pas eu de réponse de sedomicilier.fr à mes questions mais je crois comp…" at bounding box center [625, 176] width 425 height 40
click at [695, 176] on div "Je n'ai pas eu de réponse de sedomicilier.fr à mes questions mais je crois comp…" at bounding box center [625, 176] width 425 height 40
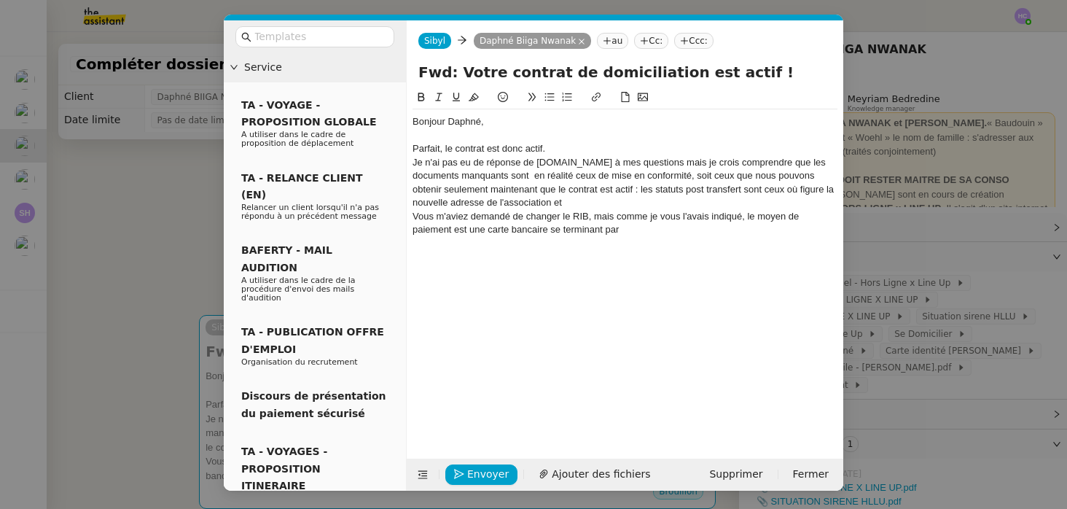
click at [745, 192] on div "Je n'ai pas eu de réponse de sedomicilier.fr à mes questions mais je crois comp…" at bounding box center [625, 183] width 425 height 54
click at [643, 190] on div "Je n'ai pas eu de réponse de sedomicilier.fr à mes questions mais je crois comp…" at bounding box center [625, 183] width 425 height 54
click at [550, 100] on icon at bounding box center [549, 97] width 9 height 8
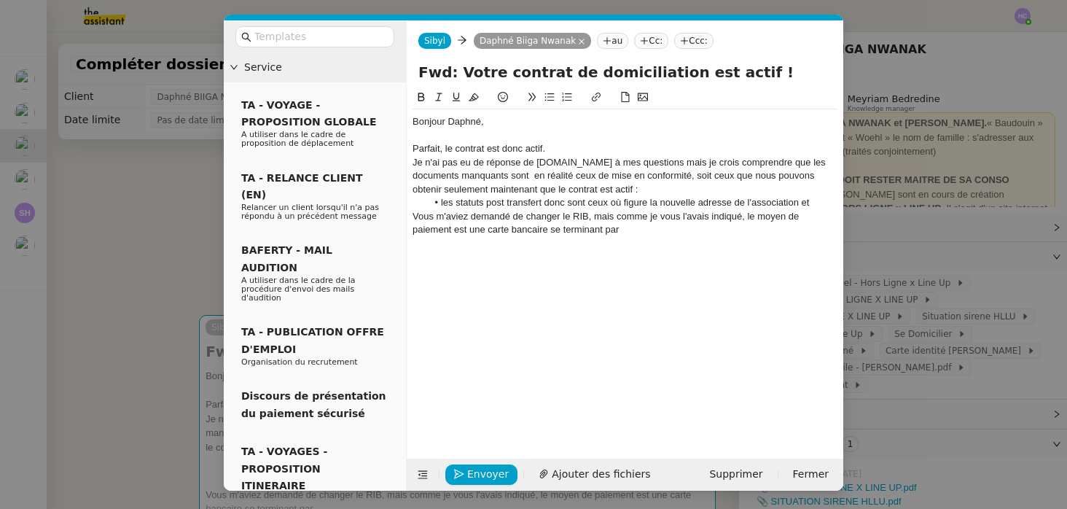
click at [542, 201] on li "les statuts post transfert donc sont ceux où figure la nouvelle adresse de l'as…" at bounding box center [632, 202] width 411 height 13
click at [806, 200] on li "les statuts post transfert, donc sont ceux où figure la nouvelle adresse de l'a…" at bounding box center [632, 202] width 411 height 13
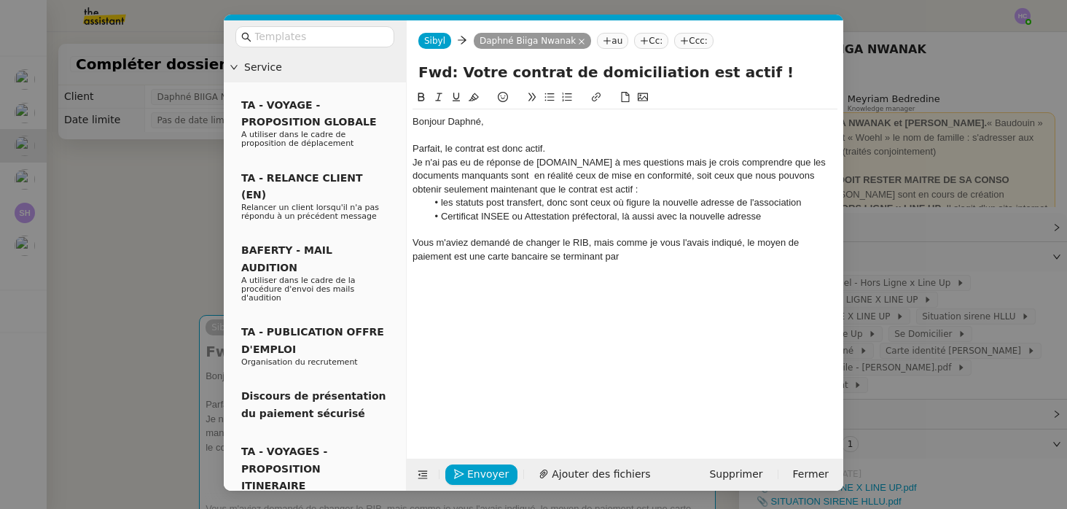
click at [687, 164] on div "Je n'ai pas eu de réponse de sedomicilier.fr à mes questions mais je crois comp…" at bounding box center [625, 176] width 425 height 40
click at [0, 0] on lt-span ", mais" at bounding box center [0, 0] width 0 height 0
click at [646, 191] on div "Je n'ai pas eu de réponse de sedomicilier.fr à mes questions, mais je crois com…" at bounding box center [625, 176] width 425 height 40
click at [561, 149] on div "Parfait, le contrat est donc actif." at bounding box center [625, 148] width 425 height 13
click at [650, 184] on div "Je n'ai pas eu de réponse de sedomicilier.fr à mes questions, mais je crois com…" at bounding box center [625, 176] width 425 height 40
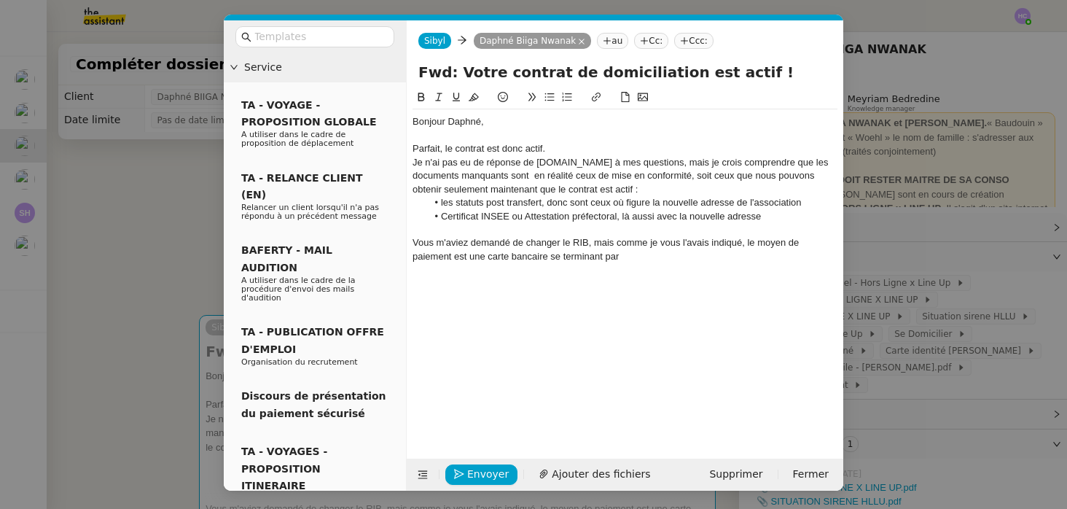
click at [650, 206] on li "les statuts post transfert, donc sont ceux où figure la nouvelle adresse de l'a…" at bounding box center [632, 202] width 411 height 13
click at [764, 222] on li "Certificat INSEE ou Attestation préfectoral, là aussi avec la nouvelle adresse" at bounding box center [632, 216] width 411 height 13
click at [581, 147] on div "Parfait, le contrat est donc actif." at bounding box center [625, 148] width 425 height 13
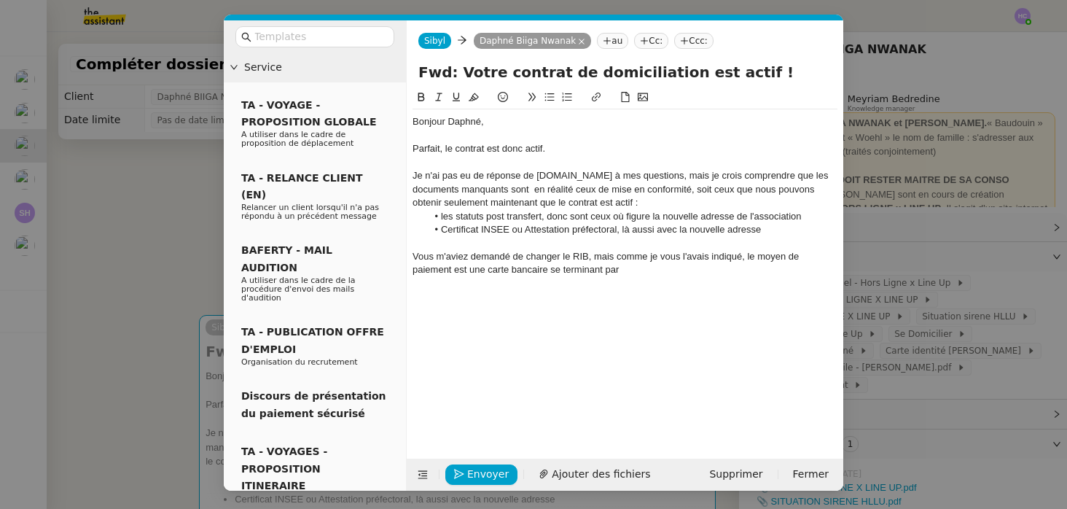
click at [443, 222] on li "les statuts post transfert, donc sont ceux où figure la nouvelle adresse de l'a…" at bounding box center [632, 216] width 411 height 13
click at [781, 233] on li "le certificat INSEE ou Attestation préfectoral, là aussi avec la nouvelle adres…" at bounding box center [632, 229] width 411 height 13
click at [413, 257] on div "Vous m'aviez demandé de changer le RIB, mais comme je vous l'avais indiqué, le …" at bounding box center [625, 263] width 425 height 27
click at [500, 271] on div "Par ailleurs, vous m'aviez demandé de changer le RIB, mais comme je vous l'avai…" at bounding box center [625, 263] width 425 height 27
click at [725, 268] on div "Par ailleurs, vous m'aviez demandé de changer le RIB, mais comme je vous l'avai…" at bounding box center [625, 263] width 425 height 27
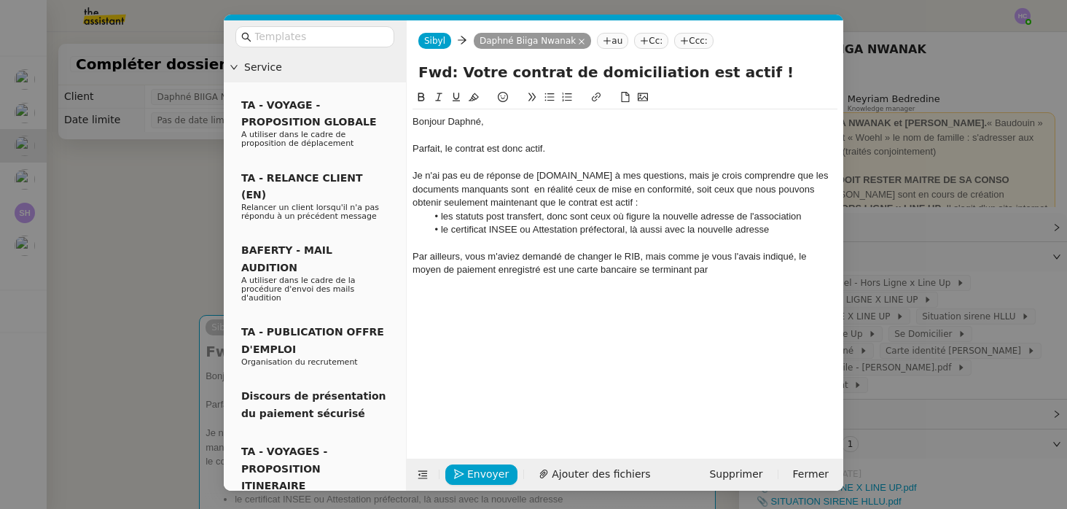
click at [163, 292] on nz-modal-container "Service TA - VOYAGE - PROPOSITION GLOBALE A utiliser dans le cadre de propositi…" at bounding box center [533, 254] width 1067 height 509
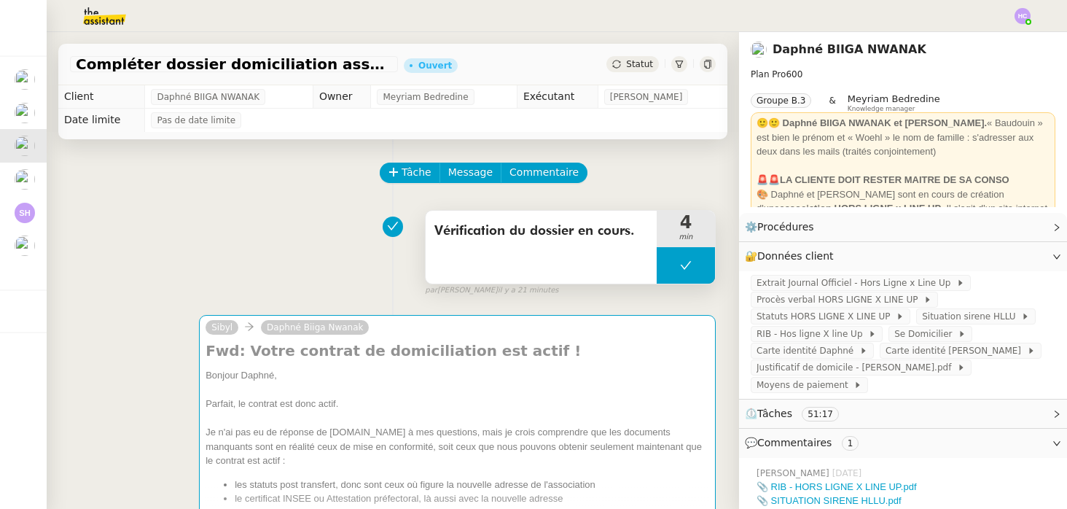
click at [680, 266] on icon at bounding box center [686, 266] width 12 height 12
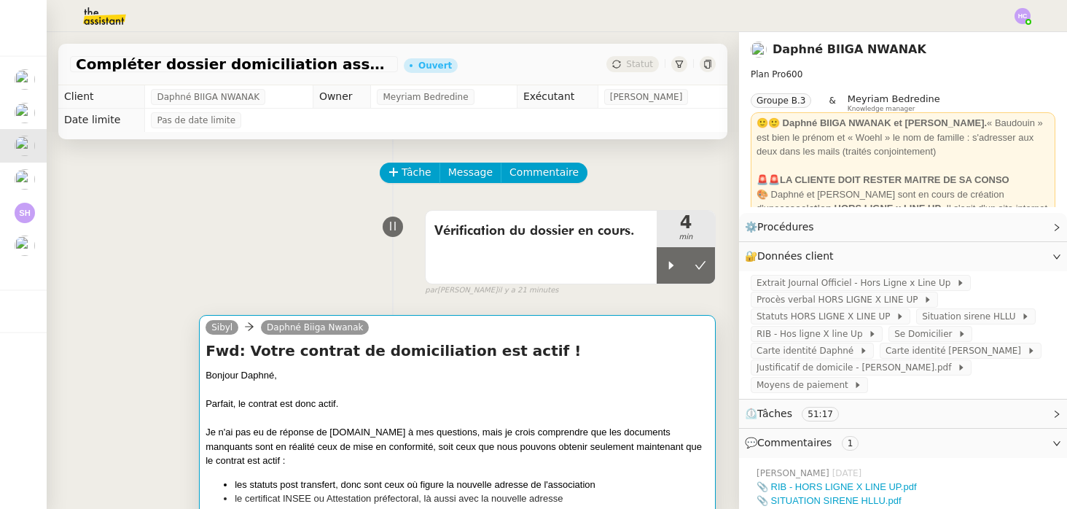
click at [569, 351] on h4 "Fwd: Votre contrat de domiciliation est actif !" at bounding box center [458, 350] width 504 height 20
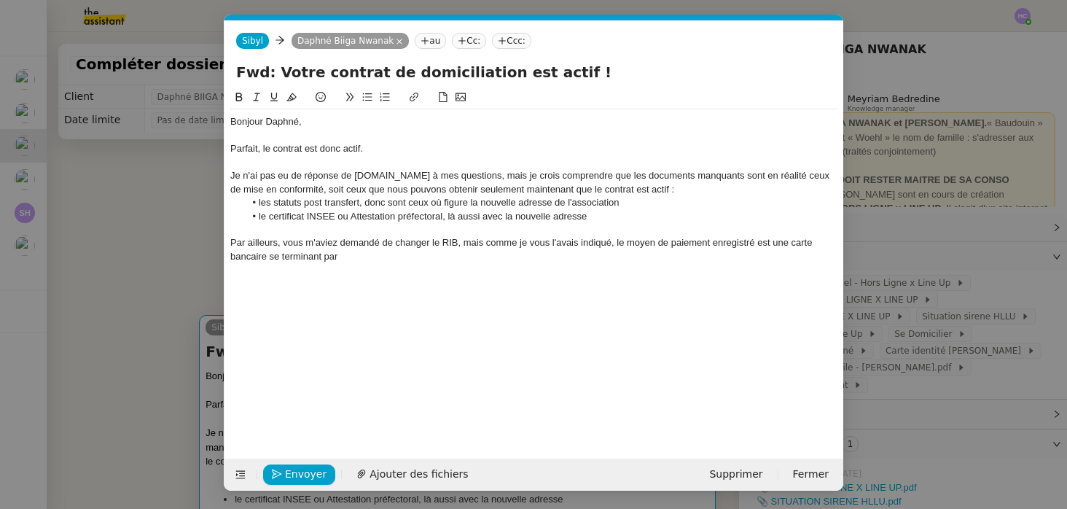
scroll to position [0, 31]
click at [155, 342] on nz-modal-container "Service TA - VOYAGE - PROPOSITION GLOBALE A utiliser dans le cadre de propositi…" at bounding box center [533, 254] width 1067 height 509
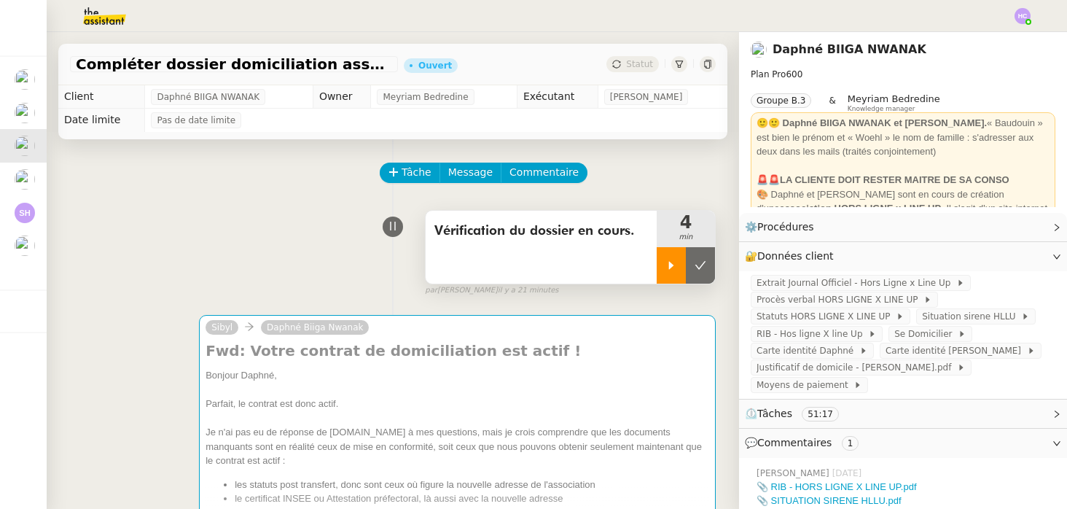
click at [669, 267] on icon at bounding box center [672, 266] width 12 height 12
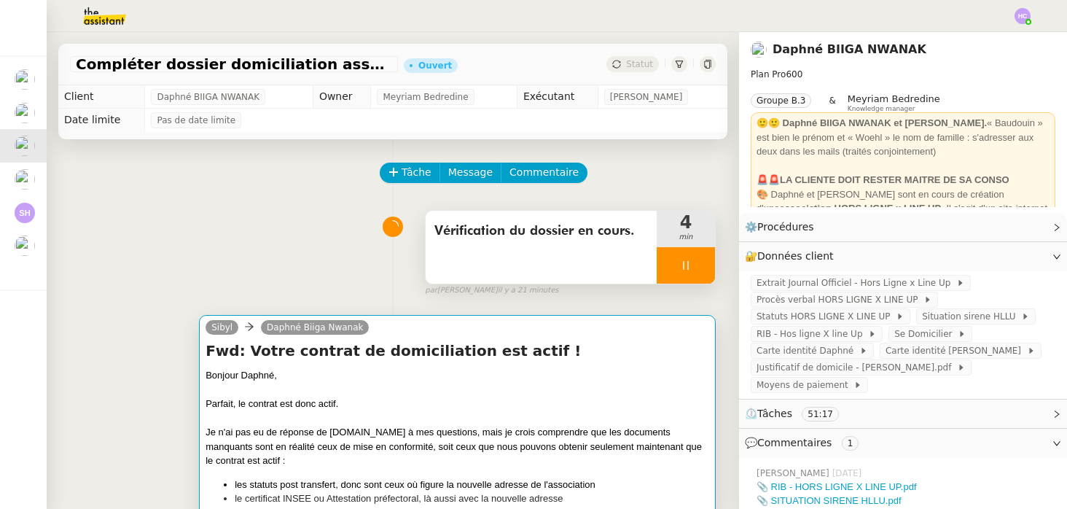
click at [502, 405] on div "Parfait, le contrat est donc actif." at bounding box center [458, 404] width 504 height 15
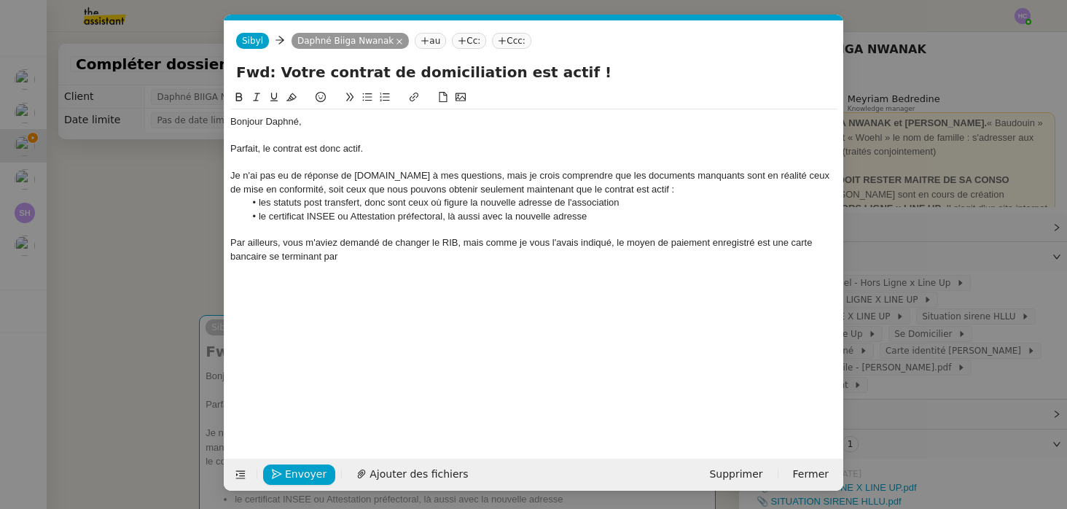
click at [369, 256] on div "Par ailleurs, vous m'aviez demandé de changer le RIB, mais comme je vous l'avai…" at bounding box center [533, 249] width 607 height 27
click at [233, 284] on div "Merci," at bounding box center [533, 283] width 607 height 13
click at [375, 259] on div "Par ailleurs, vous m'aviez demandé de changer le RIB, mais comme je vous l'avai…" at bounding box center [533, 249] width 607 height 27
click at [623, 217] on li "le certificat INSEE ou Attestation préfectoral, là aussi avec la nouvelle adres…" at bounding box center [541, 216] width 593 height 13
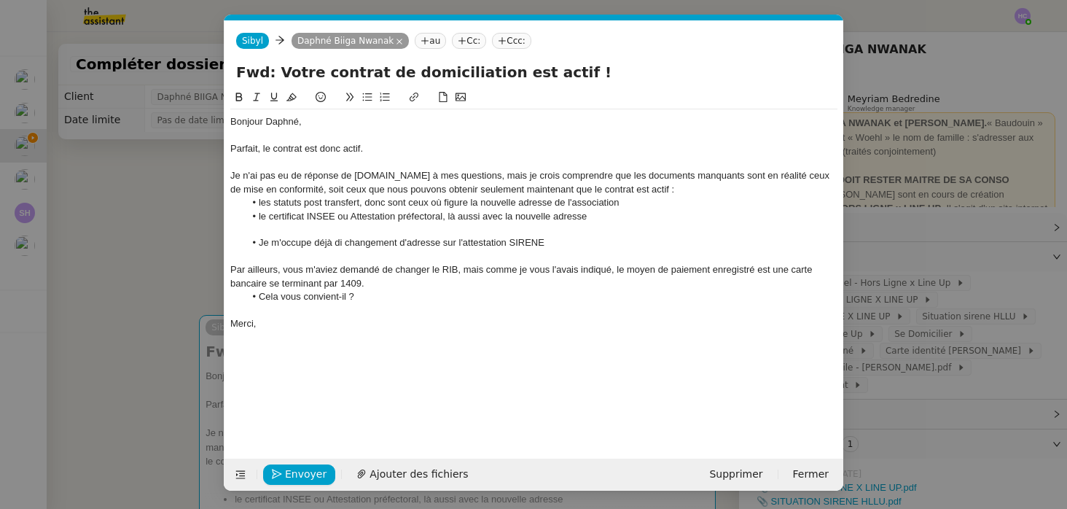
click at [259, 248] on li "Je m'occupe déjà di changement d'adresse sur l'attestation SIRENE" at bounding box center [541, 242] width 593 height 13
click at [314, 240] on div "Je m'occupe déjà di changement d'adresse sur l'attestation SIRENE" at bounding box center [533, 242] width 607 height 13
click at [537, 244] on div "Je m'occupe déjà du changement d'adresse sur l'attestation SIRENE" at bounding box center [533, 242] width 607 height 13
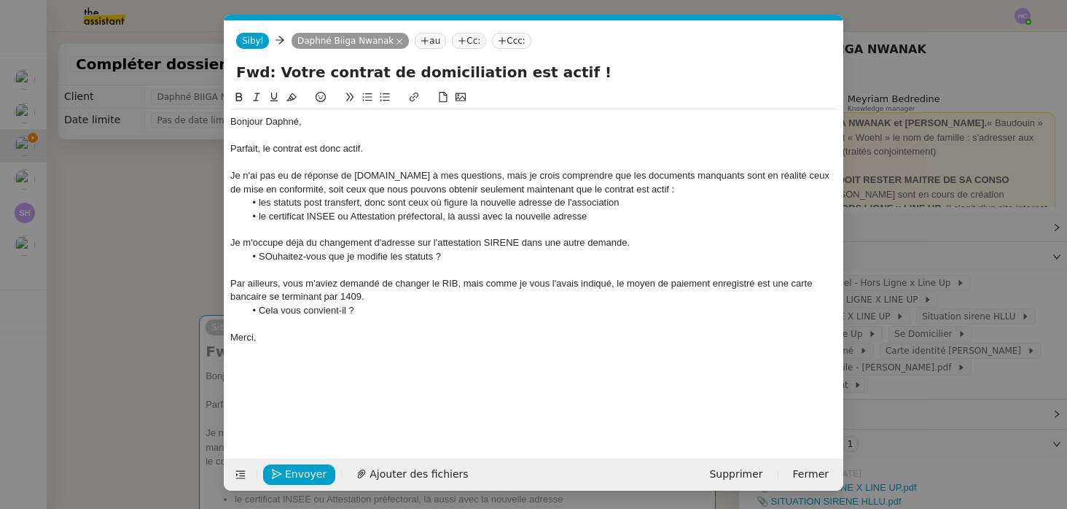
click at [270, 256] on li "SOuhaitez-vous que je modifie les statuts ?" at bounding box center [541, 256] width 593 height 13
click at [663, 243] on div "Je m'occupe déjà du changement d'adresse sur l'attestation SIRENE dans une autr…" at bounding box center [533, 242] width 607 height 13
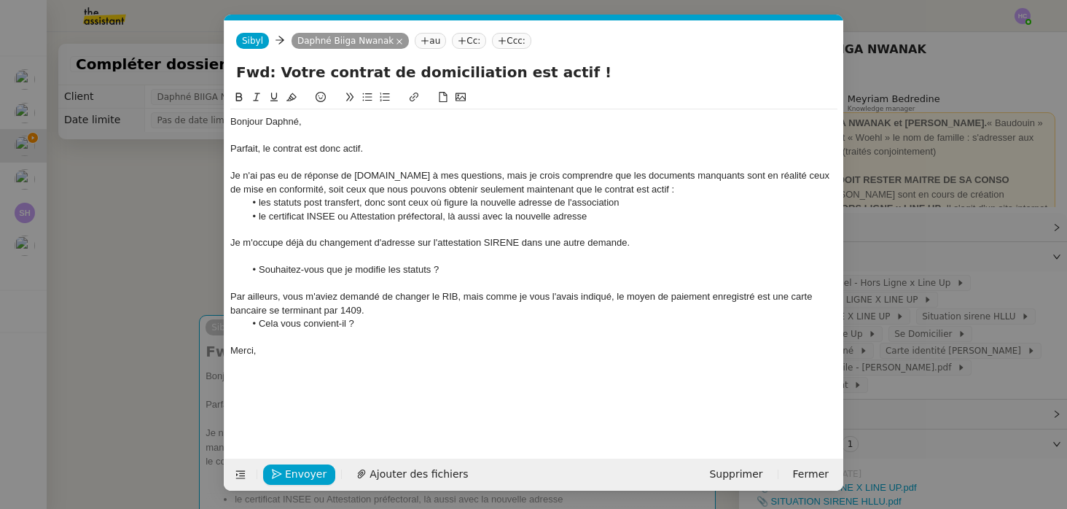
click at [504, 241] on div "Je m'occupe déjà du changement d'adresse sur l'attestation SIRENE dans une autr…" at bounding box center [533, 242] width 607 height 13
click at [455, 265] on li "Souhaitez-vous que je modifie les statuts ?" at bounding box center [541, 269] width 593 height 13
click at [373, 311] on div "Par ailleurs, vous m'aviez demandé de changer le RIB, mais comme je vous l'avai…" at bounding box center [533, 303] width 607 height 27
click at [459, 301] on div "Par ailleurs, vous m'aviez demandé de changer le RIB, mais comme je vous l'avai…" at bounding box center [533, 303] width 607 height 27
click at [356, 128] on div "Bonjour Daphné," at bounding box center [533, 121] width 607 height 13
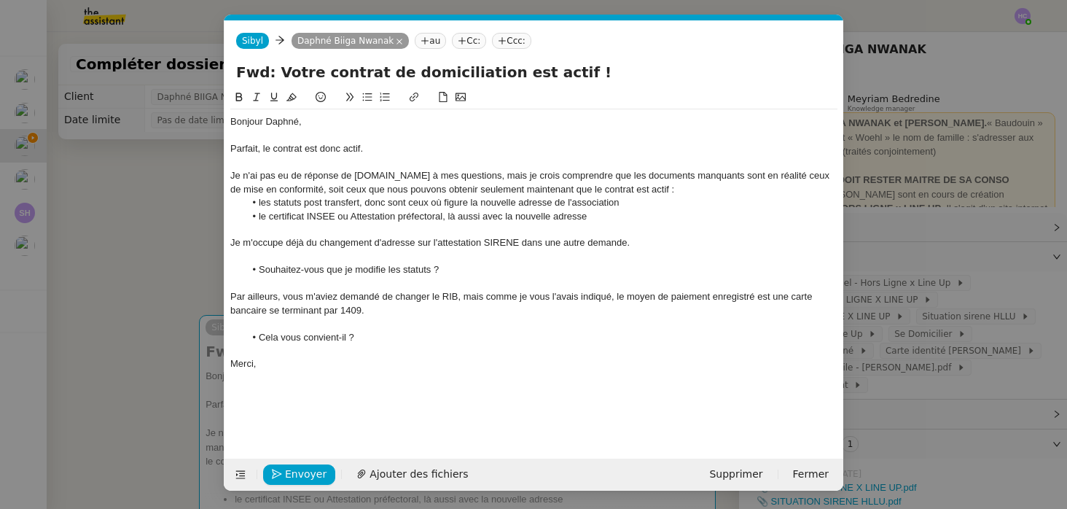
click at [267, 150] on div "Parfait, le contrat est donc actif." at bounding box center [533, 148] width 607 height 13
click at [376, 148] on div "Parfait, le contrat est donc actif." at bounding box center [533, 148] width 607 height 13
drag, startPoint x: 257, startPoint y: 177, endPoint x: 226, endPoint y: 176, distance: 31.4
click at [226, 176] on nz-spin "Bonjour Daphné, Parfait, le contrat est donc actif. Je n'ai pas eu de réponse d…" at bounding box center [534, 265] width 619 height 353
click at [354, 171] on div "Nous n'avons pas eu de réponse de sedomicilier.fr à mes questions, mais je croi…" at bounding box center [533, 182] width 607 height 27
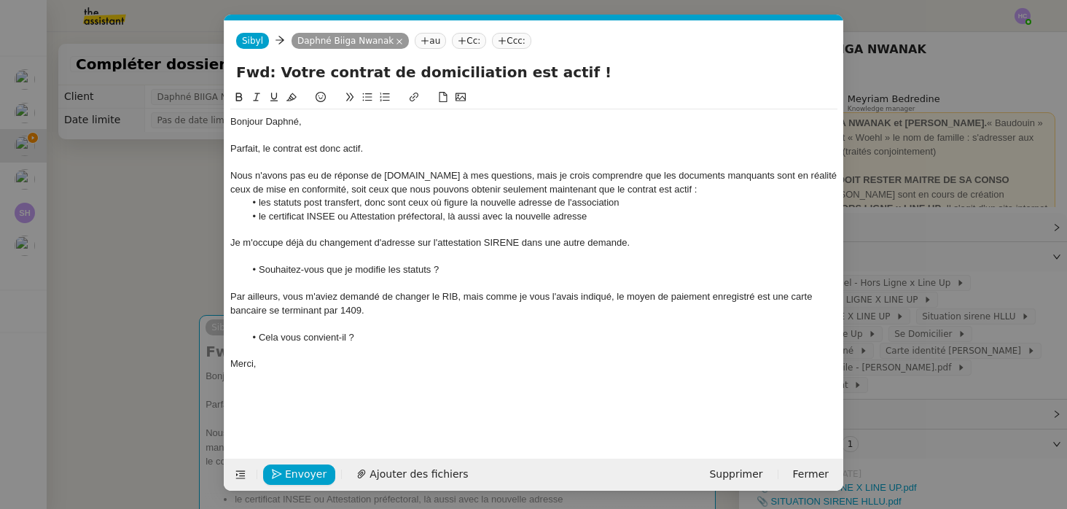
click at [464, 275] on li "Souhaitez-vous que je modifie les statuts ?" at bounding box center [541, 269] width 593 height 13
click at [374, 288] on div at bounding box center [533, 283] width 607 height 13
click at [383, 311] on div "Par ailleurs, vous m'aviez demandé de changer le RIB, mais comme je vous l'avai…" at bounding box center [533, 303] width 607 height 27
click at [380, 313] on div "Par ailleurs, vous m'aviez demandé de changer le RIB, mais comme je vous l'avai…" at bounding box center [533, 303] width 607 height 27
click at [287, 474] on span "Envoyer" at bounding box center [306, 474] width 42 height 17
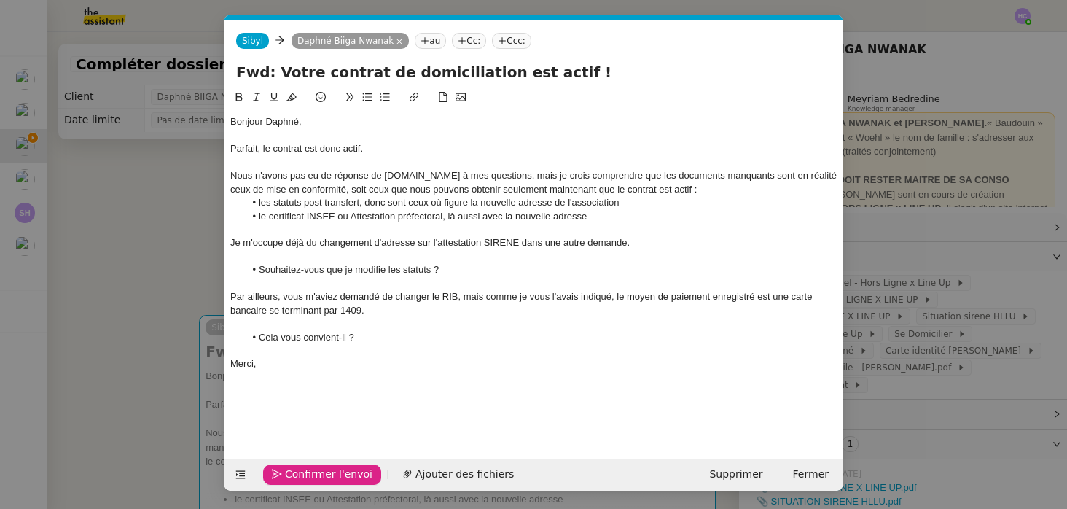
click at [287, 475] on span "Confirmer l'envoi" at bounding box center [328, 474] width 87 height 17
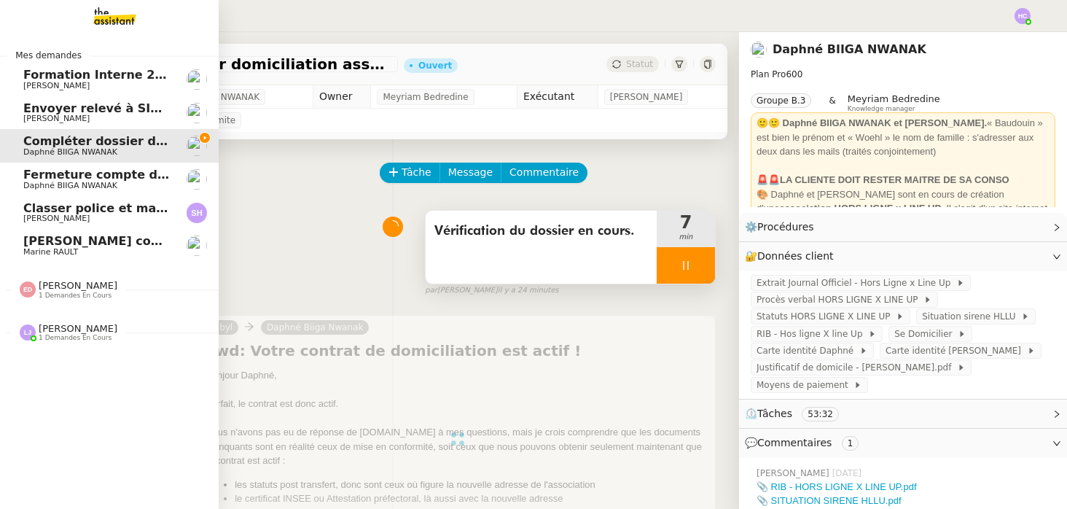
click at [77, 179] on span "Fermeture compte domiciliation Kandbaz" at bounding box center [159, 175] width 272 height 14
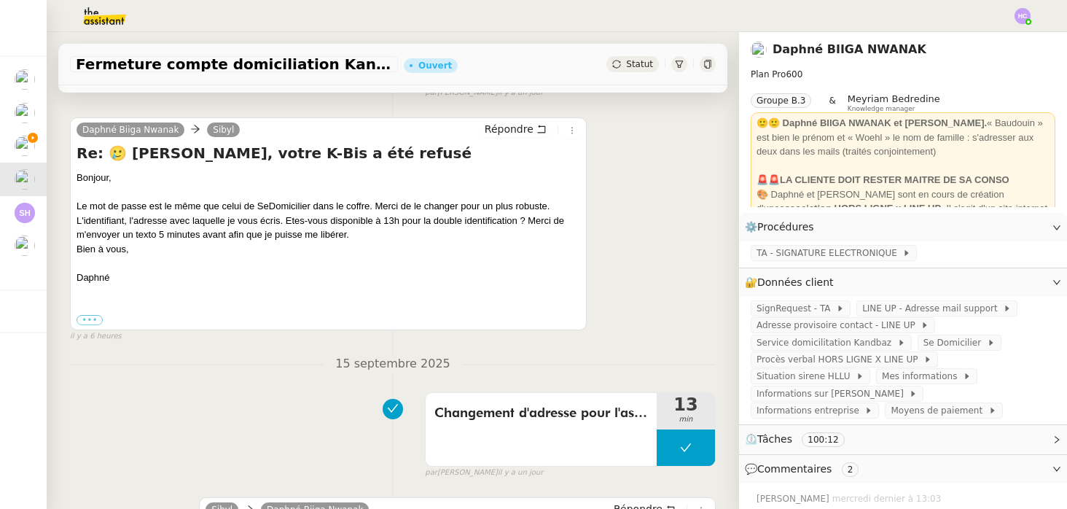
scroll to position [313, 0]
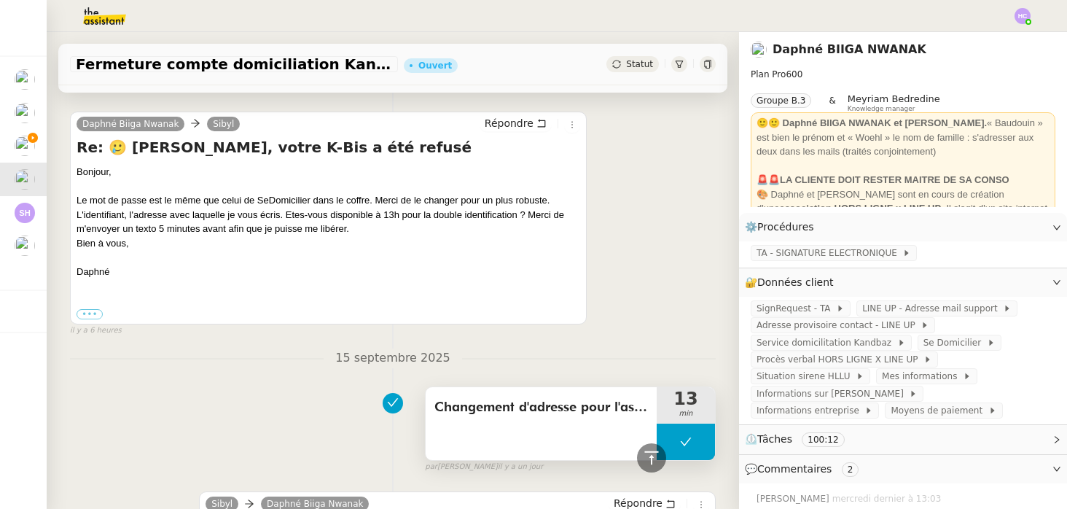
click at [693, 449] on button at bounding box center [686, 442] width 58 height 36
click at [671, 440] on icon at bounding box center [671, 441] width 5 height 8
click at [494, 128] on span "Répondre" at bounding box center [509, 123] width 49 height 15
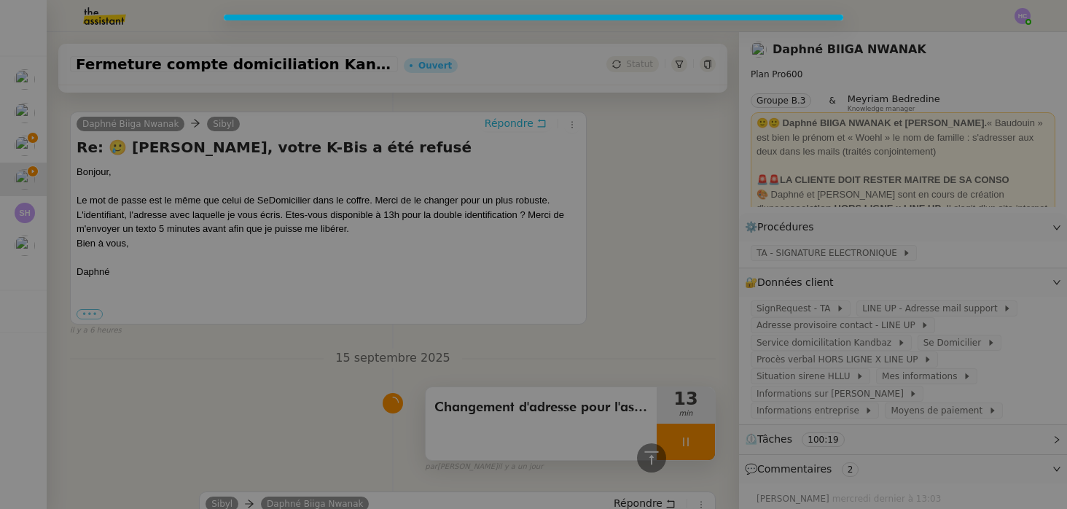
scroll to position [424, 0]
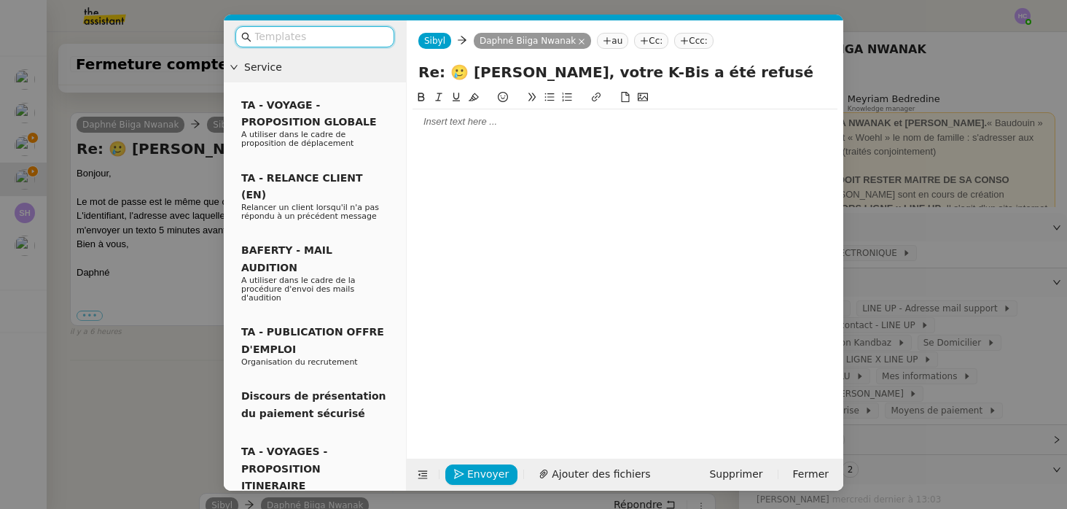
click at [486, 127] on div at bounding box center [625, 121] width 425 height 13
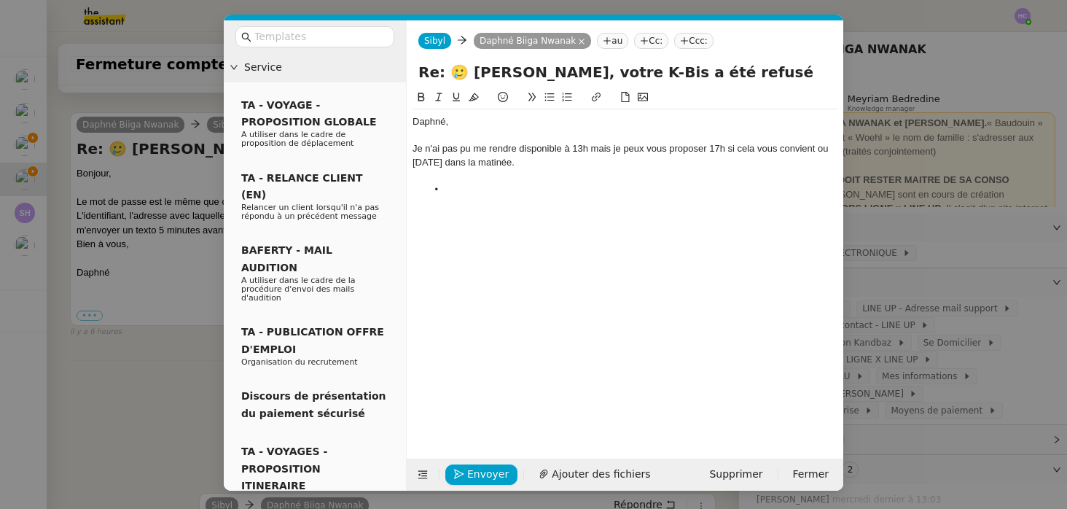
scroll to position [528, 0]
click at [621, 192] on li "Quel est le moment qui vous convient le miux ?" at bounding box center [632, 189] width 411 height 13
click at [0, 0] on lt-span "mieux" at bounding box center [0, 0] width 0 height 0
drag, startPoint x: 489, startPoint y: 189, endPoint x: 461, endPoint y: 189, distance: 27.7
click at [461, 189] on li "Quel est le moment qui vous convient le mieux ?" at bounding box center [632, 189] width 411 height 13
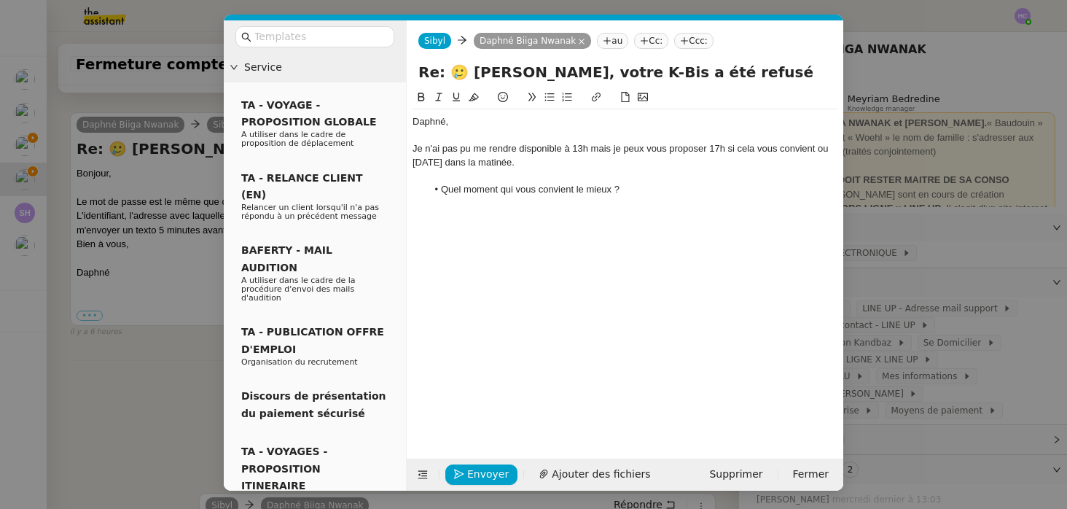
click at [507, 189] on li "Quel moment qui vous convient le mieux ?" at bounding box center [632, 189] width 411 height 13
click at [561, 191] on li "Quel moment vous convient le mieux ?" at bounding box center [632, 189] width 411 height 13
click at [587, 192] on li "Quel moment vous convient-il le mieux ?" at bounding box center [632, 189] width 411 height 13
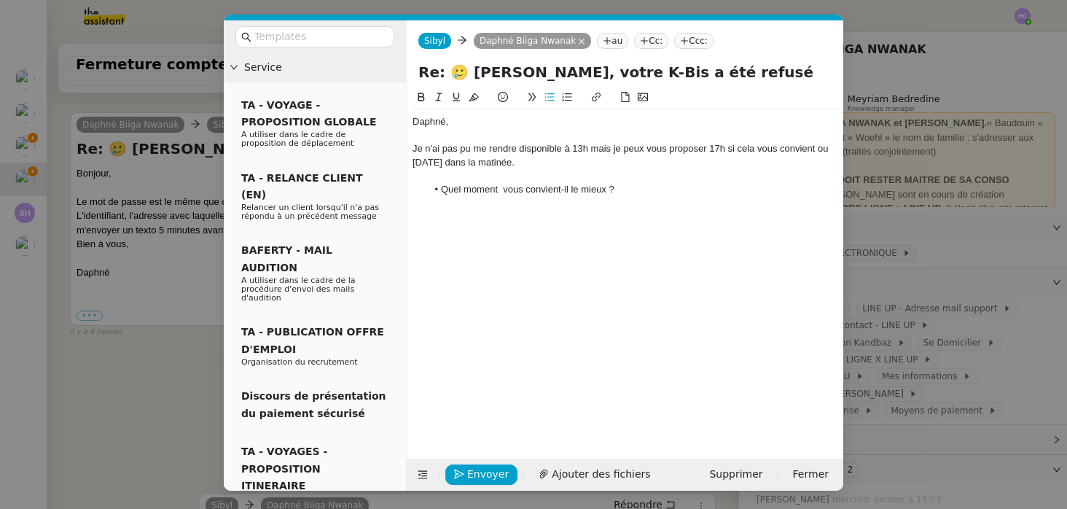
click at [618, 191] on li "Quel moment vous convient-il le mieux ?" at bounding box center [632, 189] width 411 height 13
drag, startPoint x: 611, startPoint y: 191, endPoint x: 444, endPoint y: 191, distance: 166.9
click at [444, 191] on li "Quel moment vous convient-il le mieux ?" at bounding box center [632, 189] width 411 height 13
drag, startPoint x: 816, startPoint y: 151, endPoint x: 730, endPoint y: 150, distance: 86.8
click at [730, 150] on div "Je n'ai pas pu me rendre disponible à 13h mais je peux vous proposer 17h si cel…" at bounding box center [625, 155] width 425 height 27
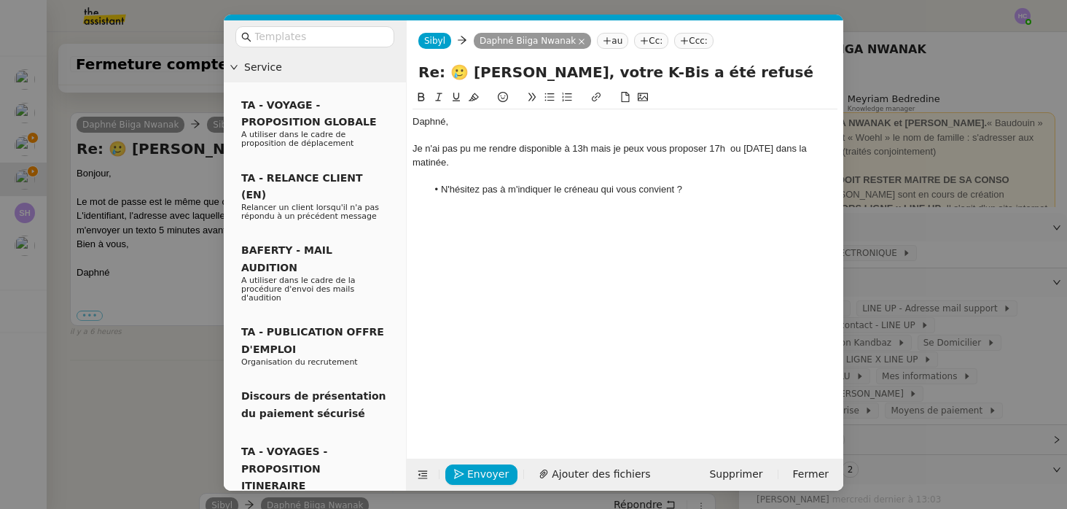
scroll to position [514, 0]
click at [471, 165] on div "Je n'ai pas pu me rendre disponible à 13h mais je peux vous proposer 17h ou dem…" at bounding box center [625, 155] width 425 height 27
click at [706, 186] on li "N'hésitez pas à m'indiquer le créneau qui vous convient ?" at bounding box center [632, 189] width 411 height 13
click at [494, 469] on span "Envoyer" at bounding box center [488, 474] width 42 height 17
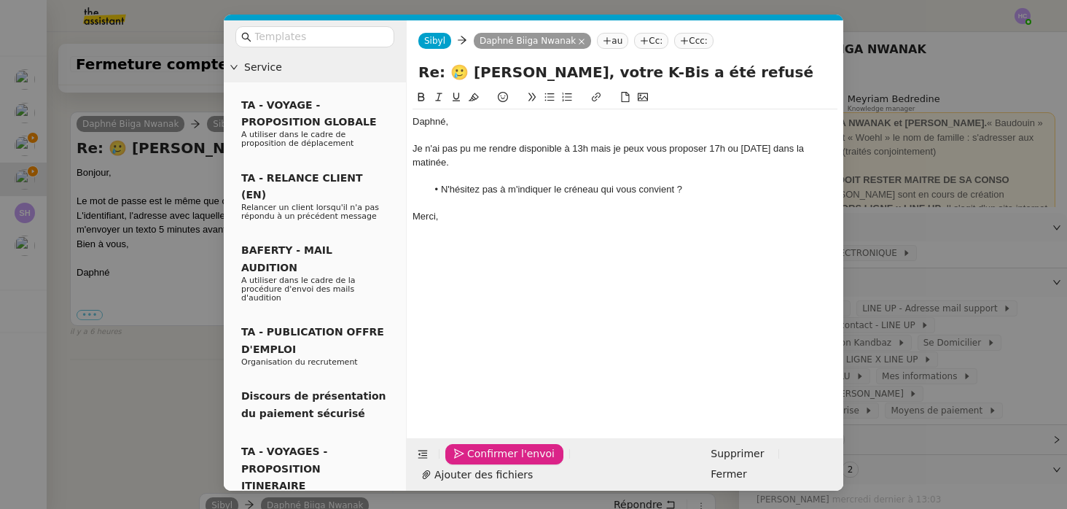
click at [494, 462] on span "Confirmer l'envoi" at bounding box center [510, 453] width 87 height 17
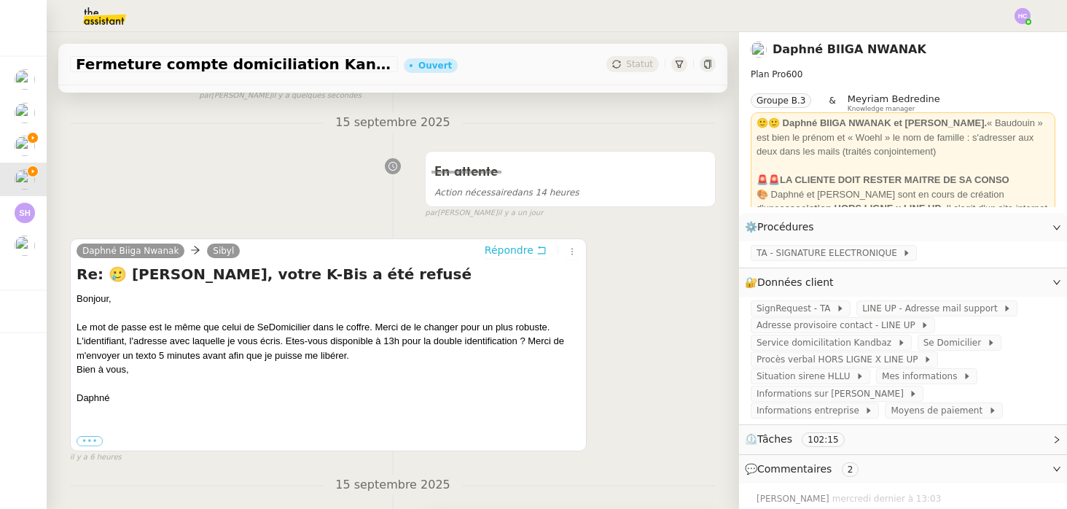
scroll to position [534, 0]
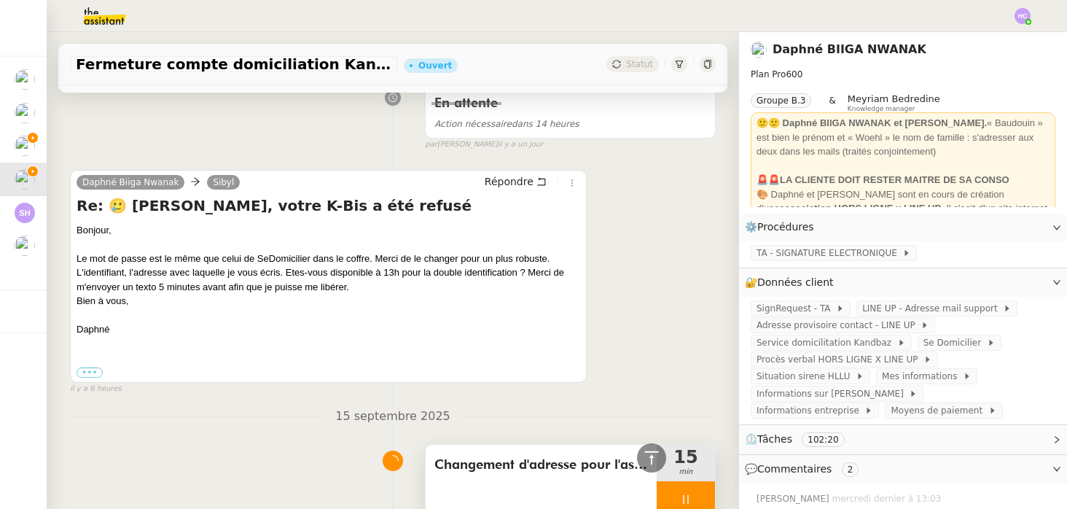
click at [675, 488] on div at bounding box center [686, 499] width 58 height 36
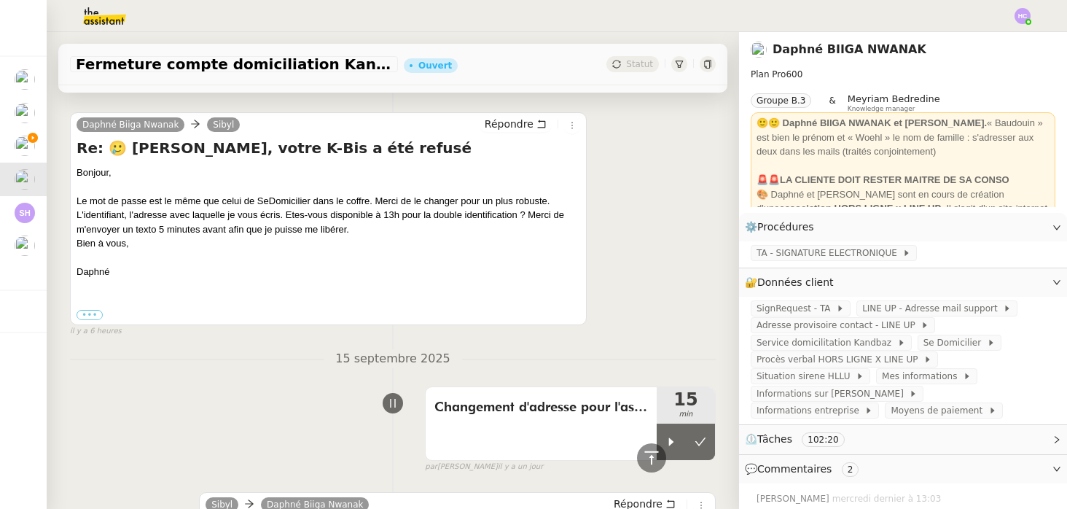
scroll to position [606, 0]
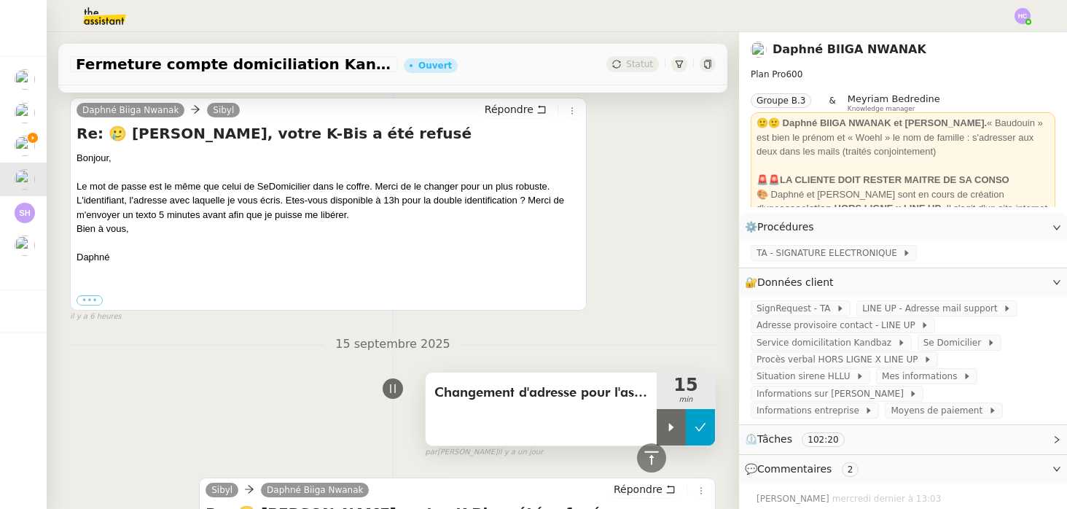
click at [698, 429] on icon at bounding box center [701, 427] width 12 height 12
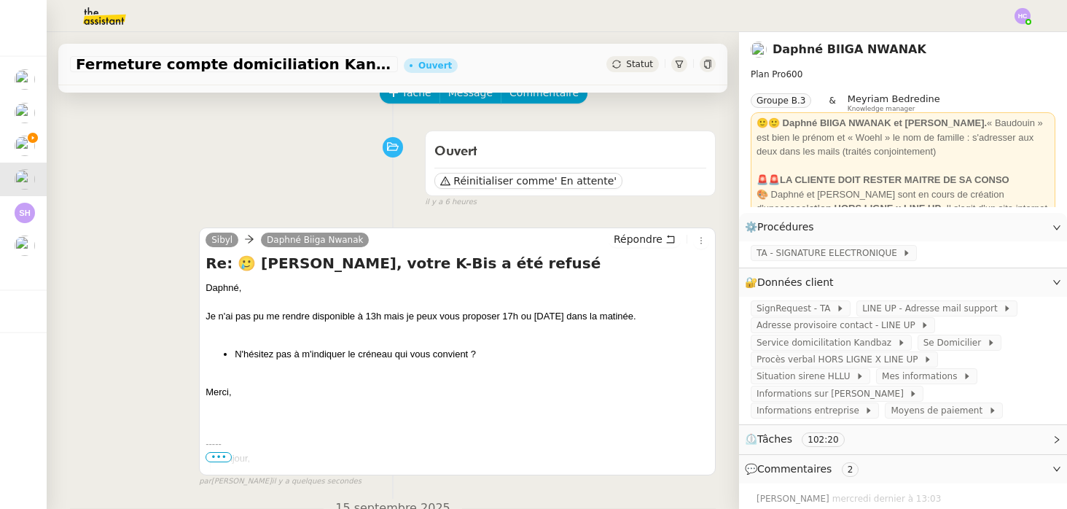
scroll to position [0, 0]
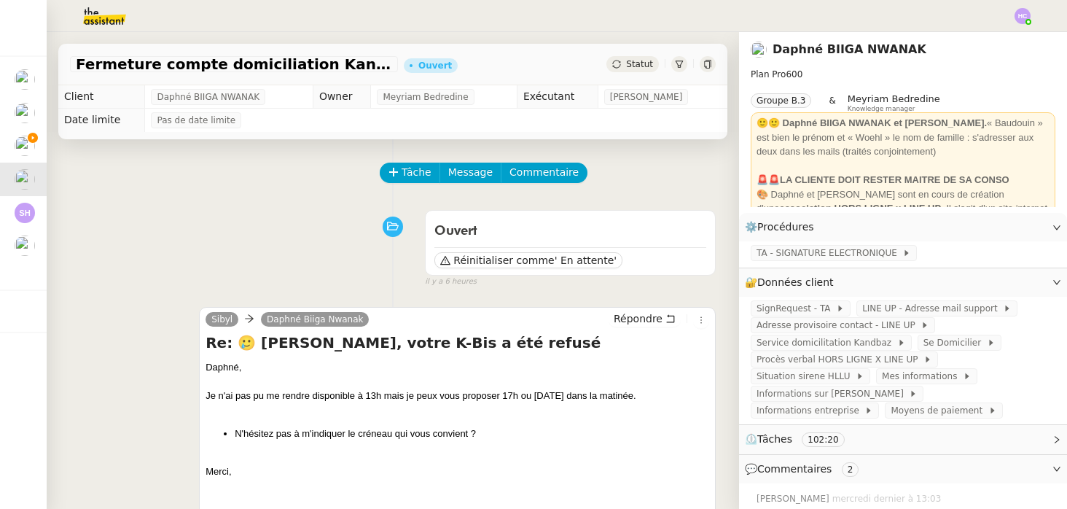
click at [640, 58] on div "Statut" at bounding box center [633, 64] width 52 height 16
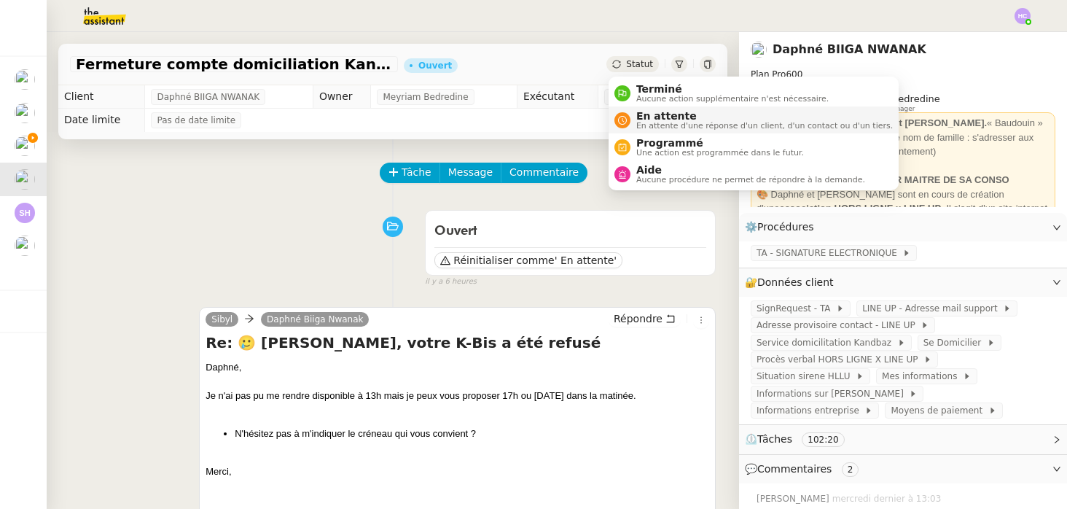
click at [639, 120] on span "En attente" at bounding box center [764, 116] width 257 height 12
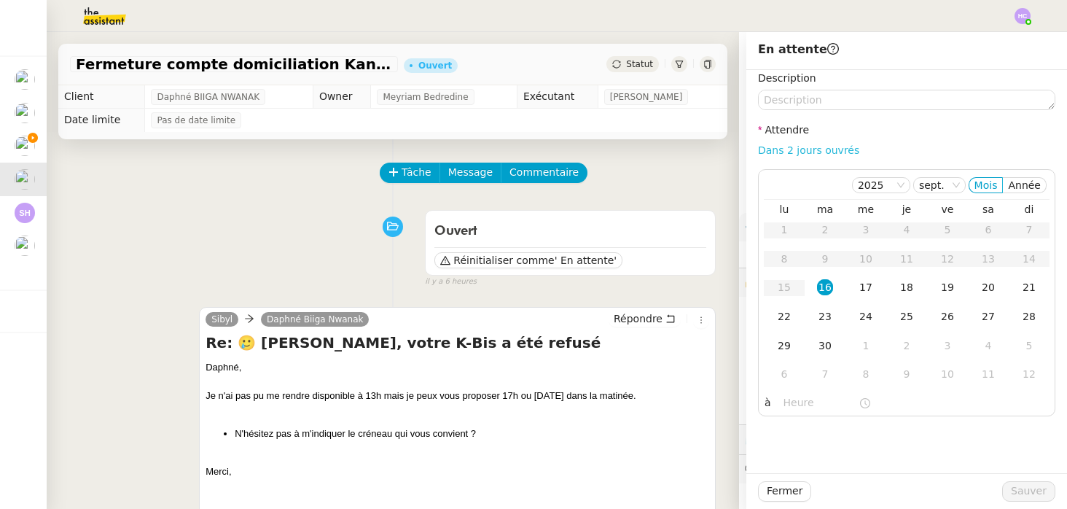
click at [804, 155] on link "Dans 2 jours ouvrés" at bounding box center [808, 150] width 101 height 12
type input "07:00"
click at [1026, 488] on span "Sauver" at bounding box center [1029, 491] width 36 height 17
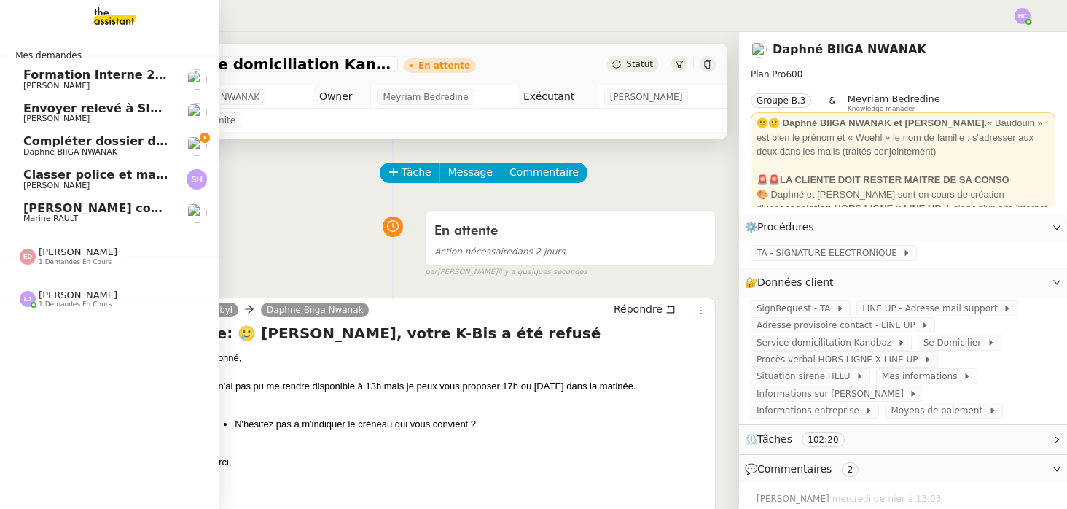
click at [35, 144] on span "Compléter dossier domiciliation asso sur Se Domicilier" at bounding box center [202, 141] width 359 height 14
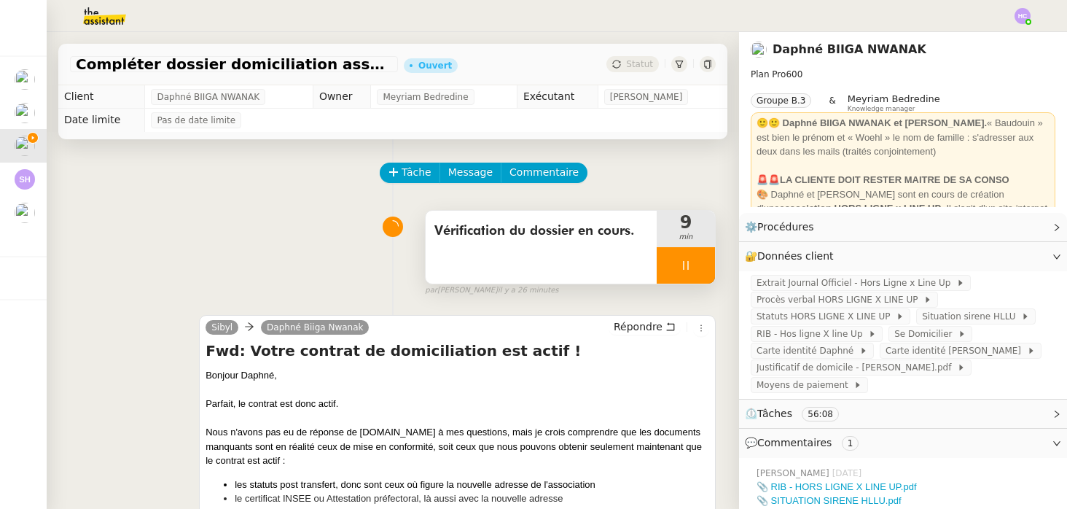
click at [672, 262] on div at bounding box center [686, 265] width 58 height 36
click at [700, 265] on icon at bounding box center [701, 266] width 12 height 12
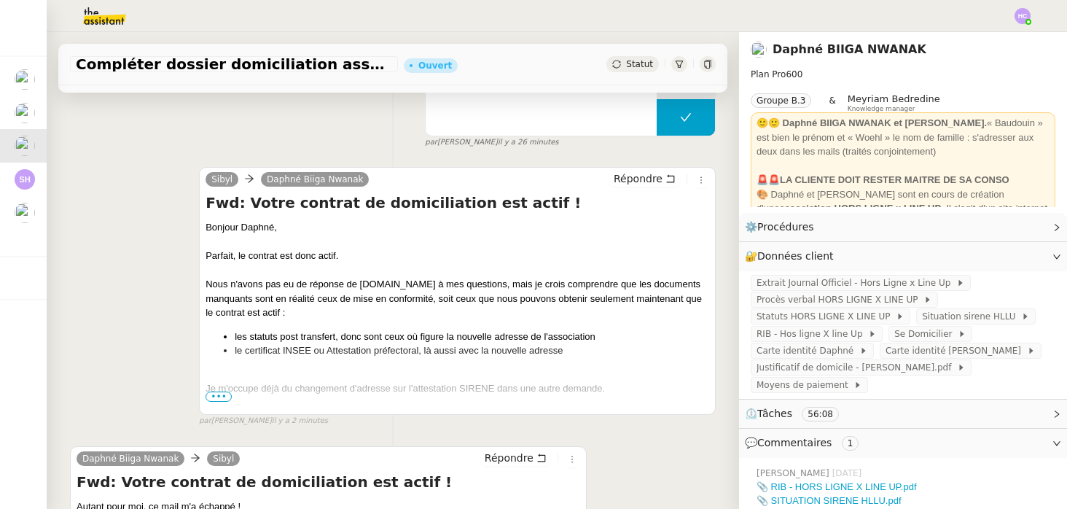
scroll to position [163, 0]
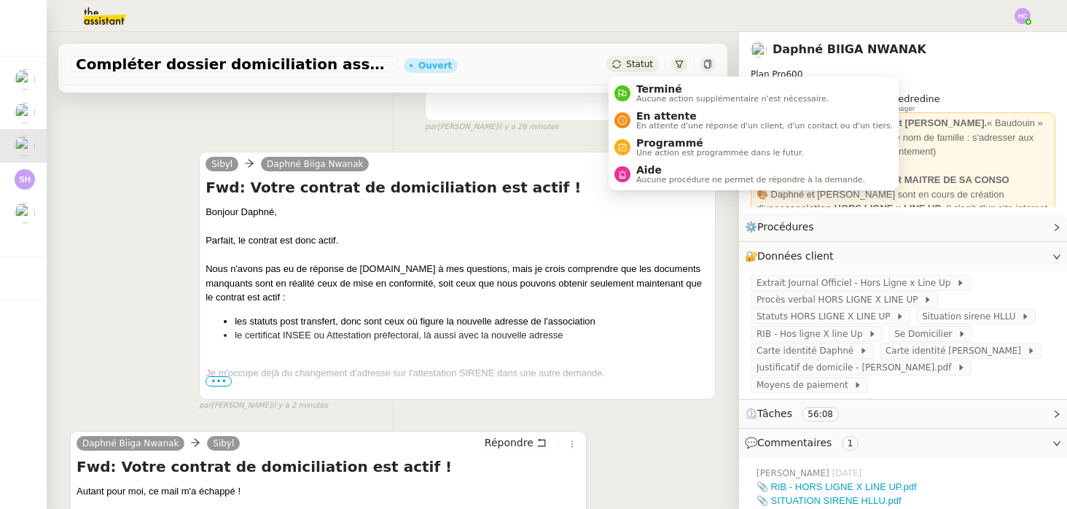
click at [635, 63] on span "Statut" at bounding box center [639, 64] width 27 height 10
click at [648, 117] on span "En attente" at bounding box center [764, 116] width 257 height 12
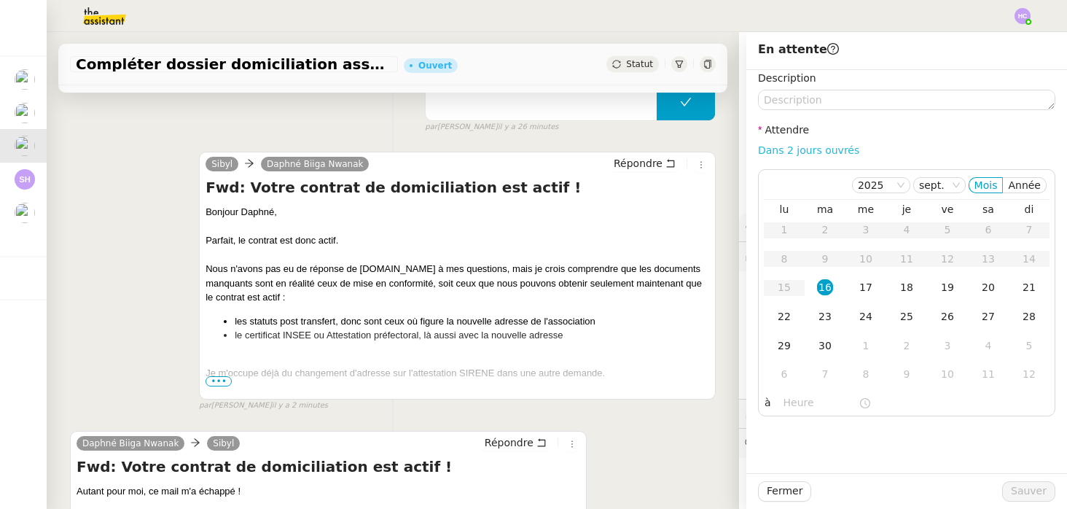
click at [808, 149] on link "Dans 2 jours ouvrés" at bounding box center [808, 150] width 101 height 12
type input "07:00"
click at [1026, 490] on span "Sauver" at bounding box center [1029, 491] width 36 height 17
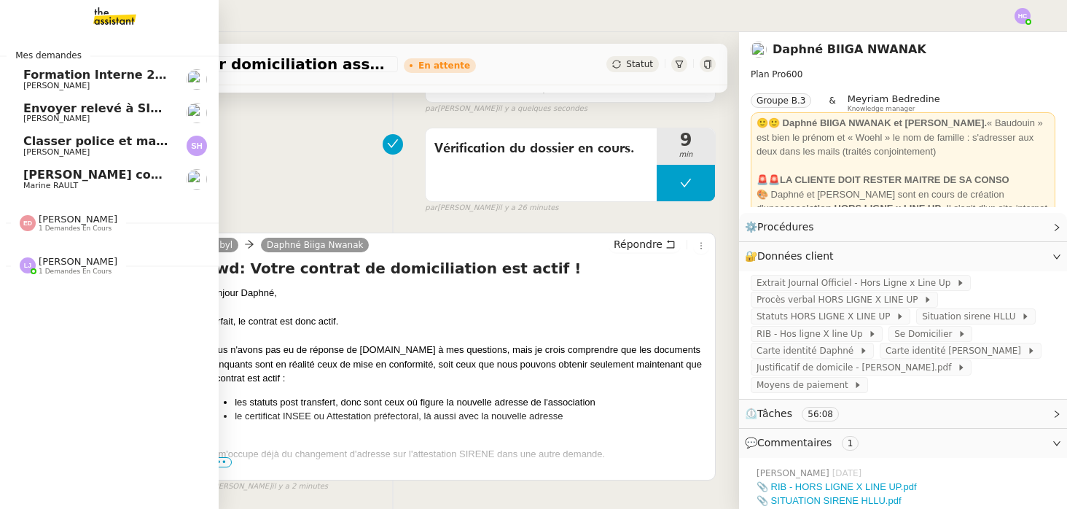
click at [95, 147] on span "Classer police et mandat dans brokin" at bounding box center [145, 141] width 245 height 14
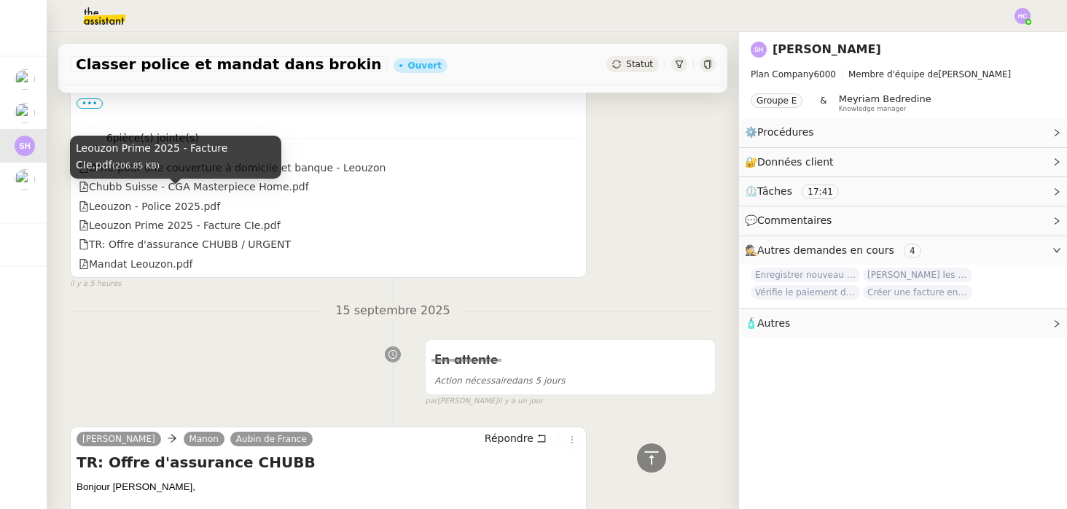
scroll to position [1369, 0]
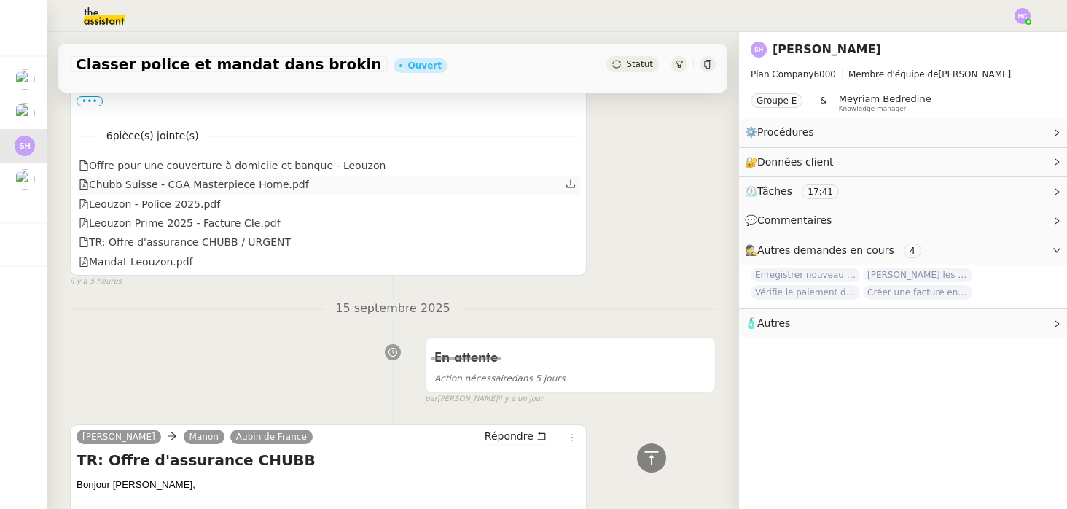
click at [200, 187] on div "Chubb Suisse - CGA Masterpiece Home.pdf" at bounding box center [194, 184] width 230 height 17
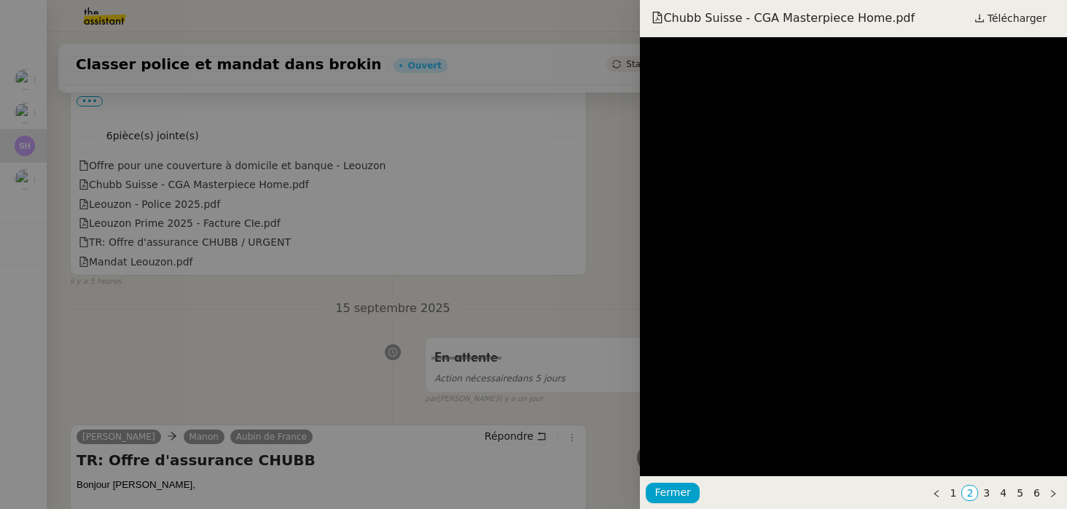
click at [522, 190] on div at bounding box center [533, 254] width 1067 height 509
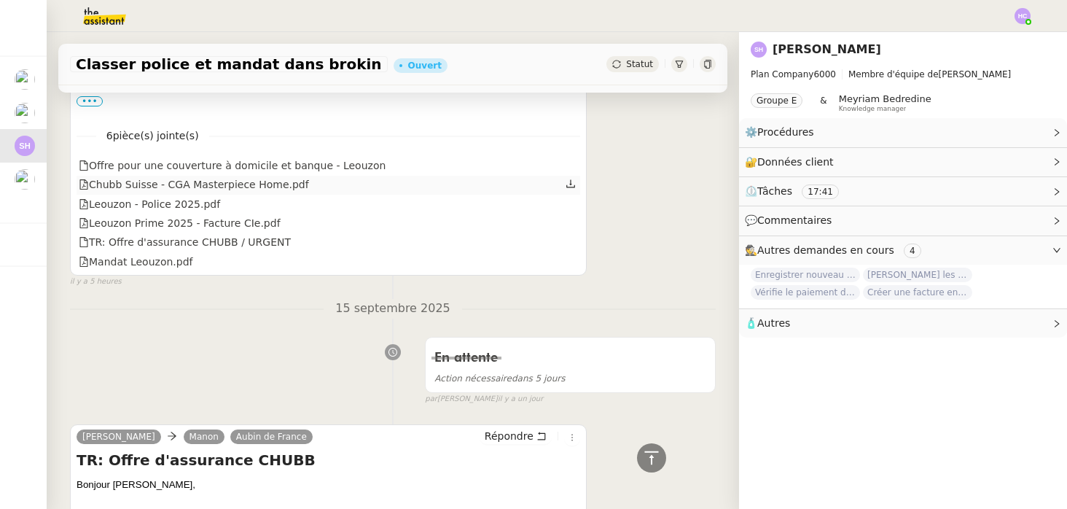
click at [569, 184] on icon at bounding box center [570, 183] width 9 height 8
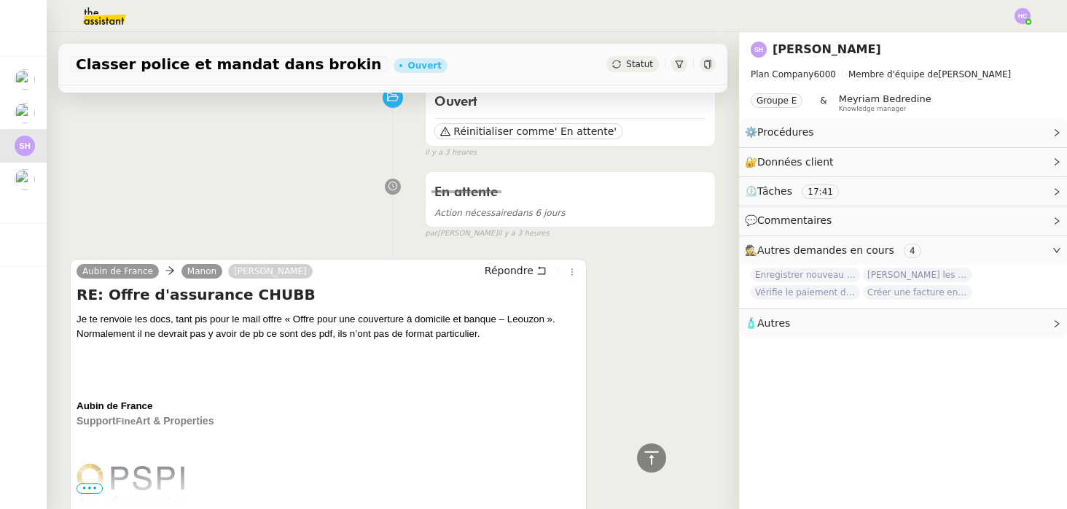
scroll to position [0, 0]
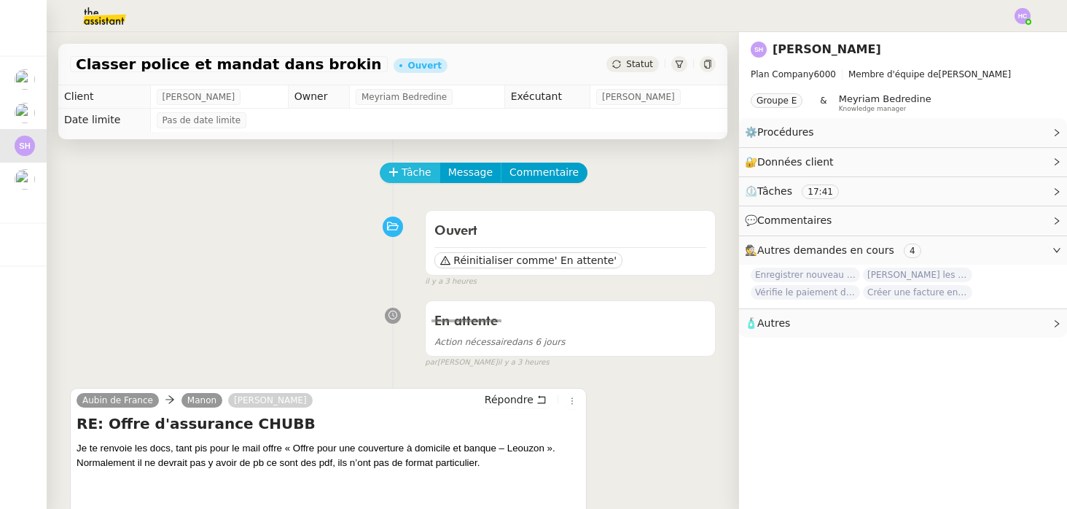
click at [411, 169] on span "Tâche" at bounding box center [417, 172] width 30 height 17
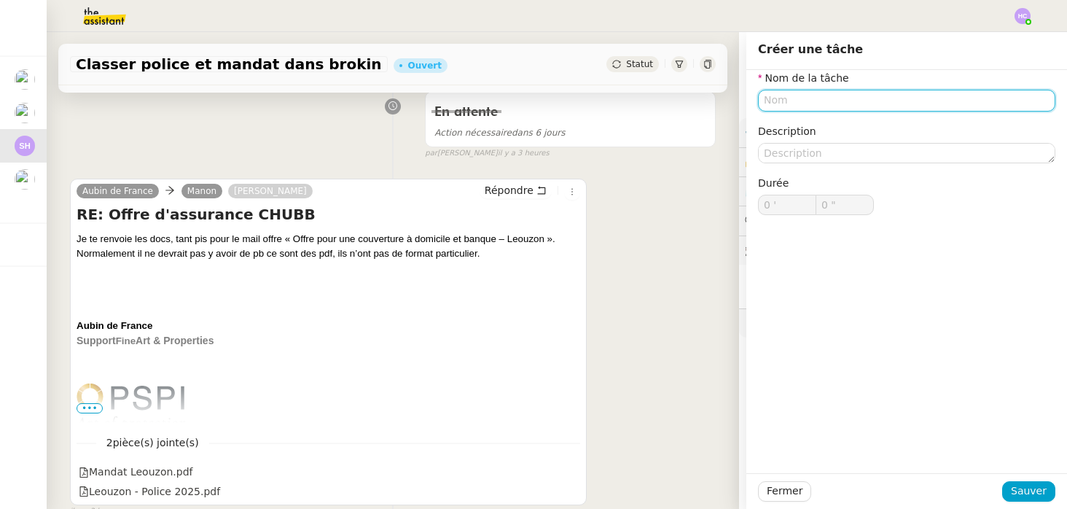
scroll to position [268, 0]
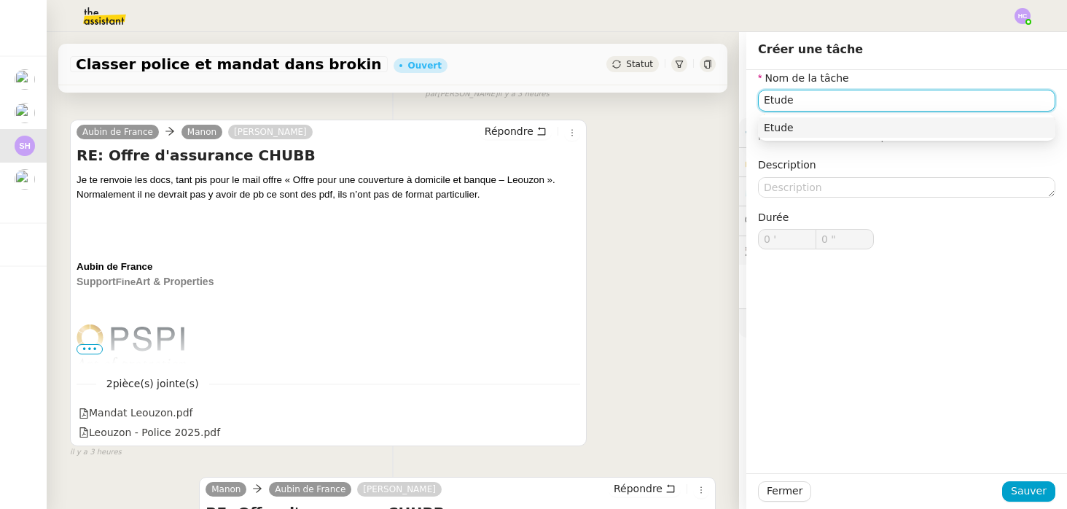
click at [846, 132] on div "Etude" at bounding box center [907, 127] width 286 height 13
type input "Etude"
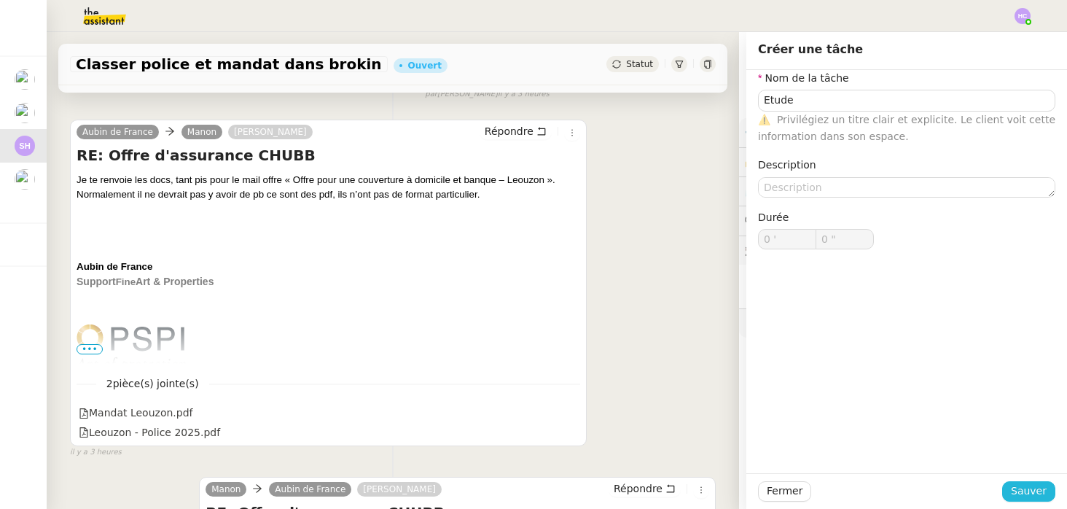
click at [1027, 489] on span "Sauver" at bounding box center [1029, 491] width 36 height 17
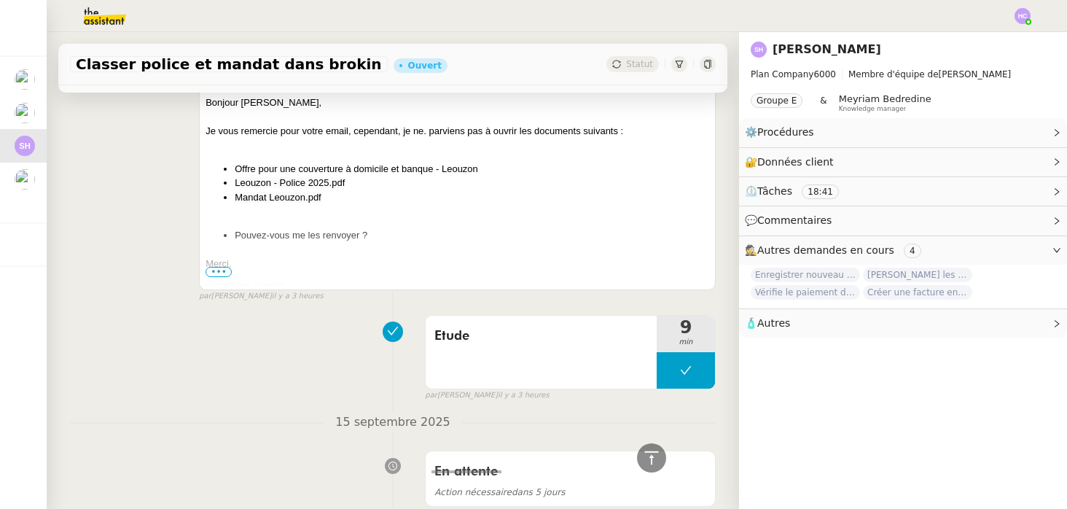
scroll to position [723, 0]
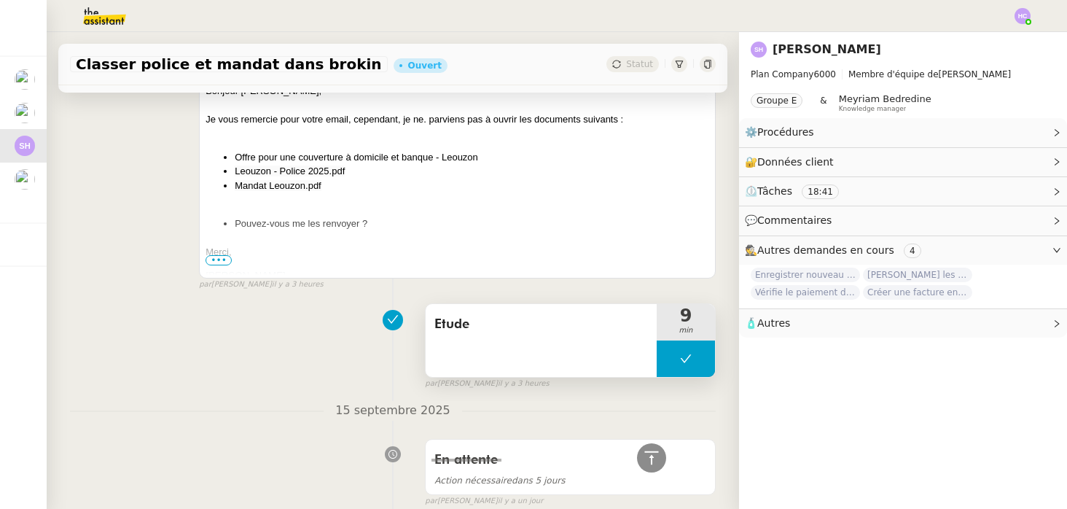
click at [679, 364] on button at bounding box center [686, 358] width 58 height 36
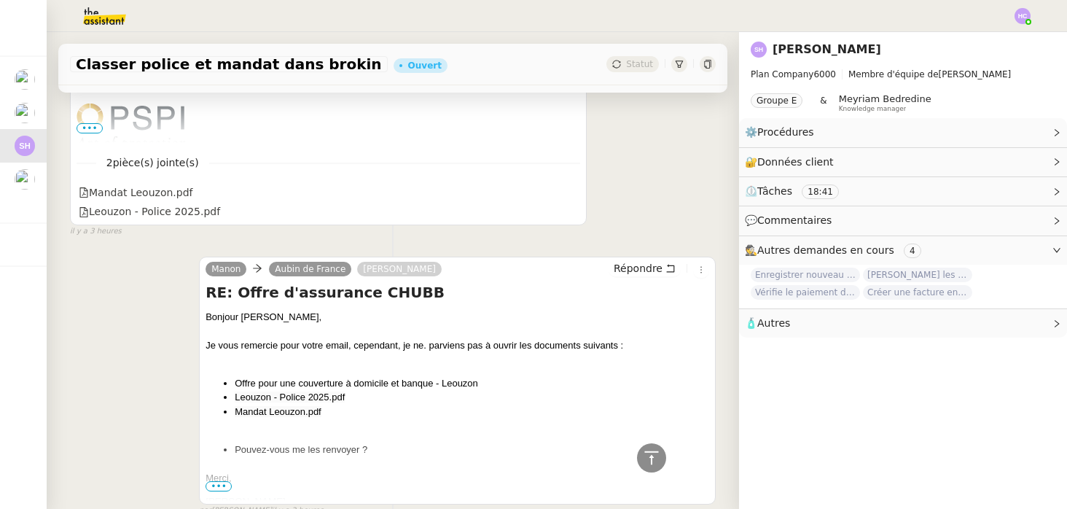
scroll to position [486, 0]
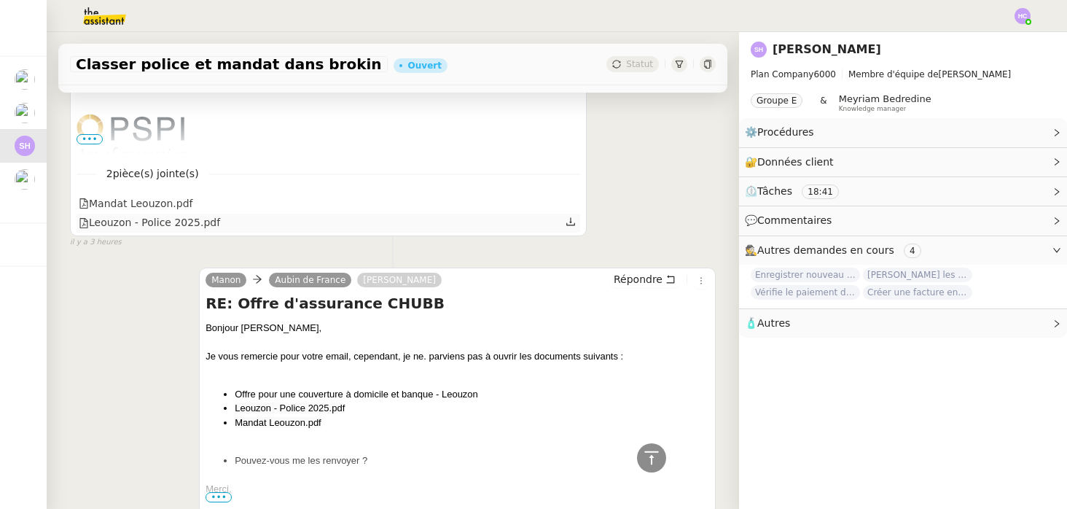
click at [571, 223] on icon at bounding box center [570, 222] width 9 height 8
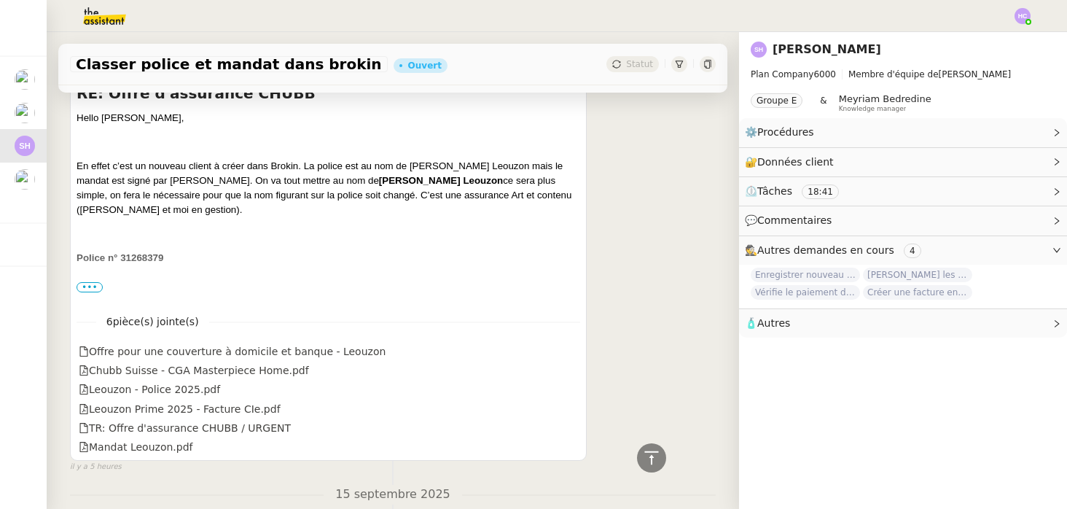
scroll to position [1204, 0]
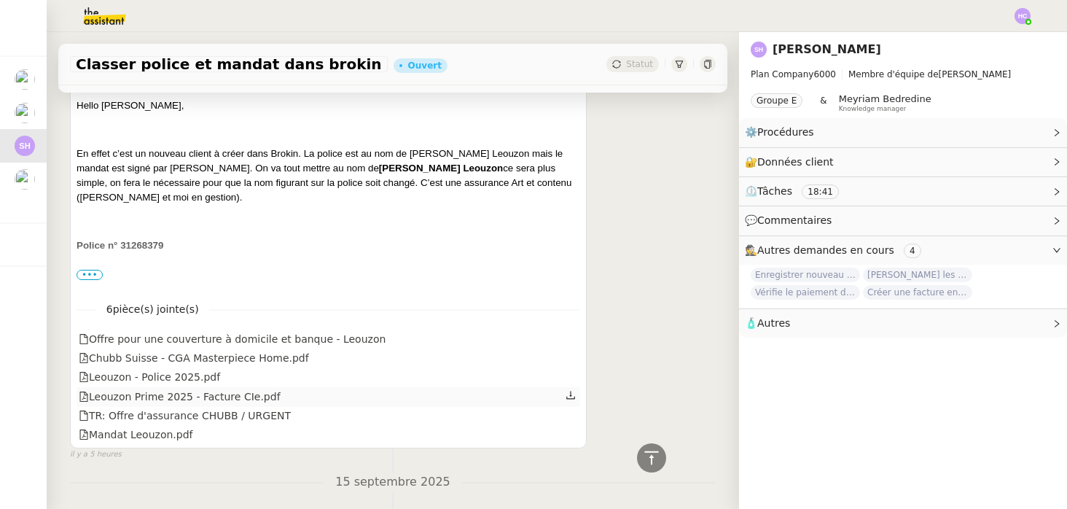
click at [571, 396] on icon at bounding box center [570, 395] width 9 height 8
click at [573, 437] on icon at bounding box center [573, 433] width 9 height 8
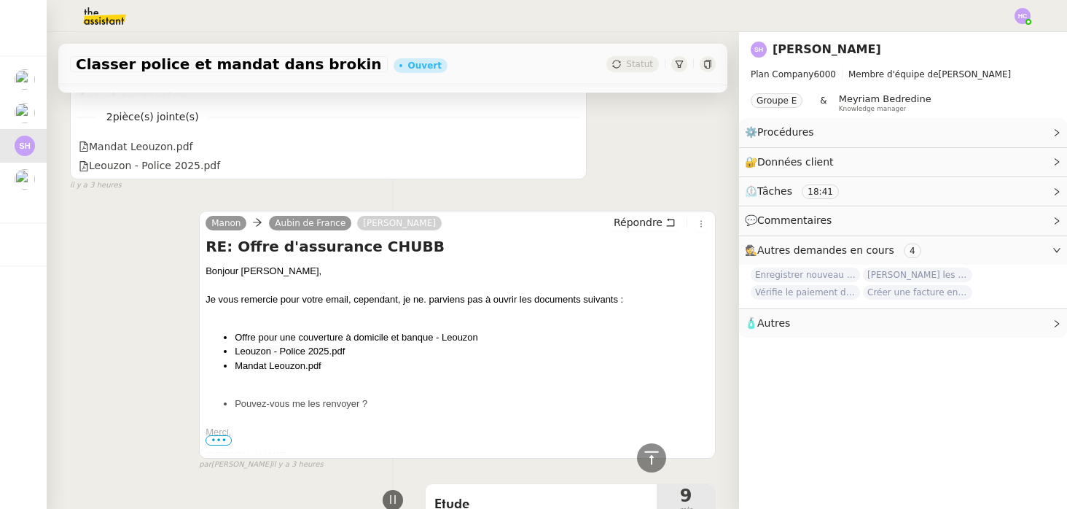
scroll to position [542, 0]
click at [566, 144] on icon at bounding box center [571, 146] width 10 height 10
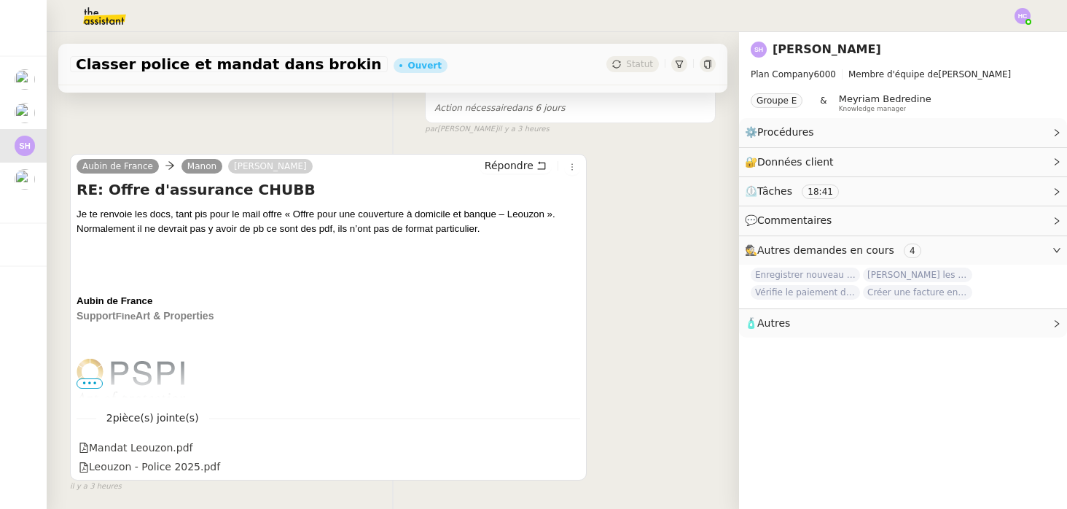
scroll to position [260, 0]
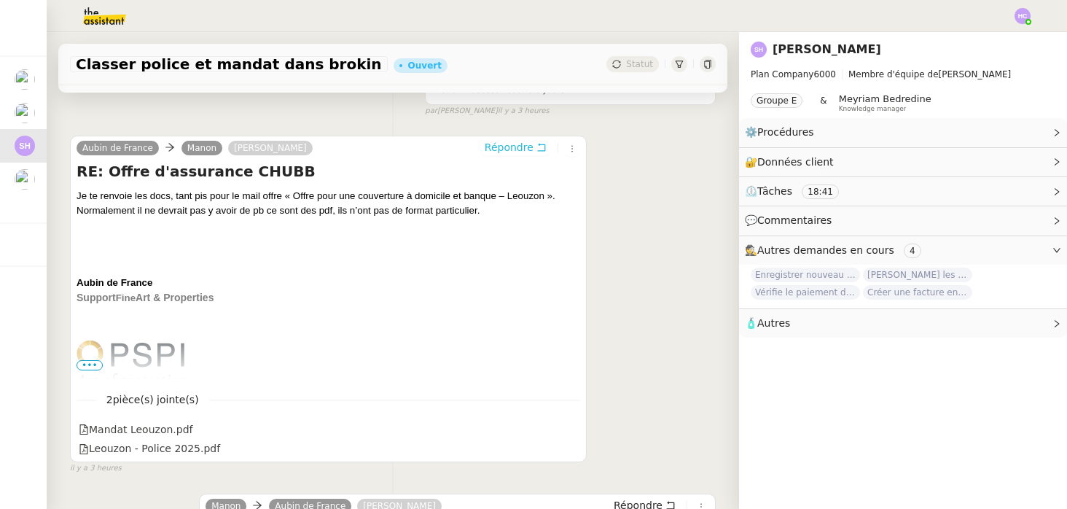
click at [502, 147] on span "Répondre" at bounding box center [509, 147] width 49 height 15
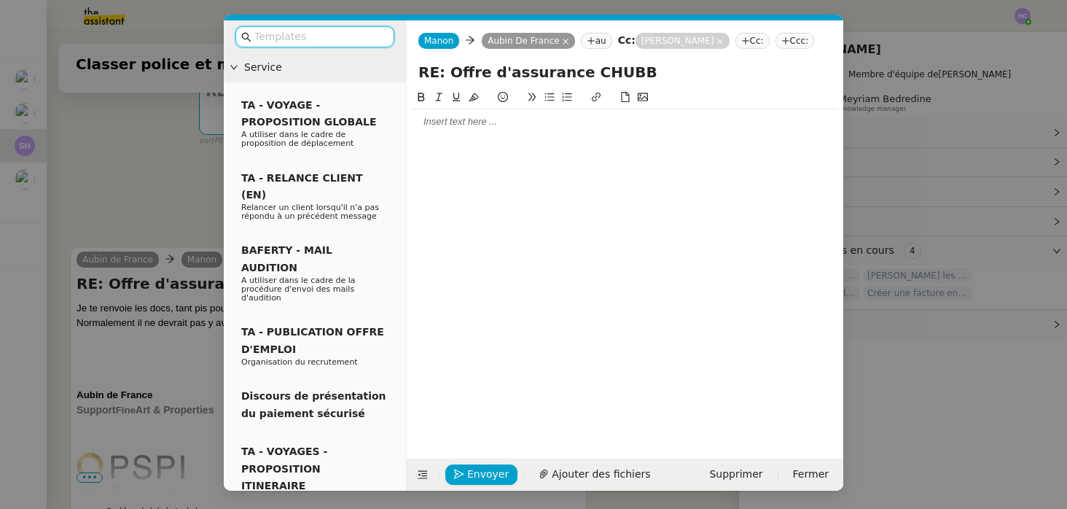
click at [478, 121] on div at bounding box center [625, 121] width 425 height 13
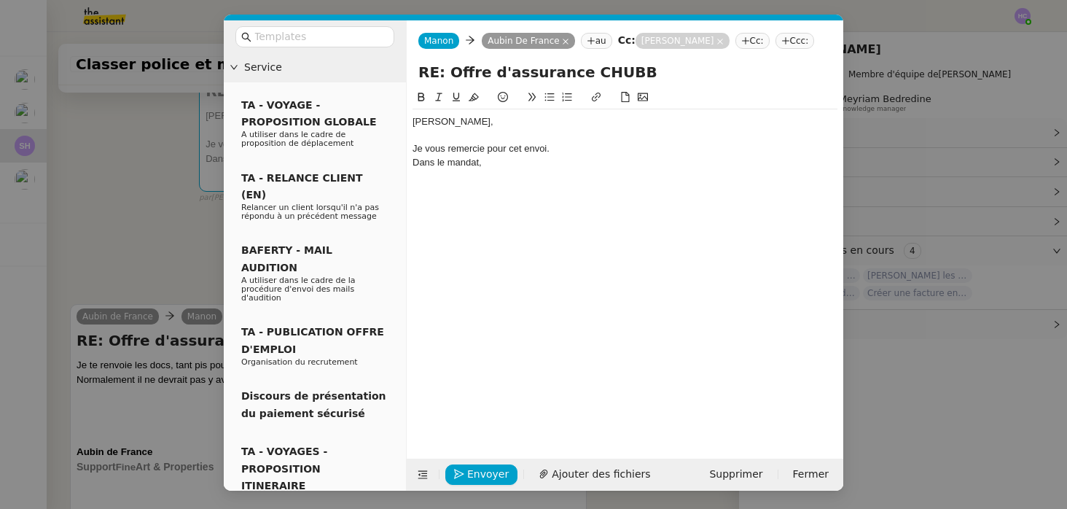
click at [496, 164] on div "Dans le mandat," at bounding box center [625, 162] width 425 height 13
drag, startPoint x: 496, startPoint y: 165, endPoint x: 523, endPoint y: 160, distance: 26.6
click at [523, 160] on div "Dans le mandat," at bounding box center [625, 162] width 425 height 13
drag, startPoint x: 523, startPoint y: 160, endPoint x: 410, endPoint y: 159, distance: 113.0
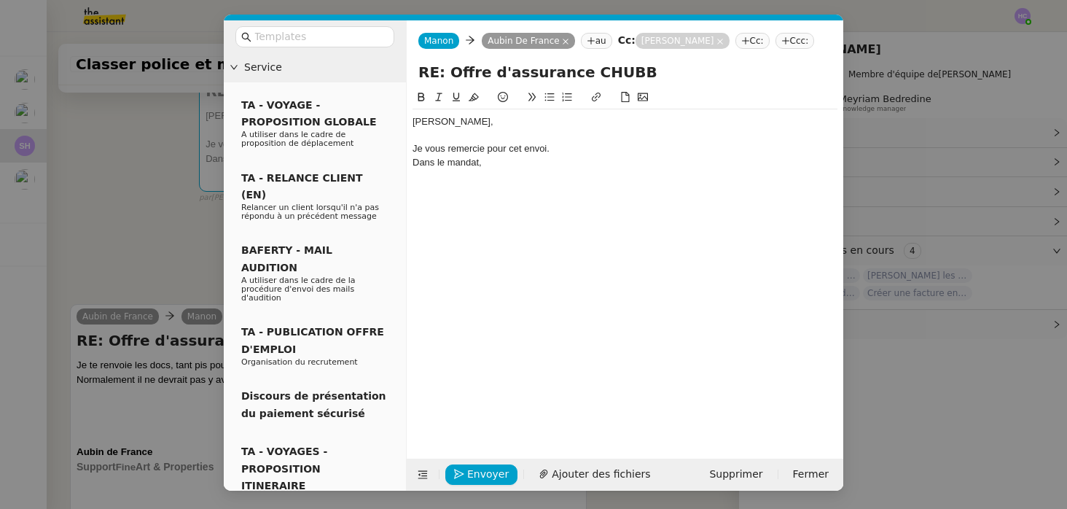
click at [410, 159] on nz-spin "Aubin, Je vous remercie pour cet envoi. Dans le mandat," at bounding box center [625, 265] width 437 height 353
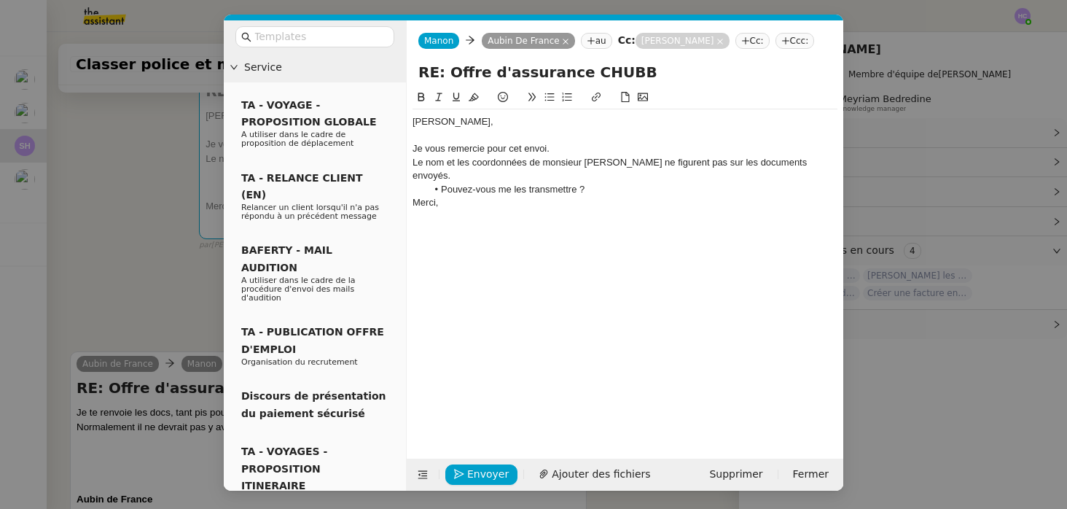
click at [613, 183] on li "Pouvez-vous me les transmettre ?" at bounding box center [632, 189] width 411 height 13
click at [808, 160] on div "Le nom et les coordonnées de monsieur Leouzon ne figurent pas sur les documents…" at bounding box center [625, 169] width 425 height 27
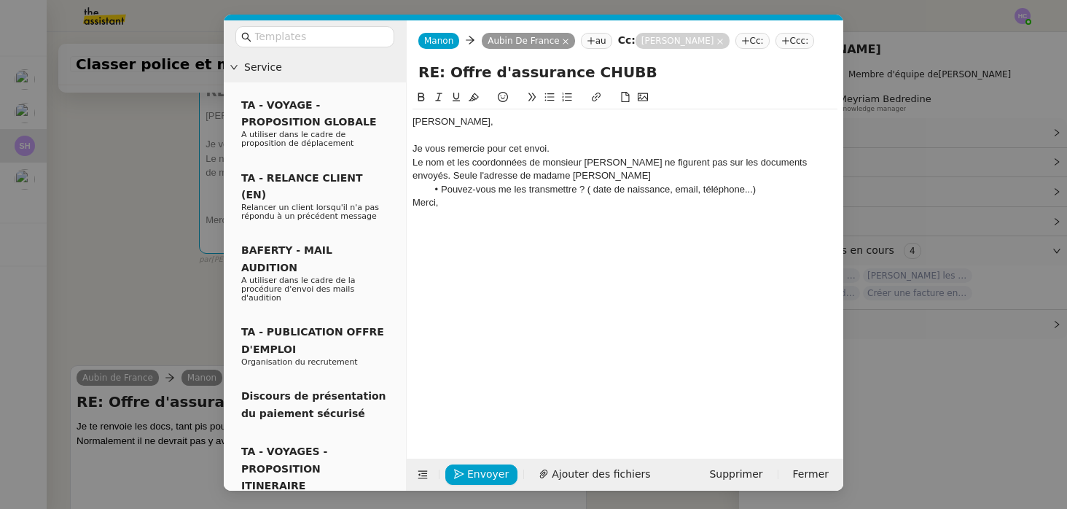
click at [814, 161] on div "Le nom et les coordonnées de monsieur Leouzon ne figurent pas sur les documents…" at bounding box center [625, 169] width 425 height 27
click at [456, 178] on div "Le nom et les coordonnées de monsieur Leouzon ne figurent pas sur les documents…" at bounding box center [625, 169] width 425 height 27
click at [821, 166] on div "Le nom et les coordonnées de monsieur Leouzon ne figurent pas sur les documents…" at bounding box center [625, 169] width 425 height 27
click at [475, 176] on div "Le nom et les coordonnées de monsieur Leouzon ne figurent pas sur les documents…" at bounding box center [625, 169] width 425 height 27
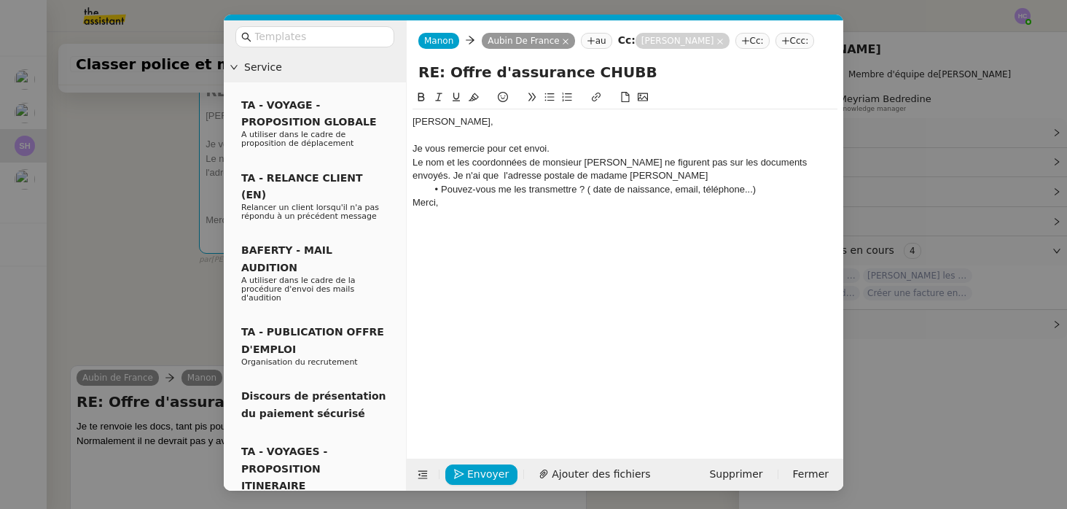
click at [609, 176] on div "Le nom et les coordonnées de monsieur Leouzon ne figurent pas sur les documents…" at bounding box center [625, 169] width 425 height 27
click at [767, 190] on li "Pouvez-vous me les transmettre ? ( date de naissance, email, téléphone...)" at bounding box center [632, 189] width 411 height 13
click at [752, 195] on li "Pouvez-vous me les transmettre ? ( date de naissance, email, téléphone...) L'ad…" at bounding box center [632, 196] width 411 height 27
click at [519, 206] on li "Pouvez-vous me les transmettre ? ( date de naissance, email, téléphone...) L'ad…" at bounding box center [632, 196] width 411 height 27
click at [624, 176] on div "Le nom et les coordonnées de monsieur Leouzon ne figurent pas sur les documents…" at bounding box center [625, 169] width 425 height 27
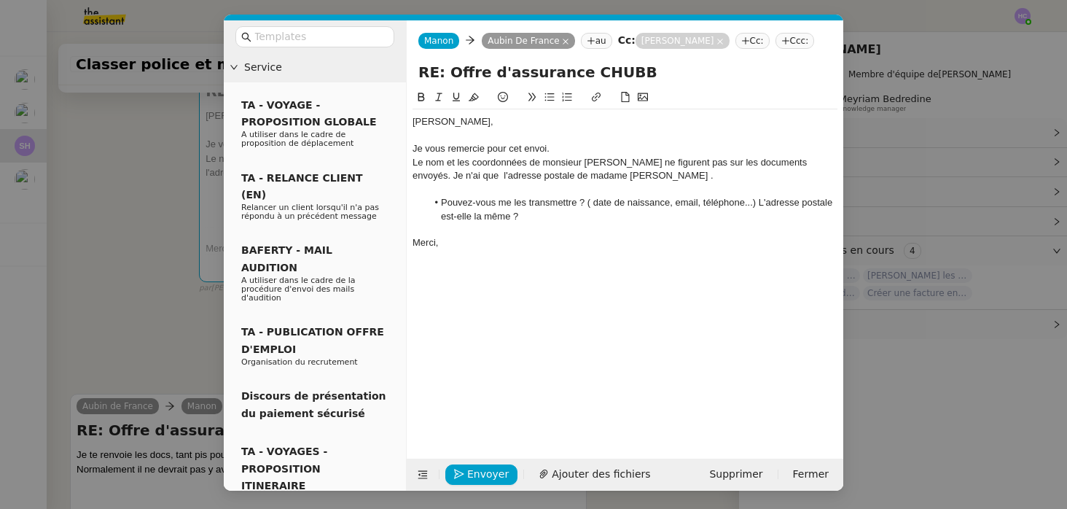
click at [553, 152] on div "Je vous remercie pour cet envoi." at bounding box center [625, 148] width 425 height 13
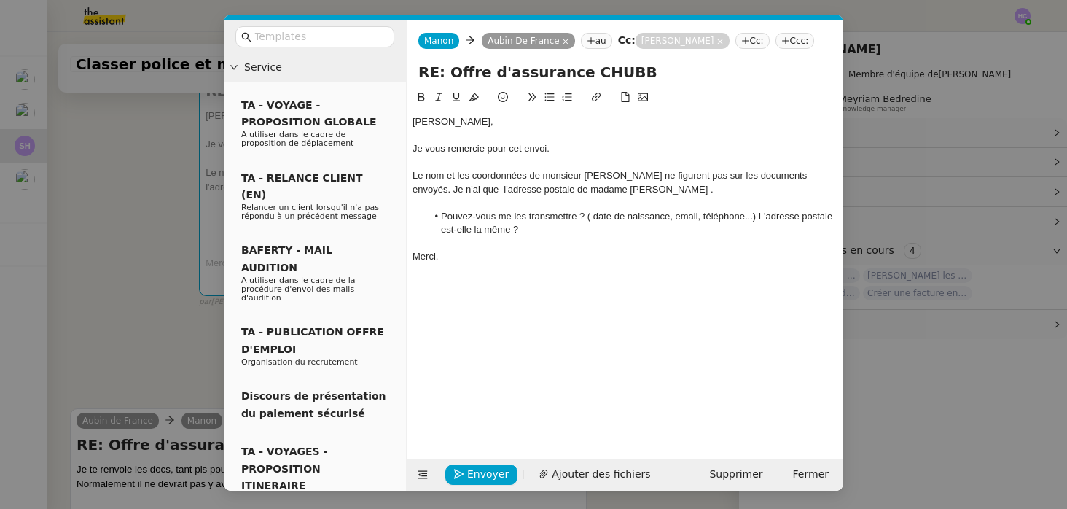
click at [619, 192] on div "Le nom et les coordonnées de monsieur Leouzon ne figurent pas sur les documents…" at bounding box center [625, 182] width 425 height 27
click at [551, 228] on li "Pouvez-vous me les transmettre ? ( date de naissance, email, téléphone...) L'ad…" at bounding box center [632, 223] width 411 height 27
click at [480, 257] on div "Merci," at bounding box center [625, 256] width 425 height 13
click at [487, 472] on span "Envoyer" at bounding box center [488, 474] width 42 height 17
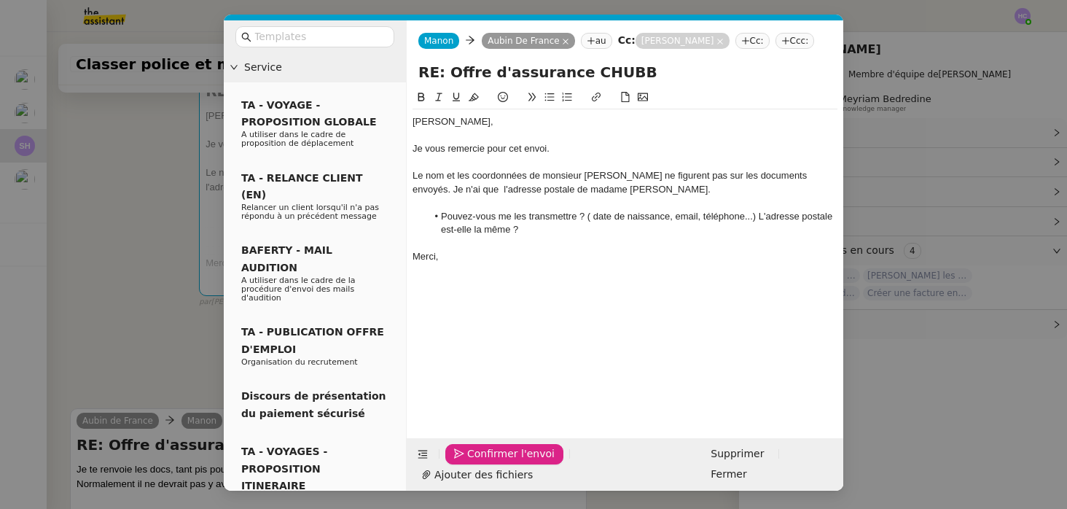
click at [487, 462] on span "Confirmer l'envoi" at bounding box center [510, 453] width 87 height 17
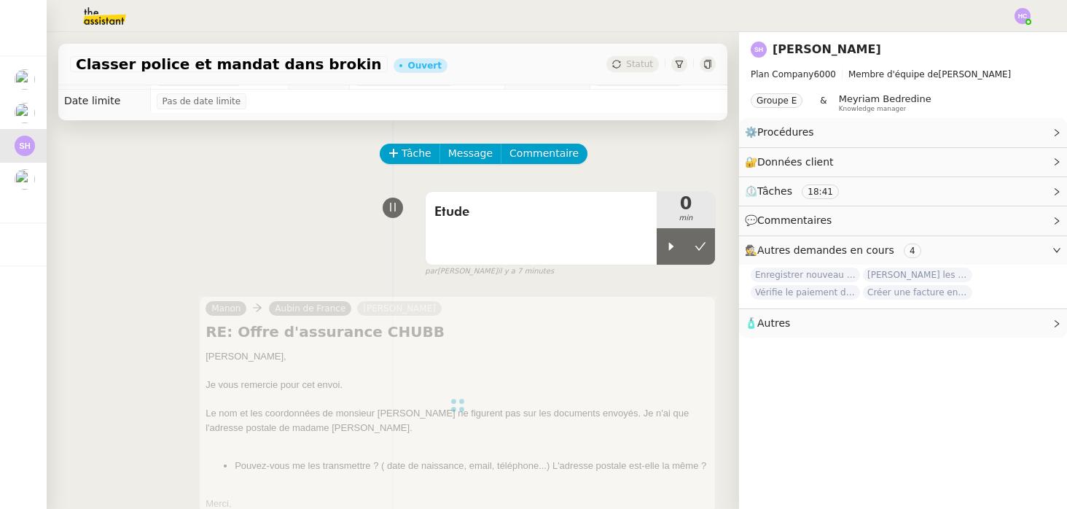
scroll to position [0, 0]
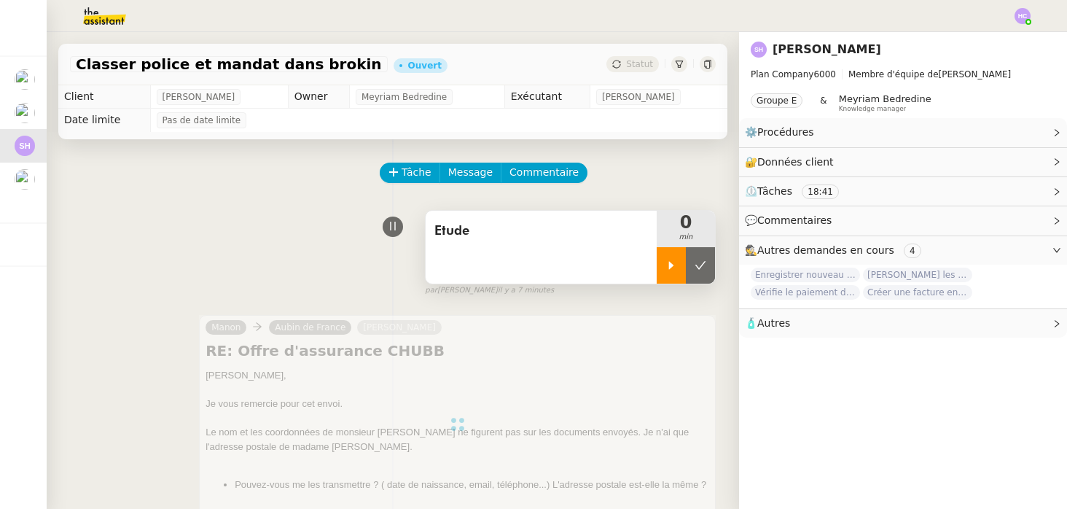
click at [669, 262] on icon at bounding box center [671, 265] width 5 height 8
click at [669, 262] on div at bounding box center [686, 265] width 58 height 36
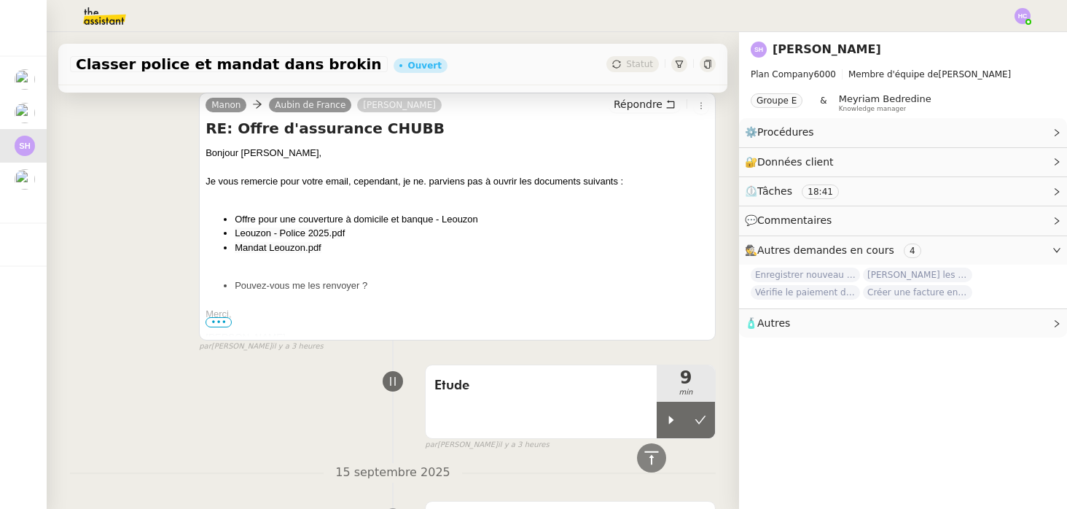
scroll to position [1053, 0]
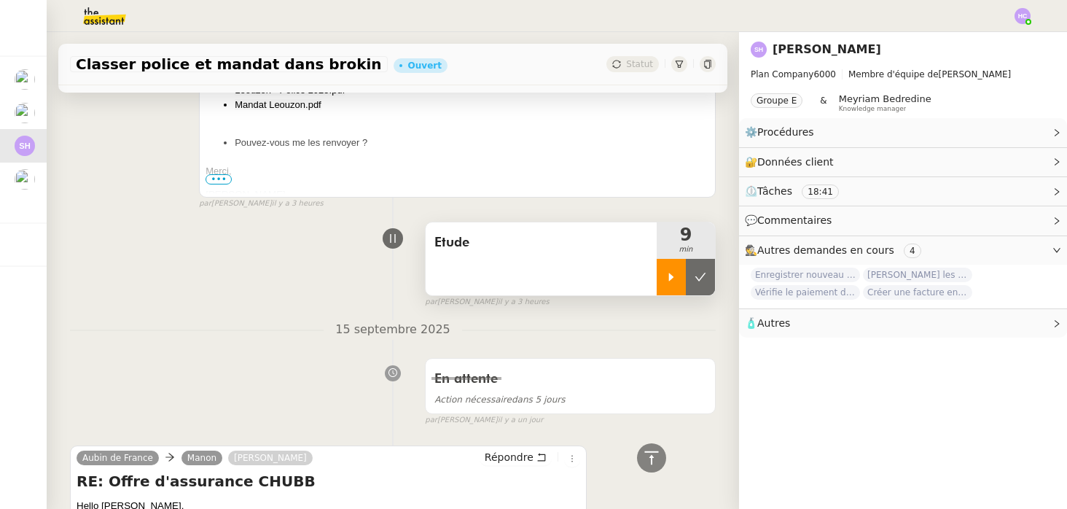
click at [669, 278] on icon at bounding box center [672, 277] width 12 height 12
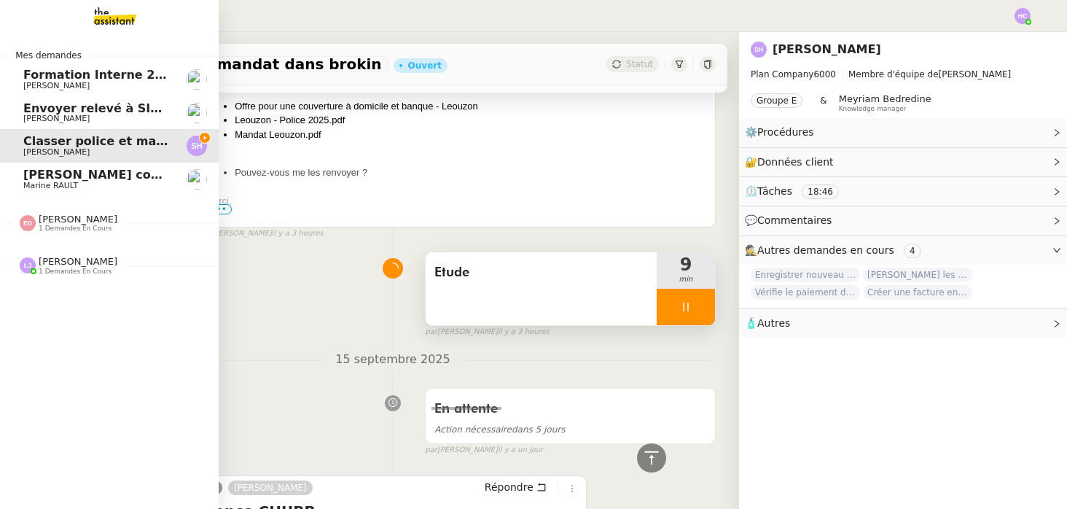
scroll to position [1083, 0]
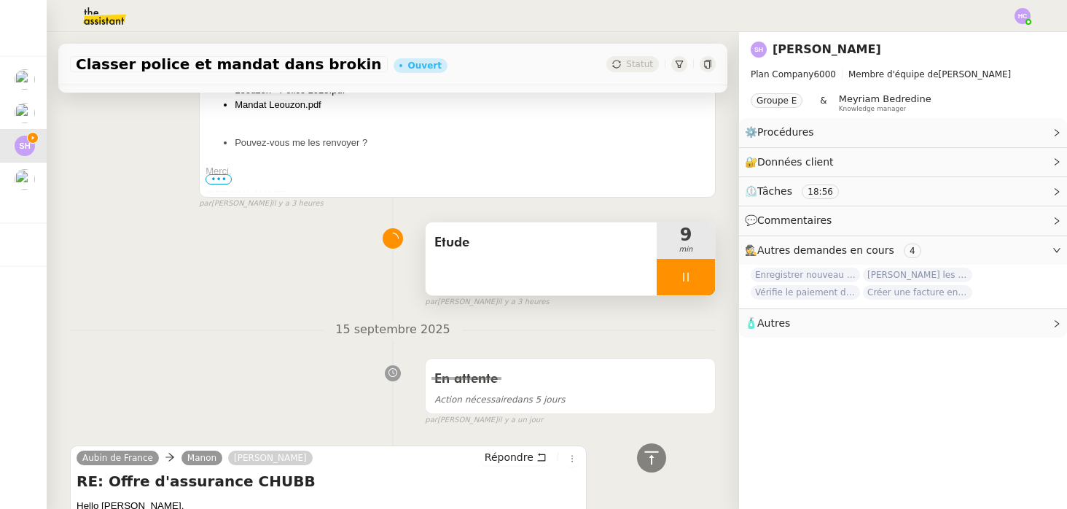
click at [690, 274] on icon at bounding box center [686, 277] width 12 height 12
click at [674, 273] on icon at bounding box center [672, 277] width 12 height 12
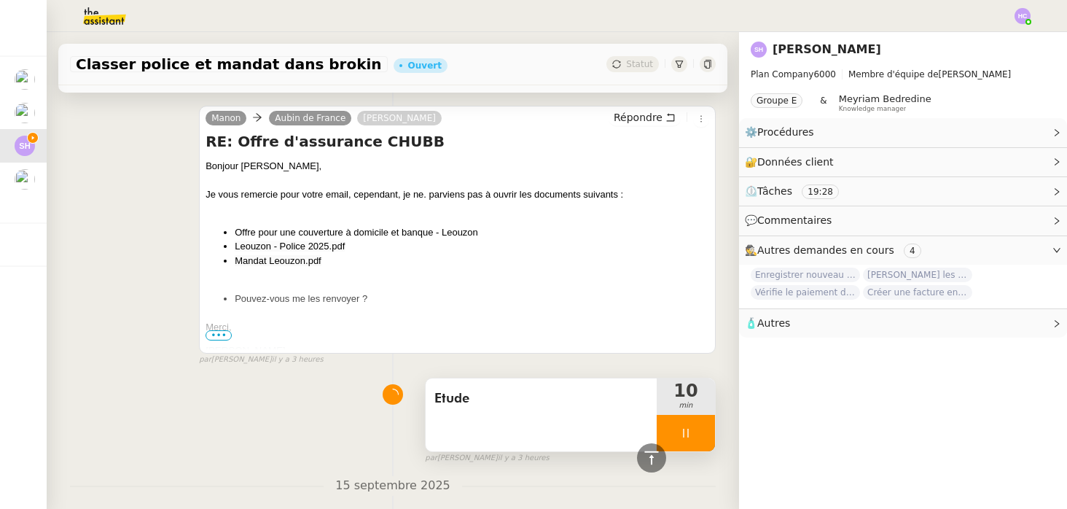
scroll to position [951, 0]
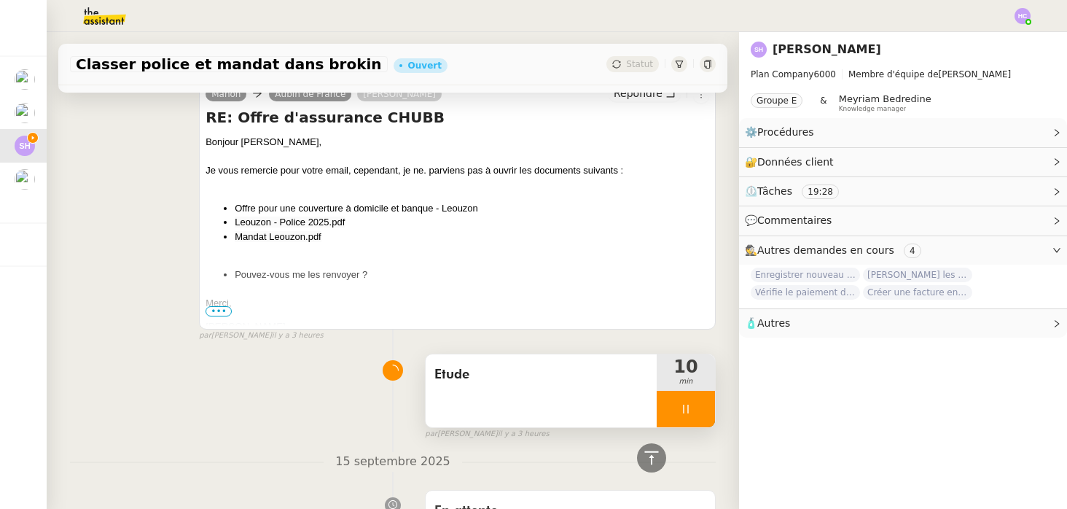
click at [698, 410] on div at bounding box center [686, 409] width 58 height 36
click at [700, 410] on icon at bounding box center [700, 409] width 11 height 8
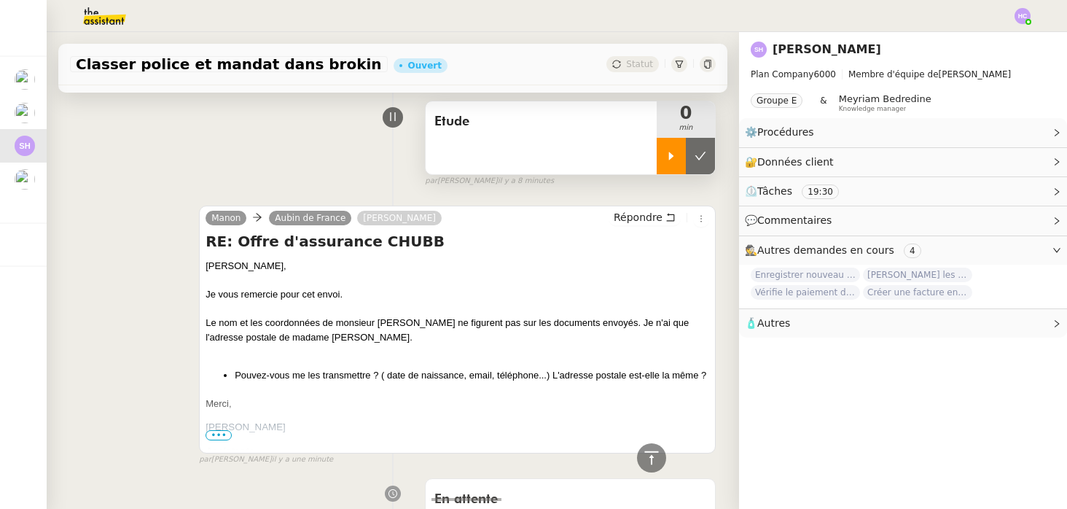
scroll to position [0, 0]
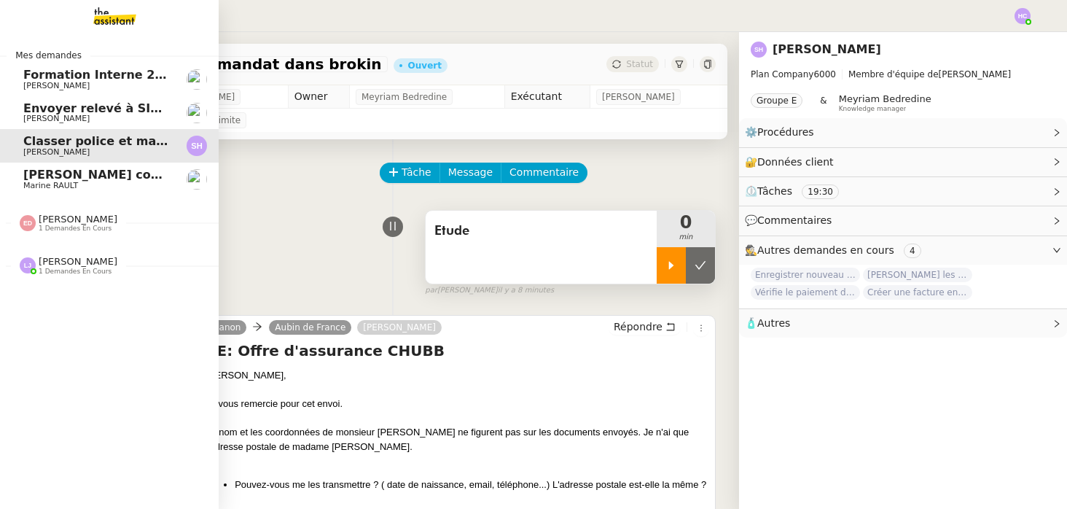
click at [50, 180] on span "[PERSON_NAME] contrat d'archi sur site de l'ordre" at bounding box center [188, 175] width 331 height 14
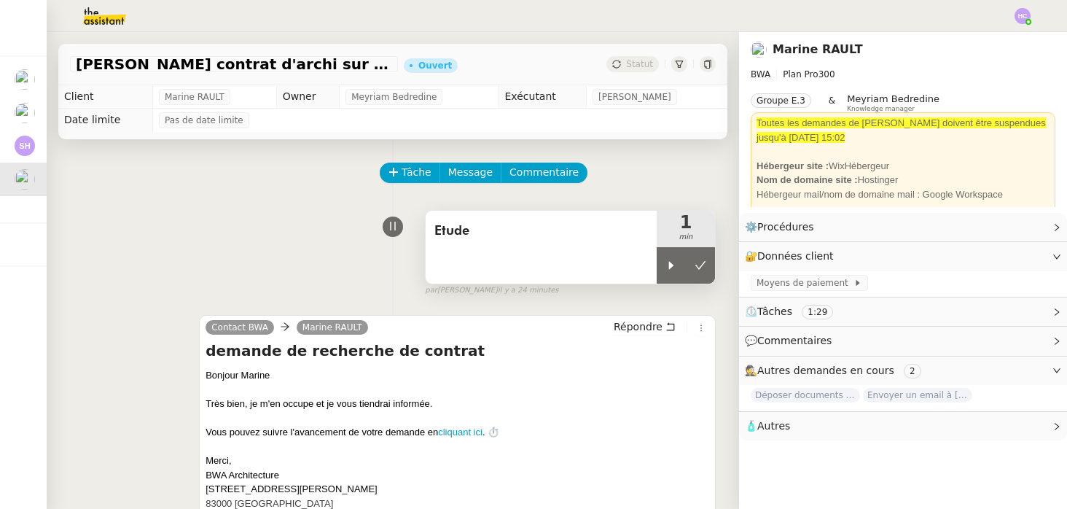
click at [467, 243] on div "Etude" at bounding box center [541, 247] width 231 height 73
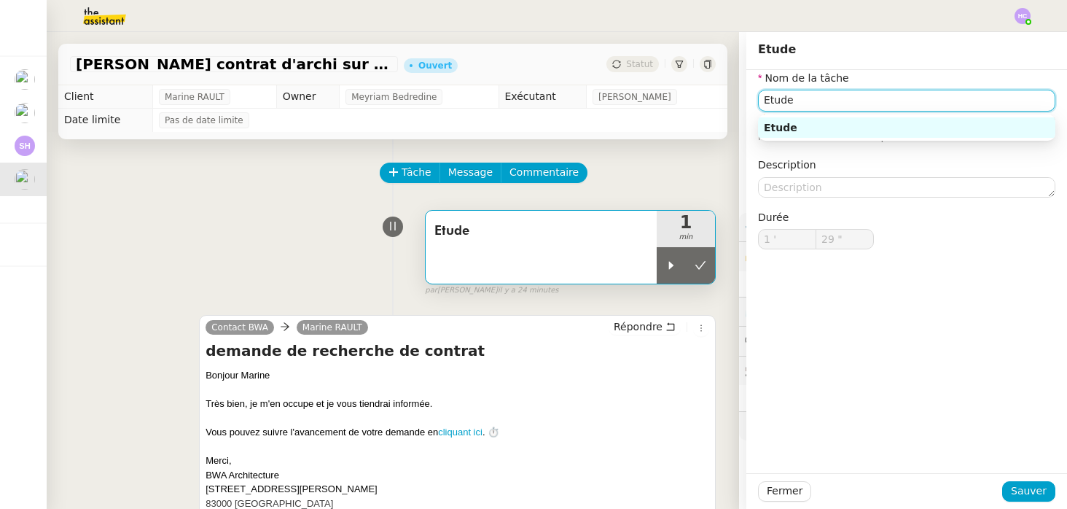
drag, startPoint x: 843, startPoint y: 103, endPoint x: 706, endPoint y: 104, distance: 137.1
click at [706, 104] on app-ticket "Chercher contrat d'archi sur site de l'ordre Ouvert Statut Client Marine RAULT …" at bounding box center [557, 270] width 1021 height 477
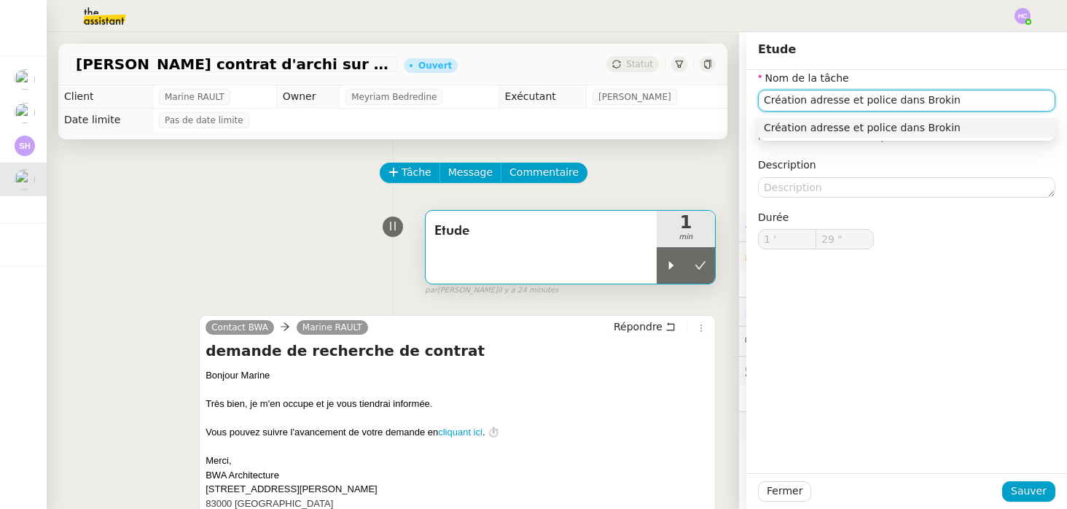
click at [851, 130] on div "Création adresse et police dans Brokin" at bounding box center [907, 127] width 286 height 13
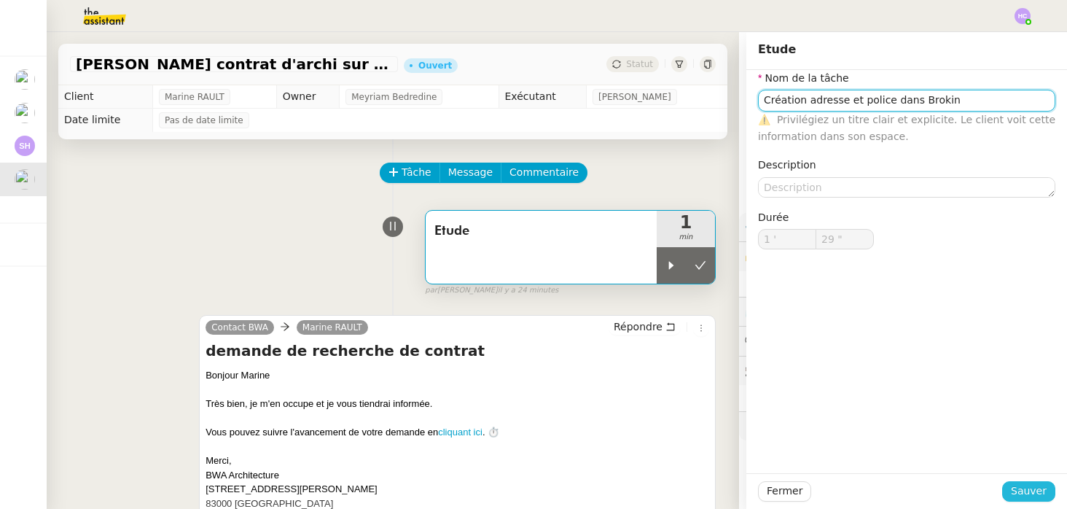
type input "Création adresse et police dans Brokin"
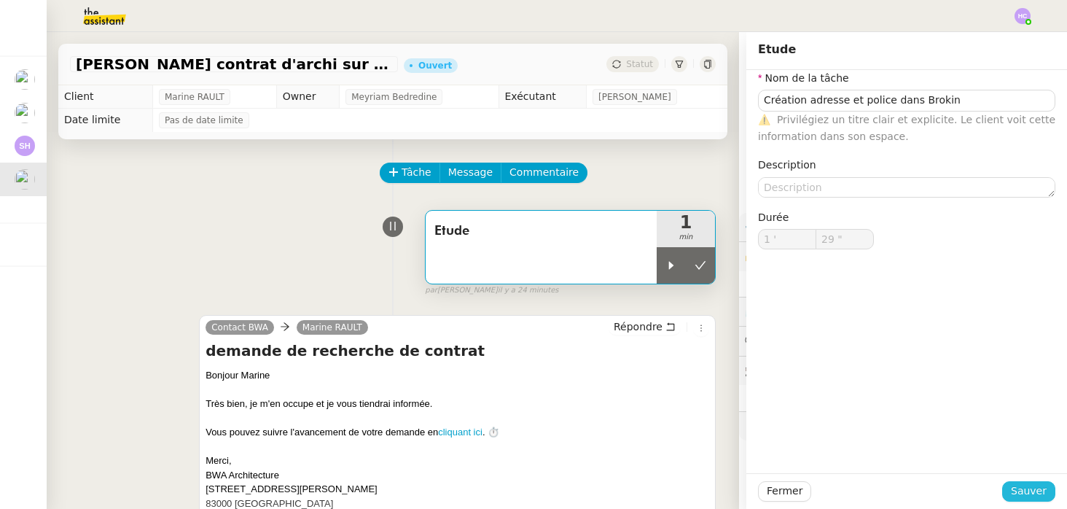
click at [1031, 487] on span "Sauver" at bounding box center [1029, 491] width 36 height 17
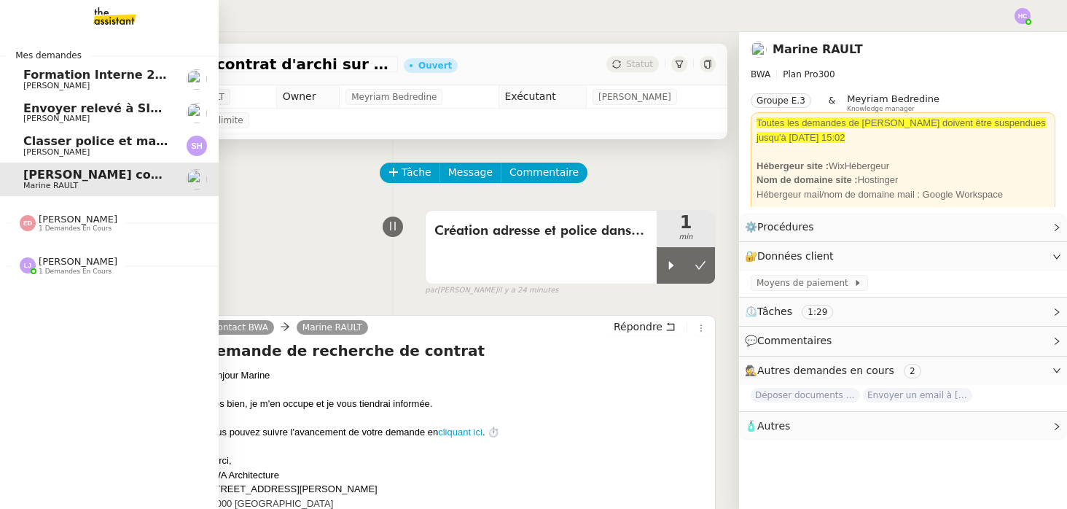
click at [120, 187] on span "Marine RAULT" at bounding box center [96, 186] width 147 height 9
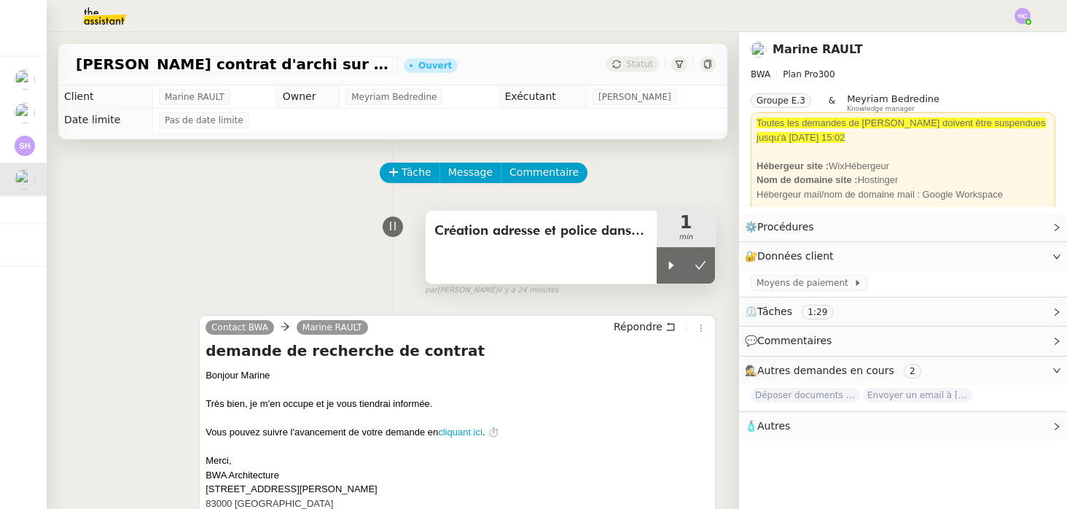
click at [547, 227] on span "Création adresse et police dans Brokin" at bounding box center [541, 231] width 214 height 22
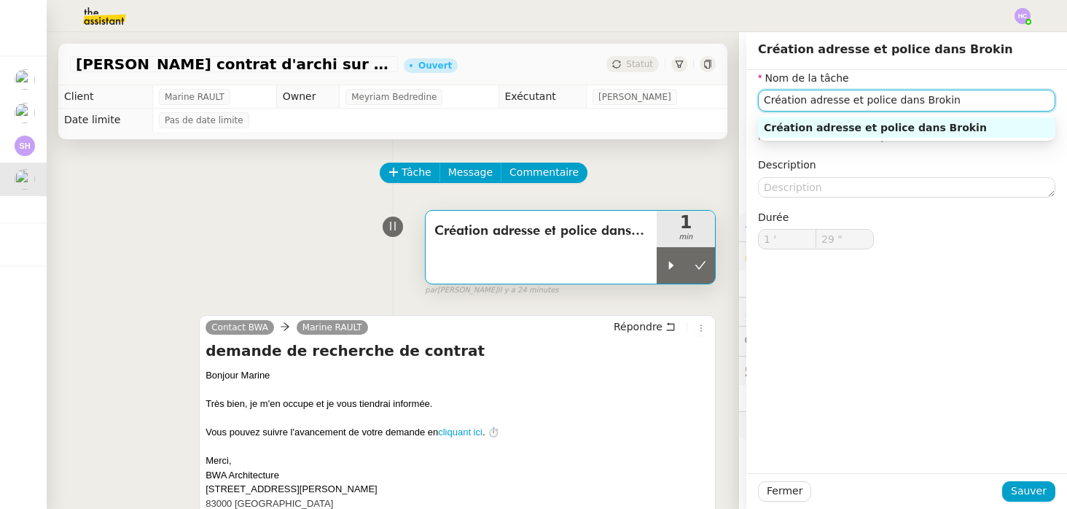
drag, startPoint x: 954, startPoint y: 105, endPoint x: 742, endPoint y: 103, distance: 212.2
click at [742, 103] on app-ticket "Chercher contrat d'archi sur site de l'ordre Ouvert Statut Client Marine RAULT …" at bounding box center [557, 270] width 1021 height 477
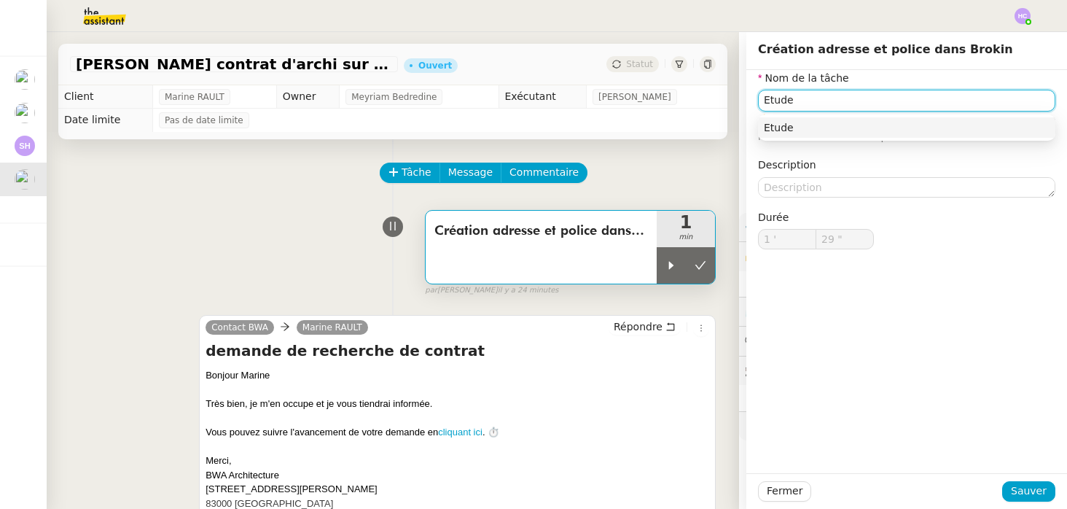
click at [803, 122] on div "Etude" at bounding box center [907, 127] width 286 height 13
type input "Etude"
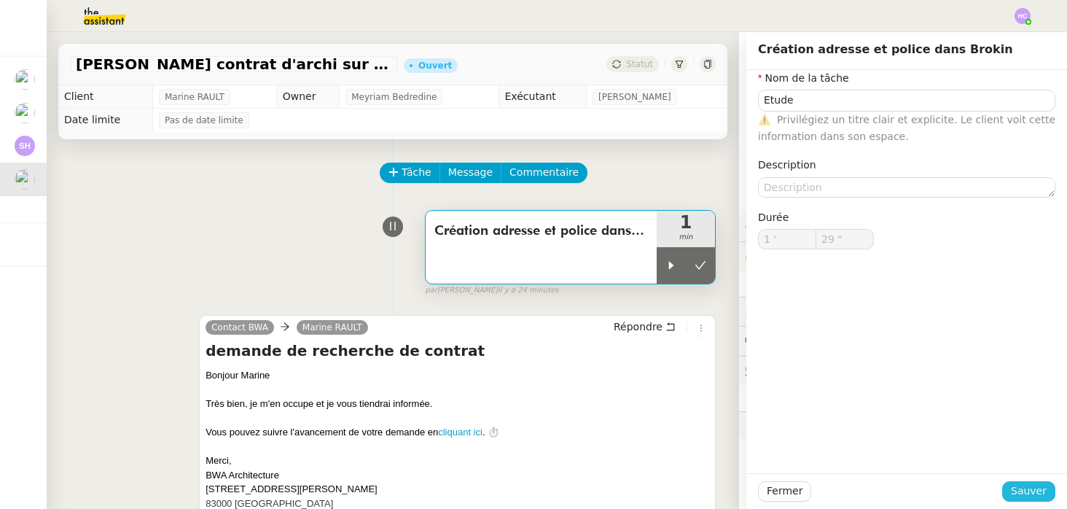
click at [1024, 484] on span "Sauver" at bounding box center [1029, 491] width 36 height 17
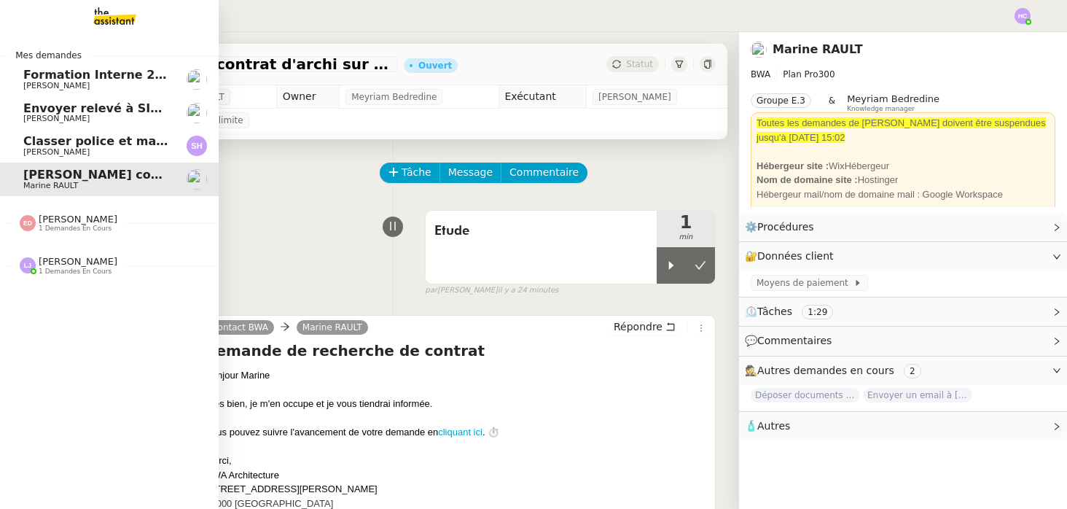
click at [63, 144] on span "Classer police et mandat dans brokin" at bounding box center [145, 141] width 245 height 14
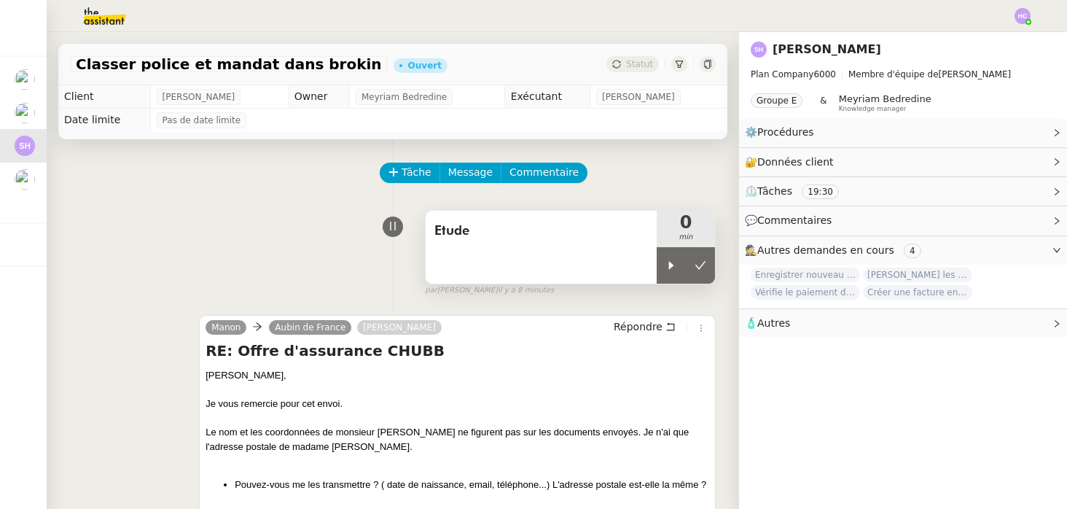
click at [553, 239] on span "Etude" at bounding box center [541, 231] width 214 height 22
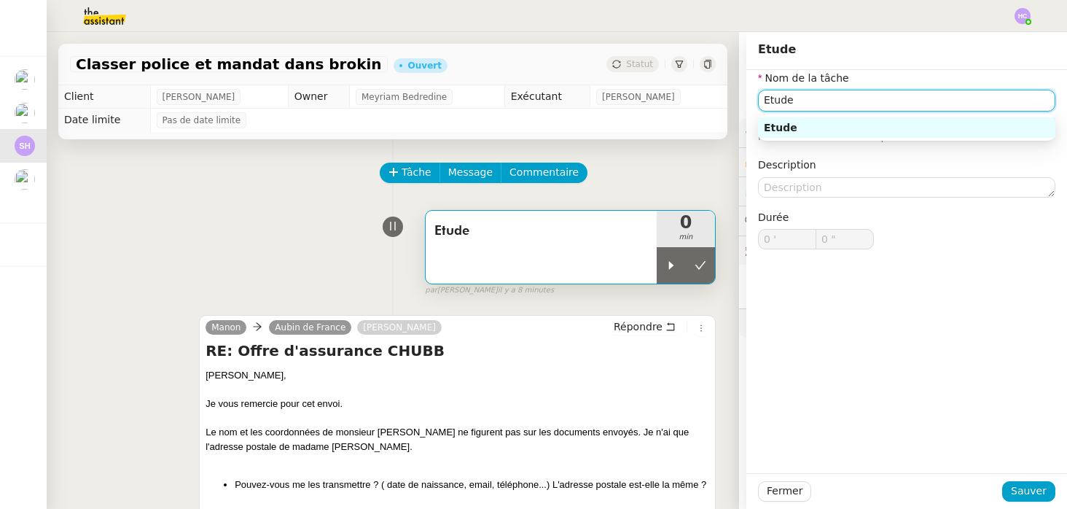
drag, startPoint x: 812, startPoint y: 99, endPoint x: 731, endPoint y: 97, distance: 80.9
click at [731, 97] on app-ticket "Classer police et mandat dans brokin Ouvert Statut Client Sarah Hadj Owner Meyr…" at bounding box center [557, 270] width 1021 height 477
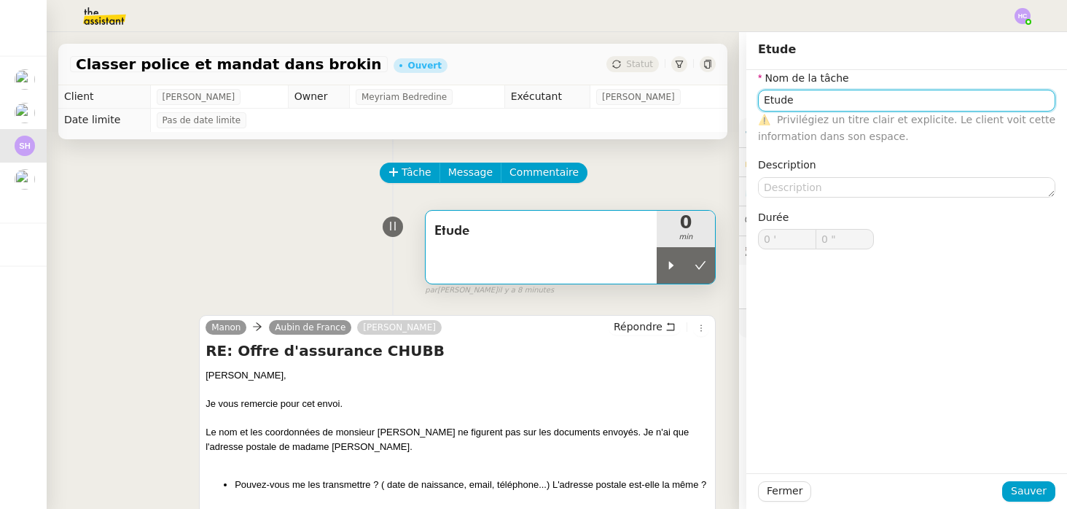
paste input "Création adresse et police dans Brokin"
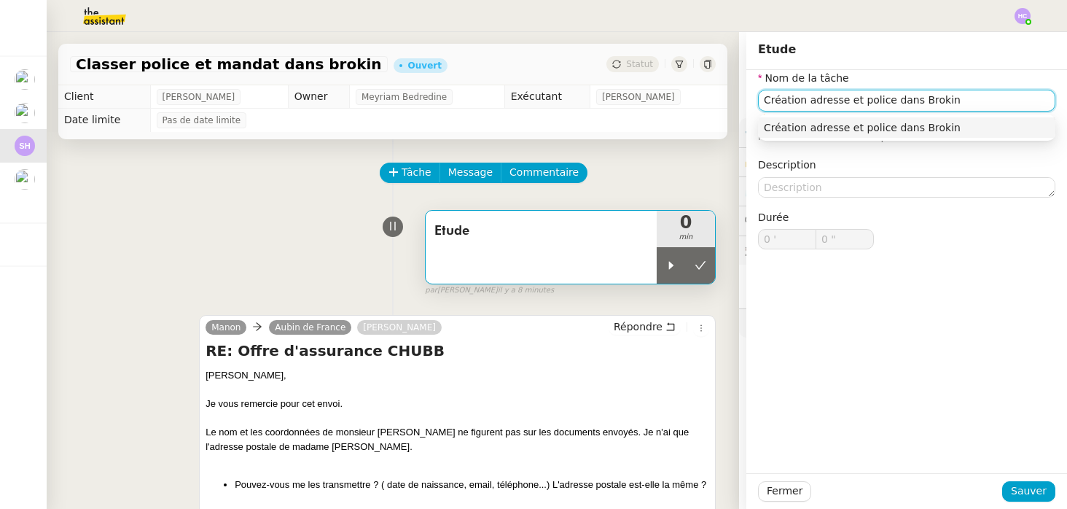
click at [931, 127] on div "Création adresse et police dans Brokin" at bounding box center [907, 127] width 286 height 13
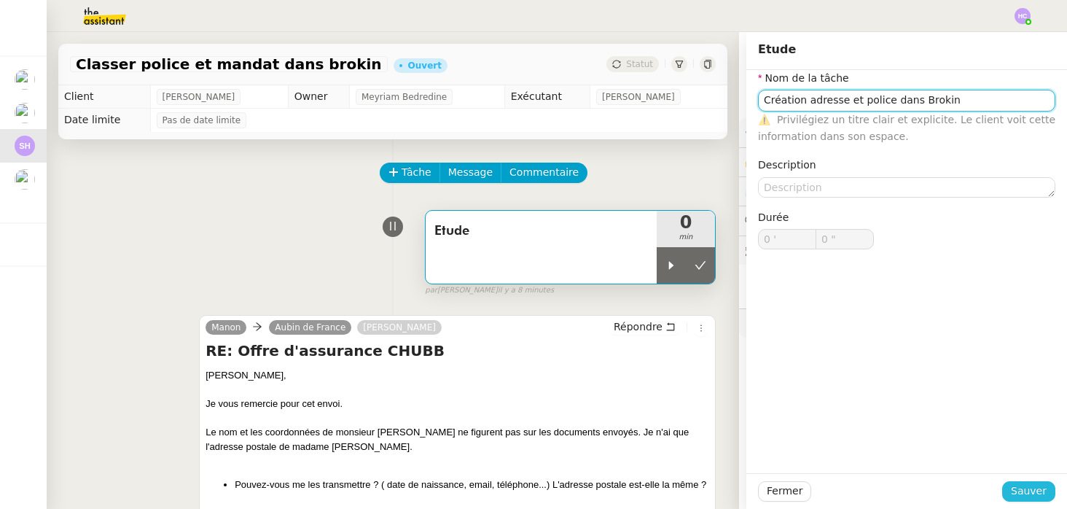
type input "Création adresse et police dans Brokin"
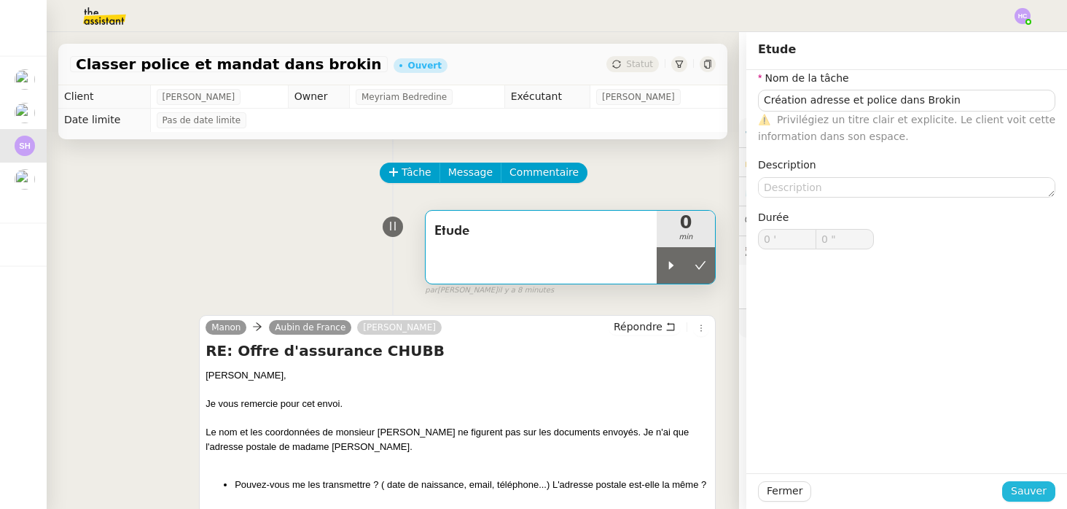
click at [1032, 487] on span "Sauver" at bounding box center [1029, 491] width 36 height 17
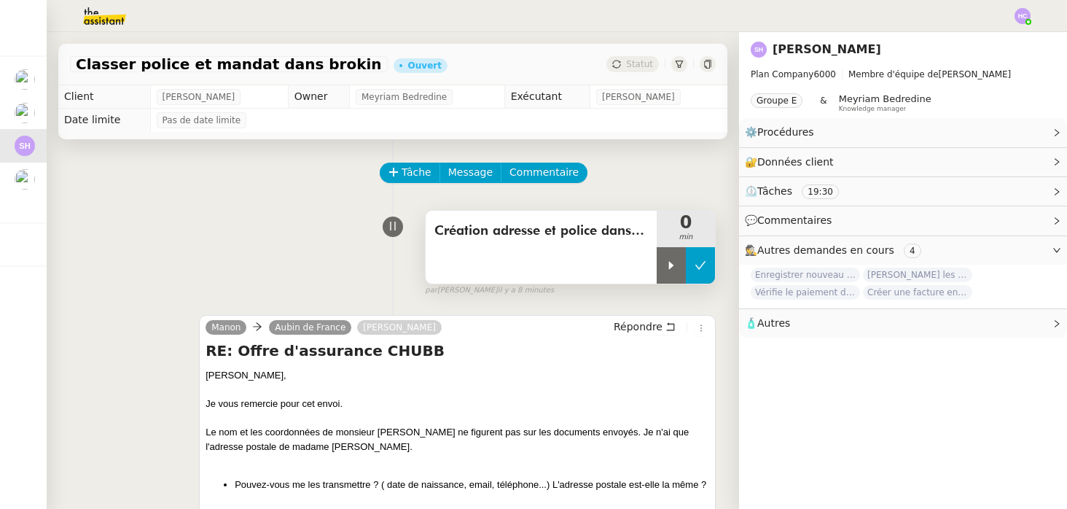
click at [705, 265] on icon at bounding box center [701, 266] width 12 height 12
click at [705, 265] on button at bounding box center [686, 265] width 58 height 36
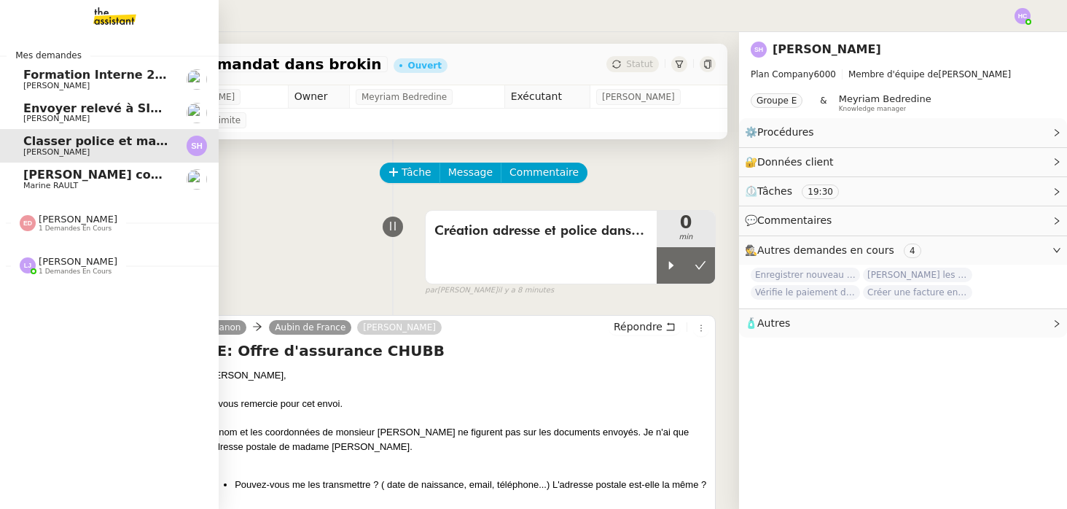
click at [35, 179] on span "[PERSON_NAME] contrat d'archi sur site de l'ordre" at bounding box center [188, 175] width 331 height 14
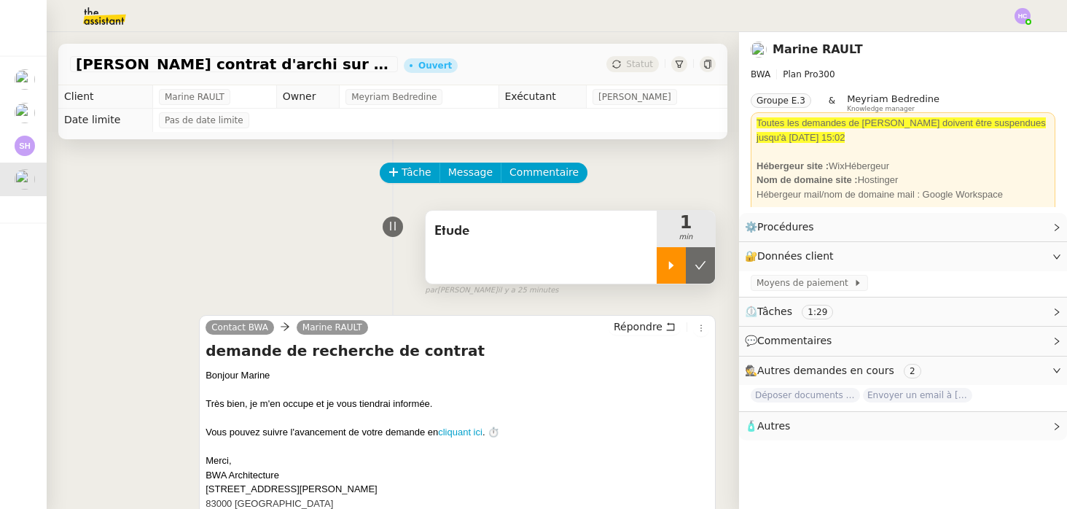
click at [667, 275] on div at bounding box center [671, 265] width 29 height 36
click at [518, 244] on div "Etude" at bounding box center [541, 247] width 231 height 73
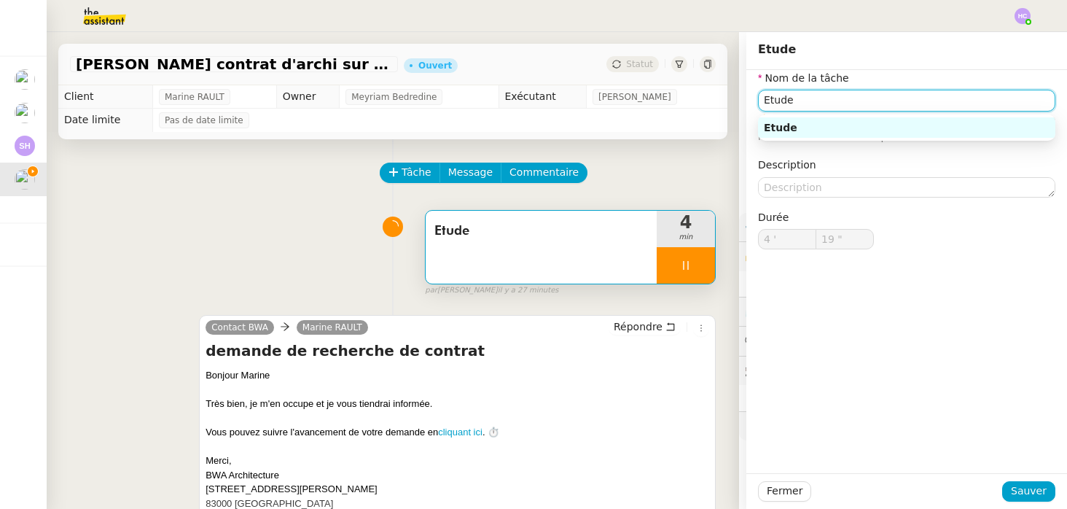
type input "20 ""
drag, startPoint x: 803, startPoint y: 96, endPoint x: 729, endPoint y: 93, distance: 74.4
click at [729, 93] on app-ticket "Chercher contrat d'archi sur site de l'ordre Ouvert Statut Client Marine RAULT …" at bounding box center [557, 270] width 1021 height 477
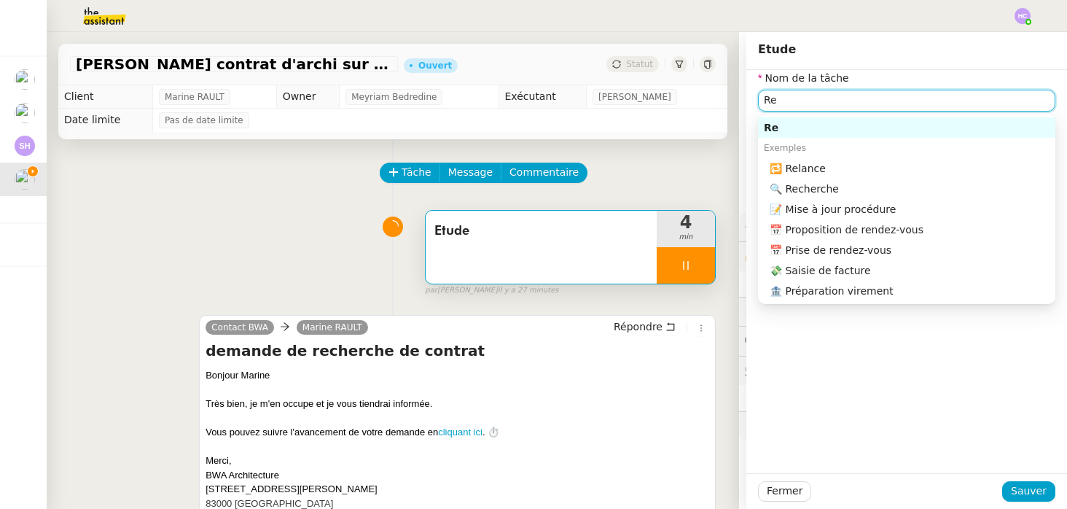
type input "Rec"
type input "21 ""
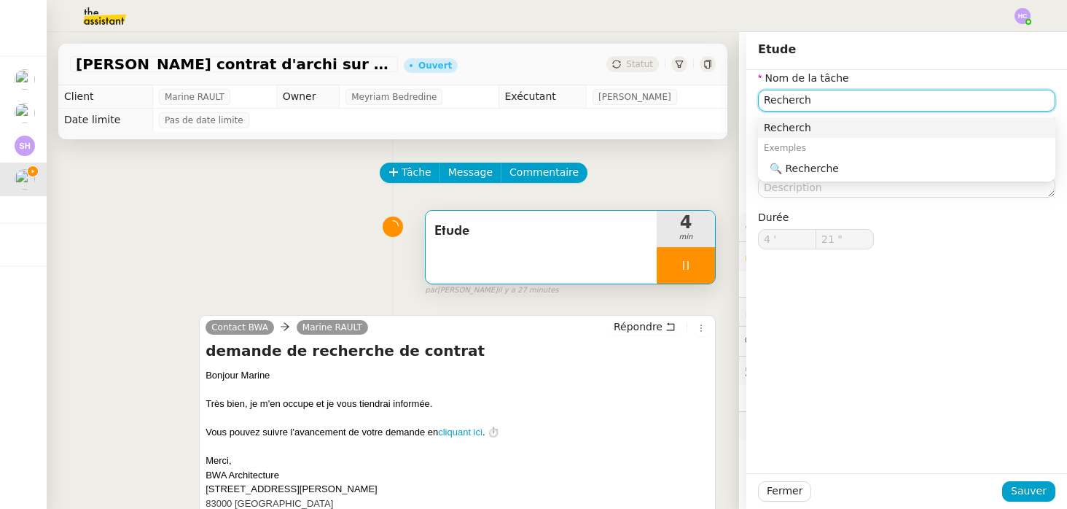
type input "Recherche"
type input "22 ""
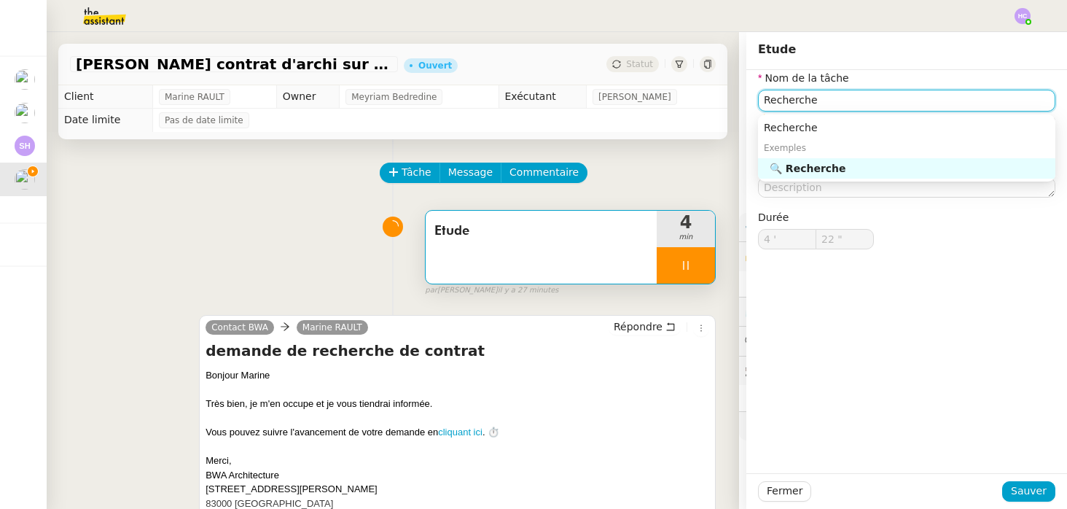
type input "Recherches"
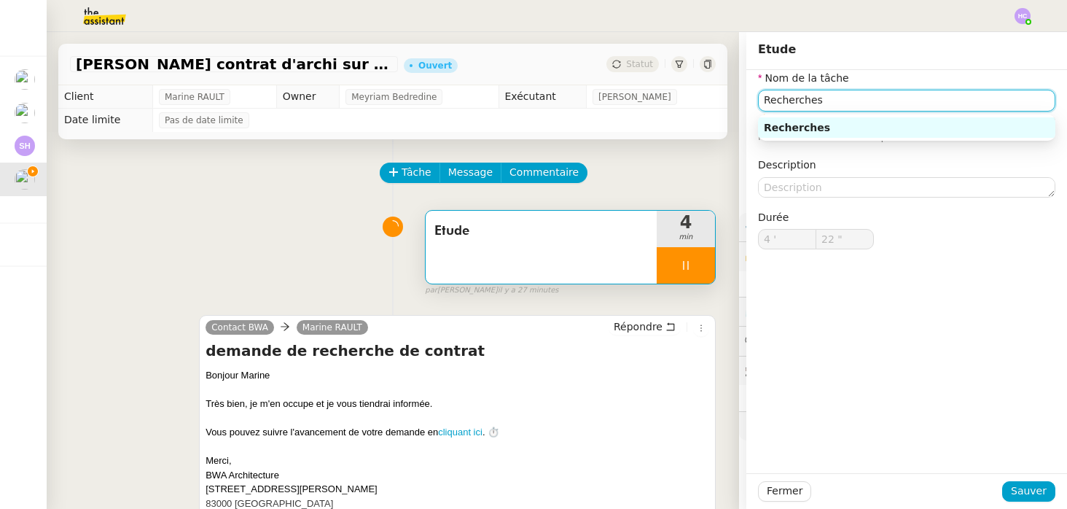
click at [868, 122] on div "Recherches" at bounding box center [907, 127] width 286 height 13
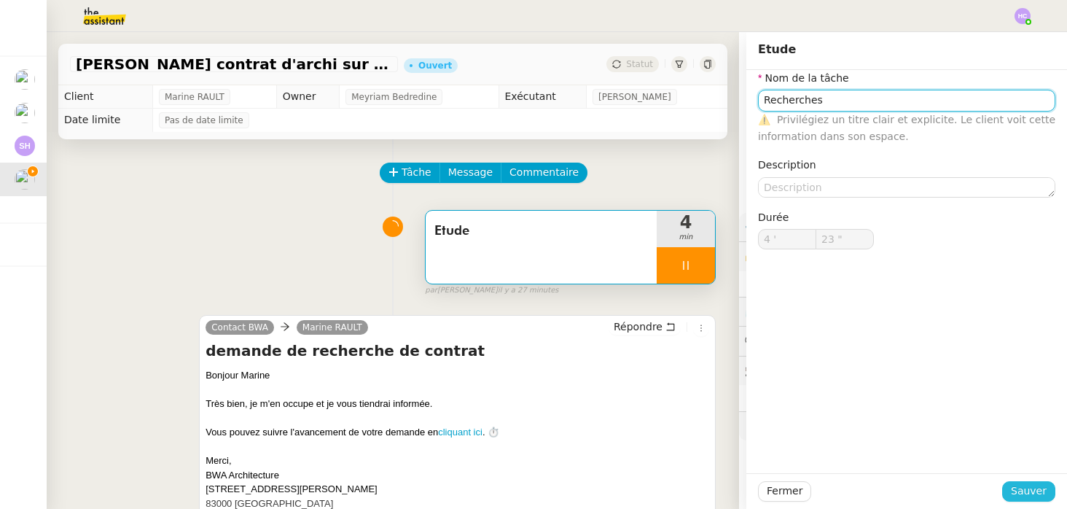
type input "24 ""
type input "Recherches"
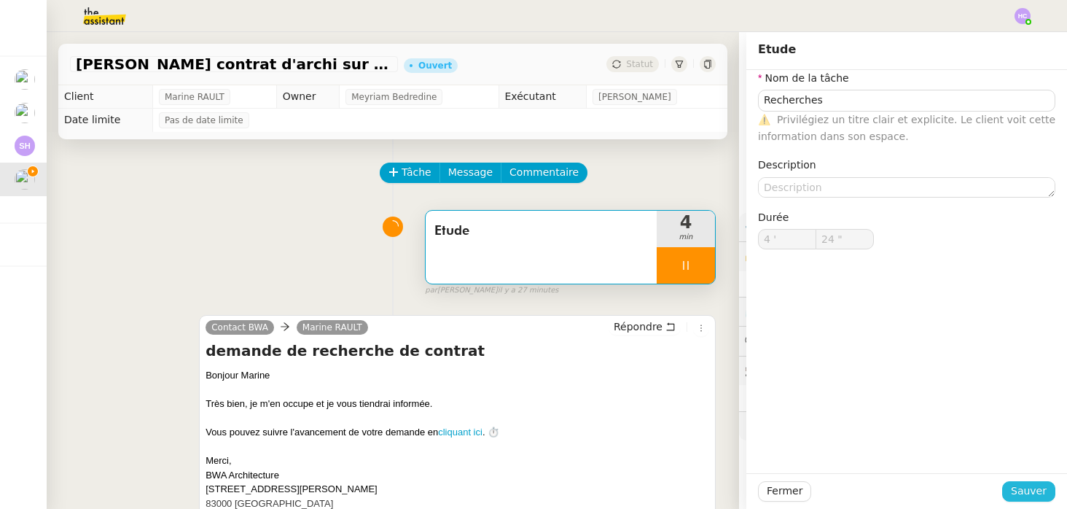
click at [1019, 491] on span "Sauver" at bounding box center [1029, 491] width 36 height 17
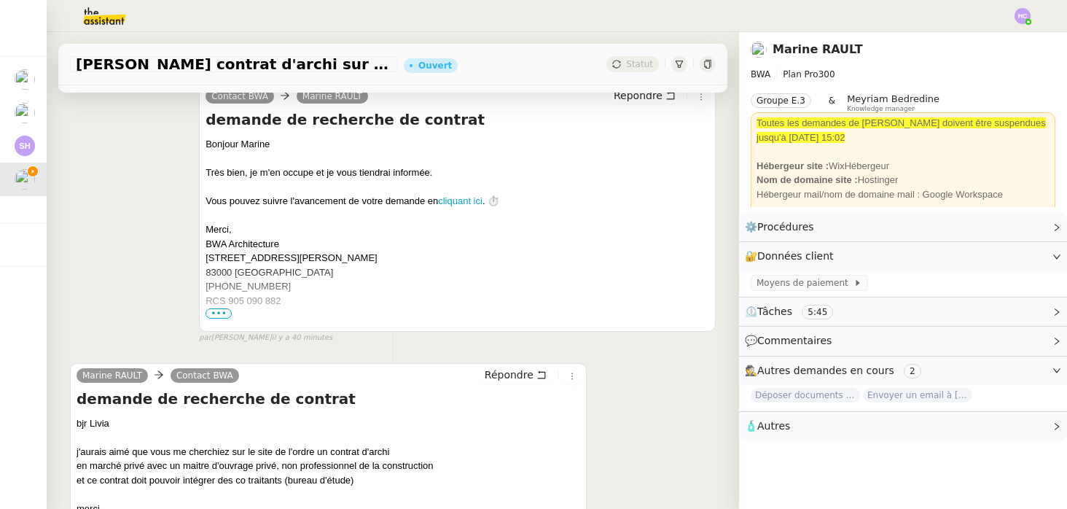
scroll to position [302, 0]
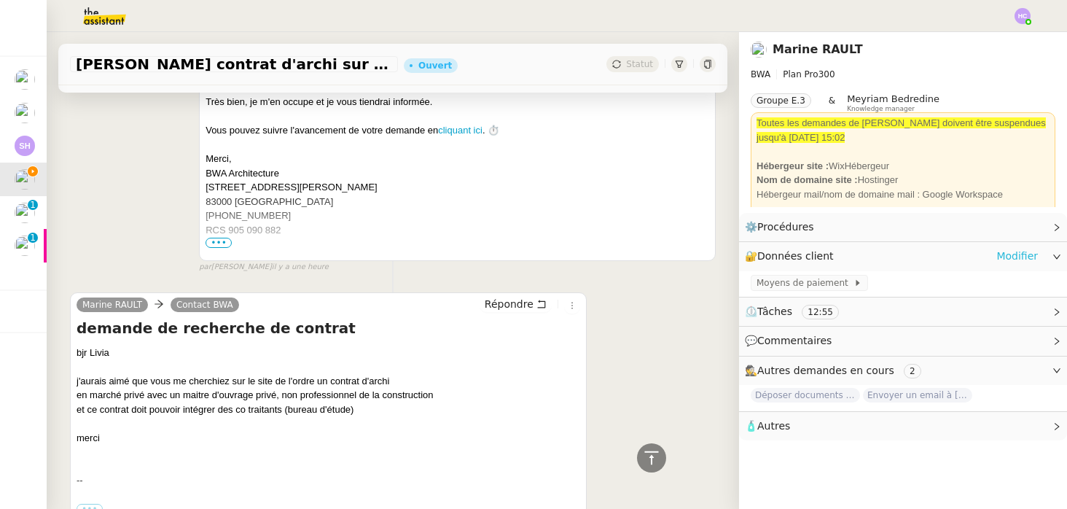
click at [1011, 252] on link "Modifier" at bounding box center [1018, 256] width 42 height 17
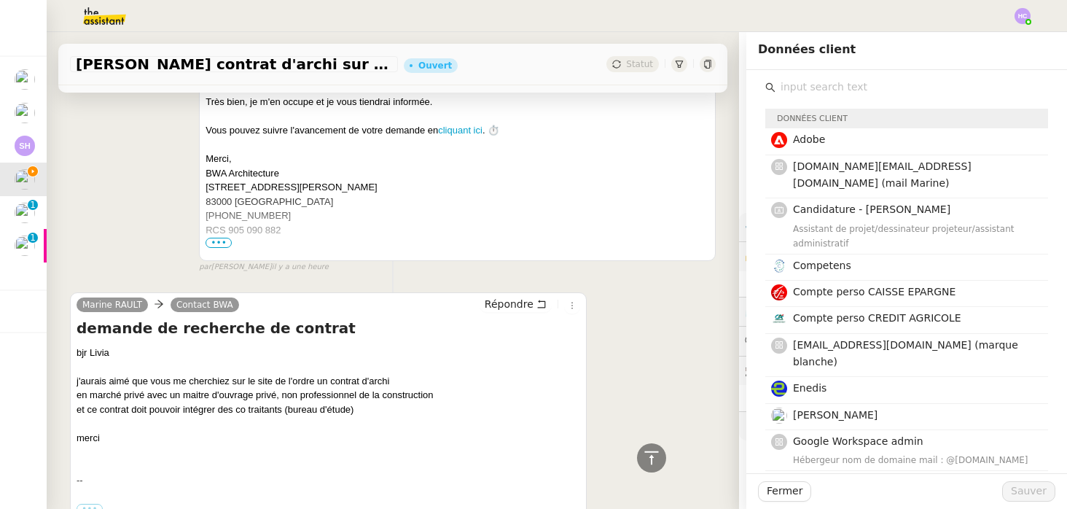
click at [841, 82] on input "text" at bounding box center [912, 87] width 273 height 20
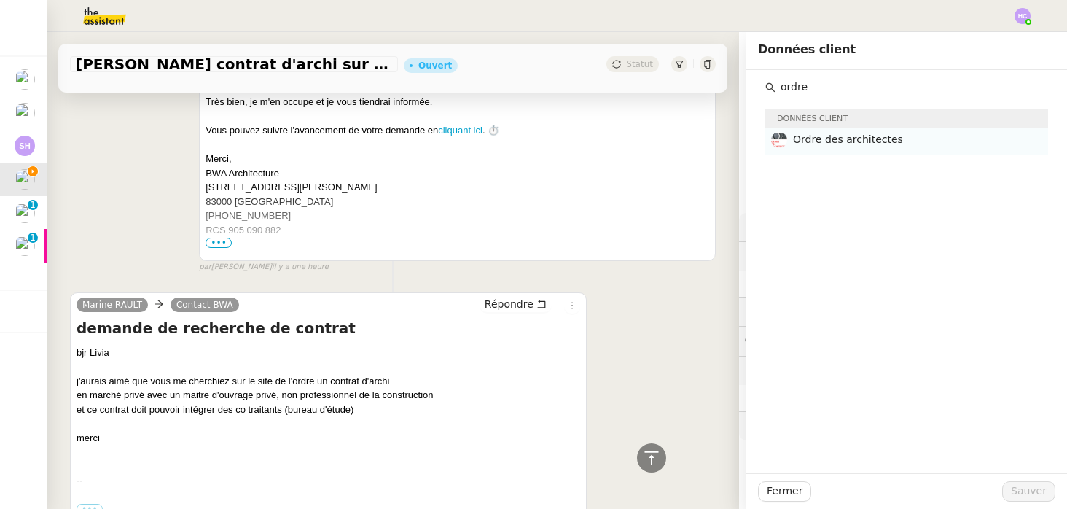
type input "ordre"
click at [881, 146] on h4 "Ordre des architectes" at bounding box center [916, 139] width 246 height 17
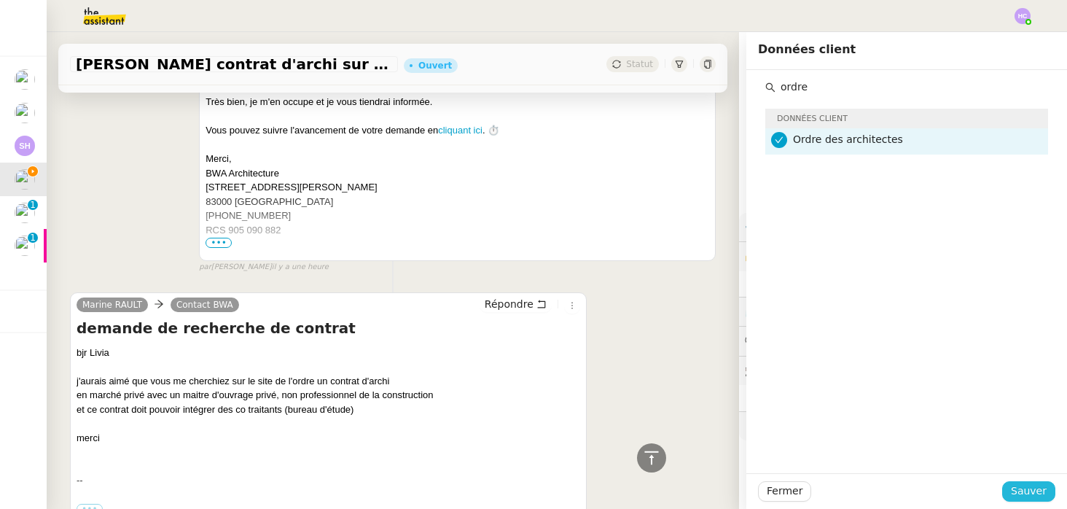
click at [1026, 488] on span "Sauver" at bounding box center [1029, 491] width 36 height 17
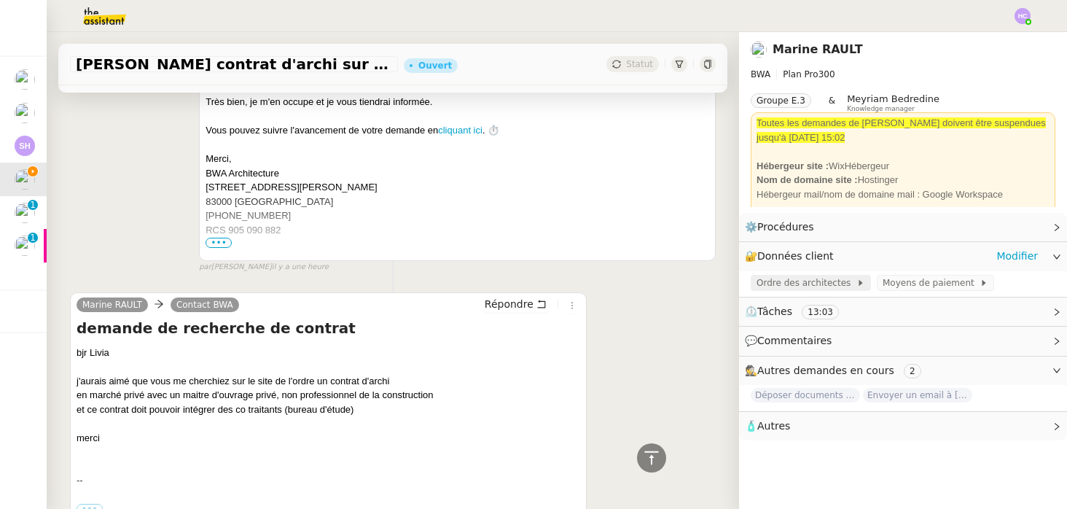
click at [792, 280] on span "Ordre des architectes" at bounding box center [807, 283] width 100 height 15
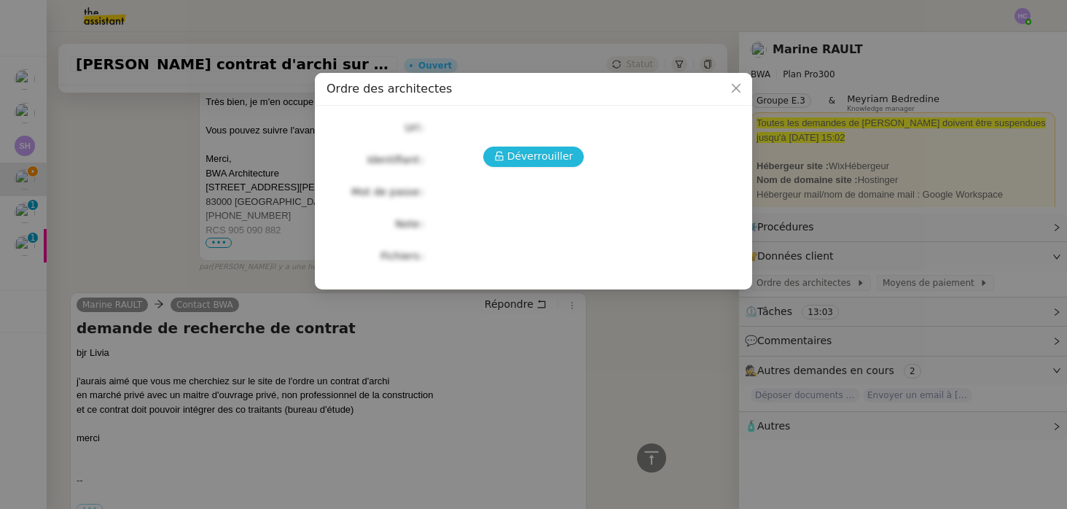
click at [547, 158] on span "Déverrouiller" at bounding box center [540, 156] width 66 height 17
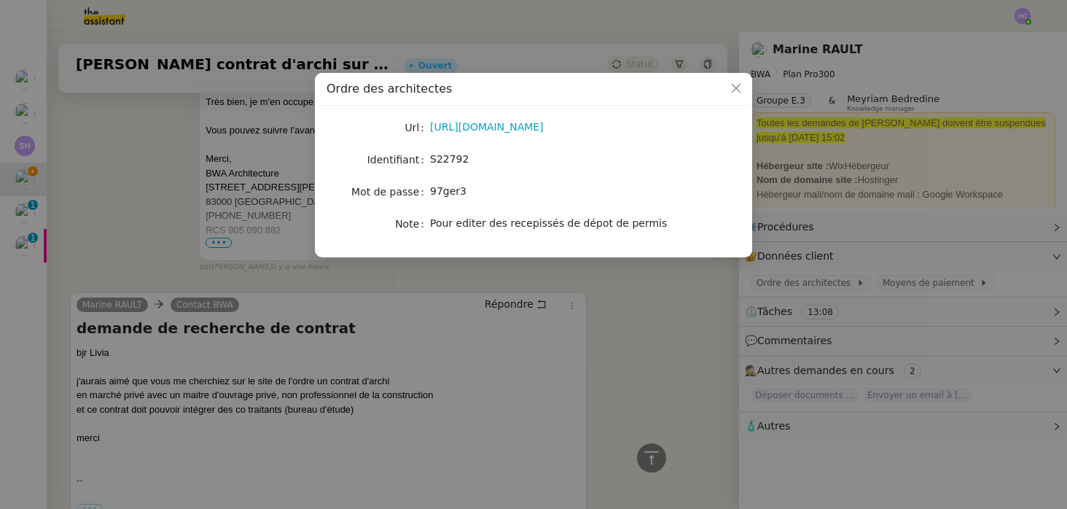
click at [454, 159] on span "S22792" at bounding box center [449, 159] width 39 height 12
copy span "S22792"
click at [437, 197] on span "97ger3" at bounding box center [448, 191] width 36 height 12
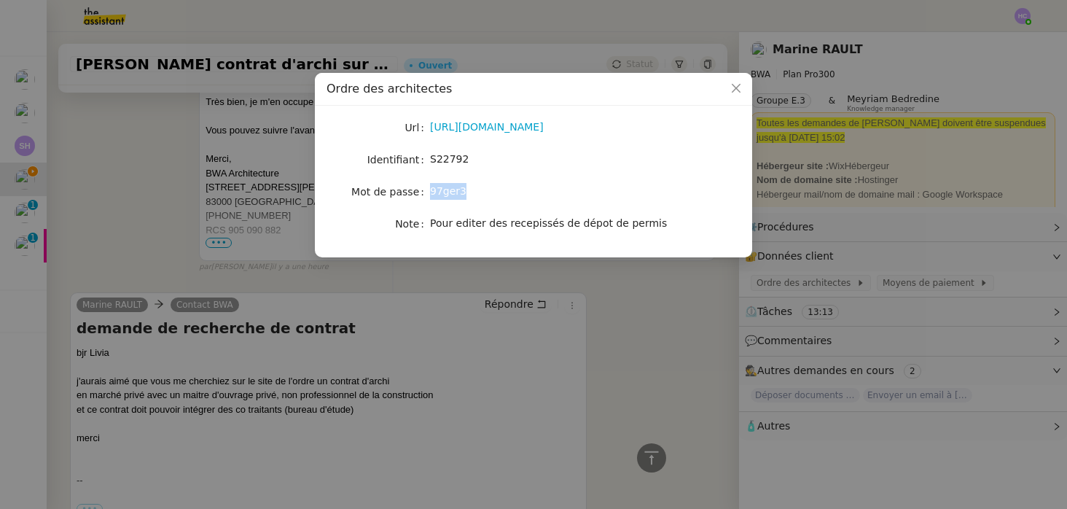
copy span "97ger3"
click at [502, 190] on div "97ger3" at bounding box center [550, 191] width 241 height 17
click at [503, 129] on link "https://www.architectes.org/user/login" at bounding box center [487, 127] width 114 height 12
click at [440, 151] on div "S22792" at bounding box center [550, 159] width 241 height 17
click at [440, 157] on span "S22792" at bounding box center [449, 159] width 39 height 12
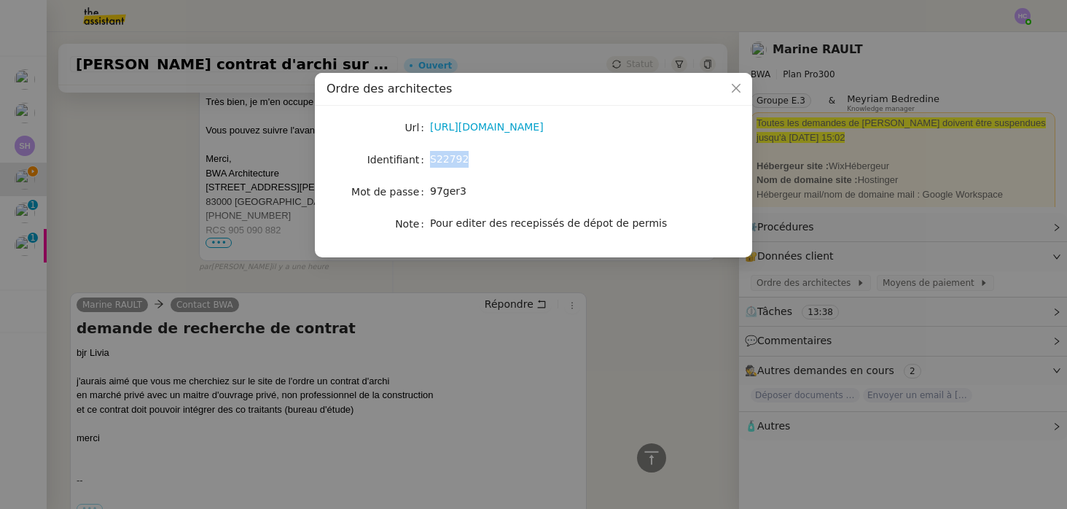
click at [440, 157] on span "S22792" at bounding box center [449, 159] width 39 height 12
copy span "S22792"
click at [443, 193] on span "97ger3" at bounding box center [448, 191] width 36 height 12
copy span "97ger3"
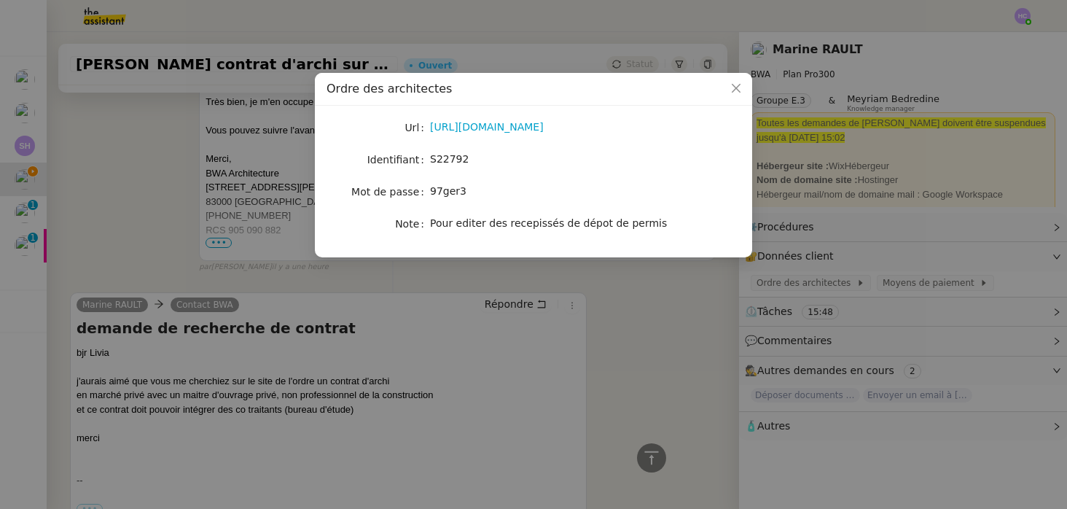
click at [182, 244] on nz-modal-container "Ordre des architectes Url https://www.architectes.org/user/login Identifiant S2…" at bounding box center [533, 254] width 1067 height 509
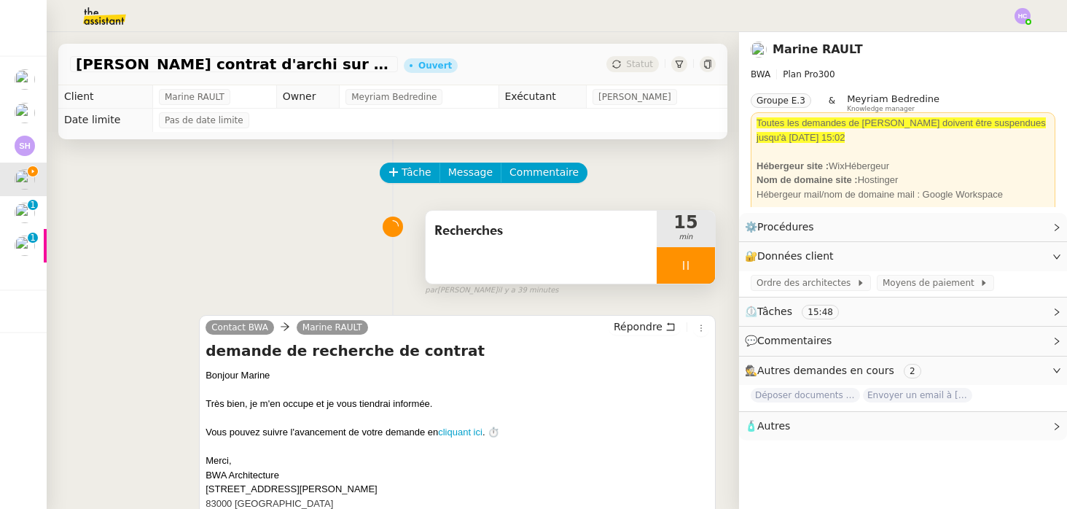
click at [691, 262] on icon at bounding box center [686, 266] width 12 height 12
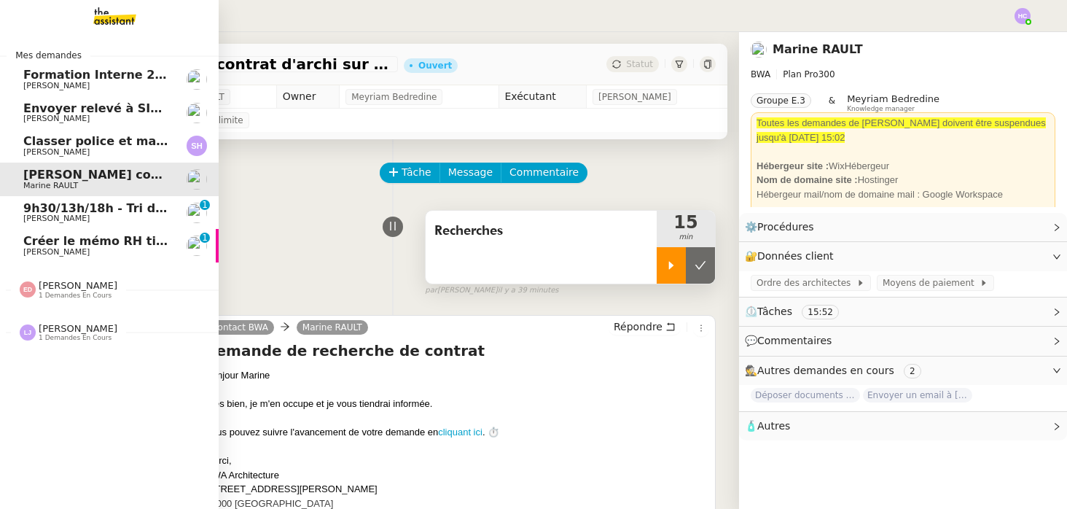
click at [94, 245] on span "Créer le mémo RH tickets restaurant" at bounding box center [143, 241] width 241 height 14
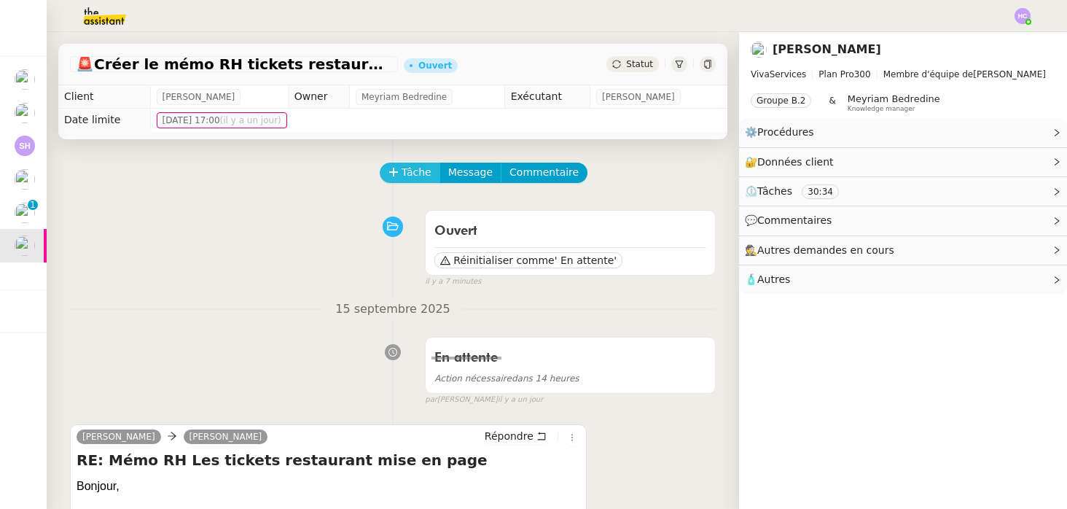
click at [389, 169] on icon at bounding box center [394, 172] width 10 height 10
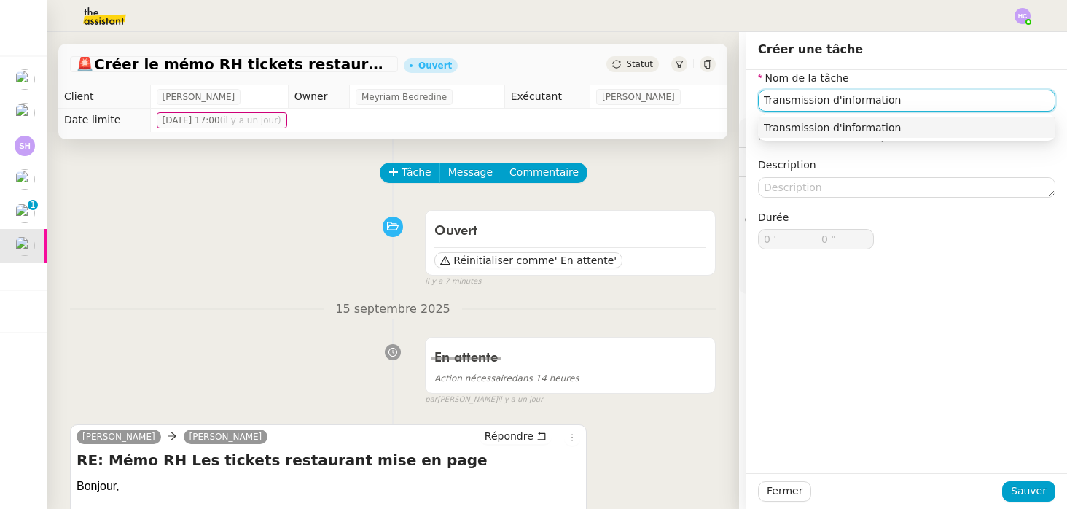
click at [835, 126] on div "Transmission d'information" at bounding box center [907, 127] width 286 height 13
type input "Transmission d'information"
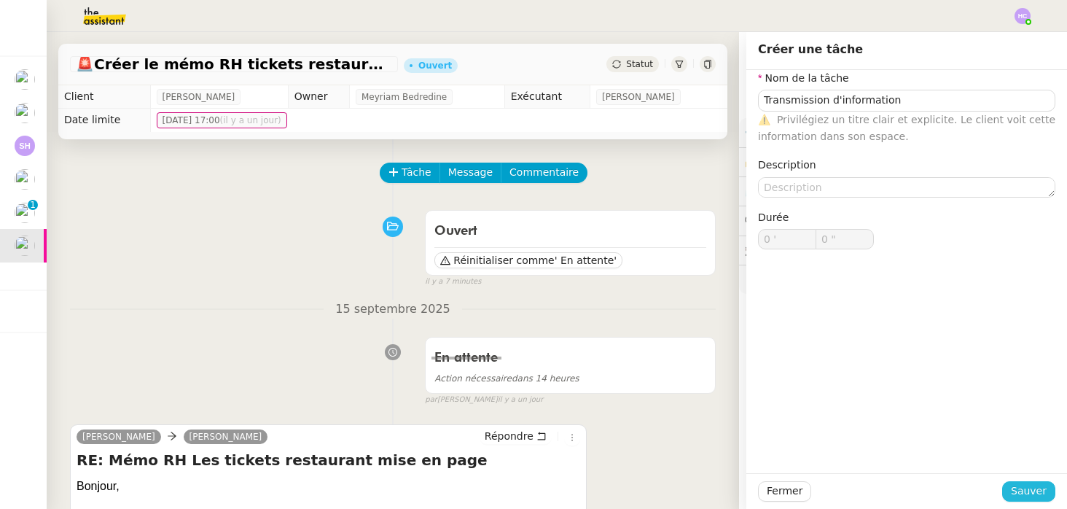
click at [1031, 487] on span "Sauver" at bounding box center [1029, 491] width 36 height 17
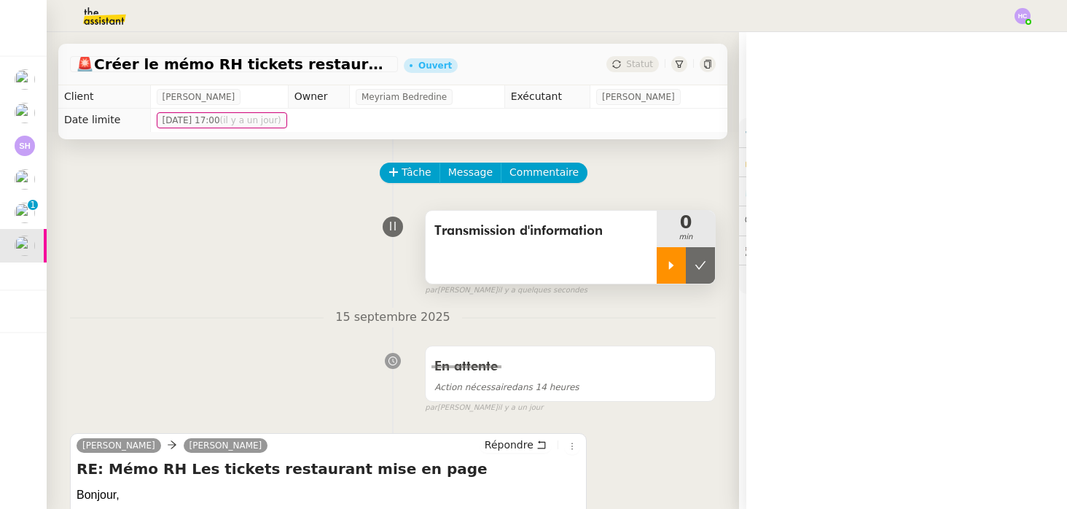
click at [669, 274] on div at bounding box center [671, 265] width 29 height 36
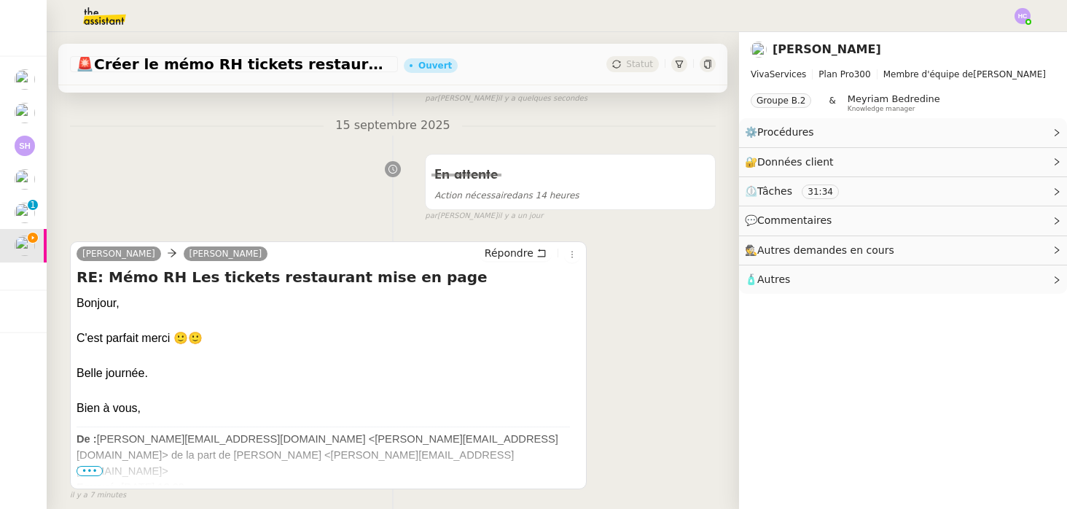
scroll to position [254, 0]
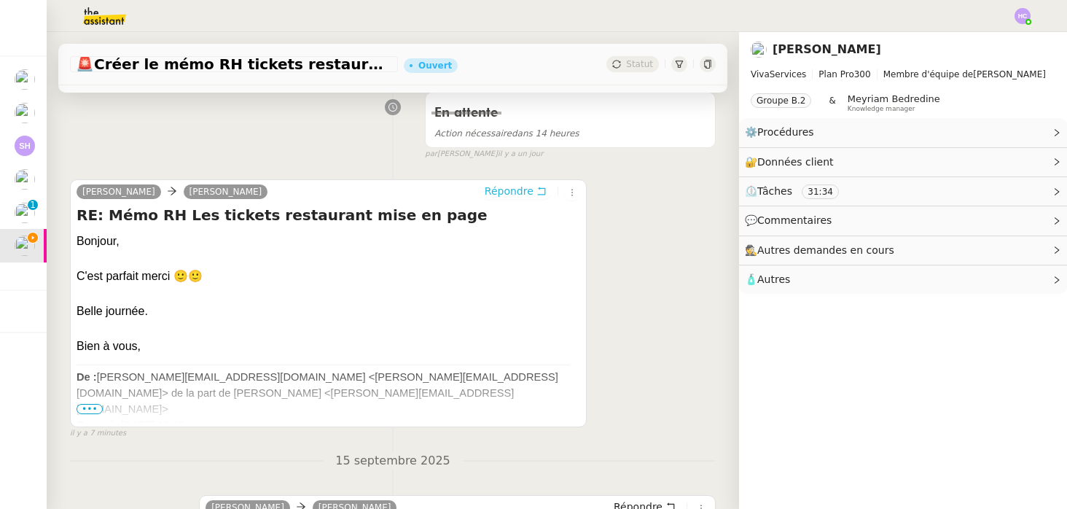
click at [518, 188] on span "Répondre" at bounding box center [509, 191] width 49 height 15
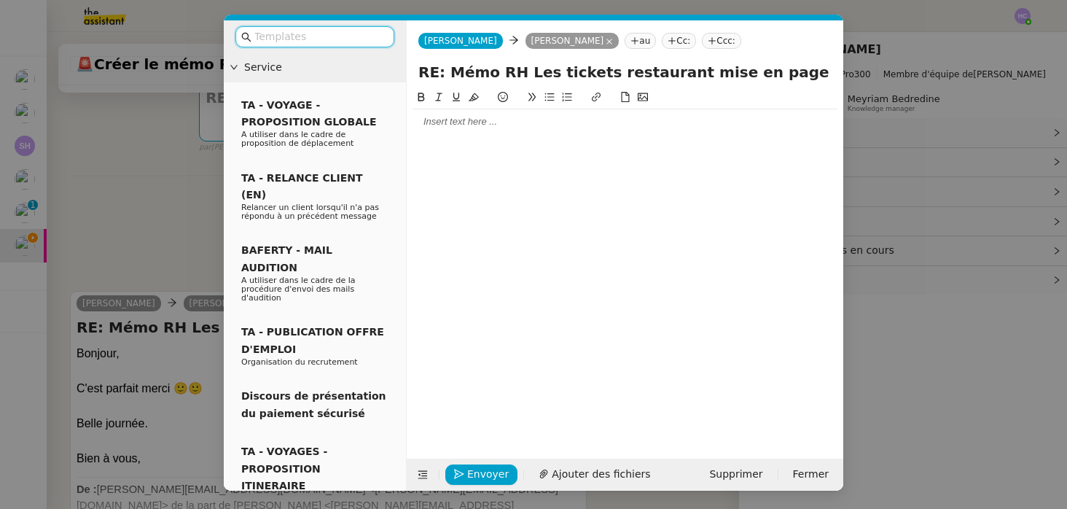
click at [309, 36] on input "text" at bounding box center [319, 36] width 131 height 17
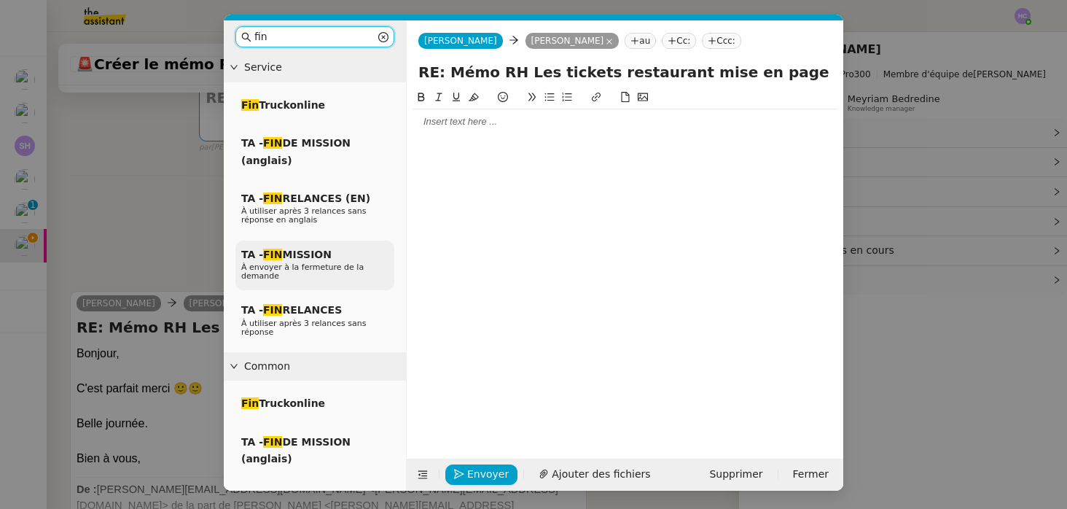
type input "fin"
click at [312, 255] on span "TA - FIN MISSION" at bounding box center [286, 255] width 90 height 12
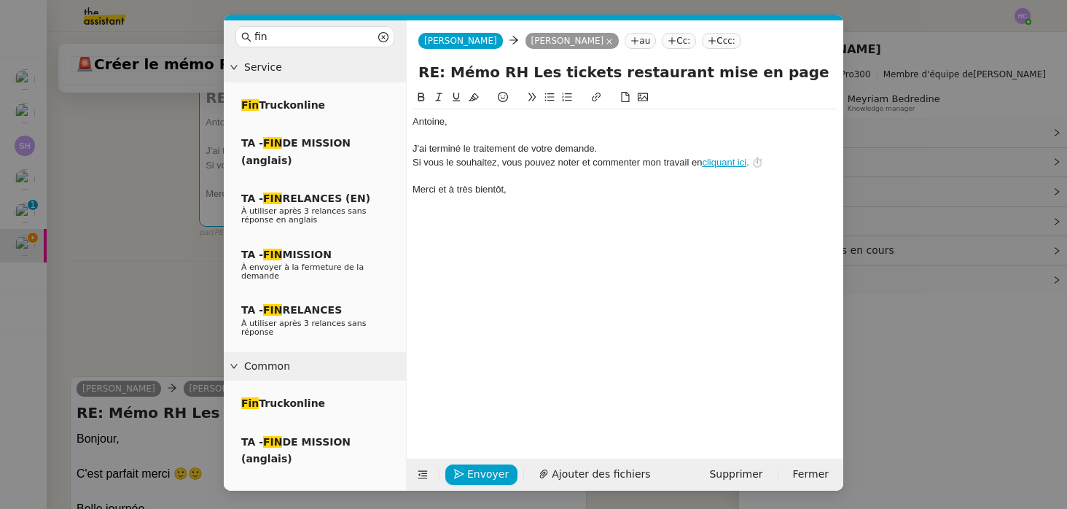
click at [415, 148] on div "J'ai terminé le traitement de votre demande." at bounding box center [625, 148] width 425 height 13
click at [475, 474] on span "Envoyer" at bounding box center [488, 474] width 42 height 17
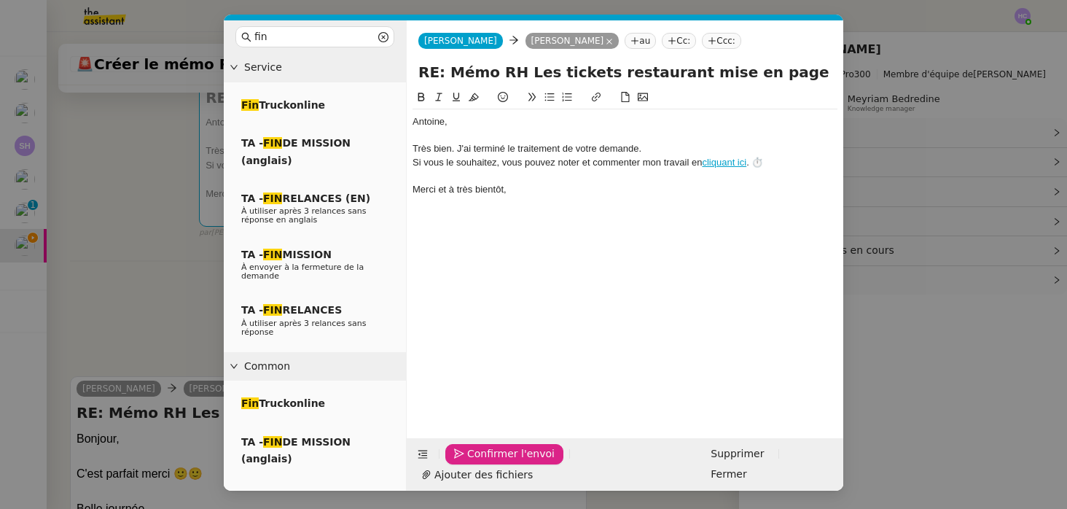
click at [475, 462] on span "Confirmer l'envoi" at bounding box center [510, 453] width 87 height 17
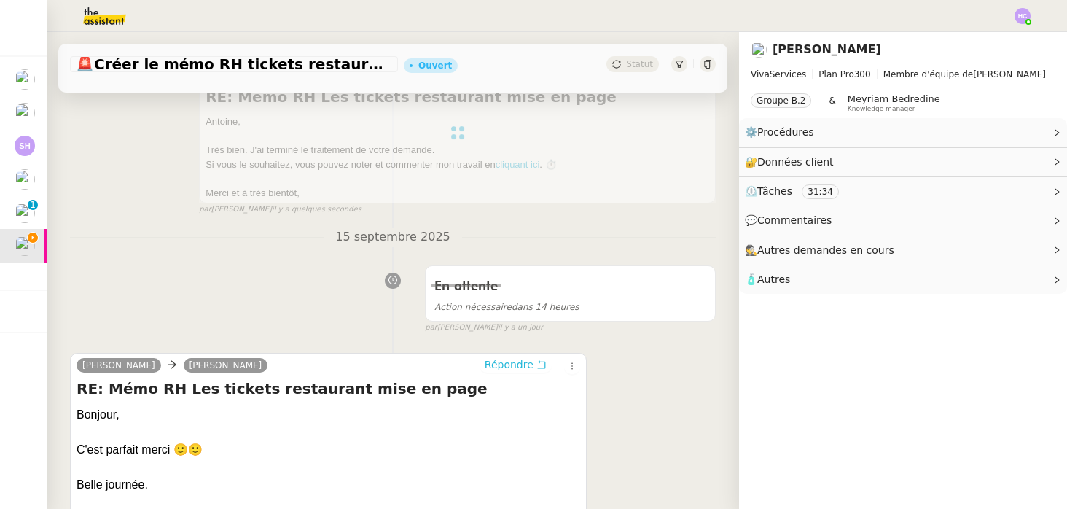
scroll to position [0, 0]
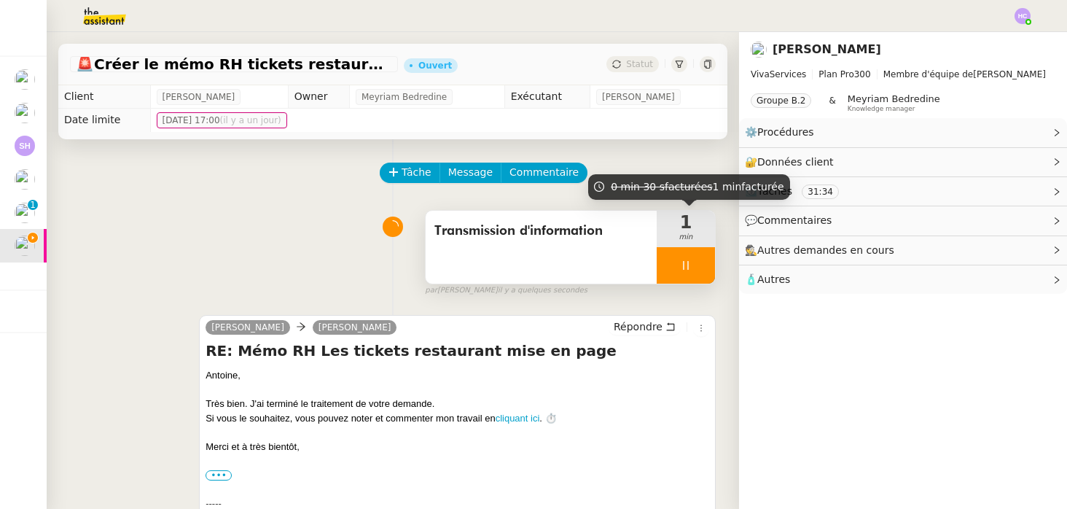
click at [684, 268] on icon at bounding box center [686, 266] width 12 height 12
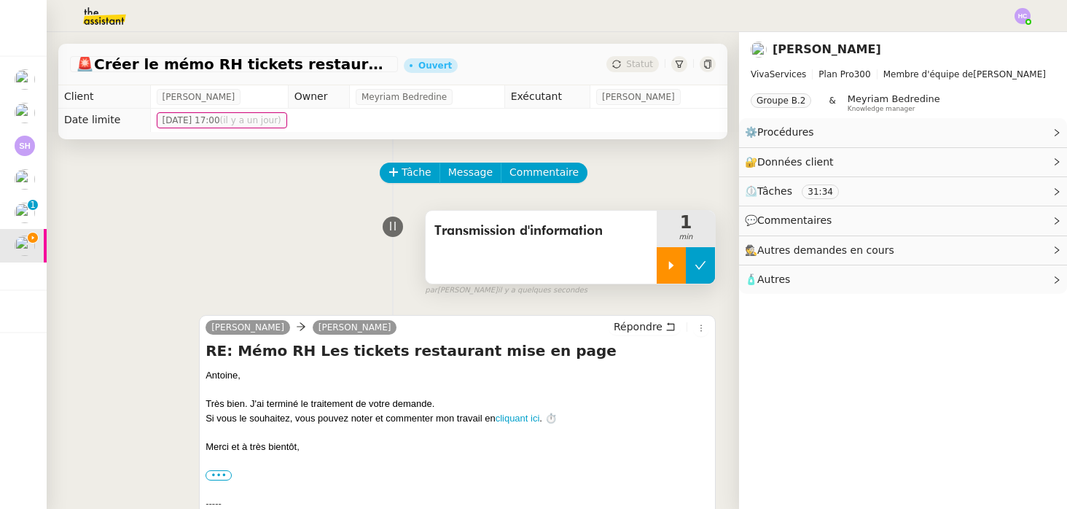
click at [702, 269] on icon at bounding box center [701, 266] width 12 height 12
click at [642, 63] on span "Statut" at bounding box center [639, 64] width 27 height 10
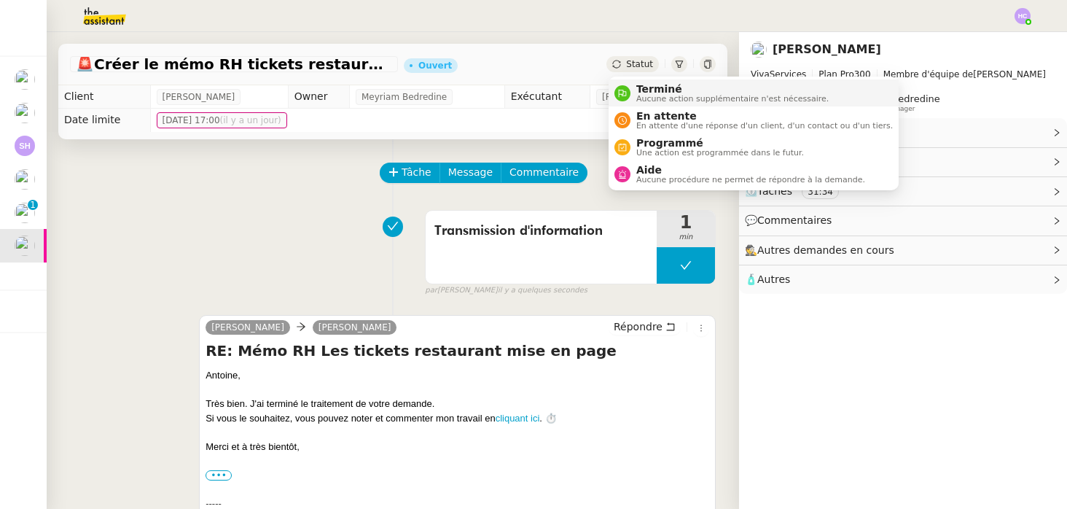
click at [693, 90] on span "Terminé" at bounding box center [732, 89] width 192 height 12
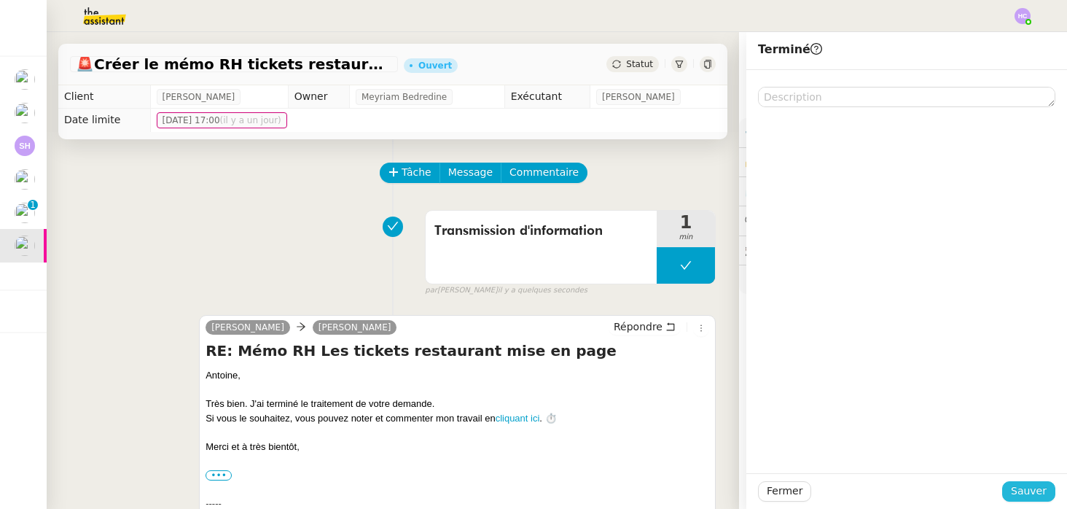
click at [1034, 493] on span "Sauver" at bounding box center [1029, 491] width 36 height 17
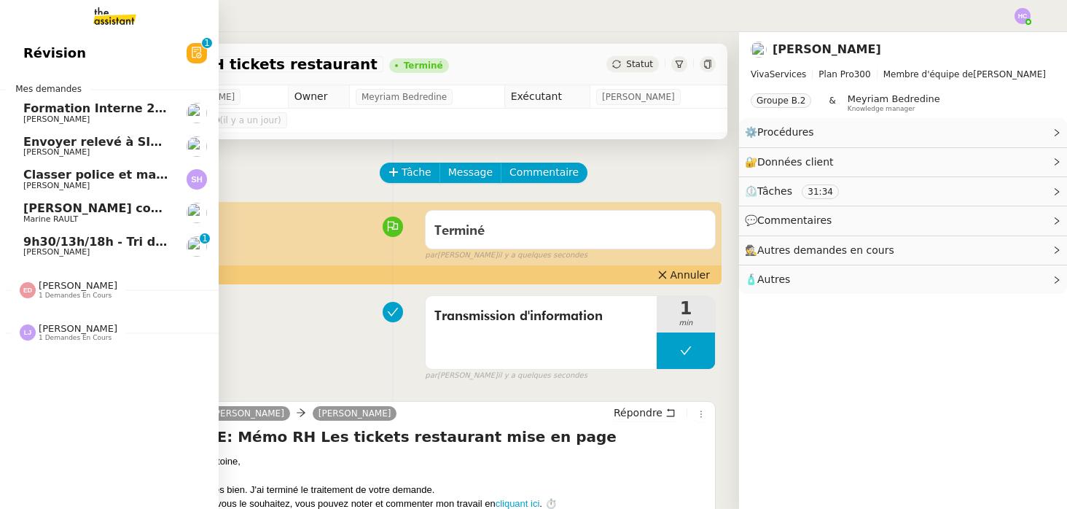
click at [58, 243] on span "9h30/13h/18h - Tri de la boite mail PRO - 12 septembre 2025" at bounding box center [222, 242] width 398 height 14
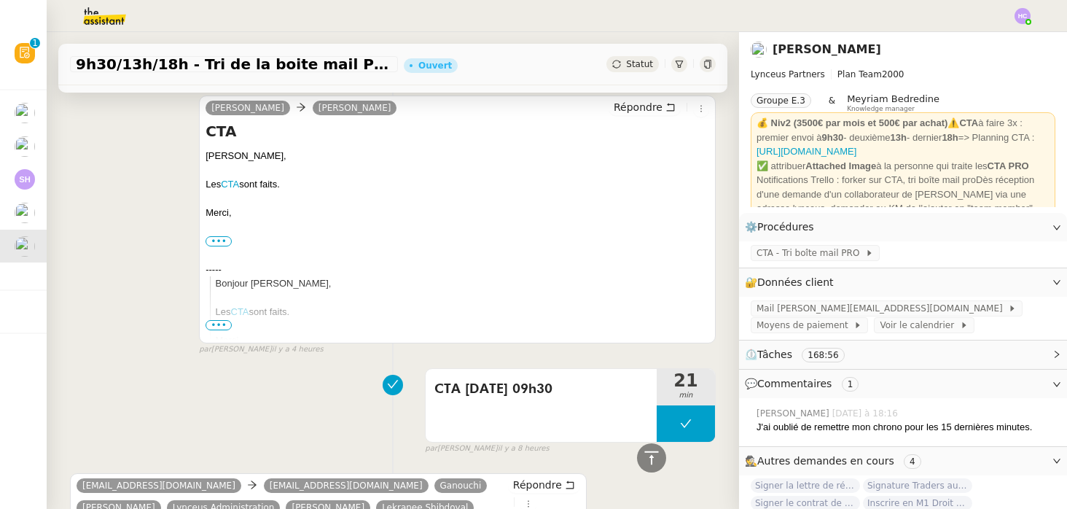
scroll to position [365, 0]
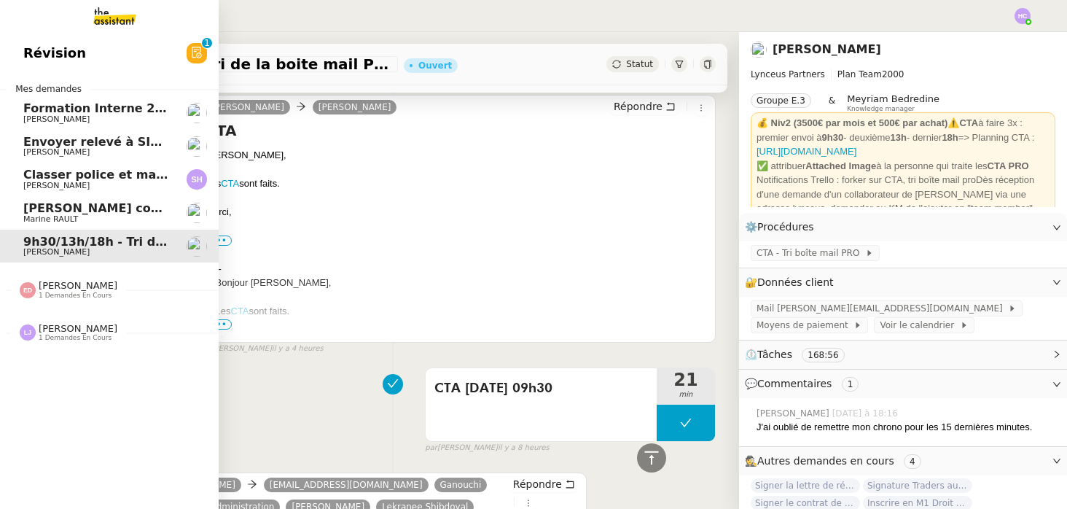
click at [71, 211] on span "[PERSON_NAME] contrat d'archi sur site de l'ordre" at bounding box center [188, 208] width 331 height 14
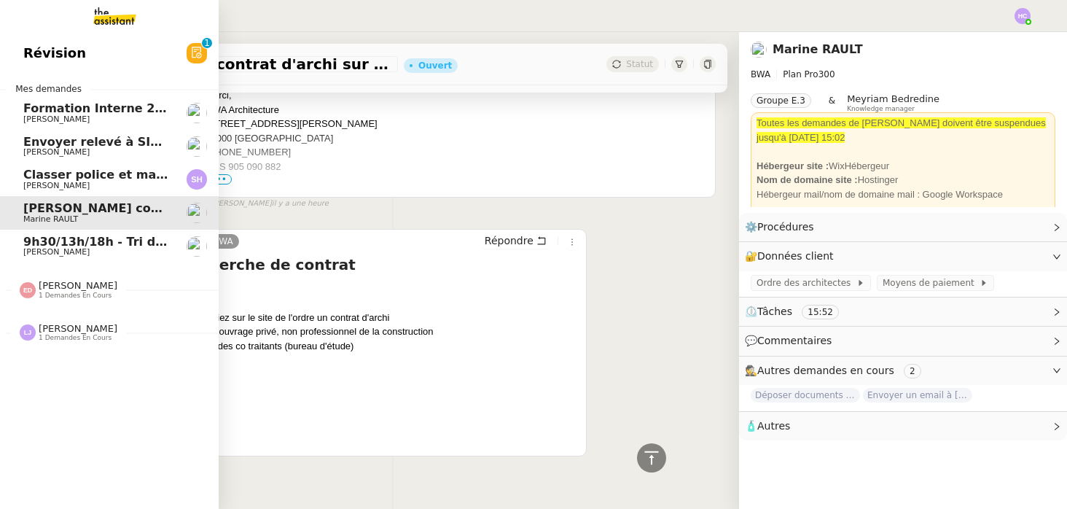
click at [73, 176] on span "Classer police et mandat dans brokin" at bounding box center [145, 175] width 245 height 14
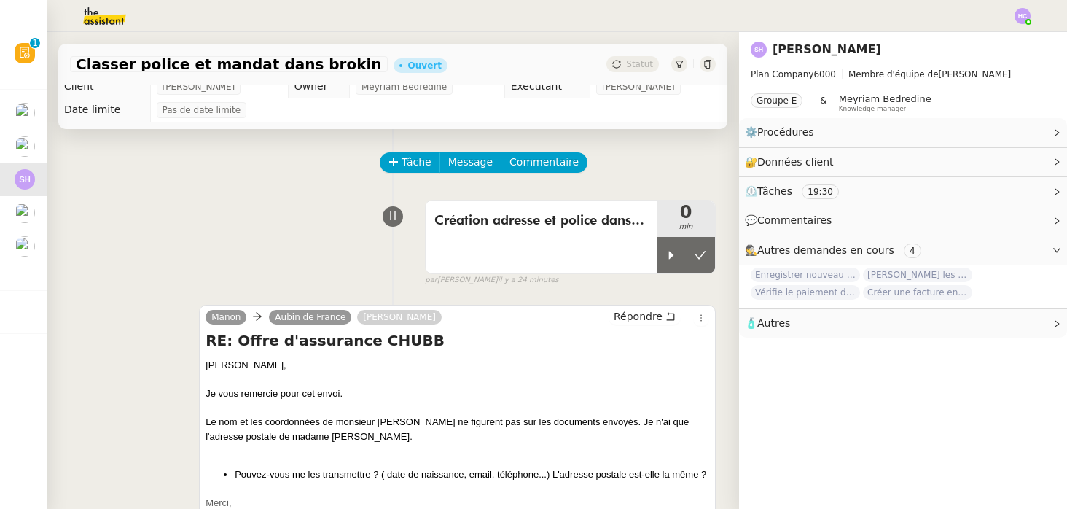
scroll to position [14, 0]
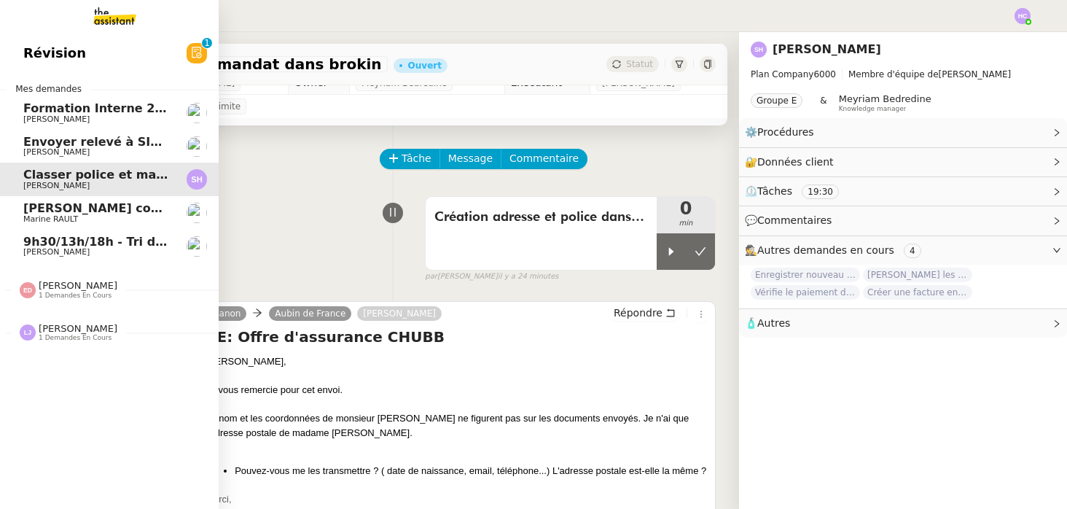
click at [50, 146] on span "Envoyer relevé à SIP pour [PERSON_NAME]" at bounding box center [164, 142] width 283 height 14
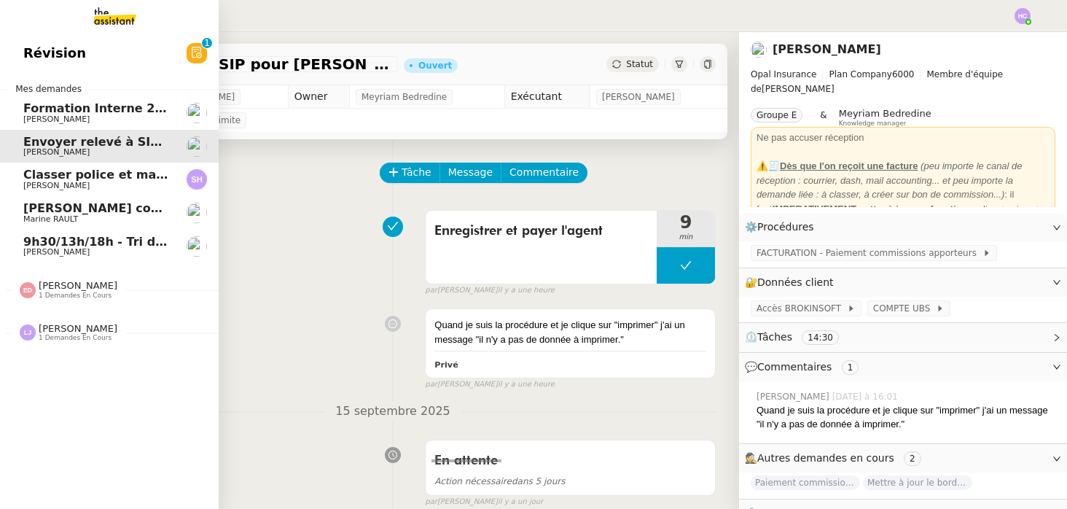
click at [55, 250] on span "[PERSON_NAME]" at bounding box center [56, 251] width 66 height 9
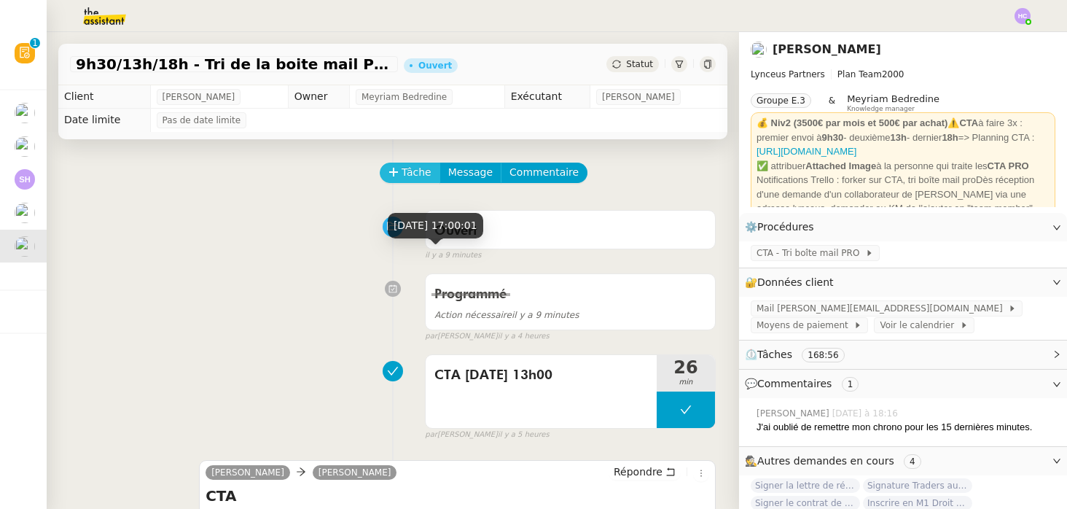
click at [398, 171] on icon at bounding box center [394, 172] width 10 height 10
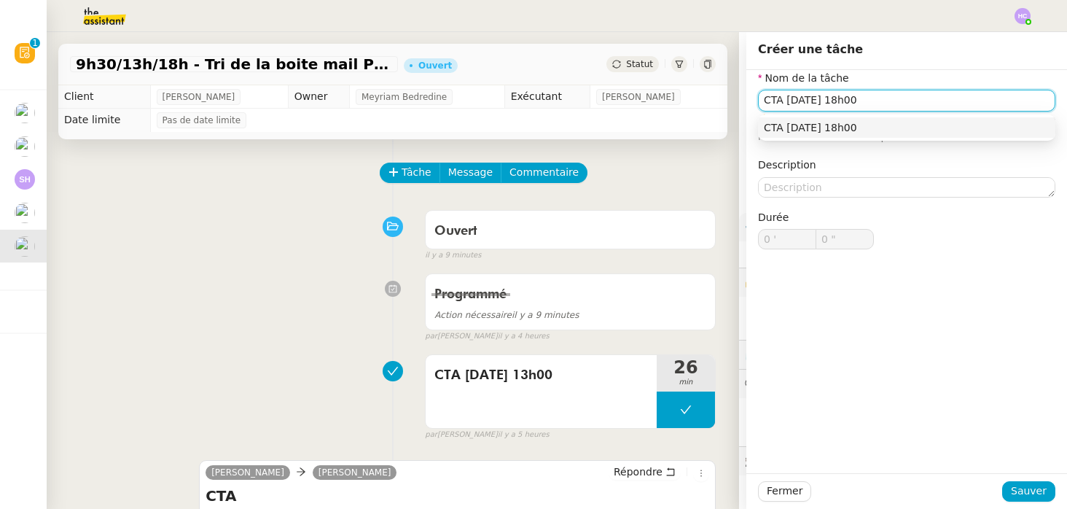
click at [797, 121] on div "CTA 16/09 18h00" at bounding box center [907, 127] width 286 height 13
type input "CTA 16/09 18h00"
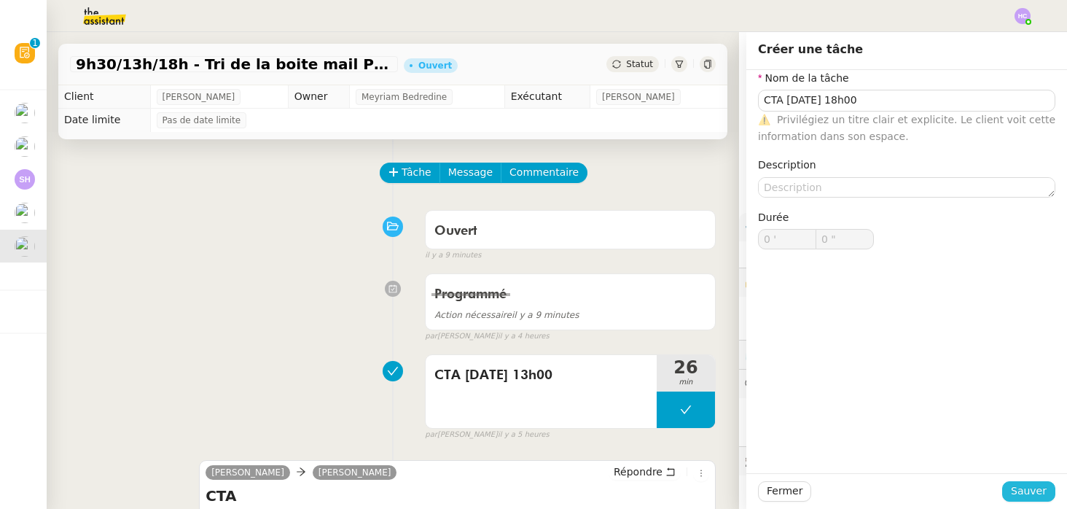
click at [1035, 495] on span "Sauver" at bounding box center [1029, 491] width 36 height 17
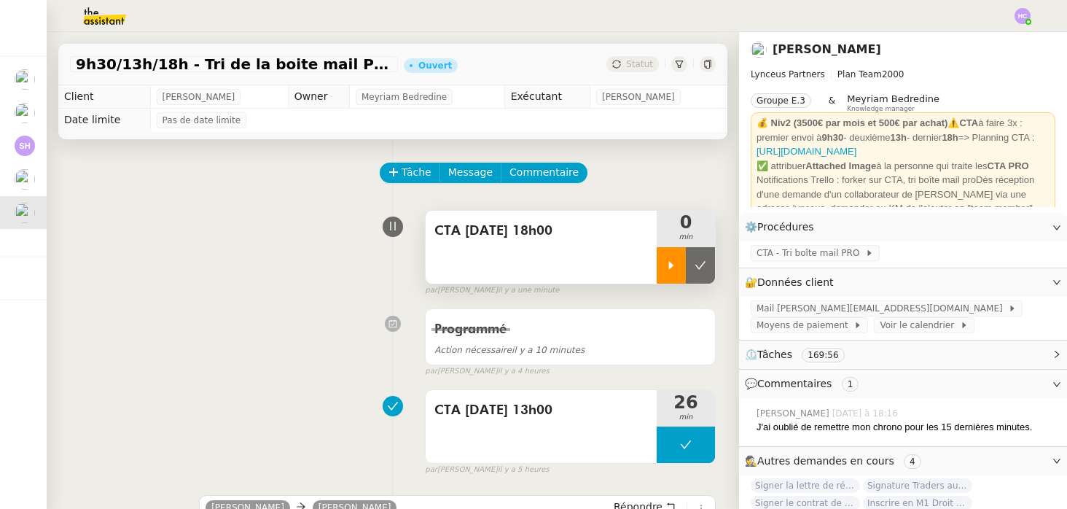
click at [666, 264] on icon at bounding box center [672, 266] width 12 height 12
click at [685, 266] on icon at bounding box center [686, 266] width 12 height 12
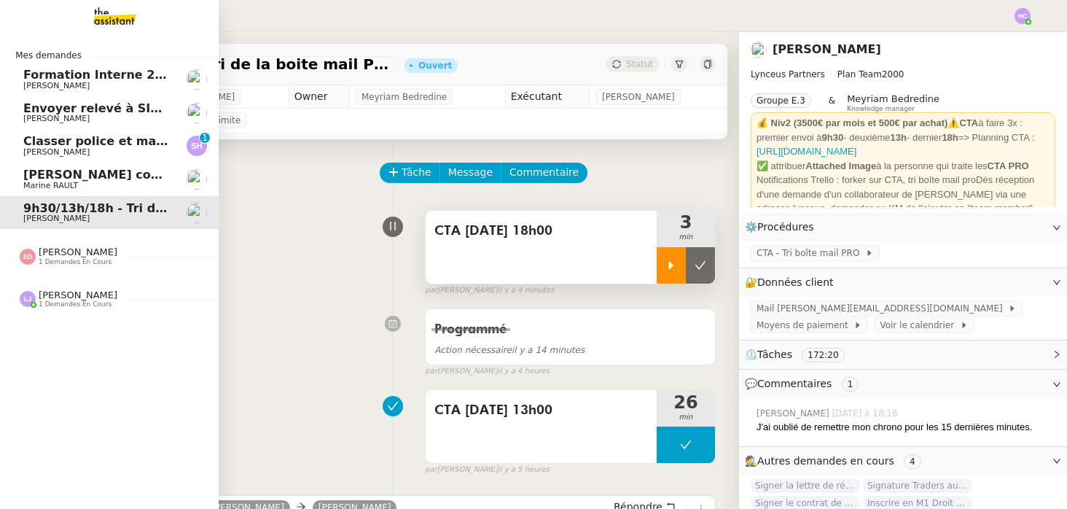
click at [79, 141] on span "Classer police et mandat dans brokin" at bounding box center [145, 141] width 245 height 14
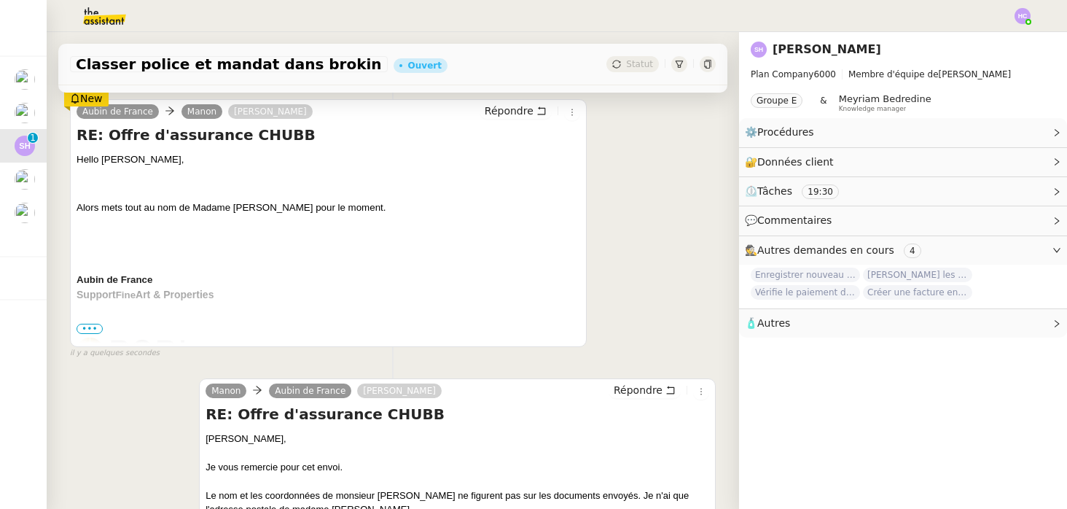
scroll to position [259, 0]
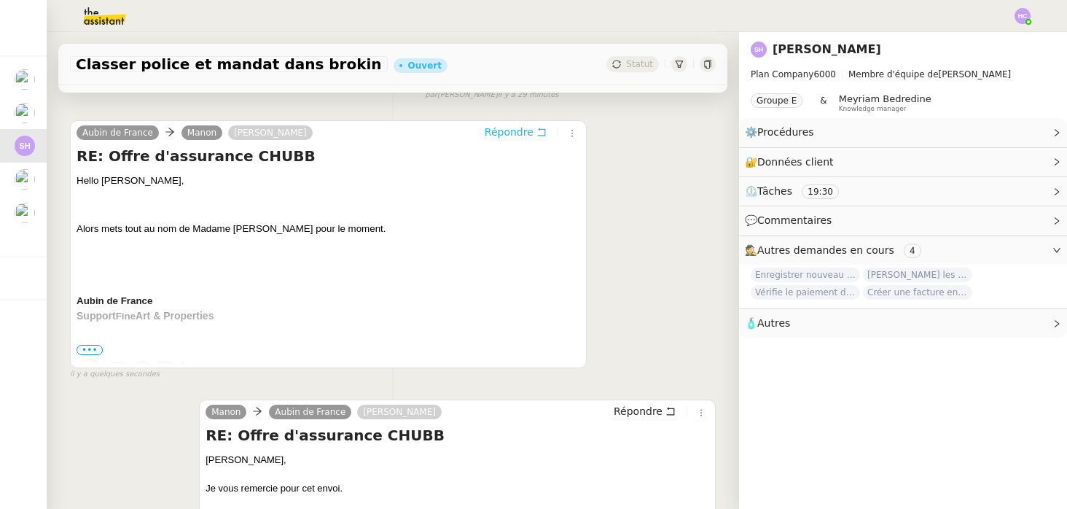
click at [523, 130] on span "Répondre" at bounding box center [509, 132] width 49 height 15
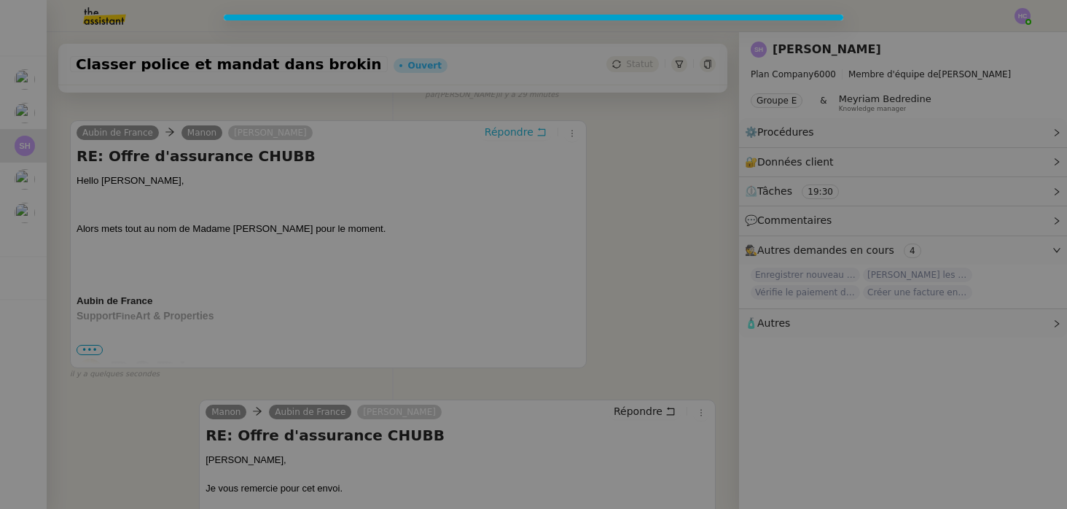
scroll to position [370, 0]
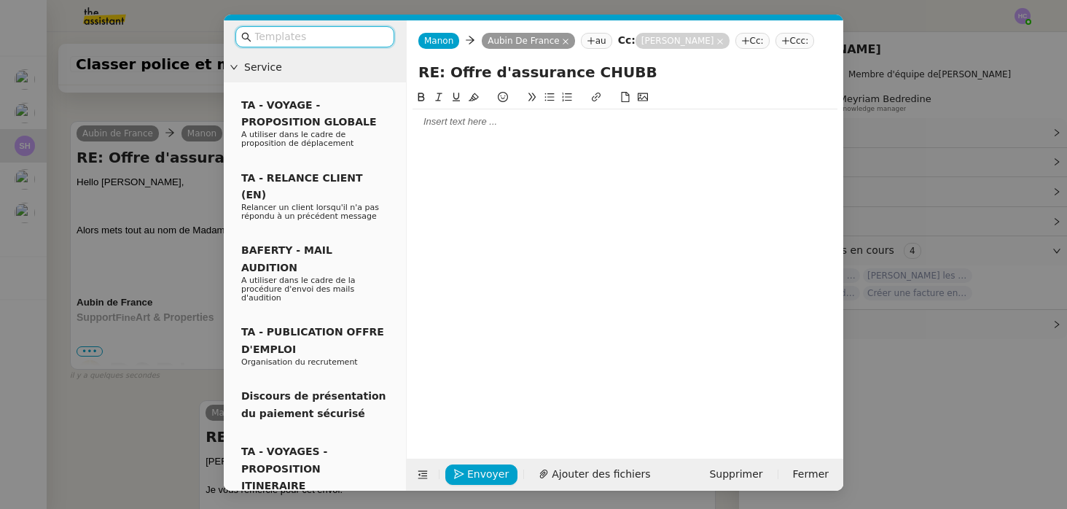
click at [462, 119] on div at bounding box center [625, 121] width 425 height 13
click at [469, 162] on div "Je n'ai pas ses informations non plus." at bounding box center [625, 162] width 425 height 13
drag, startPoint x: 469, startPoint y: 162, endPoint x: 469, endPoint y: 154, distance: 8.0
click at [469, 162] on div "Je n'ai pas ses informations non plus." at bounding box center [625, 162] width 425 height 13
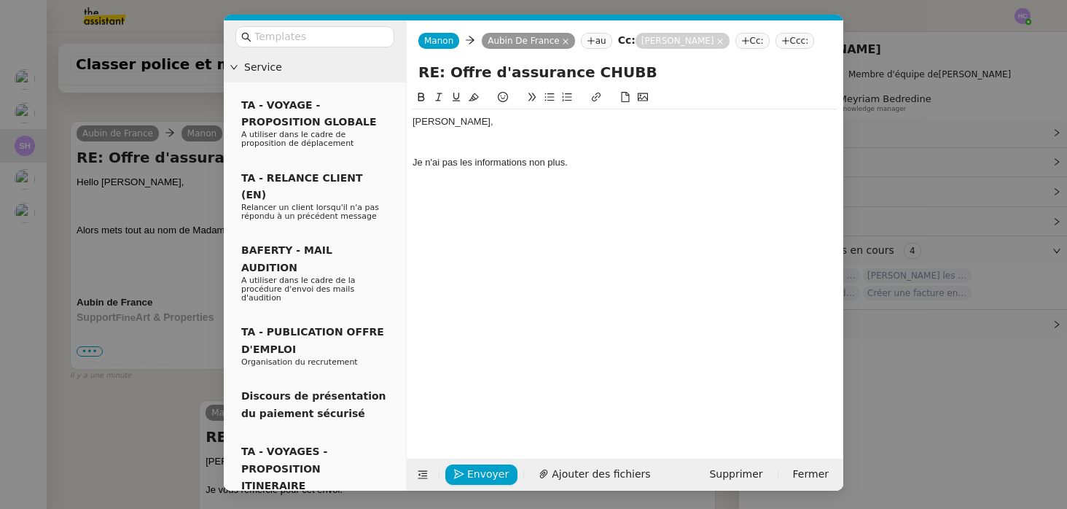
click at [531, 161] on div "Je n'ai pas les informations non plus." at bounding box center [625, 162] width 425 height 13
click at [678, 163] on div "Je n'ai pas les informations de madame Léouzon non plus." at bounding box center [625, 162] width 425 height 13
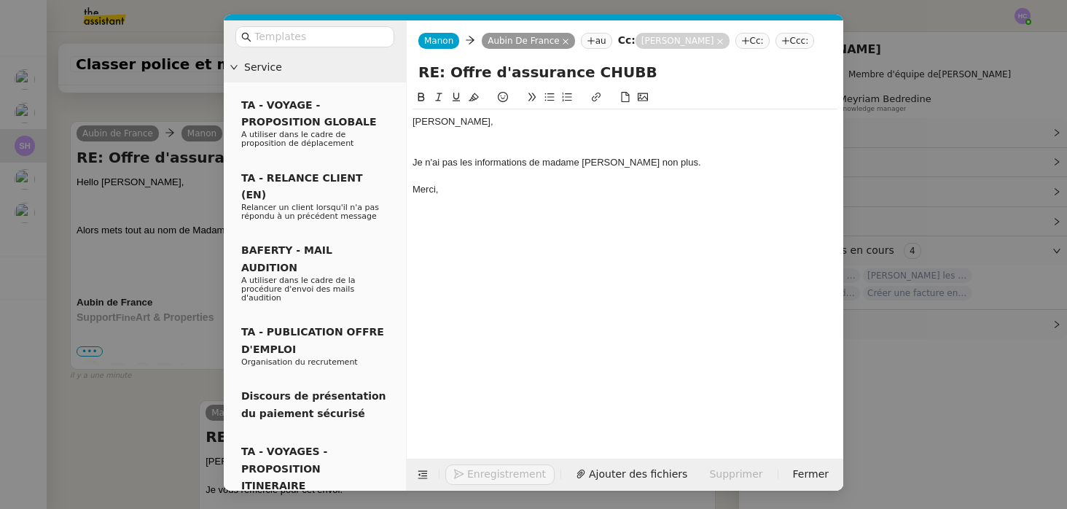
click at [171, 424] on nz-modal-container "Service TA - VOYAGE - PROPOSITION GLOBALE A utiliser dans le cadre de propositi…" at bounding box center [533, 254] width 1067 height 509
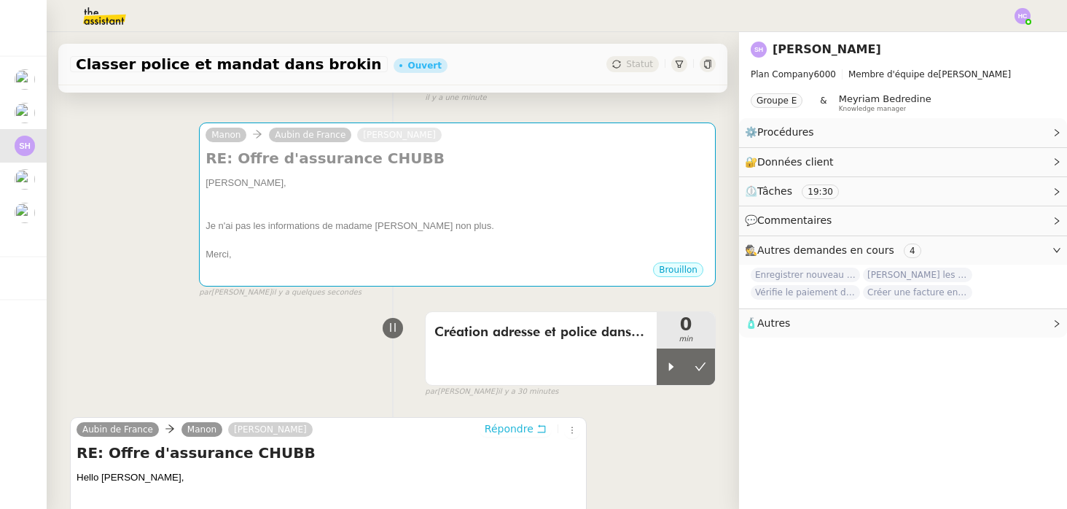
scroll to position [141, 0]
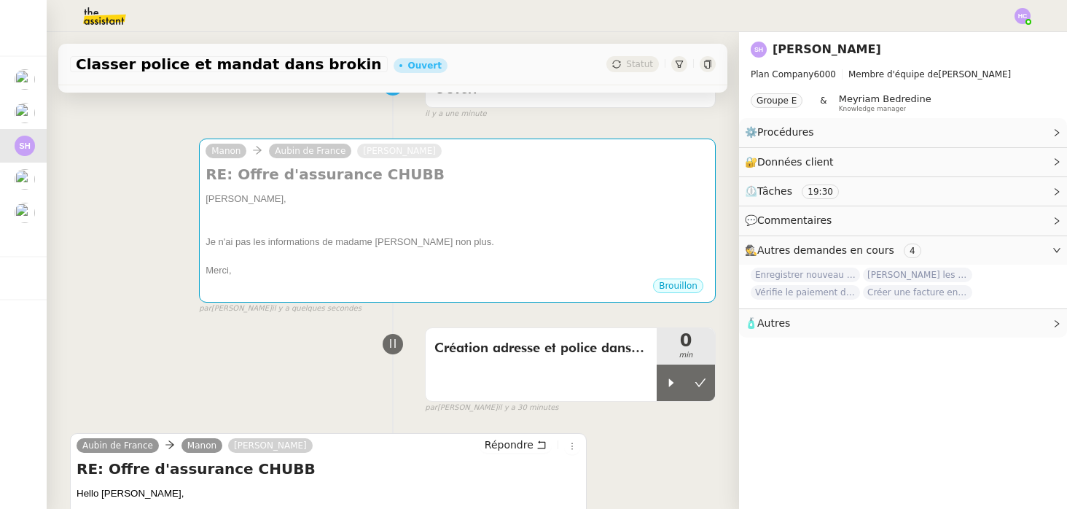
click at [415, 241] on div "Je n'ai pas les informations de madame Léouzon non plus." at bounding box center [458, 242] width 504 height 15
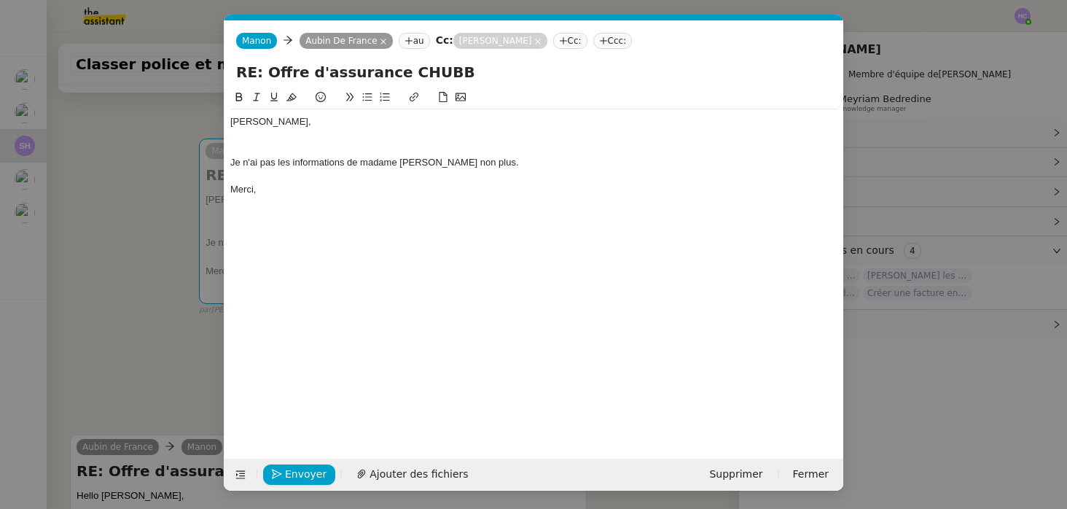
scroll to position [0, 31]
click at [410, 163] on div "Je n'ai pas les informations de madame Léouzon non plus." at bounding box center [533, 162] width 607 height 13
click at [130, 297] on nz-modal-container "Service TA - VOYAGE - PROPOSITION GLOBALE A utiliser dans le cadre de propositi…" at bounding box center [533, 254] width 1067 height 509
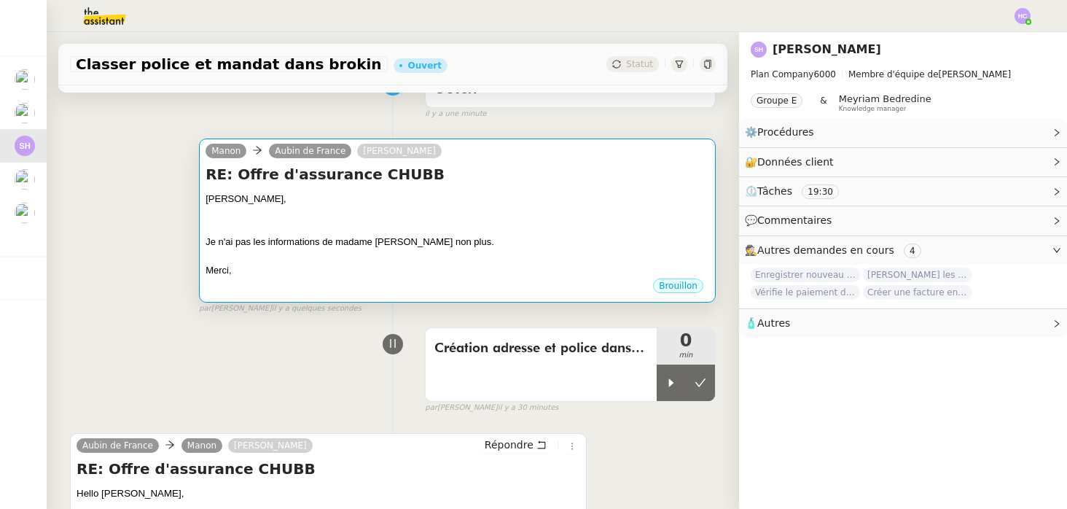
click at [414, 220] on div at bounding box center [458, 227] width 504 height 15
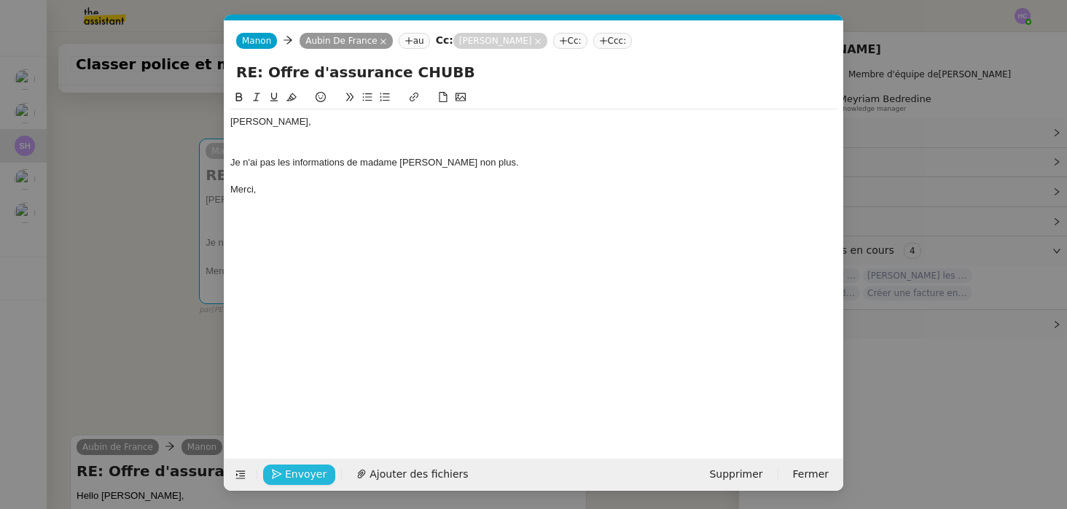
click at [294, 469] on span "Envoyer" at bounding box center [306, 474] width 42 height 17
click at [294, 469] on span "Confirmer l'envoi" at bounding box center [328, 474] width 87 height 17
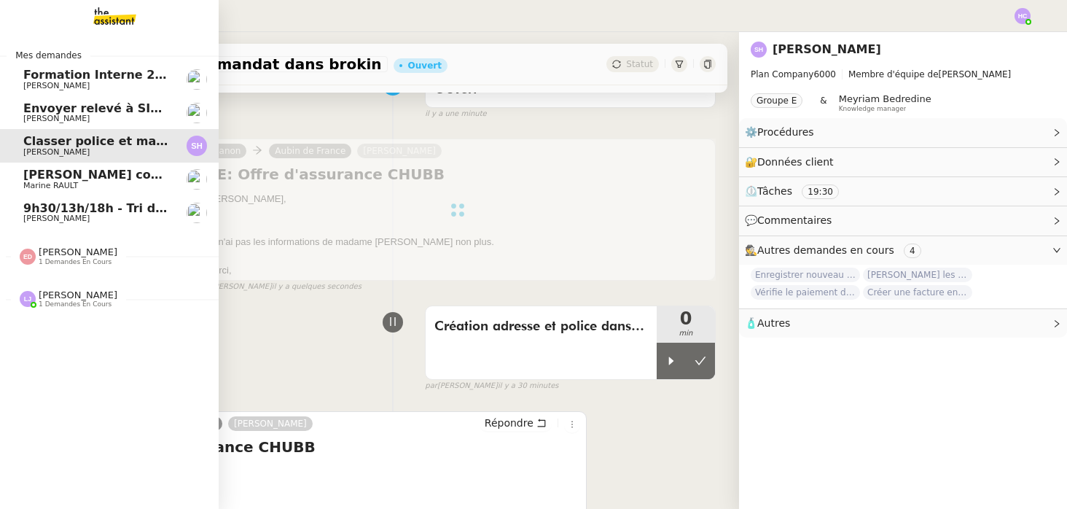
click at [85, 213] on span "9h30/13h/18h - Tri de la boite mail PRO - 12 septembre 2025" at bounding box center [222, 208] width 398 height 14
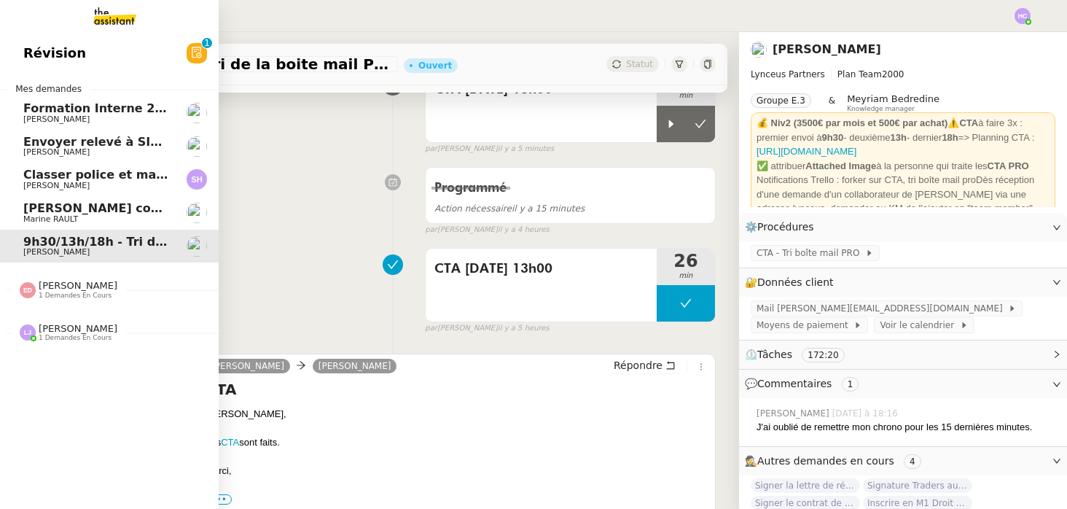
click at [86, 186] on span "[PERSON_NAME]" at bounding box center [96, 186] width 147 height 9
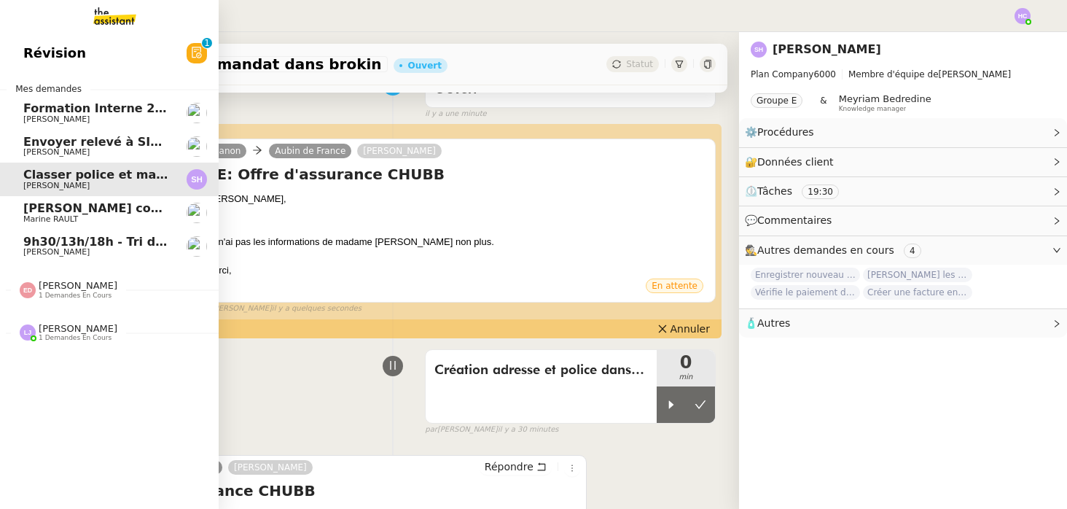
click at [61, 252] on span "[PERSON_NAME]" at bounding box center [56, 251] width 66 height 9
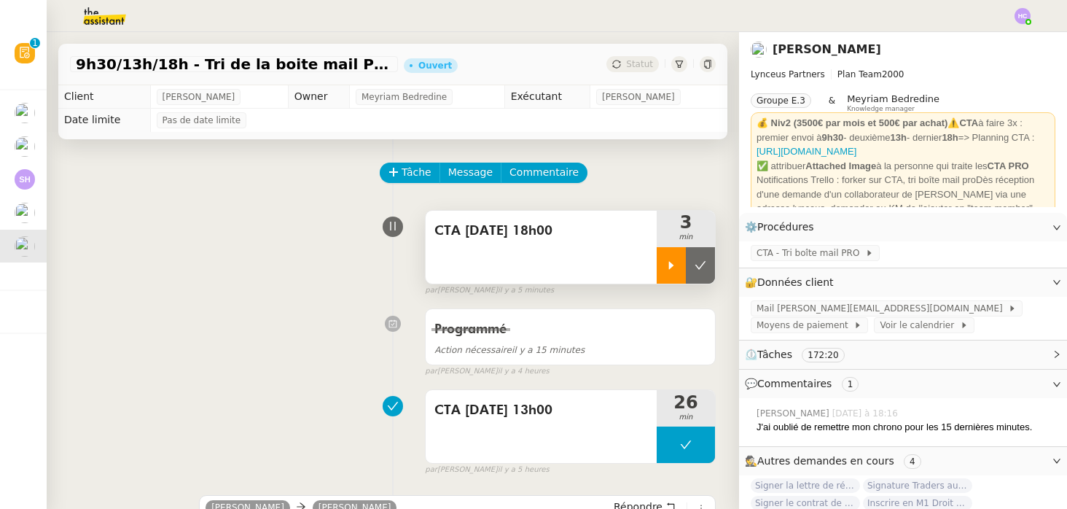
click at [673, 267] on icon at bounding box center [672, 266] width 12 height 12
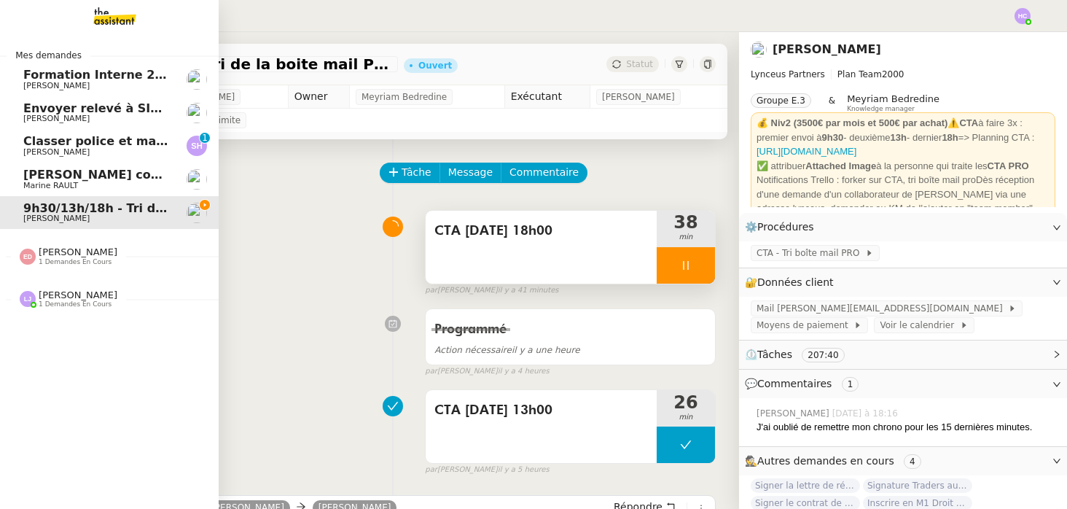
click at [69, 148] on span "[PERSON_NAME]" at bounding box center [96, 152] width 147 height 9
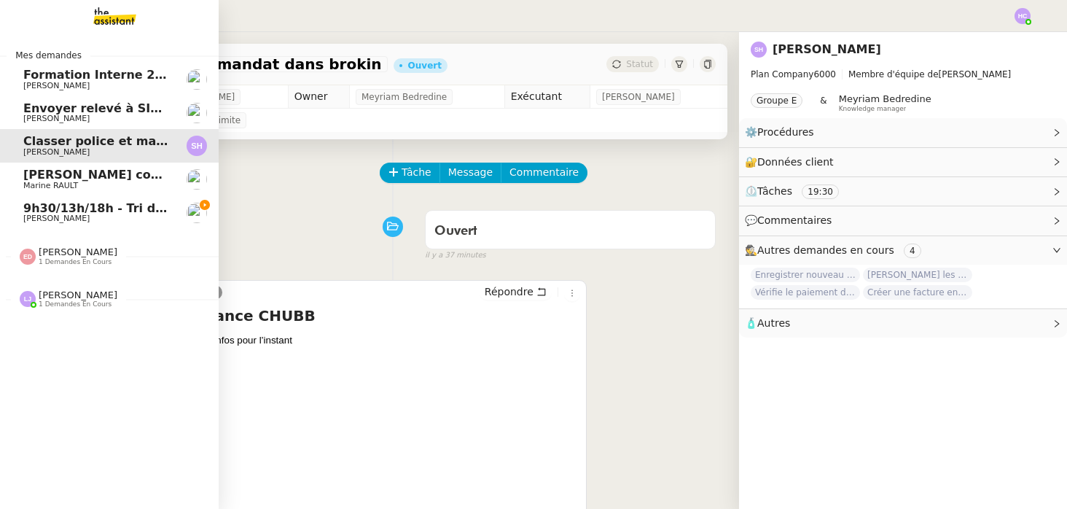
click at [62, 212] on span "9h30/13h/18h - Tri de la boite mail PRO - 12 septembre 2025" at bounding box center [222, 208] width 398 height 14
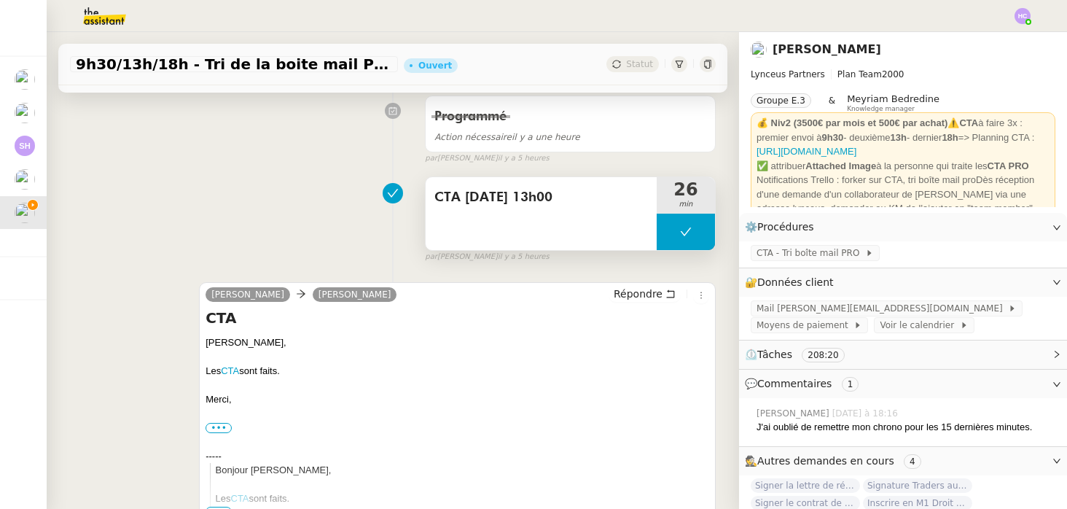
scroll to position [258, 0]
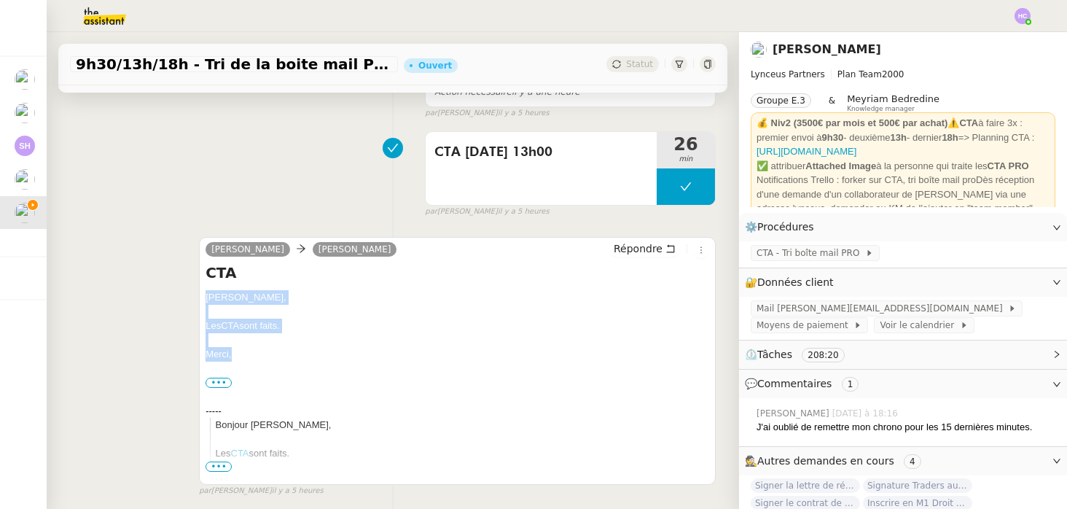
drag, startPoint x: 233, startPoint y: 356, endPoint x: 202, endPoint y: 300, distance: 63.3
click at [202, 300] on div "Iris Lynceus Patrick Chotard Répondre CTA Patrick, Les CTA sont faits. Merci, •…" at bounding box center [457, 361] width 517 height 248
copy div "Patrick, Les CTA sont faits. Merci,"
click at [649, 247] on span "Répondre" at bounding box center [638, 248] width 49 height 15
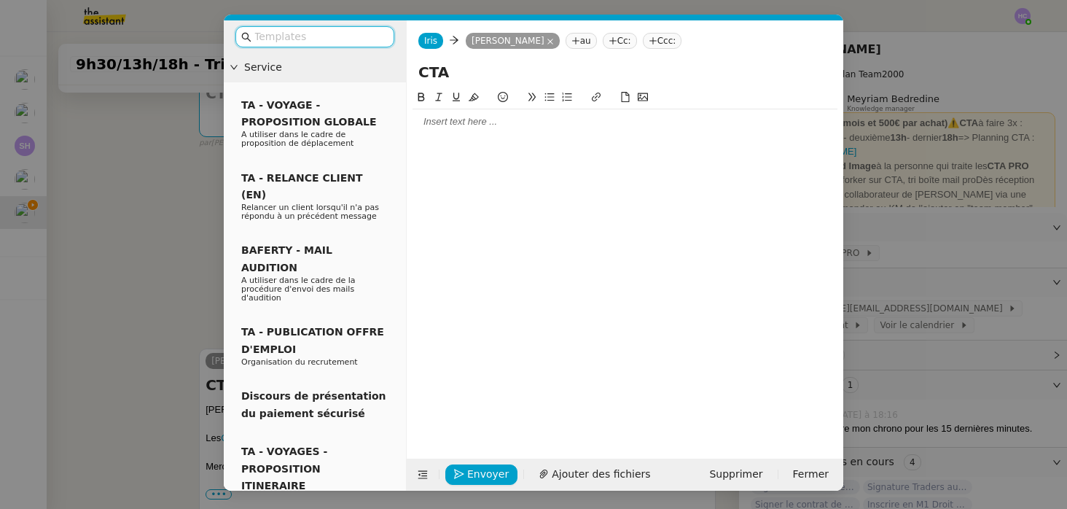
click at [472, 121] on div at bounding box center [625, 121] width 425 height 13
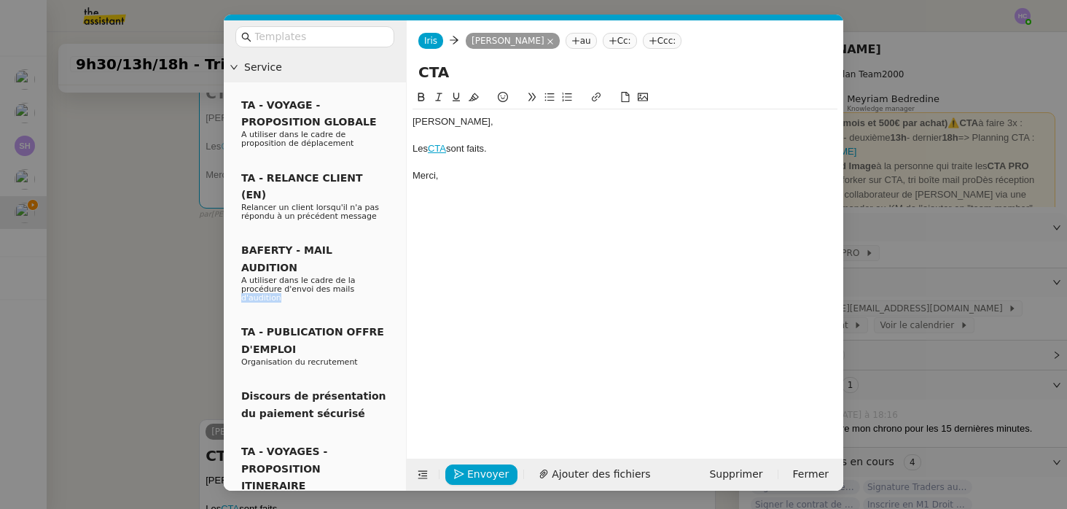
click at [162, 268] on nz-modal-container "Service TA - VOYAGE - PROPOSITION GLOBALE A utiliser dans le cadre de propositi…" at bounding box center [533, 254] width 1067 height 509
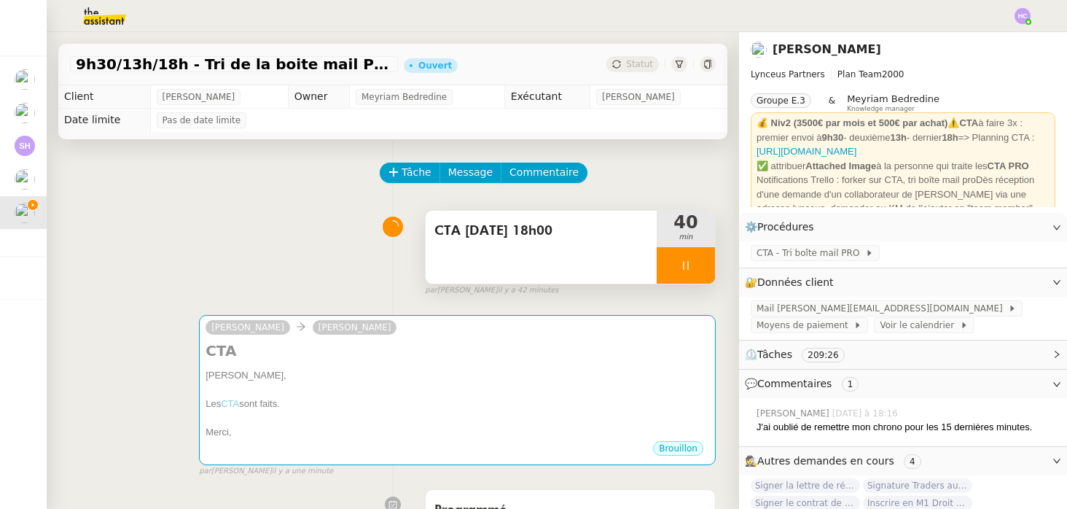
click at [708, 260] on div at bounding box center [686, 265] width 58 height 36
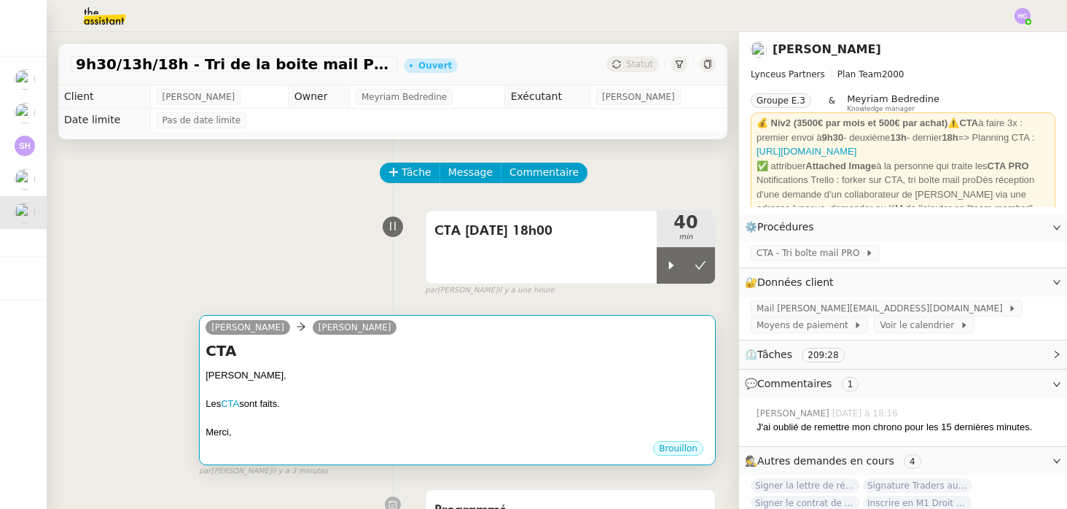
click at [389, 354] on h4 "CTA" at bounding box center [458, 350] width 504 height 20
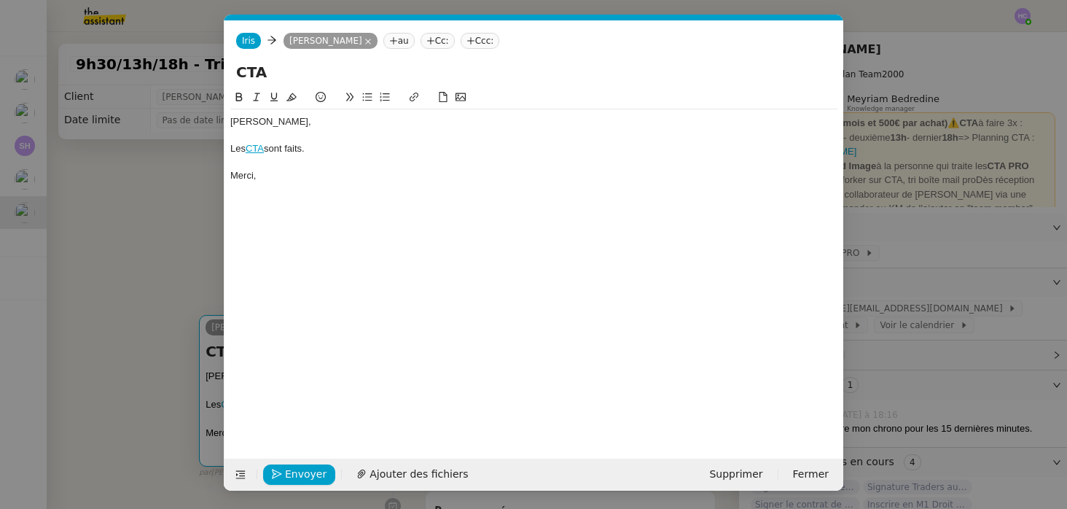
scroll to position [0, 31]
click at [297, 470] on span "Envoyer" at bounding box center [306, 474] width 42 height 17
click at [297, 470] on span "Confirmer l'envoi" at bounding box center [328, 474] width 87 height 17
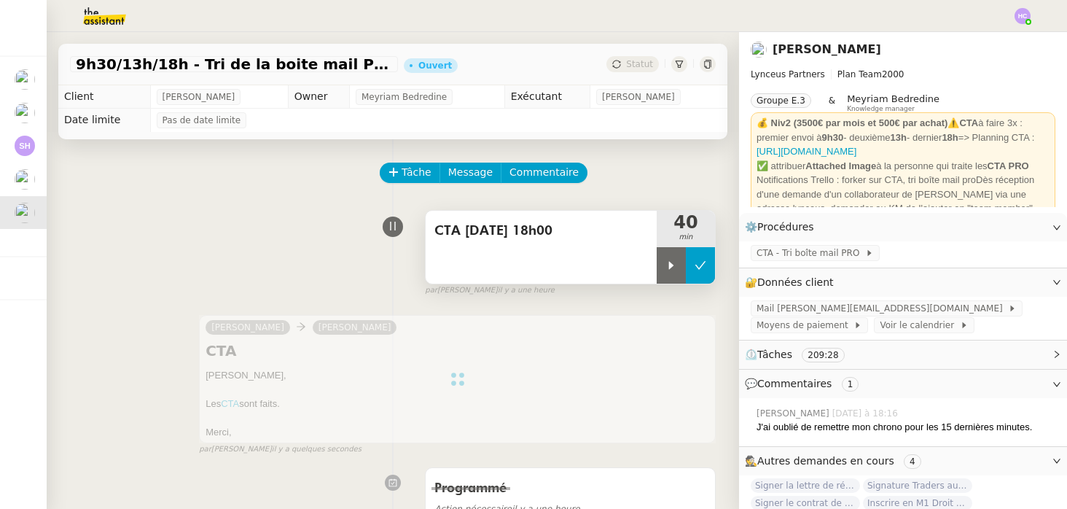
click at [705, 271] on button at bounding box center [700, 265] width 29 height 36
